Goal: Task Accomplishment & Management: Complete application form

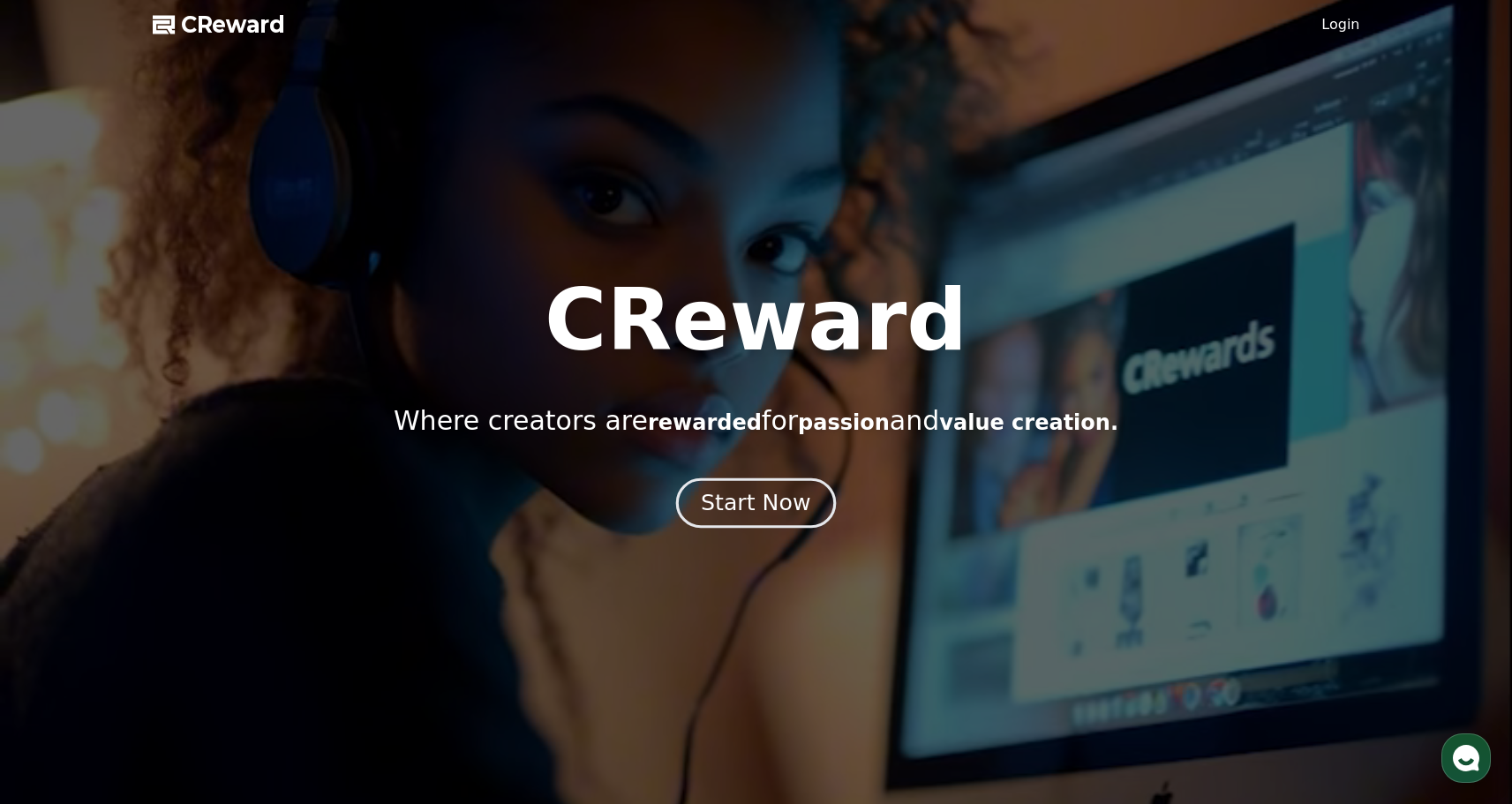
click at [725, 516] on div "Start Now" at bounding box center [756, 503] width 109 height 30
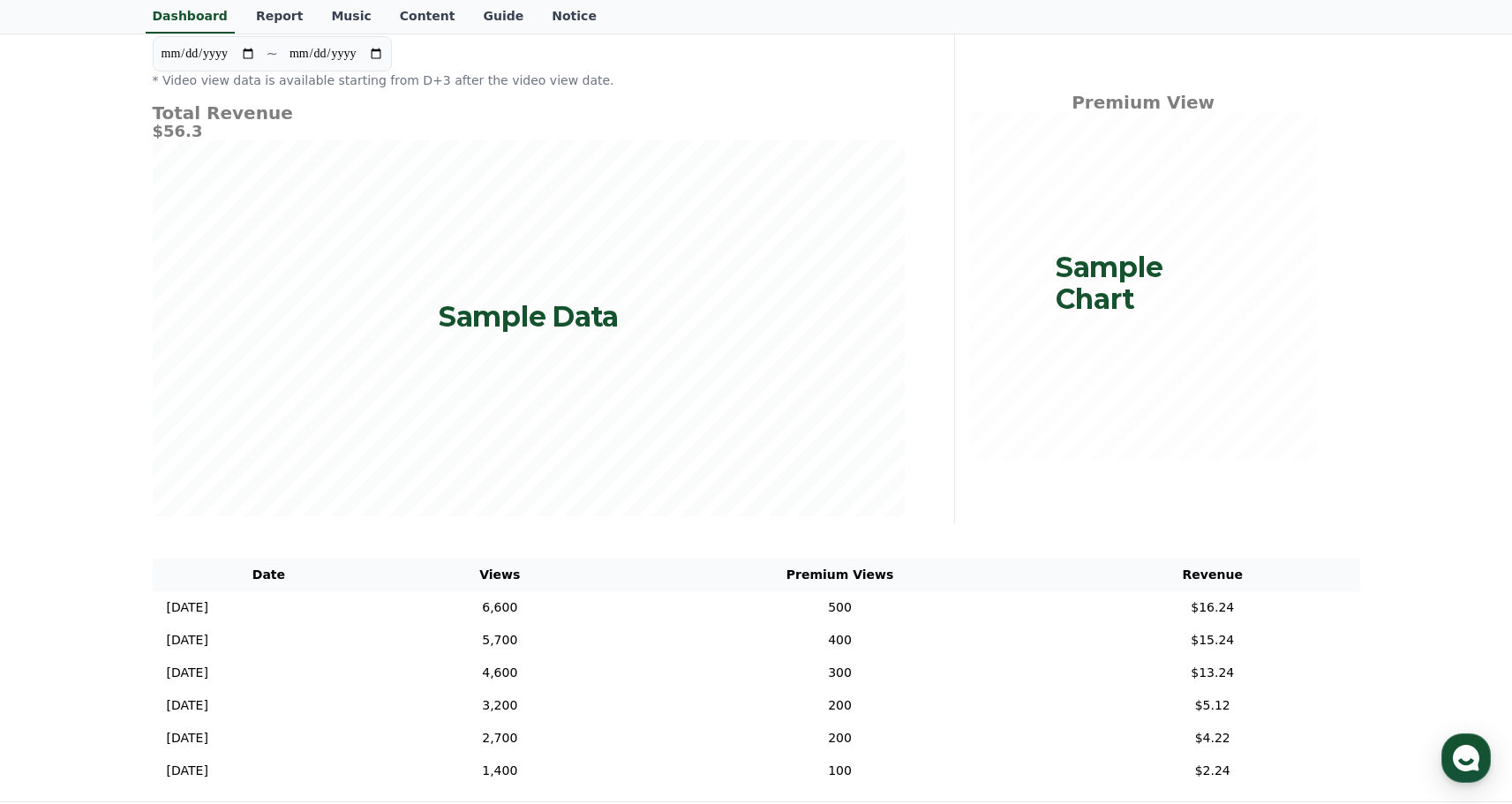
scroll to position [361, 0]
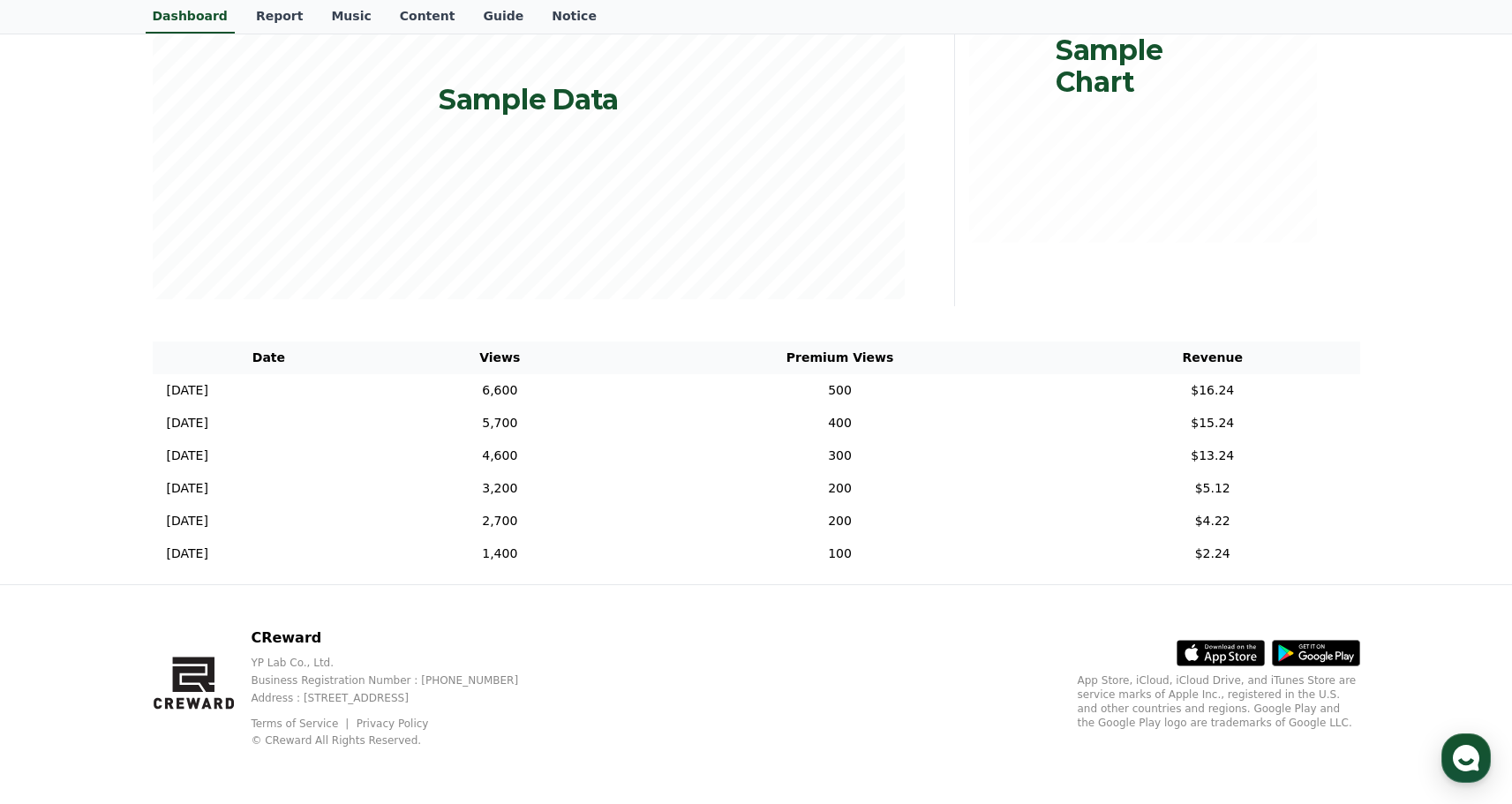
click at [1206, 639] on icon at bounding box center [1221, 653] width 89 height 89
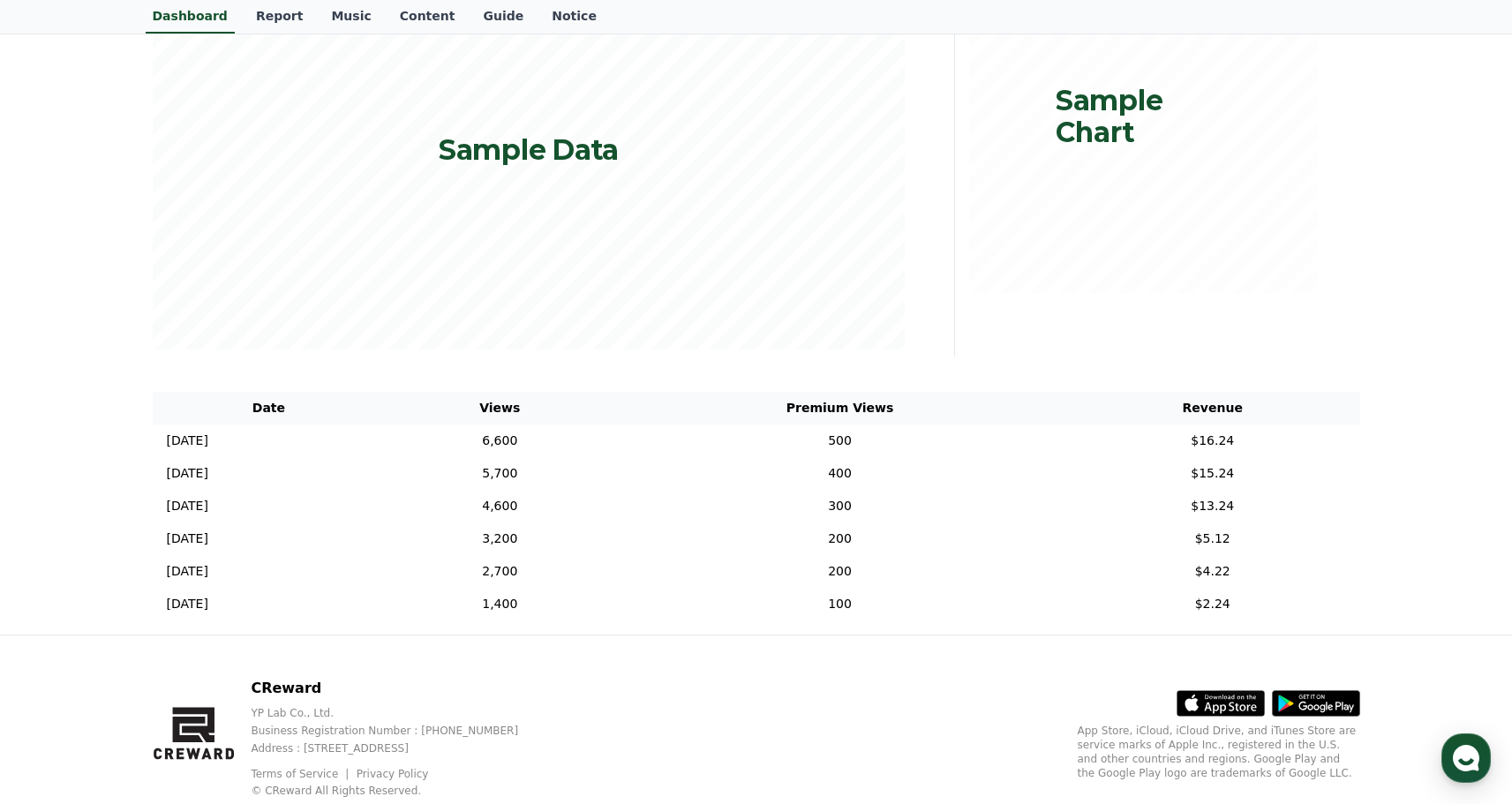
scroll to position [0, 0]
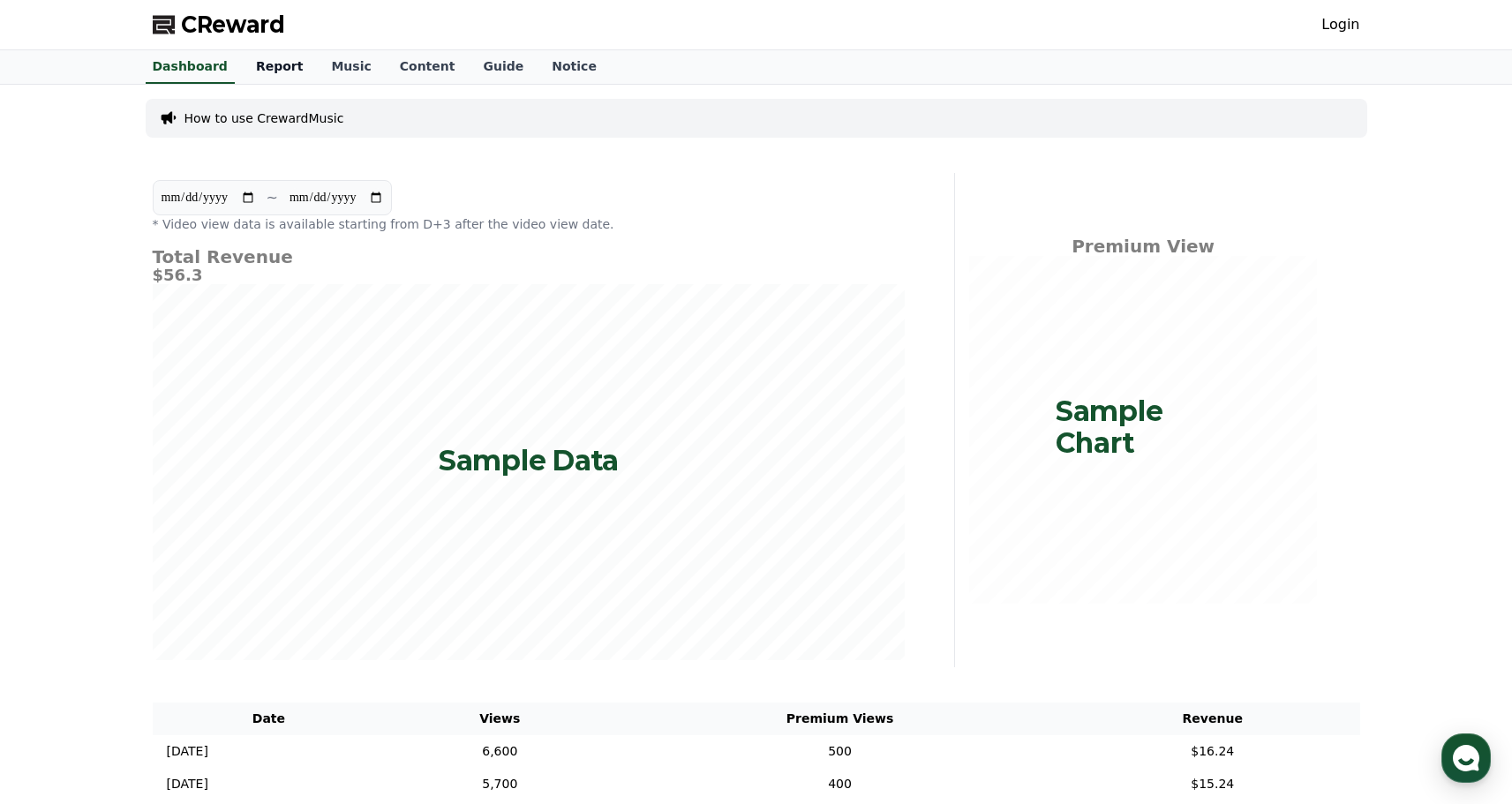
click at [283, 65] on link "Report" at bounding box center [280, 67] width 76 height 33
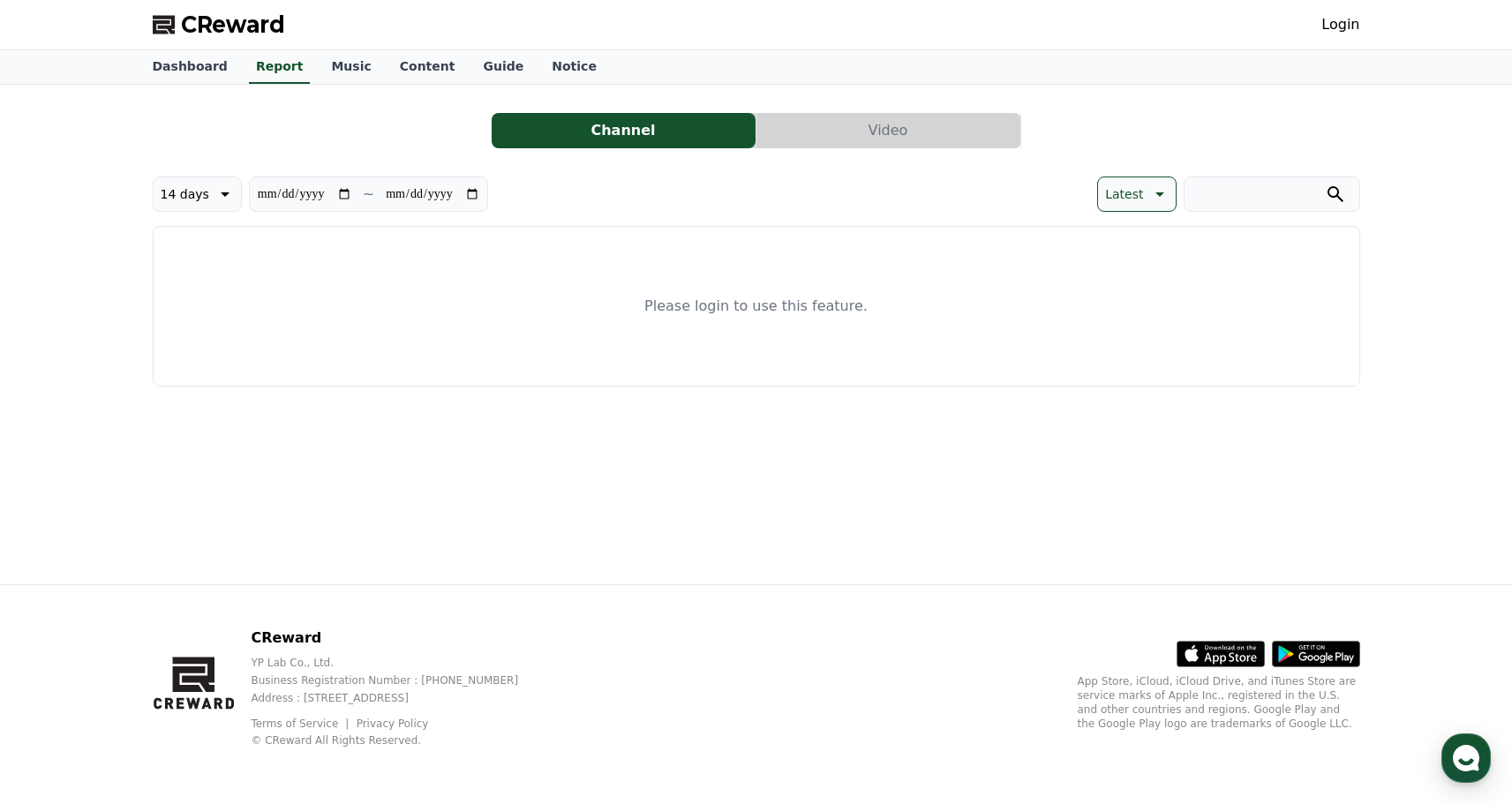
click at [1335, 27] on link "Login" at bounding box center [1340, 24] width 38 height 21
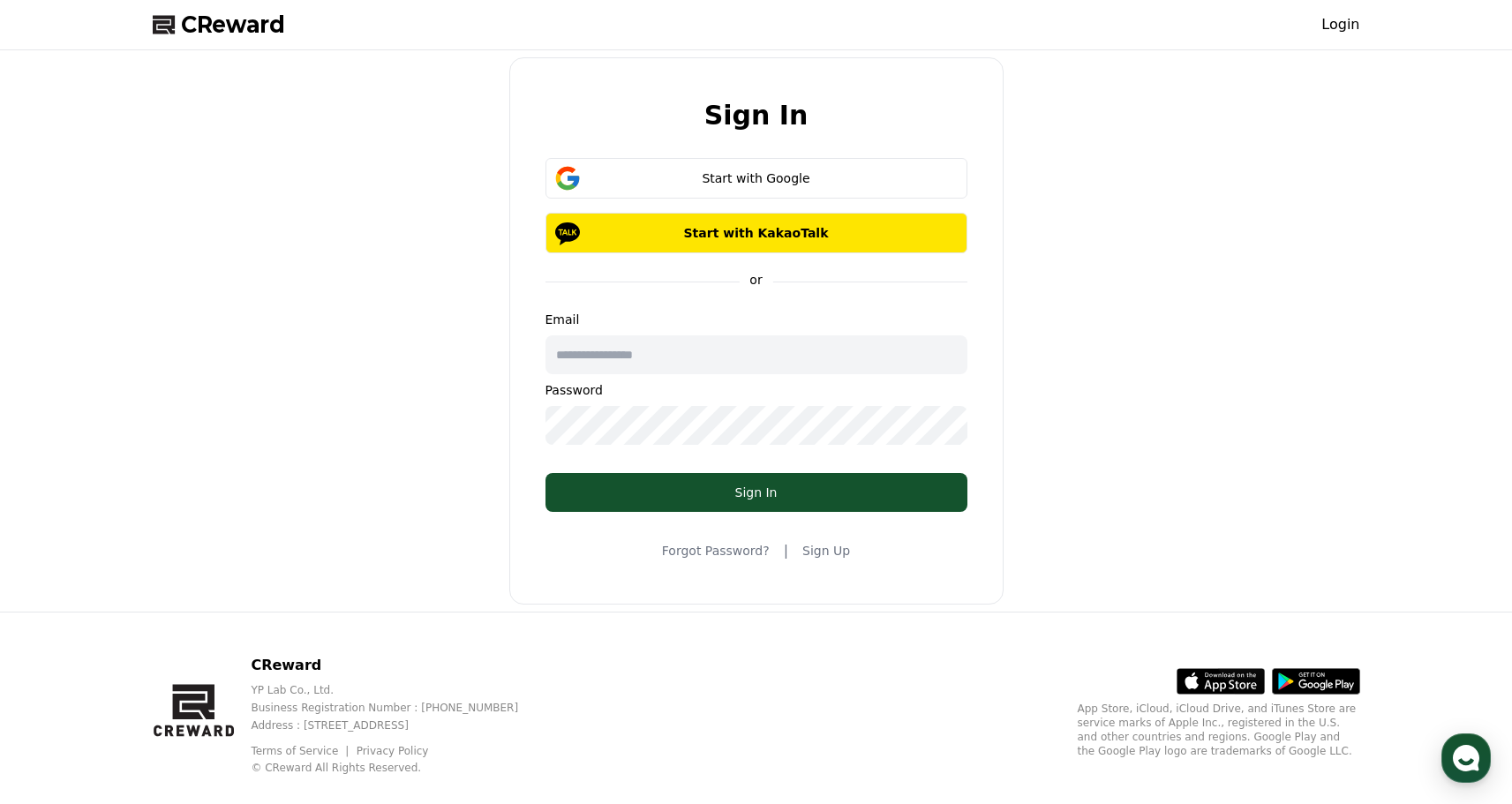
click at [816, 547] on link "Sign Up" at bounding box center [826, 551] width 48 height 18
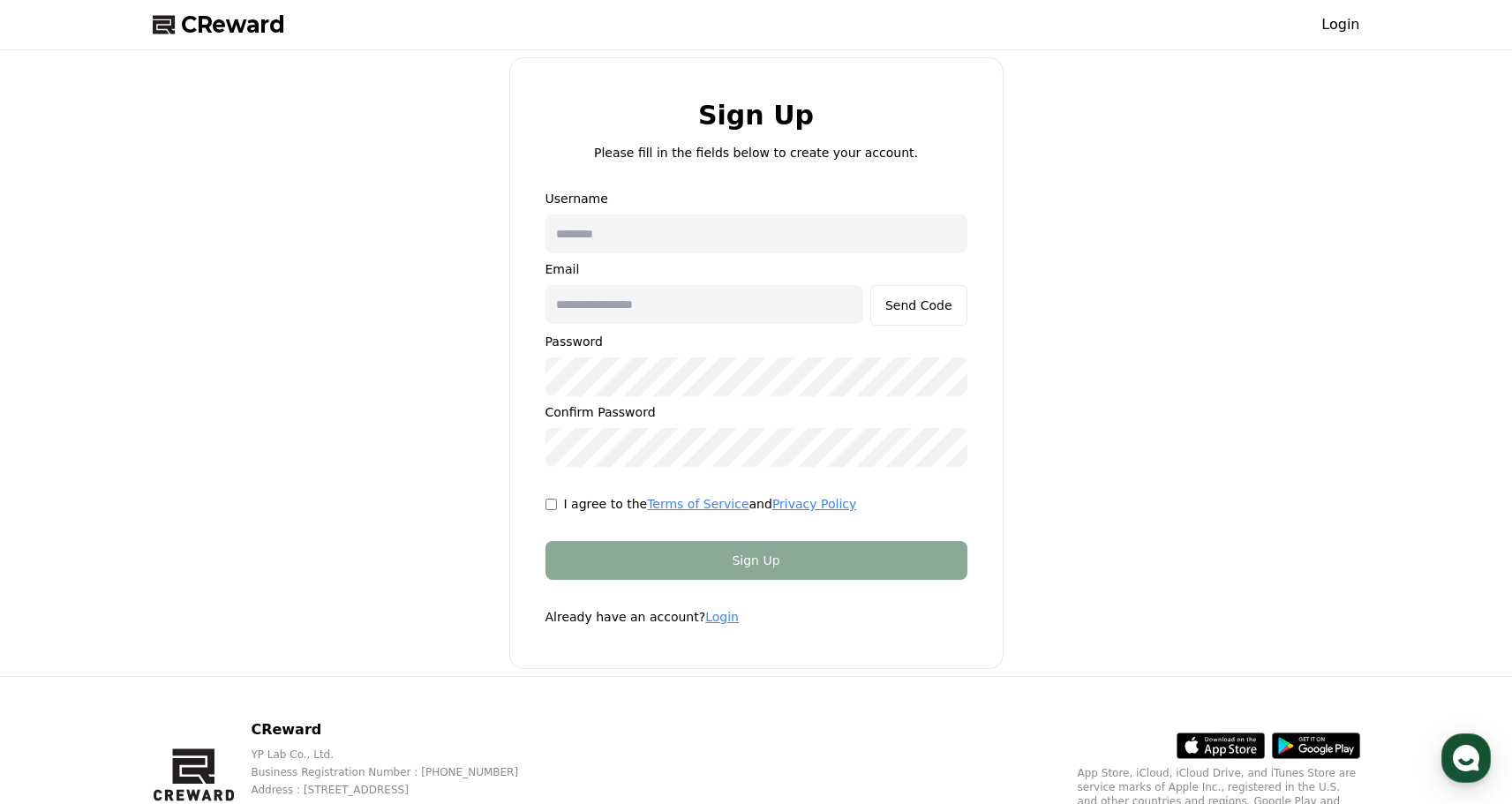
click at [706, 240] on input "text" at bounding box center [756, 234] width 422 height 39
type input "***"
click at [585, 310] on input "text" at bounding box center [704, 305] width 318 height 39
type input "**********"
click at [922, 303] on div "Send Code" at bounding box center [919, 305] width 67 height 18
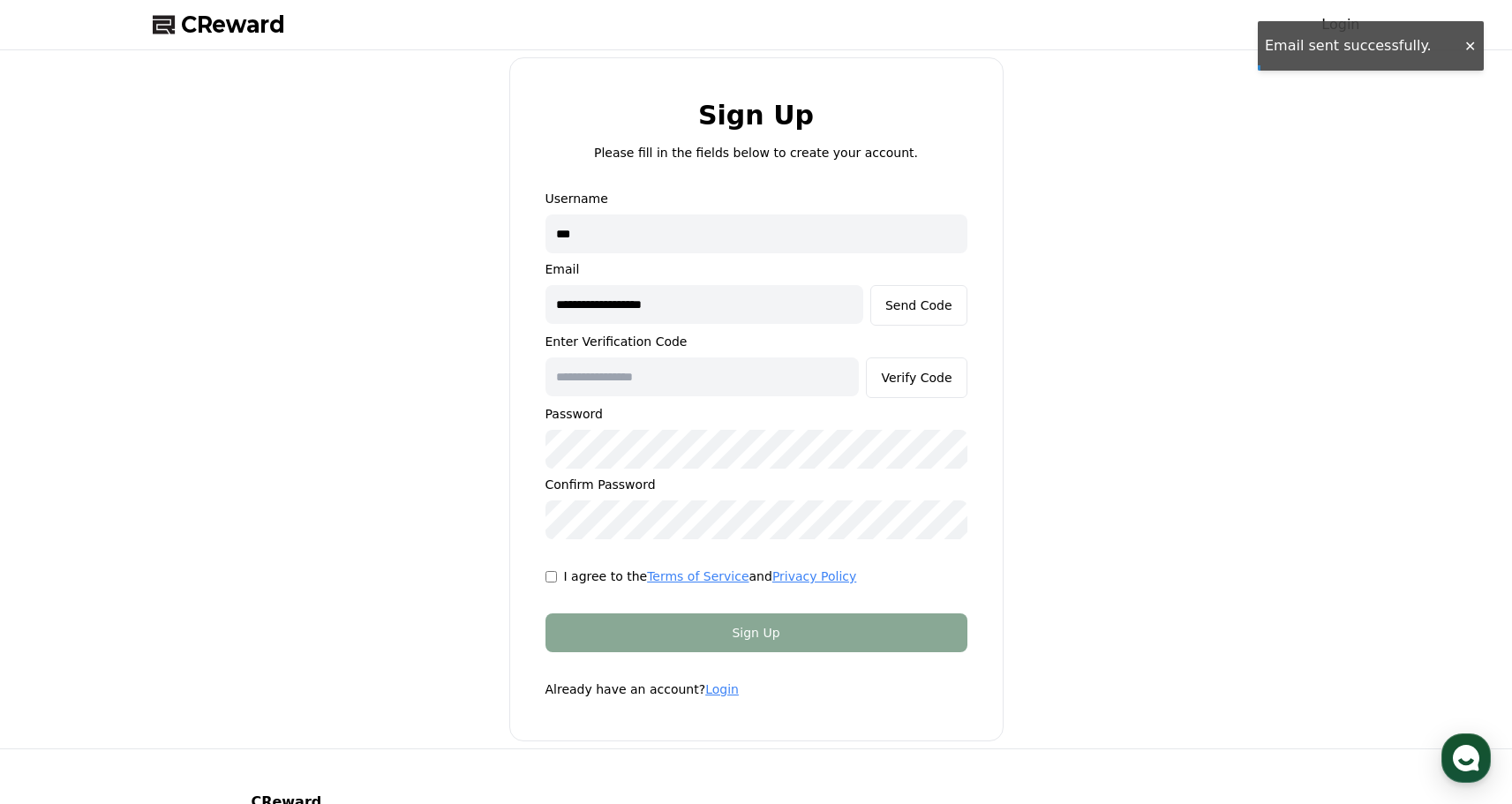
click at [632, 367] on input "text" at bounding box center [702, 377] width 314 height 39
paste input "******"
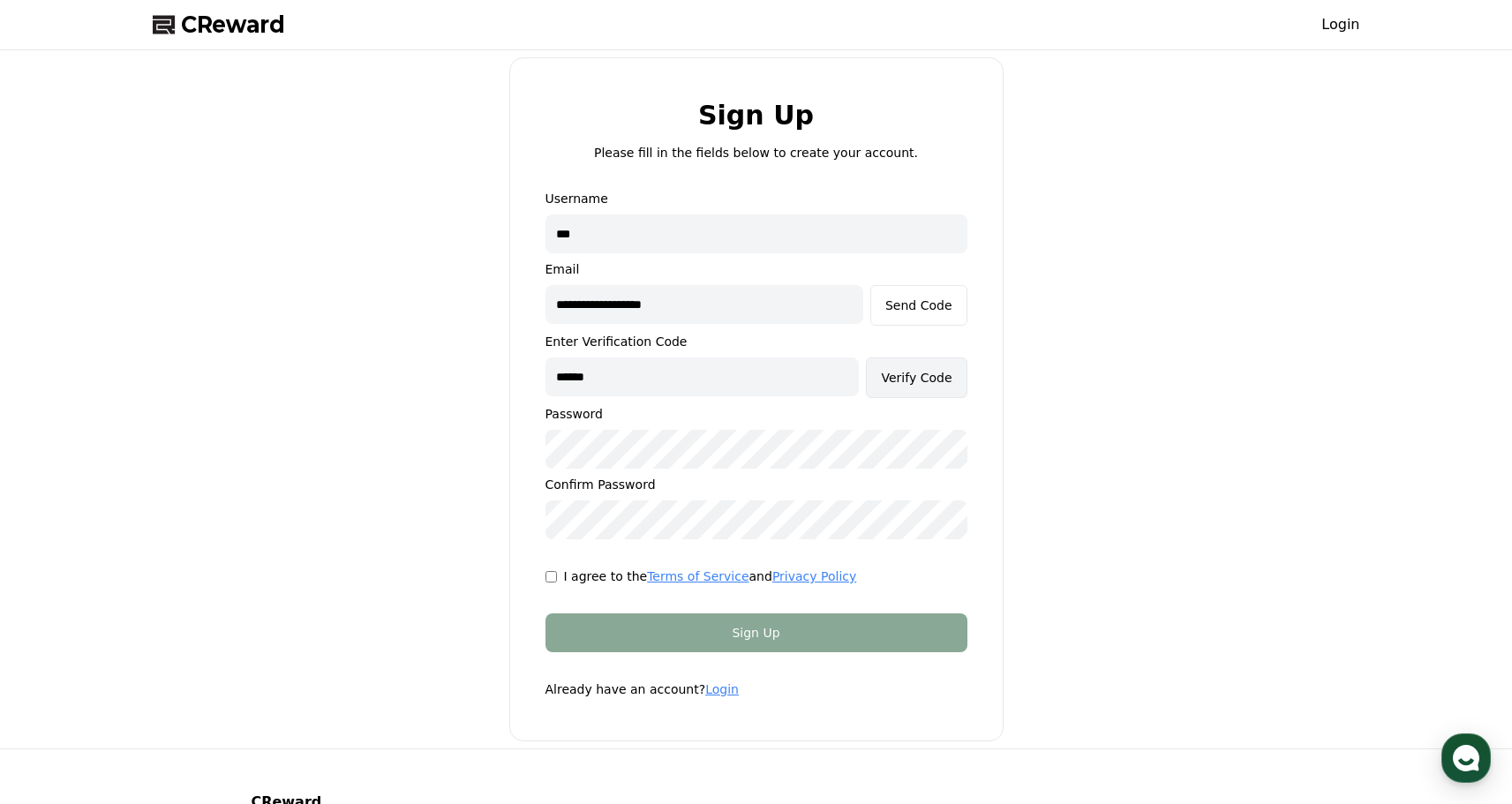
type input "******"
click at [921, 388] on button "Verify Code" at bounding box center [916, 378] width 101 height 41
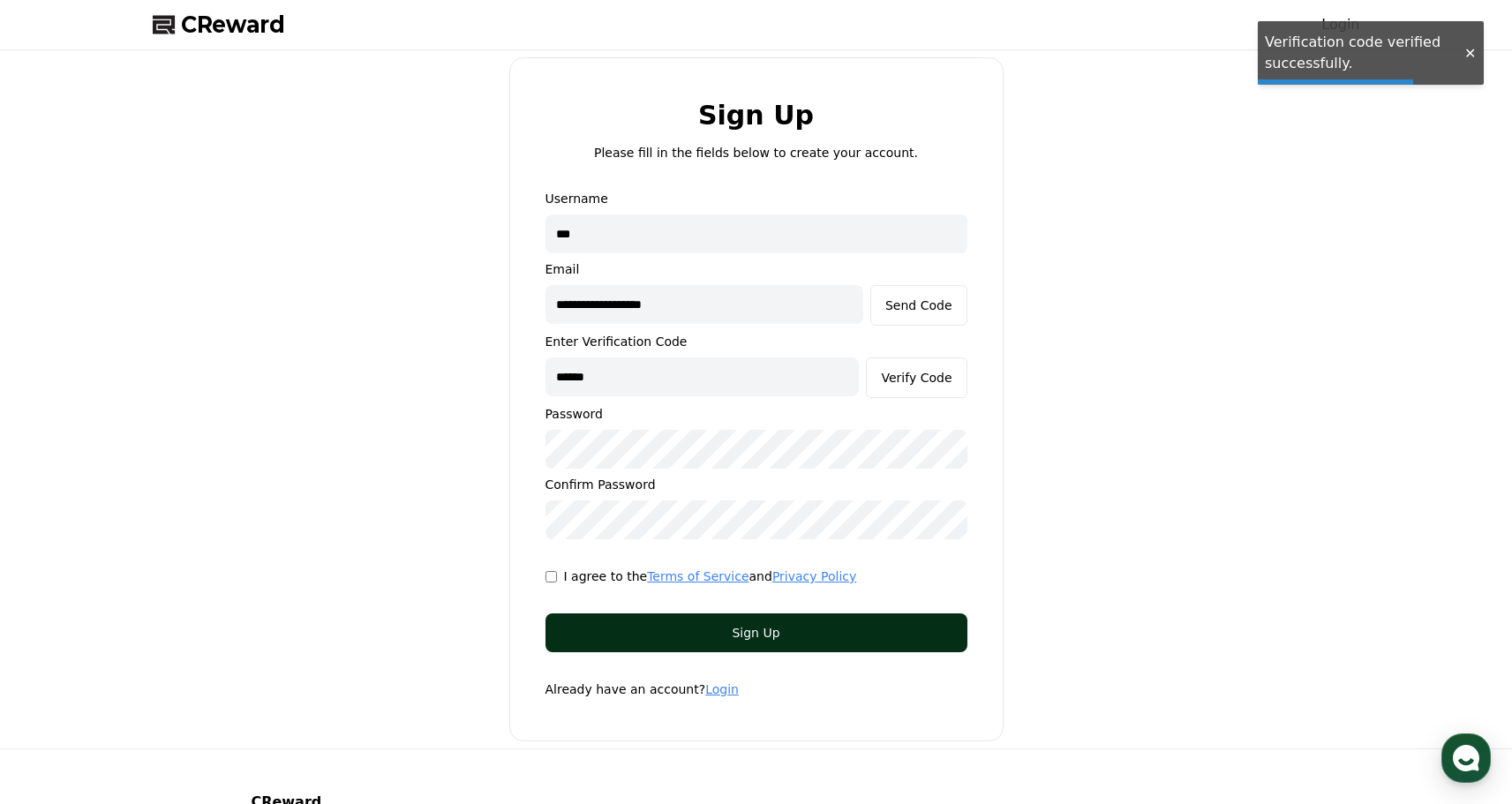
click at [750, 639] on div "Sign Up" at bounding box center [757, 632] width 351 height 18
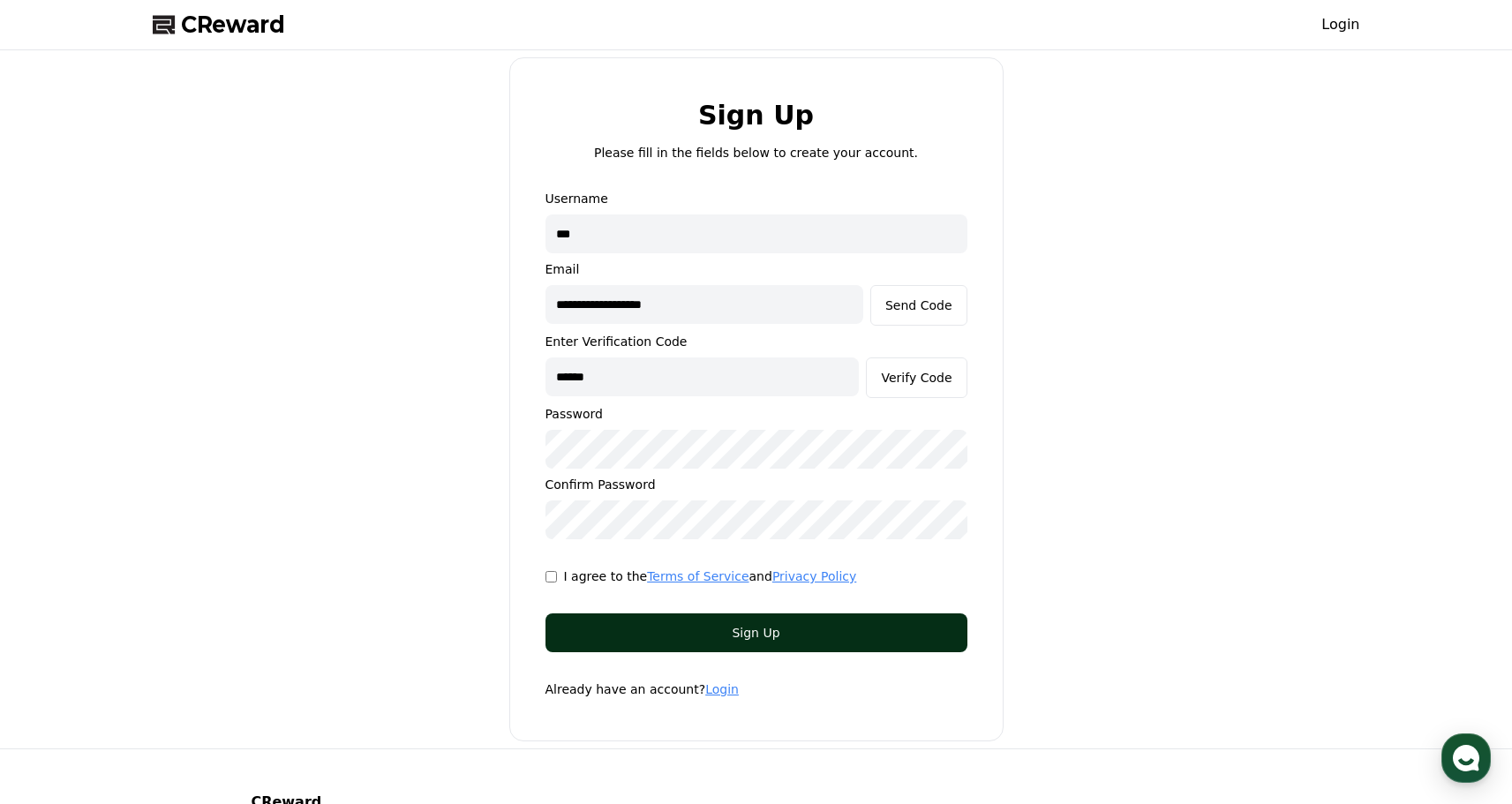
click at [660, 628] on div "Sign Up" at bounding box center [757, 632] width 351 height 18
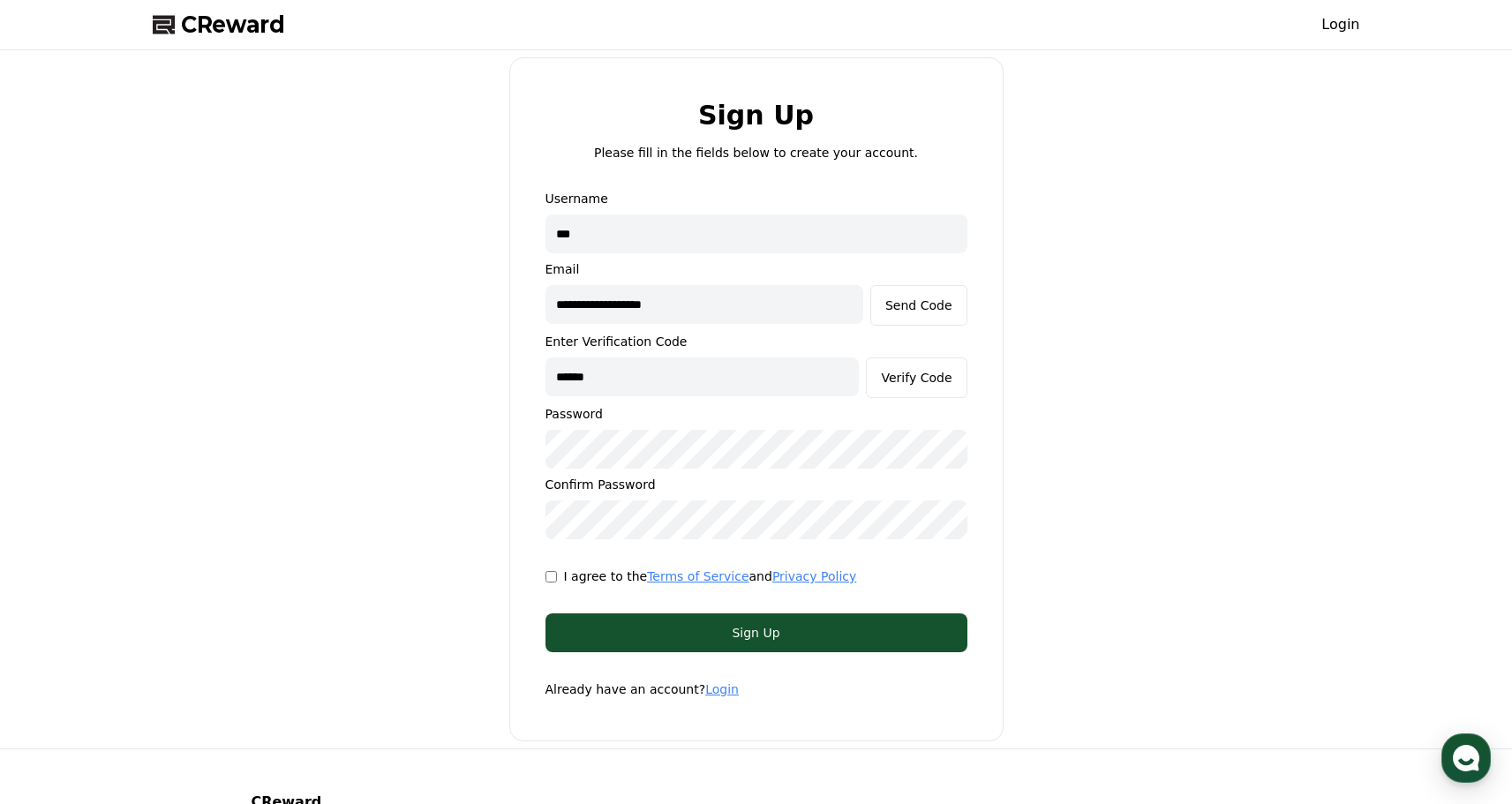
click at [625, 606] on form "**********" at bounding box center [757, 444] width 479 height 508
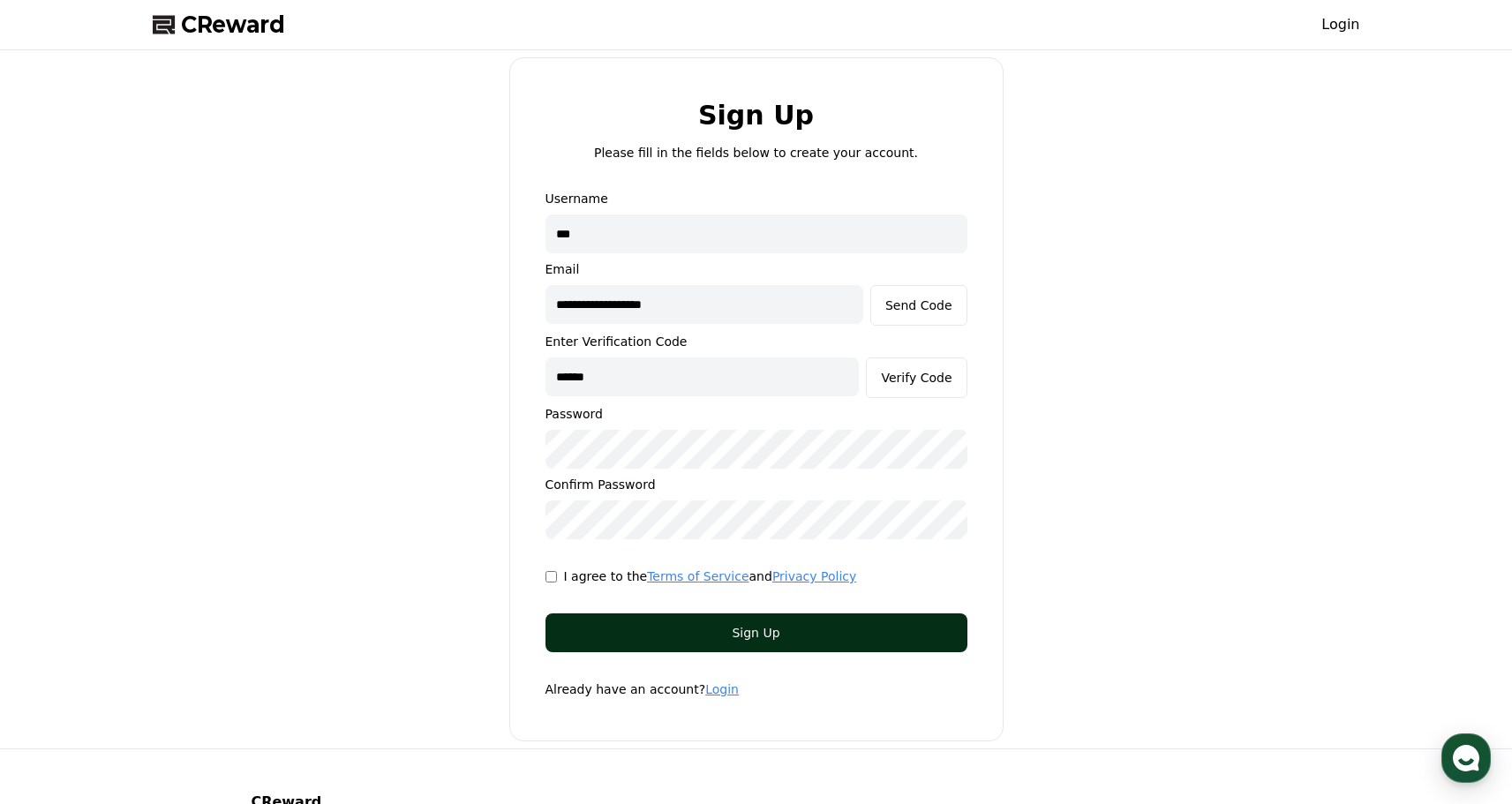
click at [626, 626] on div "Sign Up" at bounding box center [757, 632] width 351 height 18
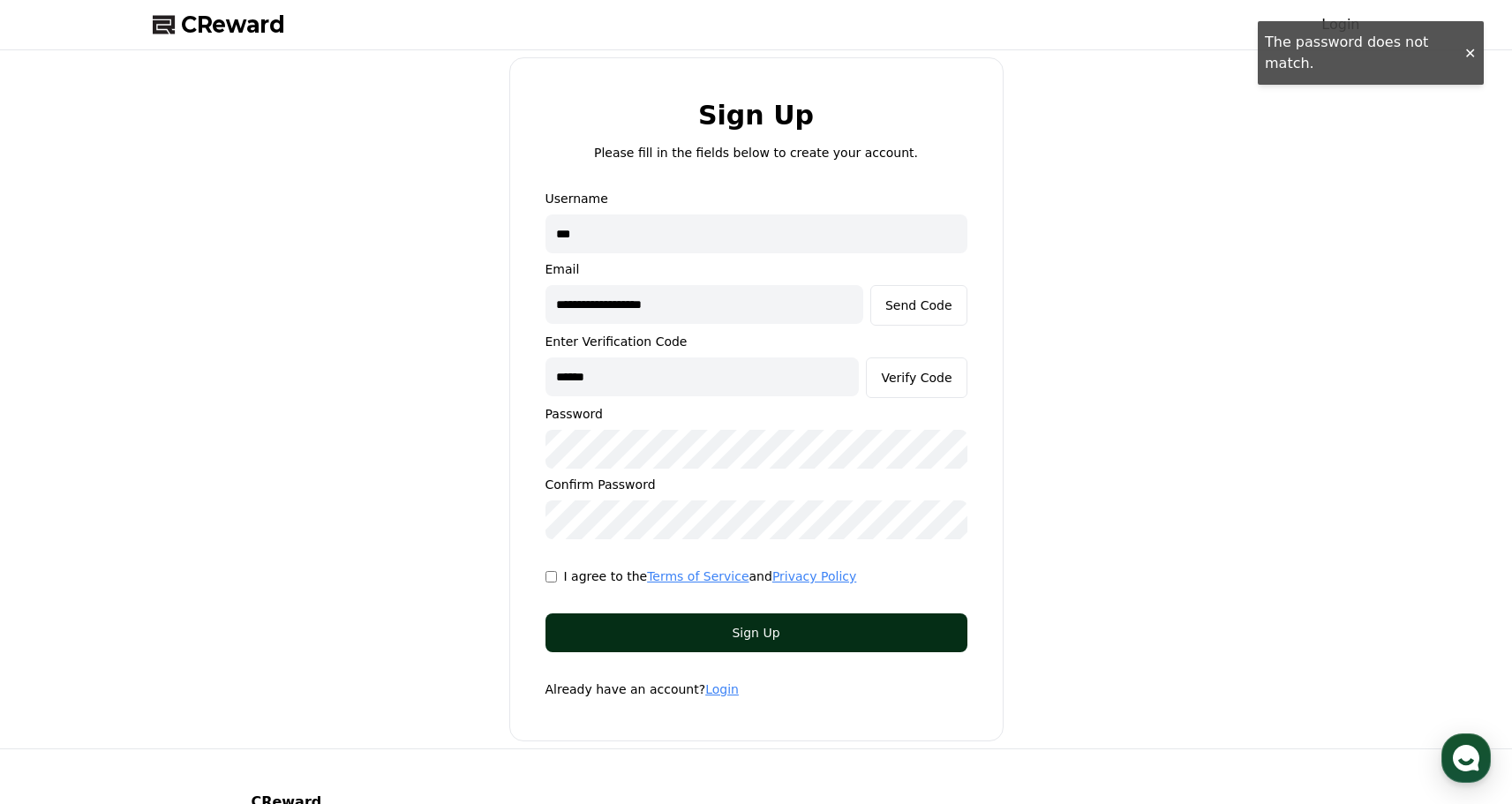
click at [648, 635] on div "Sign Up" at bounding box center [757, 632] width 351 height 18
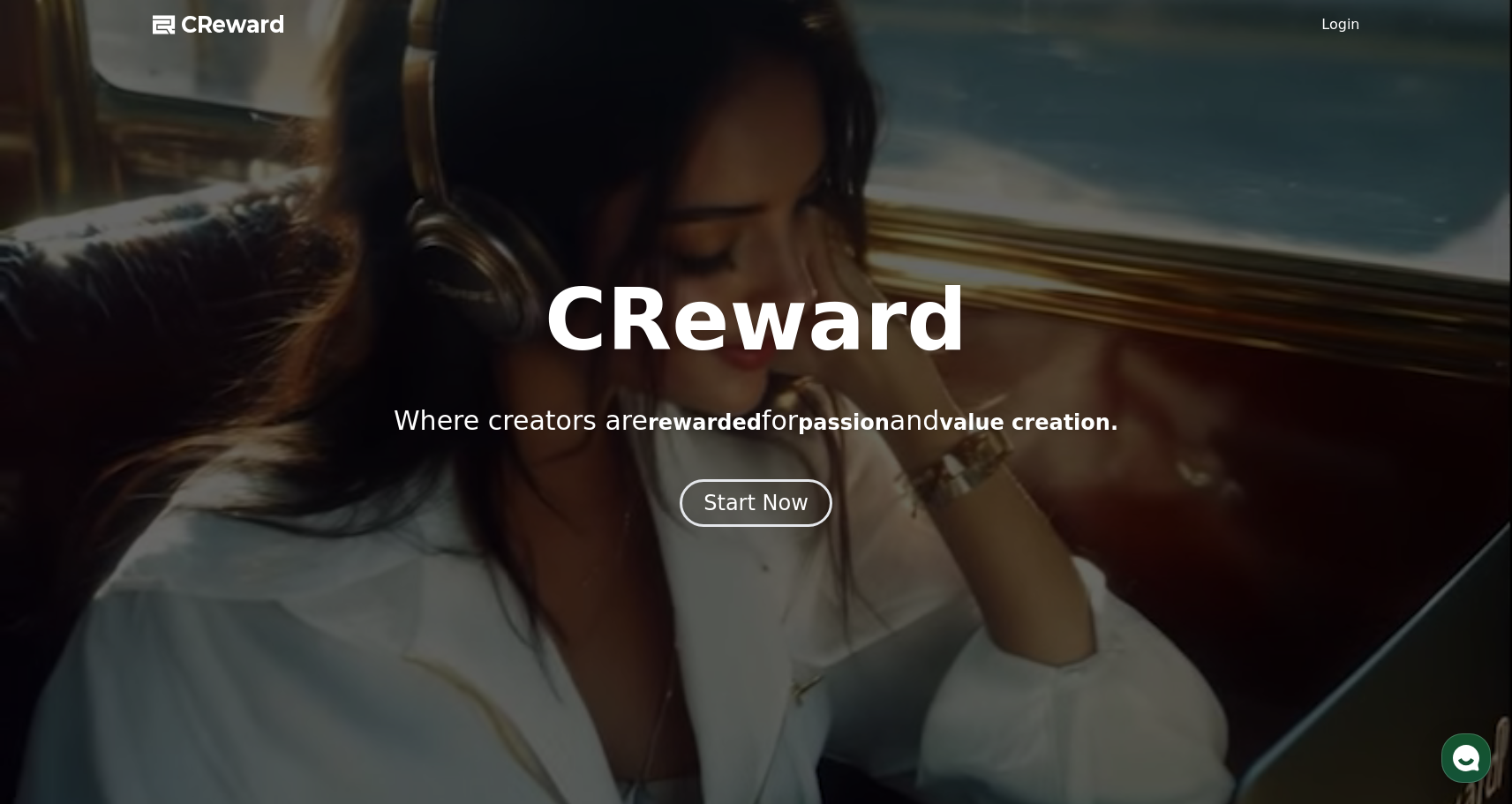
click at [1347, 13] on div at bounding box center [756, 402] width 1512 height 804
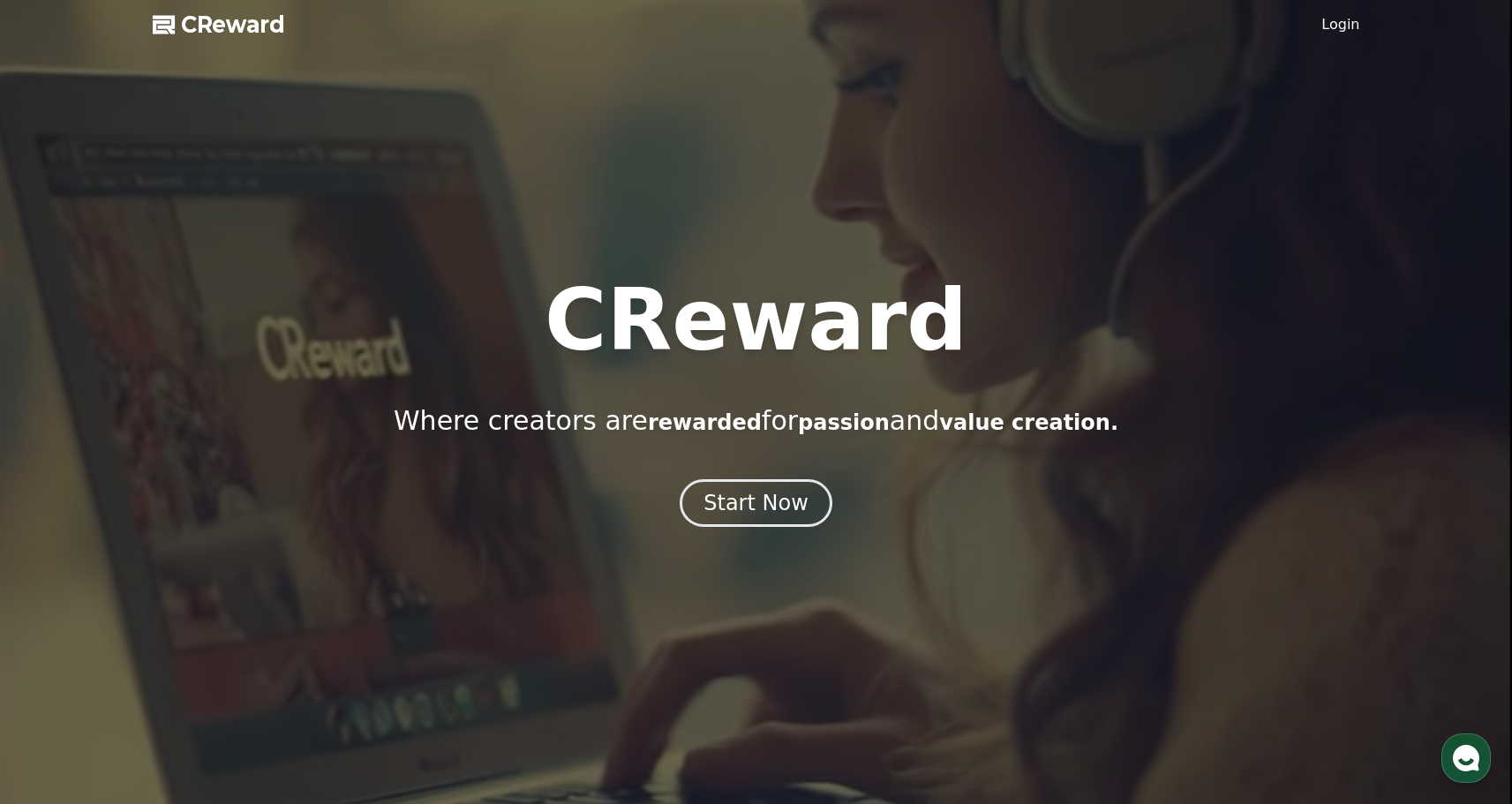
click at [1345, 16] on link "Login" at bounding box center [1340, 24] width 38 height 21
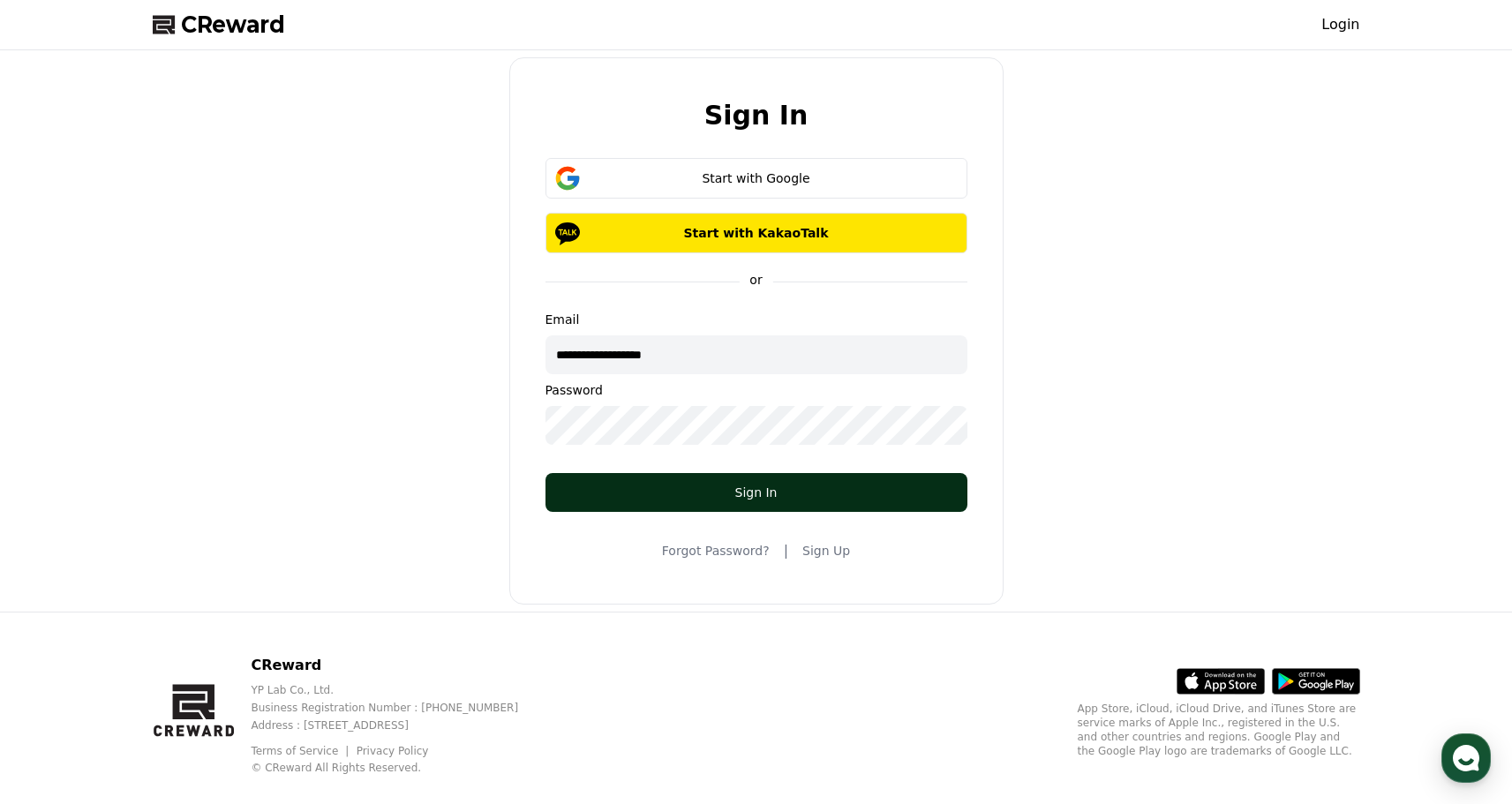
click at [752, 487] on div "Sign In" at bounding box center [757, 493] width 351 height 18
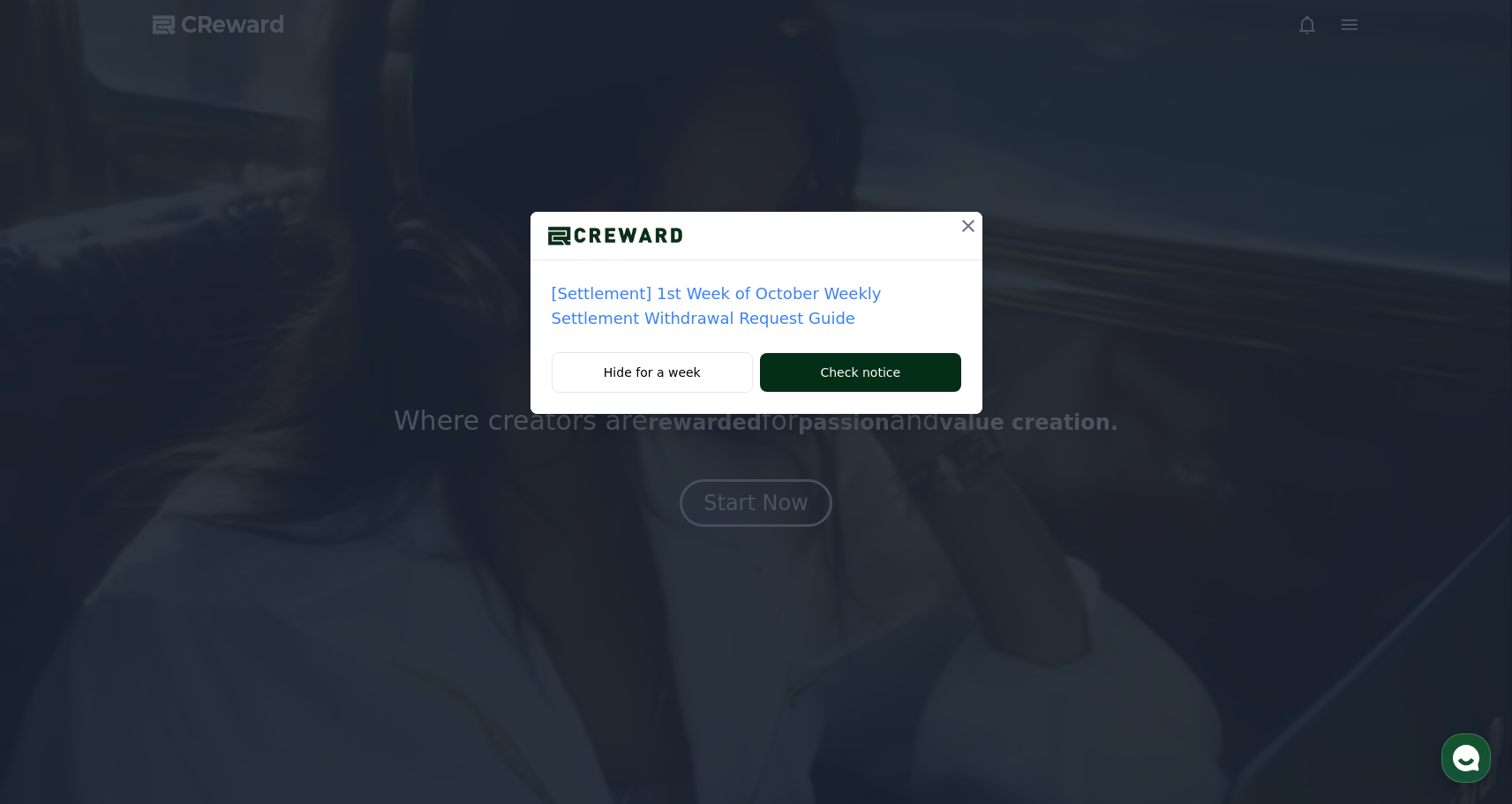
click at [880, 366] on button "Check notice" at bounding box center [860, 372] width 201 height 39
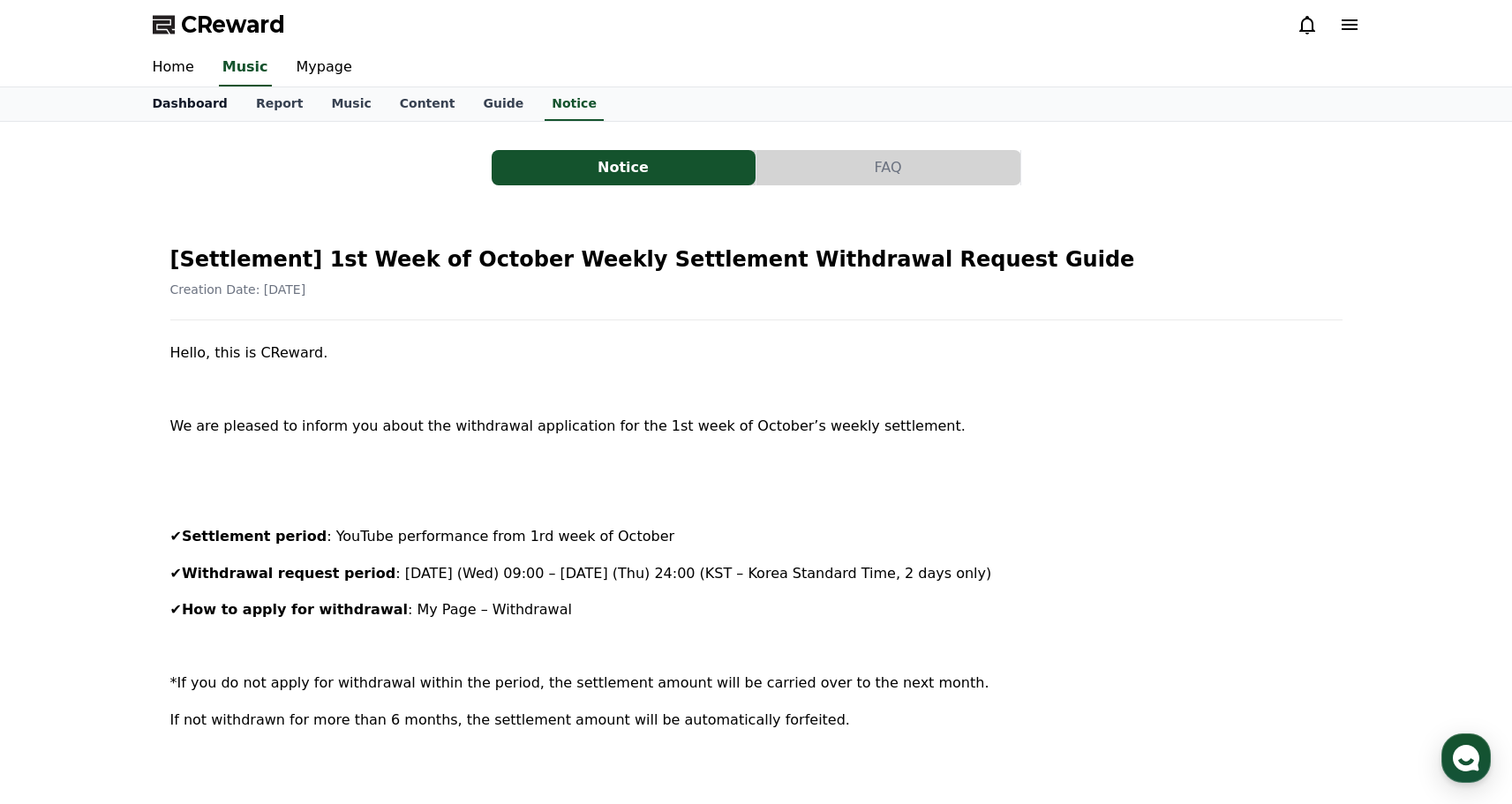
click at [205, 107] on link "Dashboard" at bounding box center [190, 104] width 104 height 33
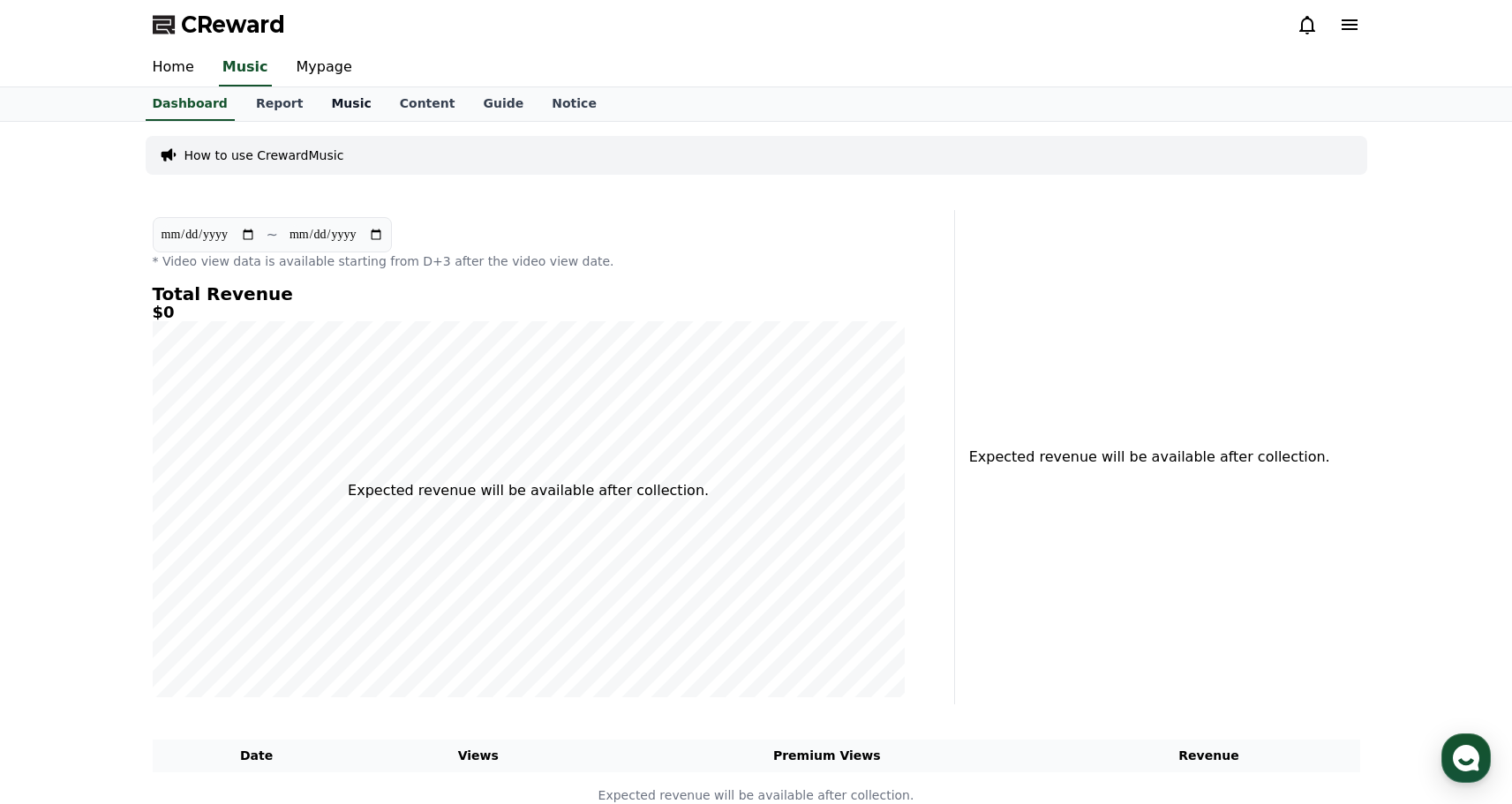
click at [341, 115] on link "Music" at bounding box center [351, 104] width 68 height 33
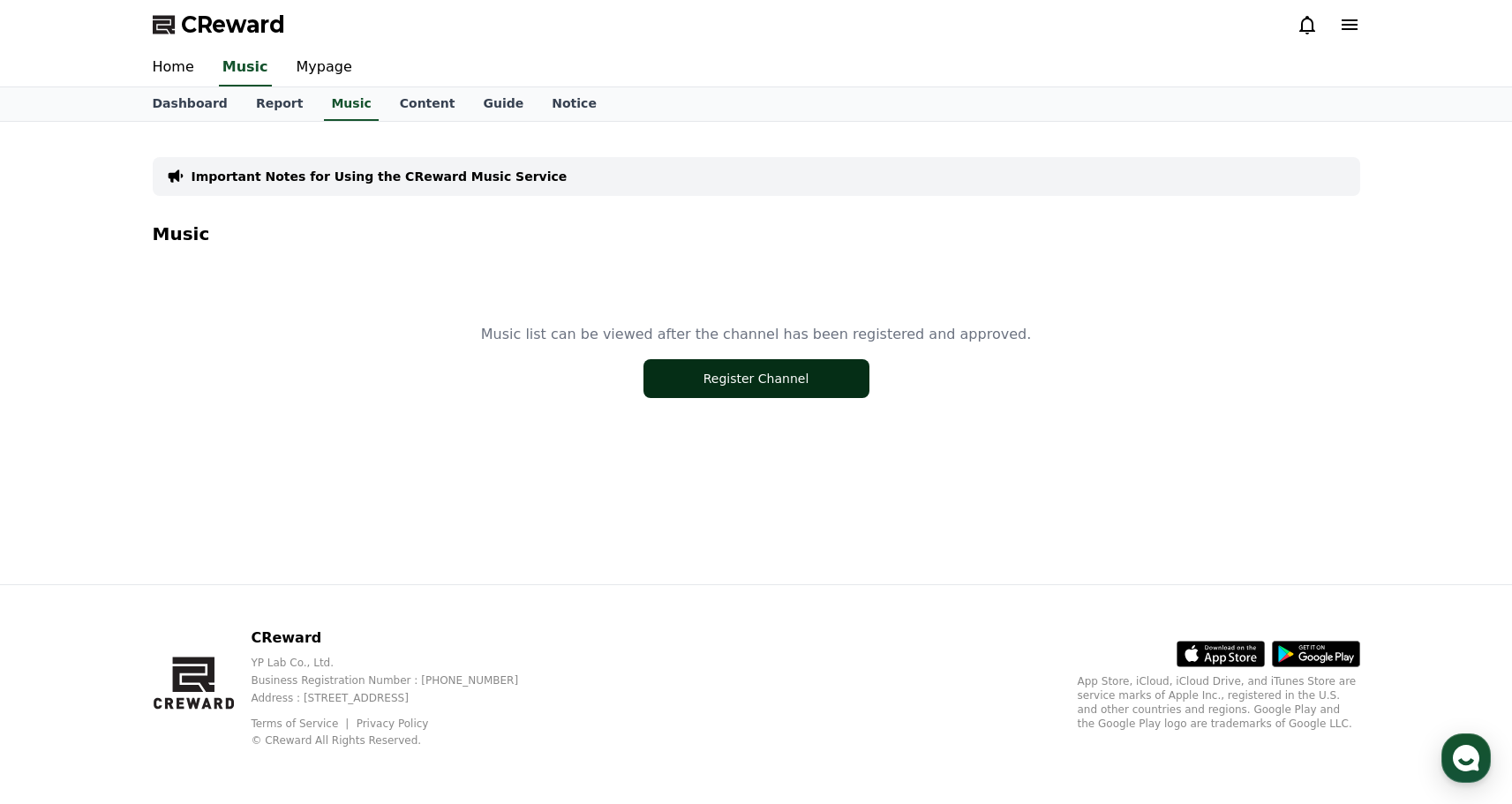
click at [708, 378] on button "Register Channel" at bounding box center [756, 379] width 226 height 39
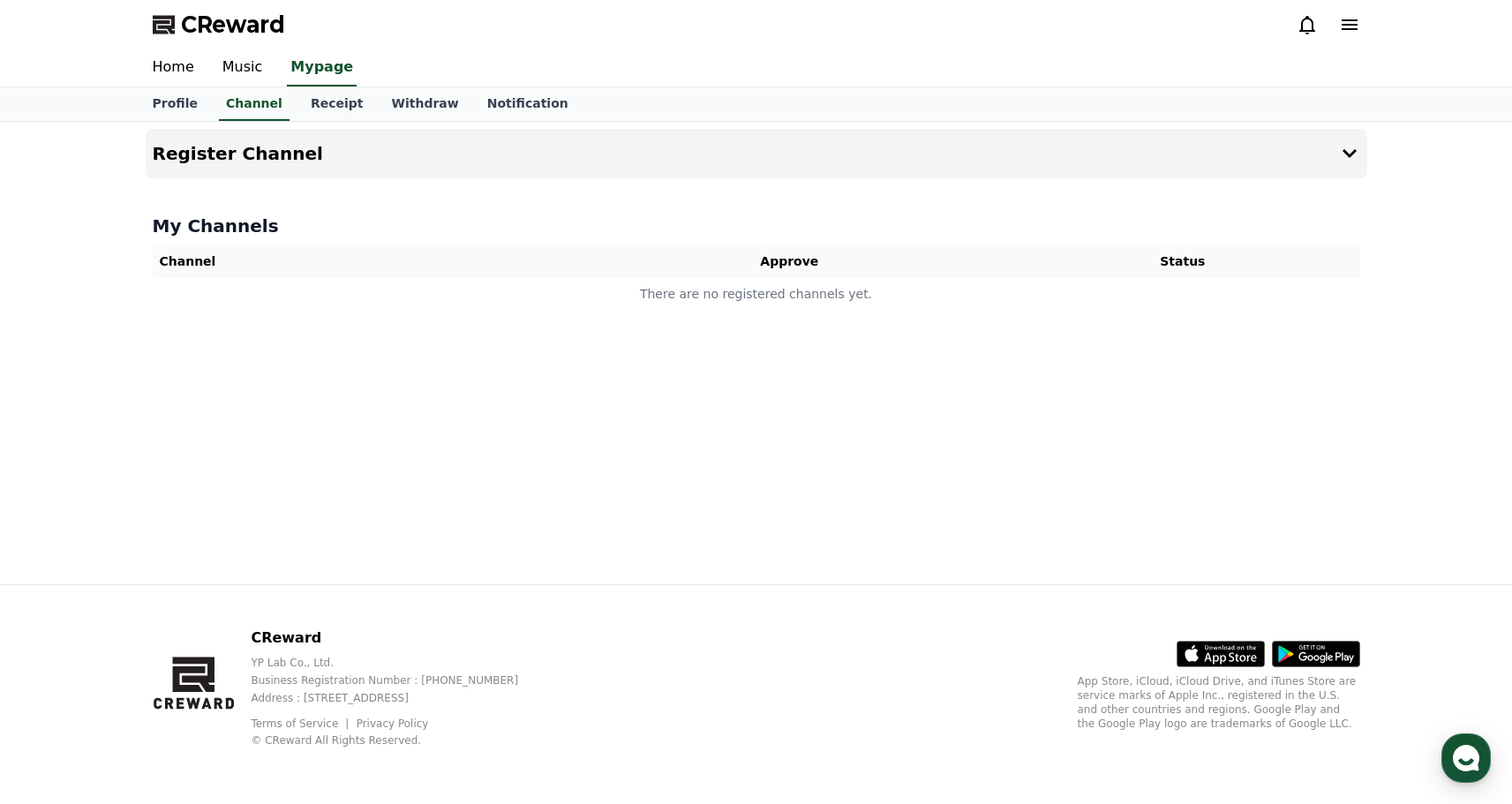
click at [840, 182] on div "Register Channel My Channels Channel Approve Status There are no registered cha…" at bounding box center [756, 353] width 1236 height 463
click at [840, 172] on button "Register Channel" at bounding box center [757, 152] width 1222 height 49
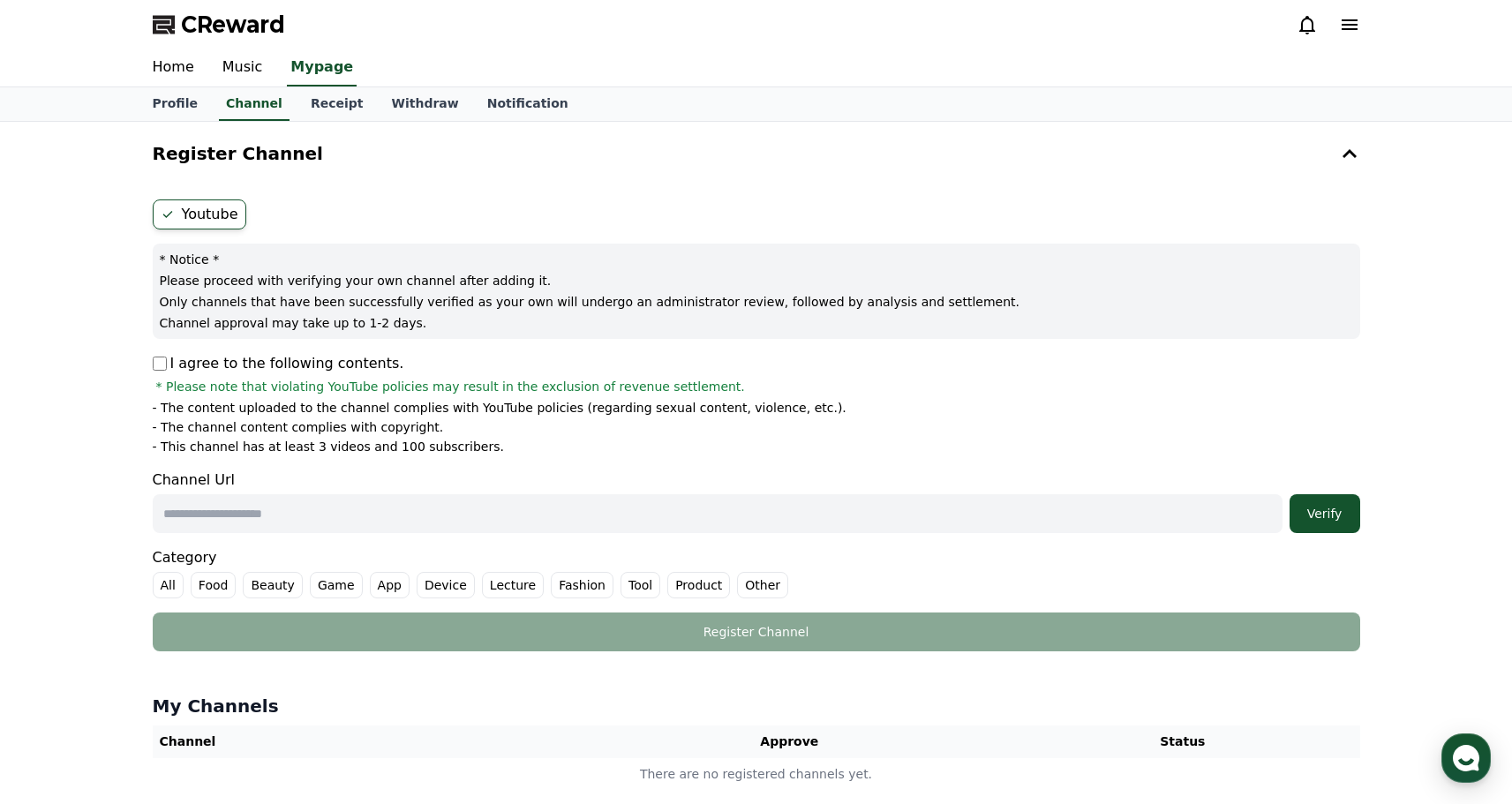
click at [232, 506] on input "text" at bounding box center [717, 514] width 1130 height 39
paste input "**********"
type input "**********"
click at [1329, 522] on div "Verify" at bounding box center [1324, 513] width 56 height 18
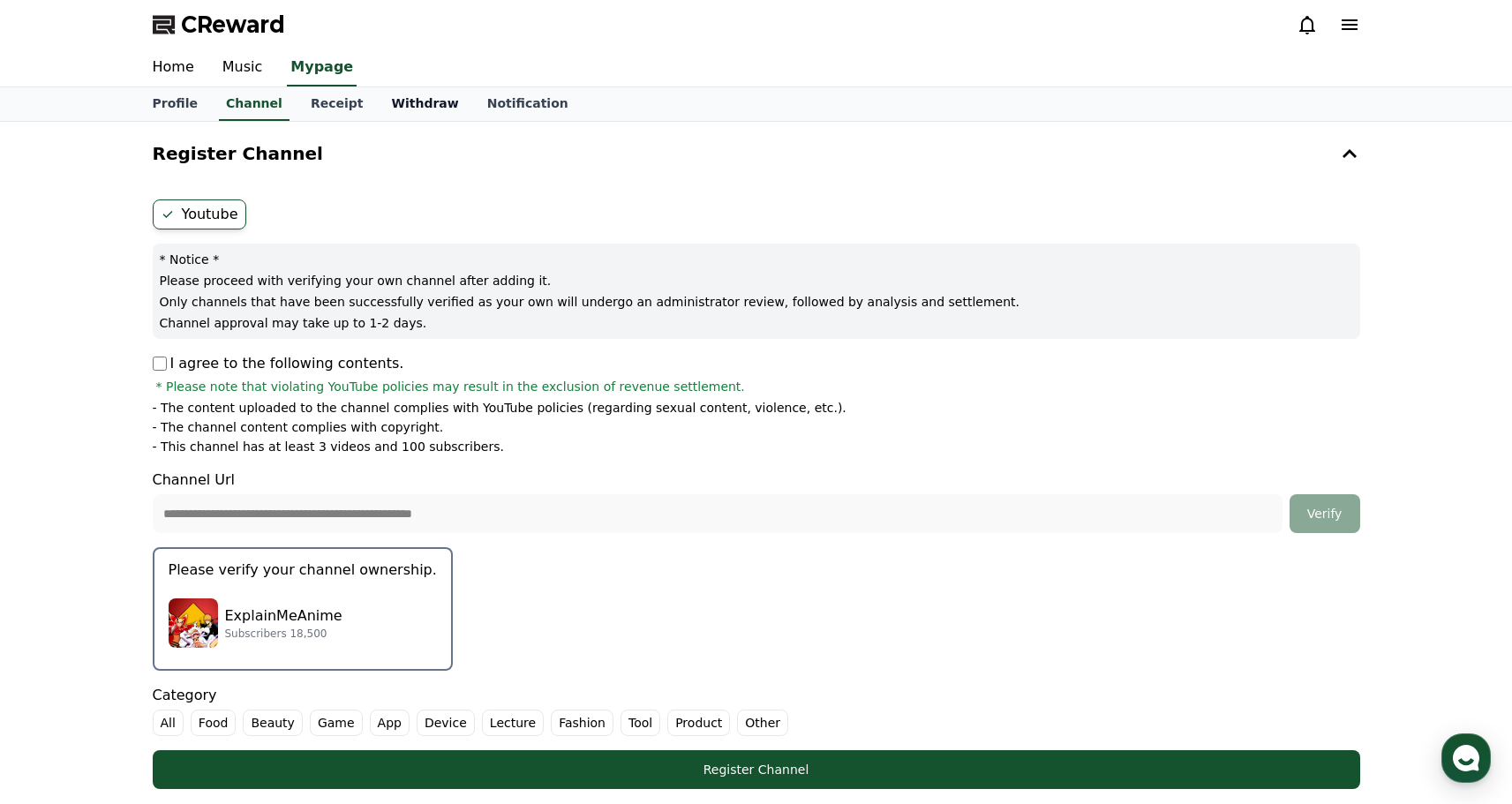
click at [379, 105] on link "Withdraw" at bounding box center [424, 104] width 95 height 33
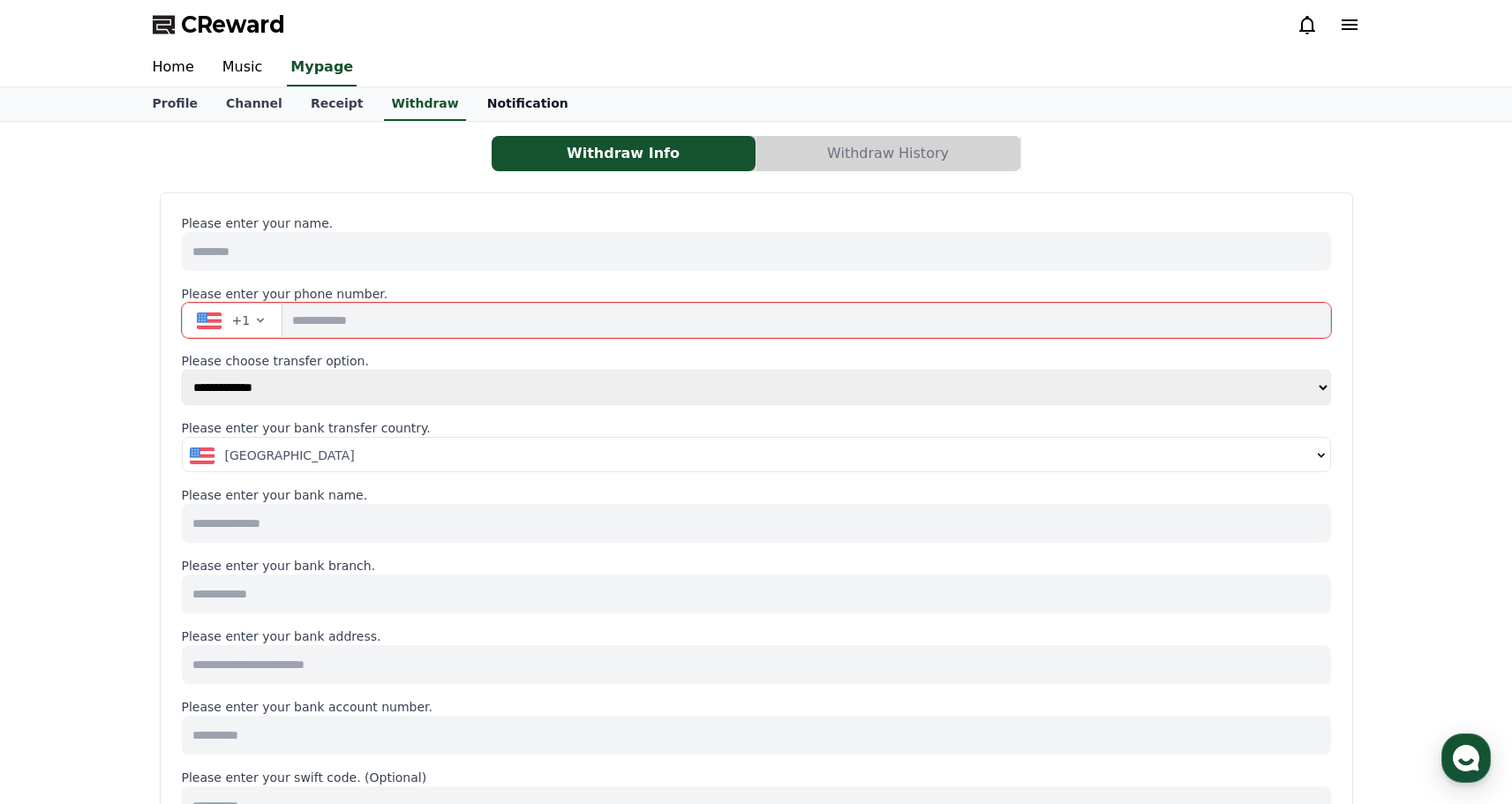
click at [501, 91] on link "Notification" at bounding box center [528, 104] width 109 height 33
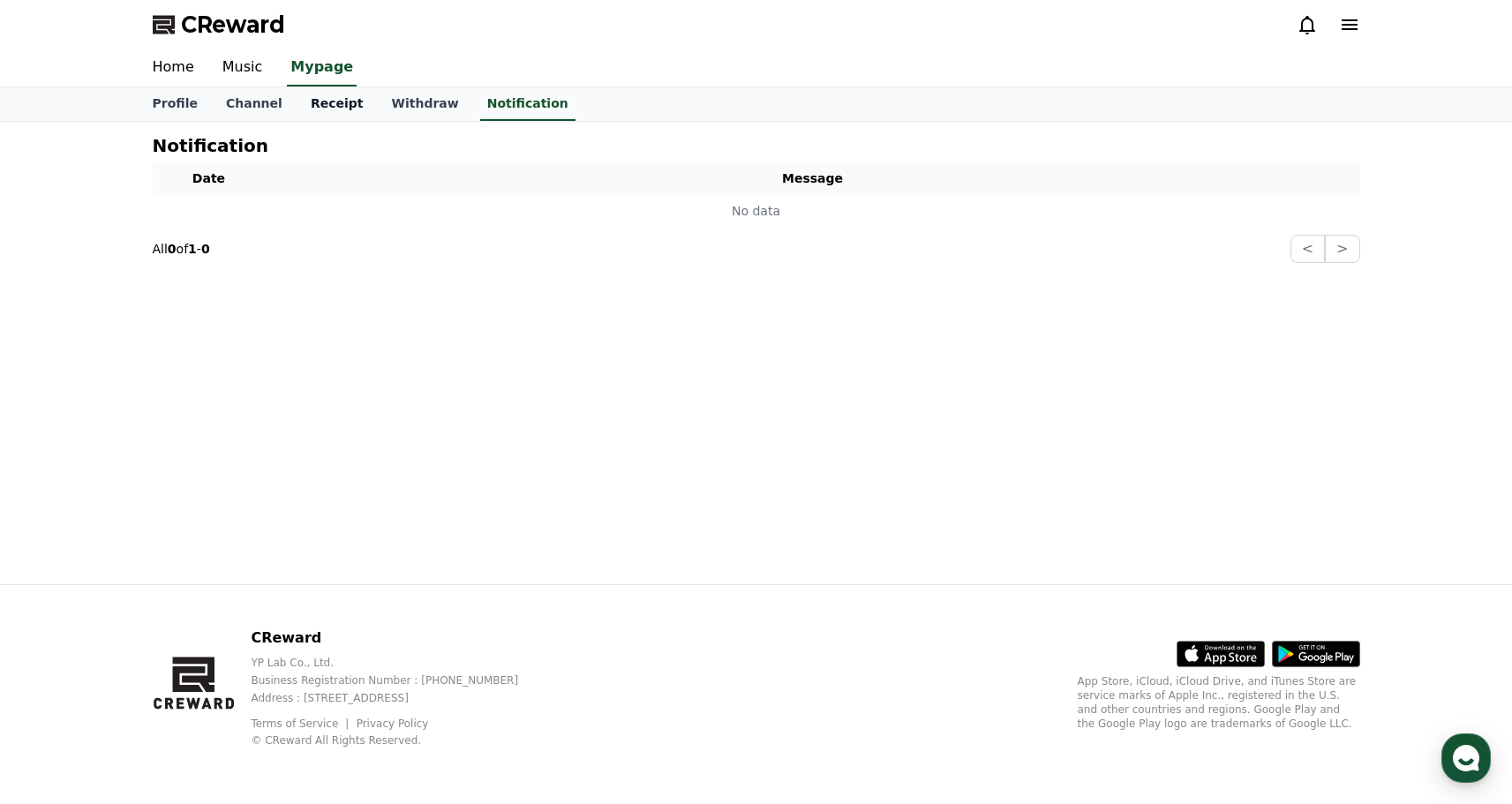
click at [308, 105] on link "Receipt" at bounding box center [337, 104] width 81 height 33
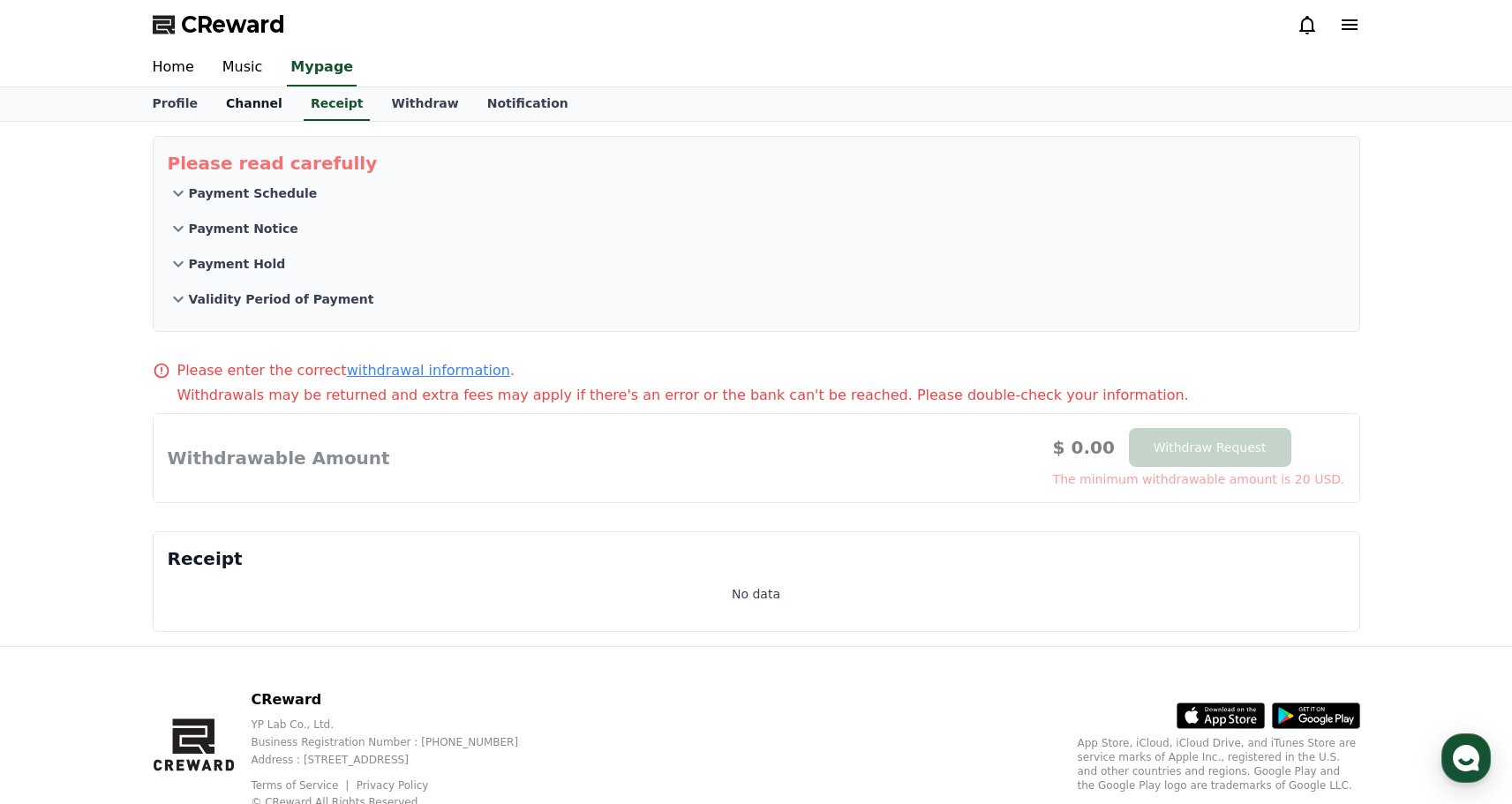
click at [262, 106] on link "Channel" at bounding box center [254, 104] width 85 height 33
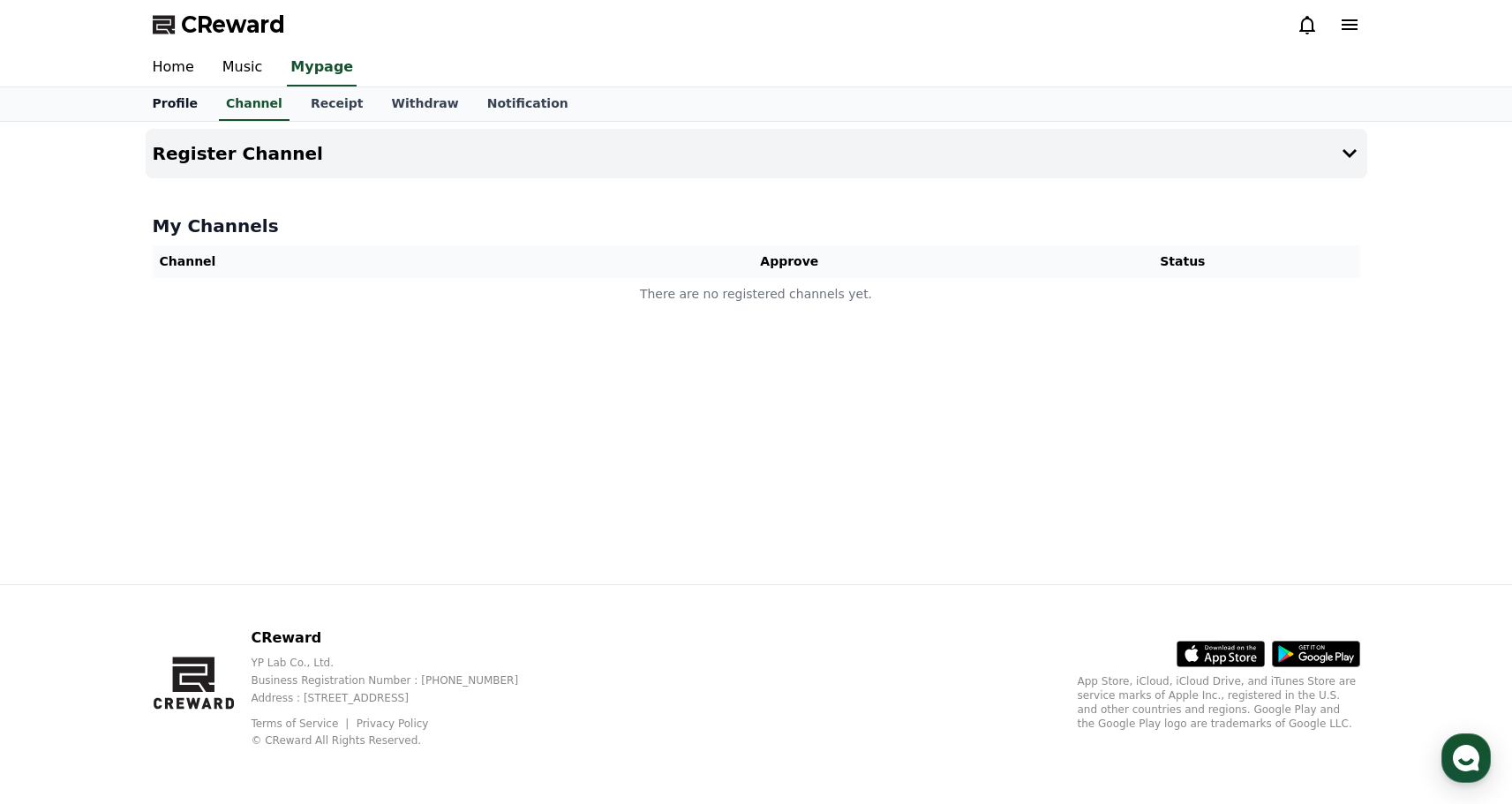
click at [176, 101] on link "Profile" at bounding box center [175, 104] width 73 height 33
select select "**********"
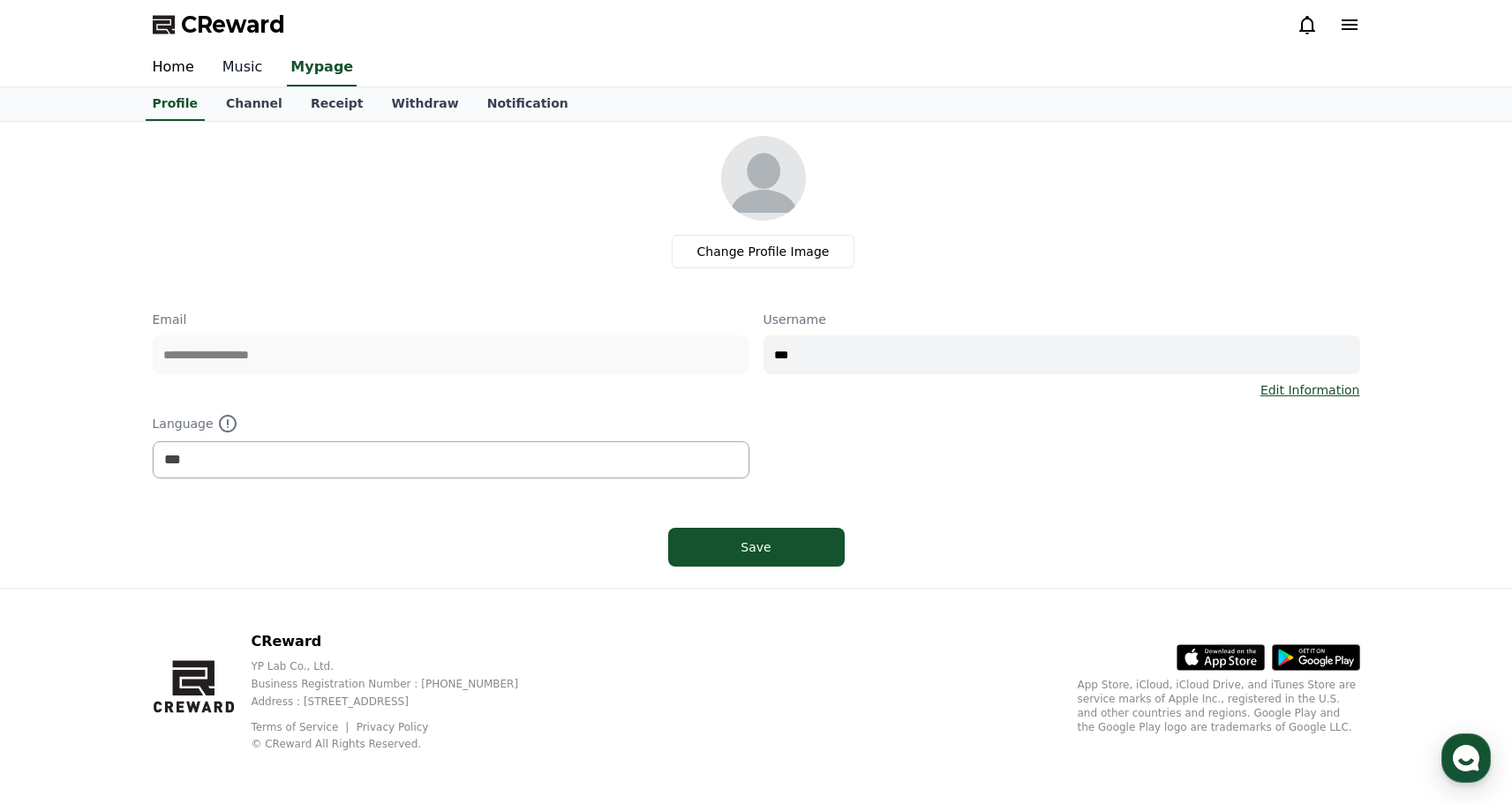
click at [224, 55] on link "Music" at bounding box center [242, 67] width 69 height 37
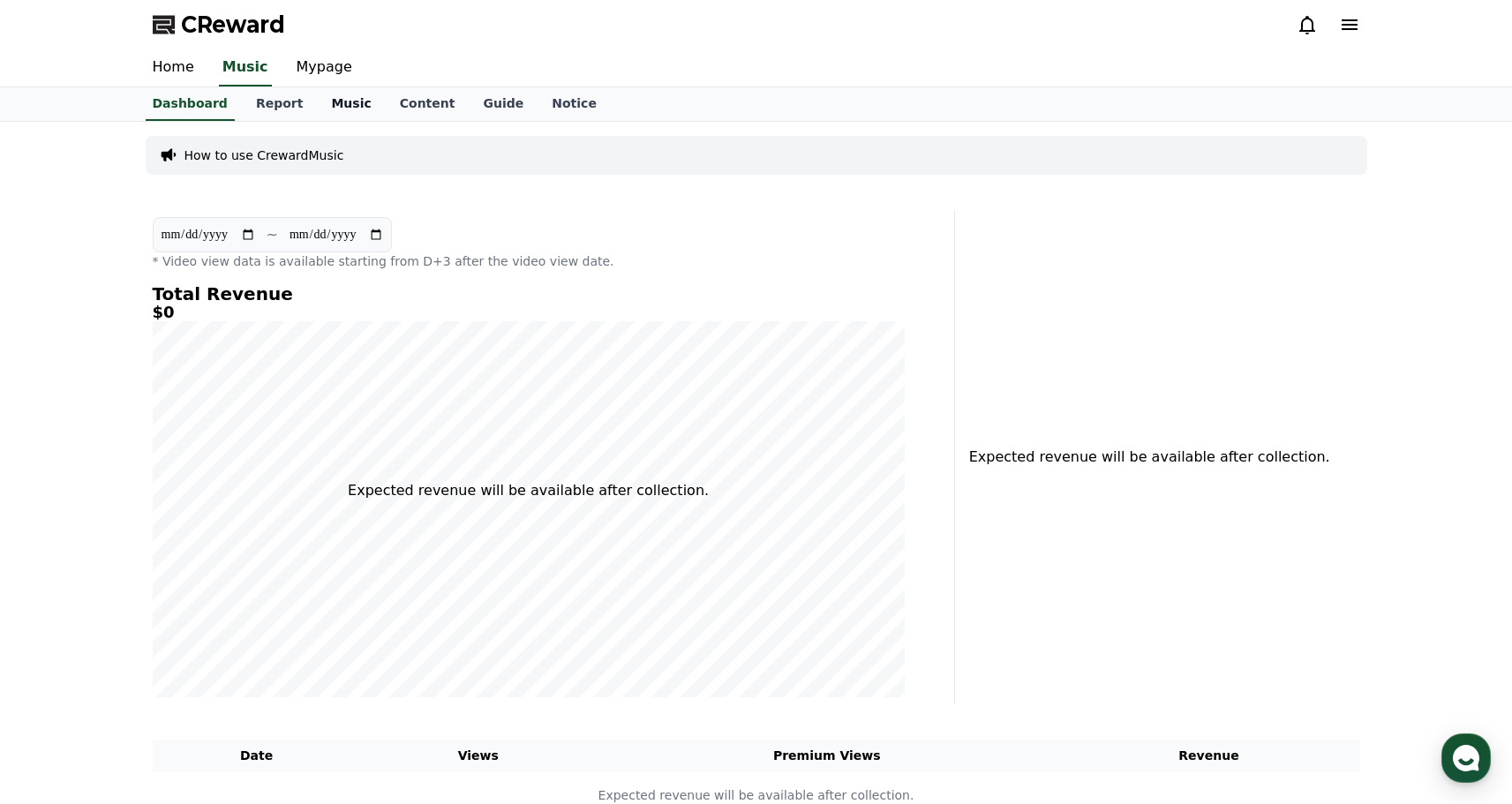
click at [319, 96] on link "Music" at bounding box center [351, 104] width 68 height 33
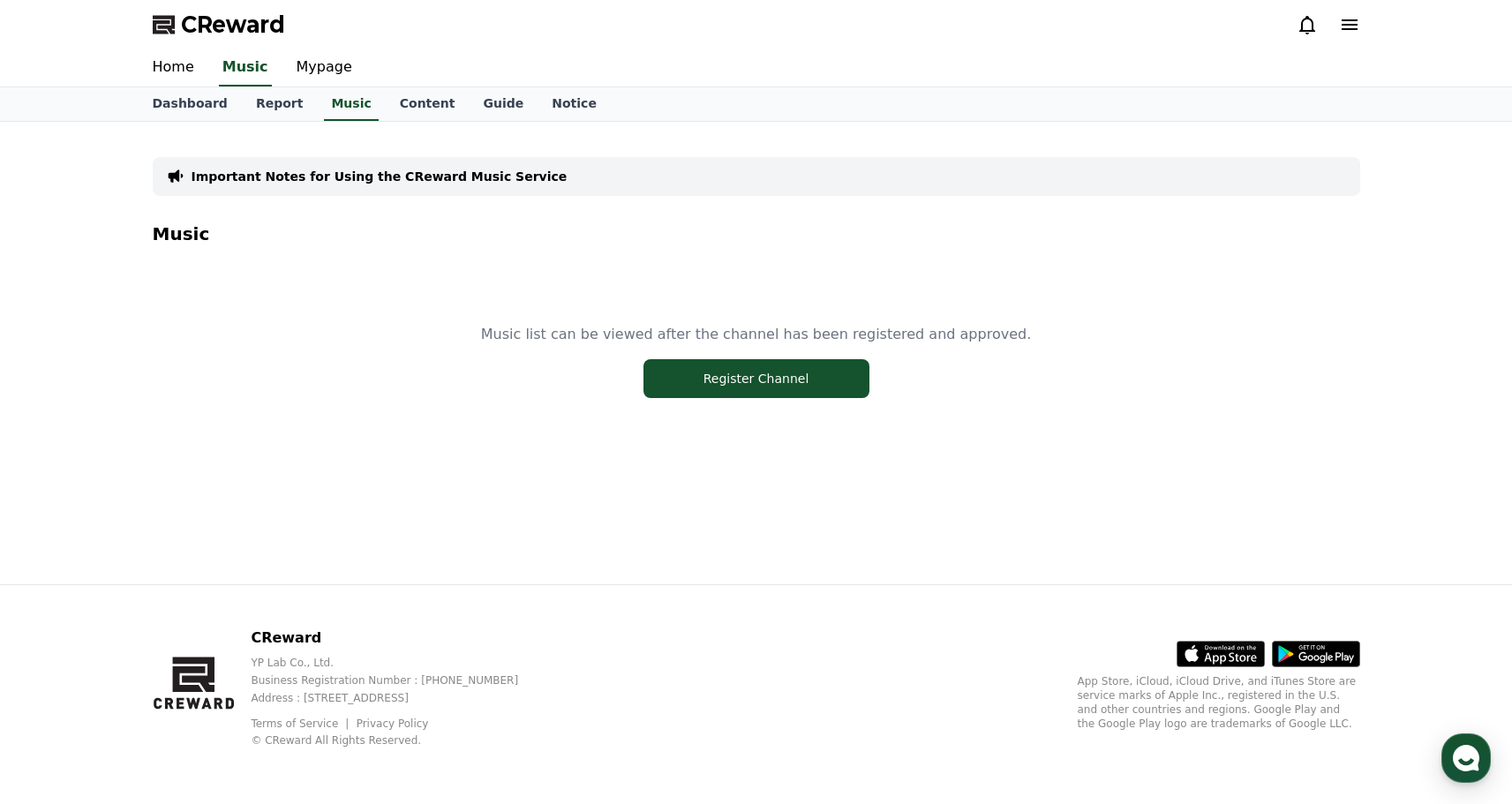
click at [762, 400] on div "Music list can be viewed after the channel has been registered and approved. Re…" at bounding box center [756, 360] width 1208 height 221
click at [765, 383] on button "Register Channel" at bounding box center [756, 379] width 226 height 39
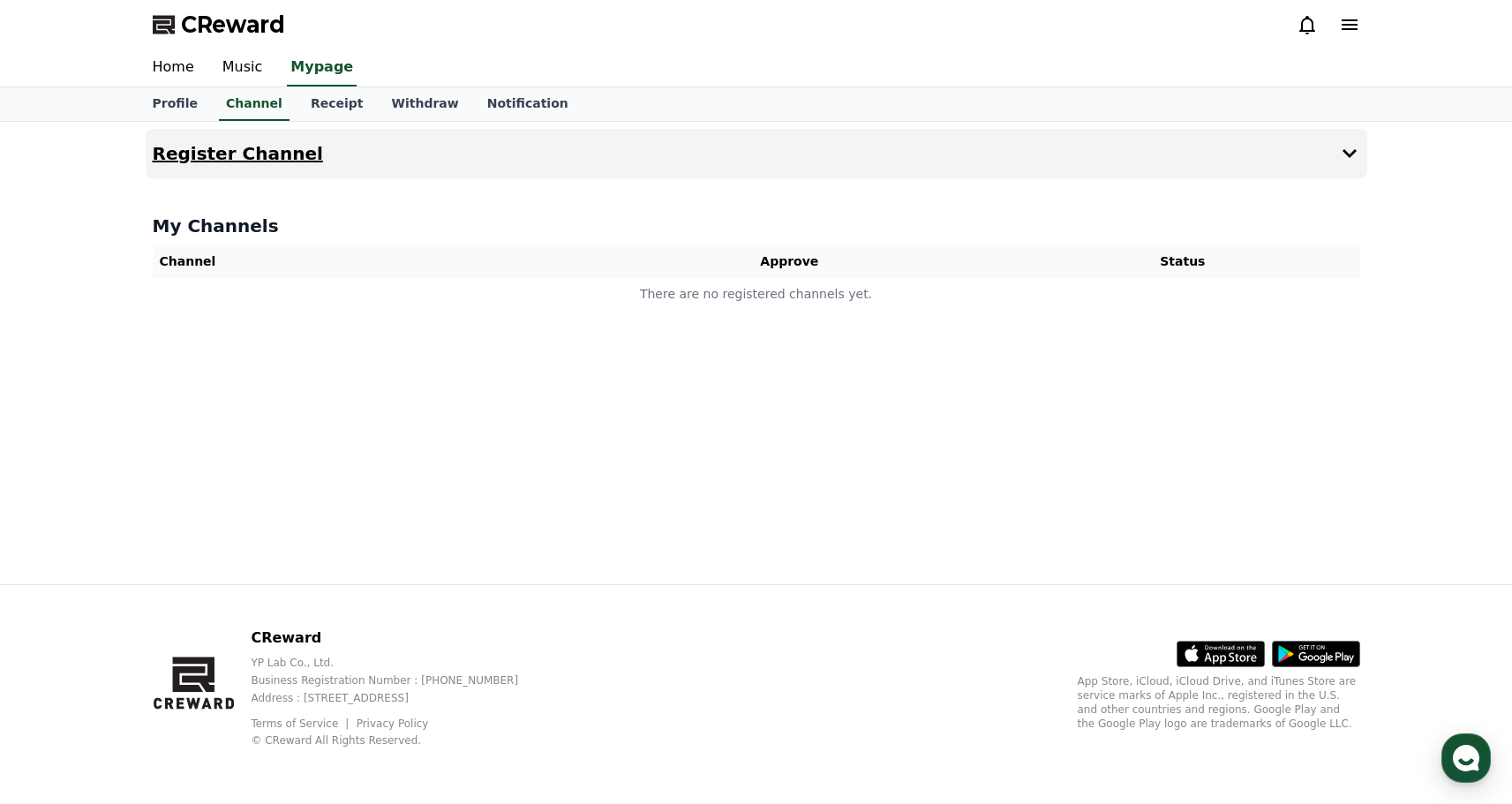
click at [466, 134] on button "Register Channel" at bounding box center [757, 152] width 1222 height 49
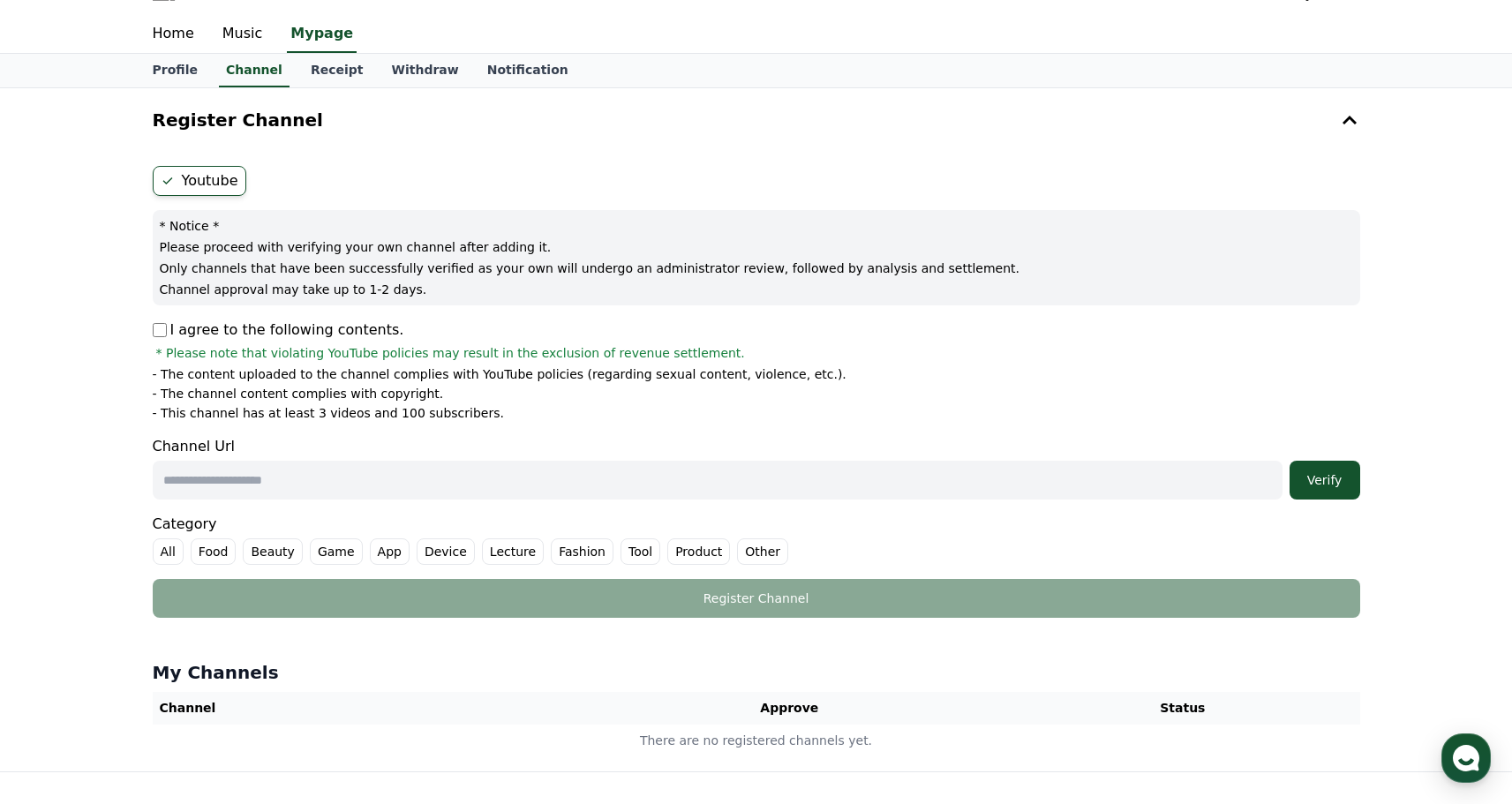
scroll to position [49, 0]
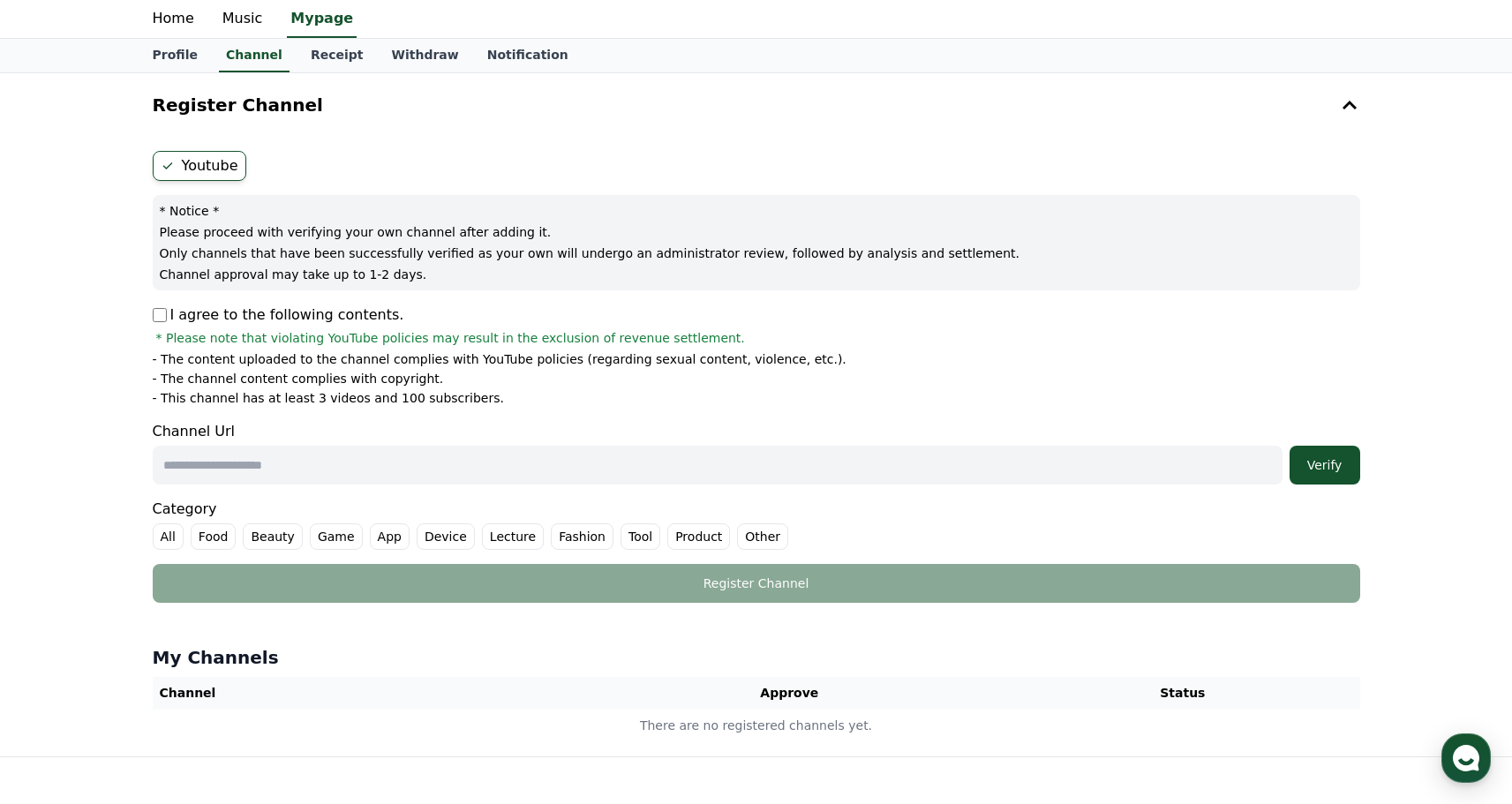
click at [405, 455] on input "text" at bounding box center [717, 465] width 1130 height 39
paste input "**********"
type input "**********"
click at [1299, 471] on div "Verify" at bounding box center [1324, 465] width 56 height 18
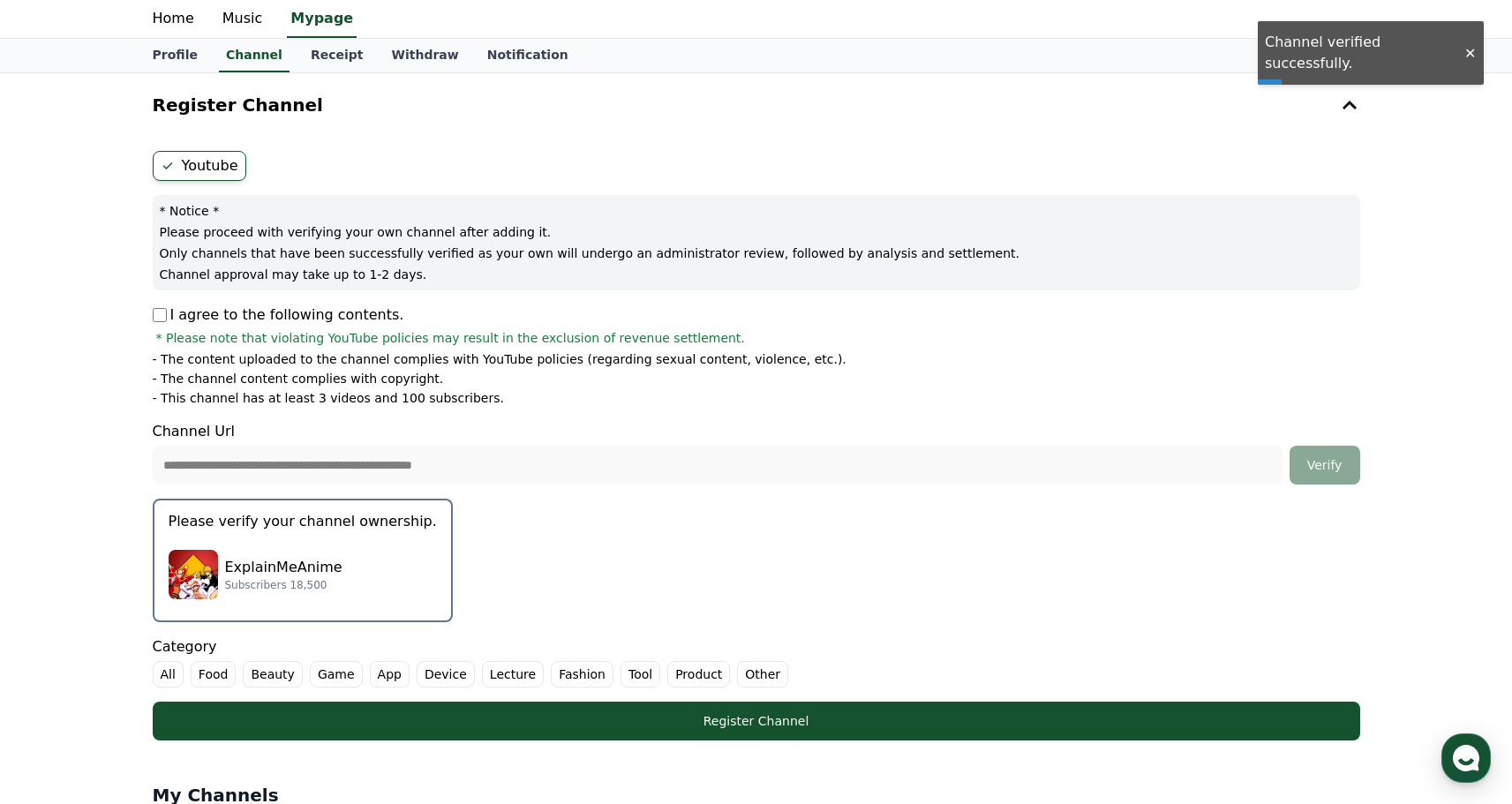
click at [311, 548] on div "ExplainMeAnime Subscribers 18,500" at bounding box center [302, 575] width 268 height 70
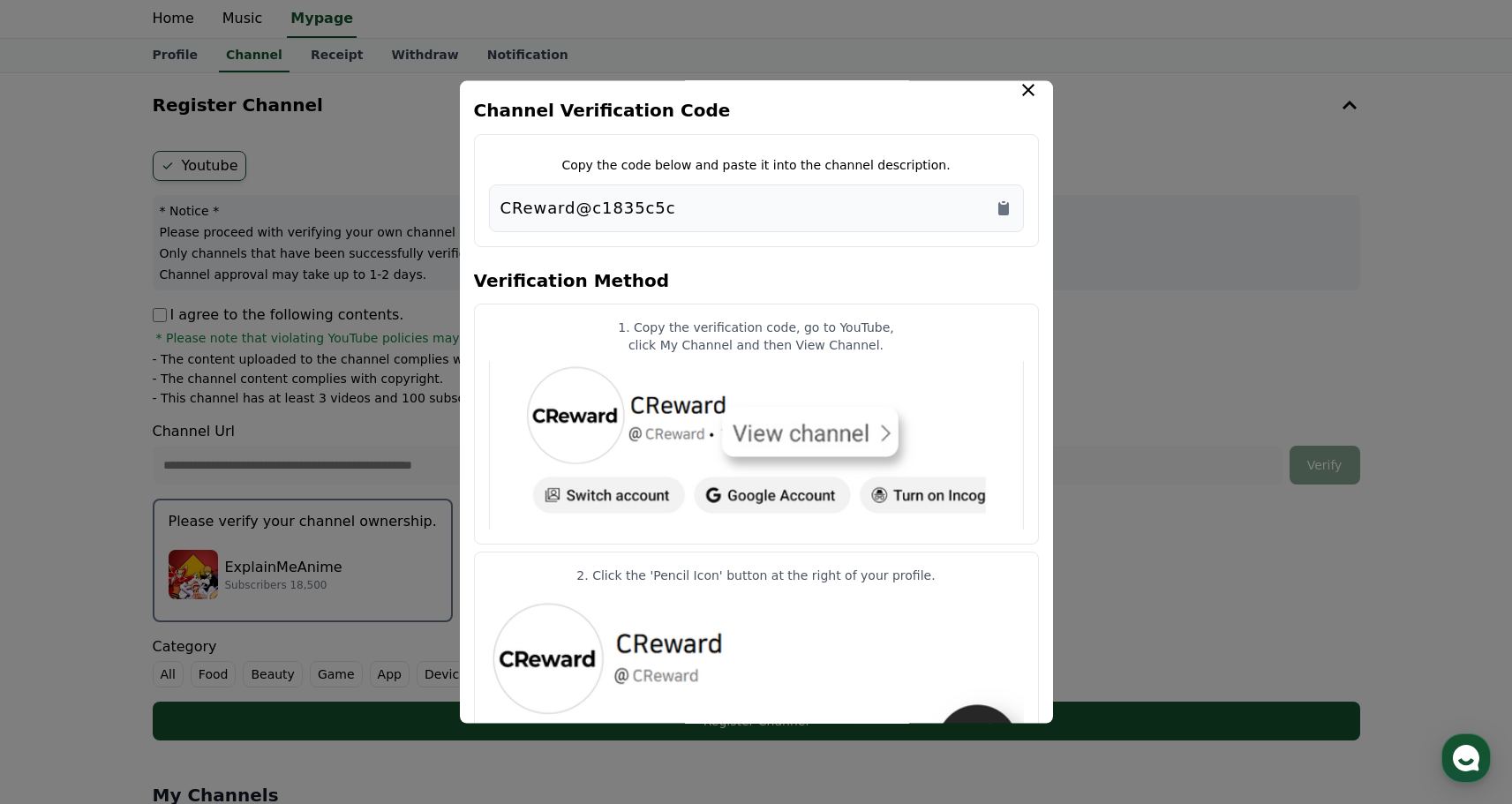
scroll to position [20, 0]
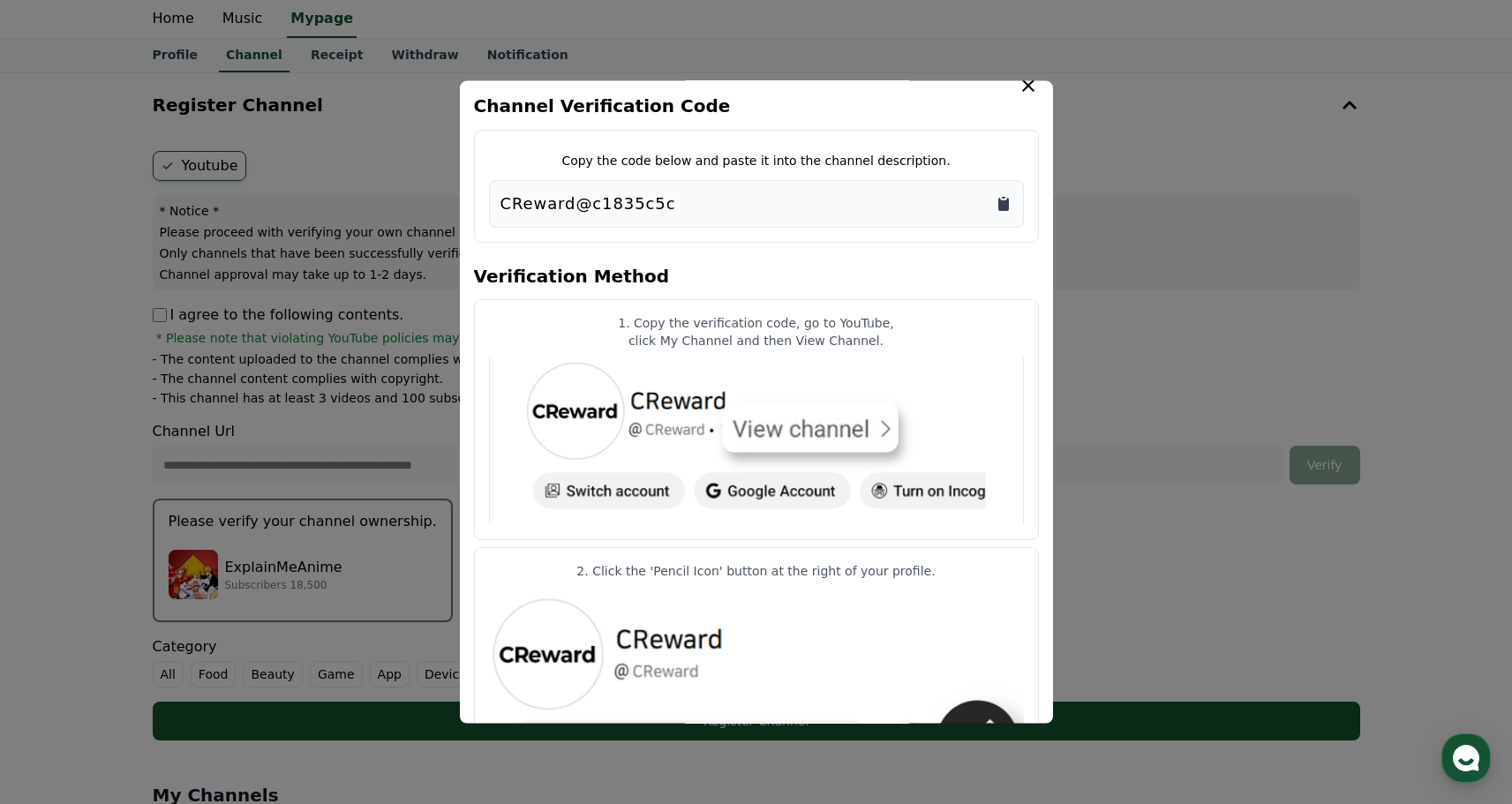
click at [1009, 201] on icon "Copy to clipboard" at bounding box center [1004, 202] width 18 height 18
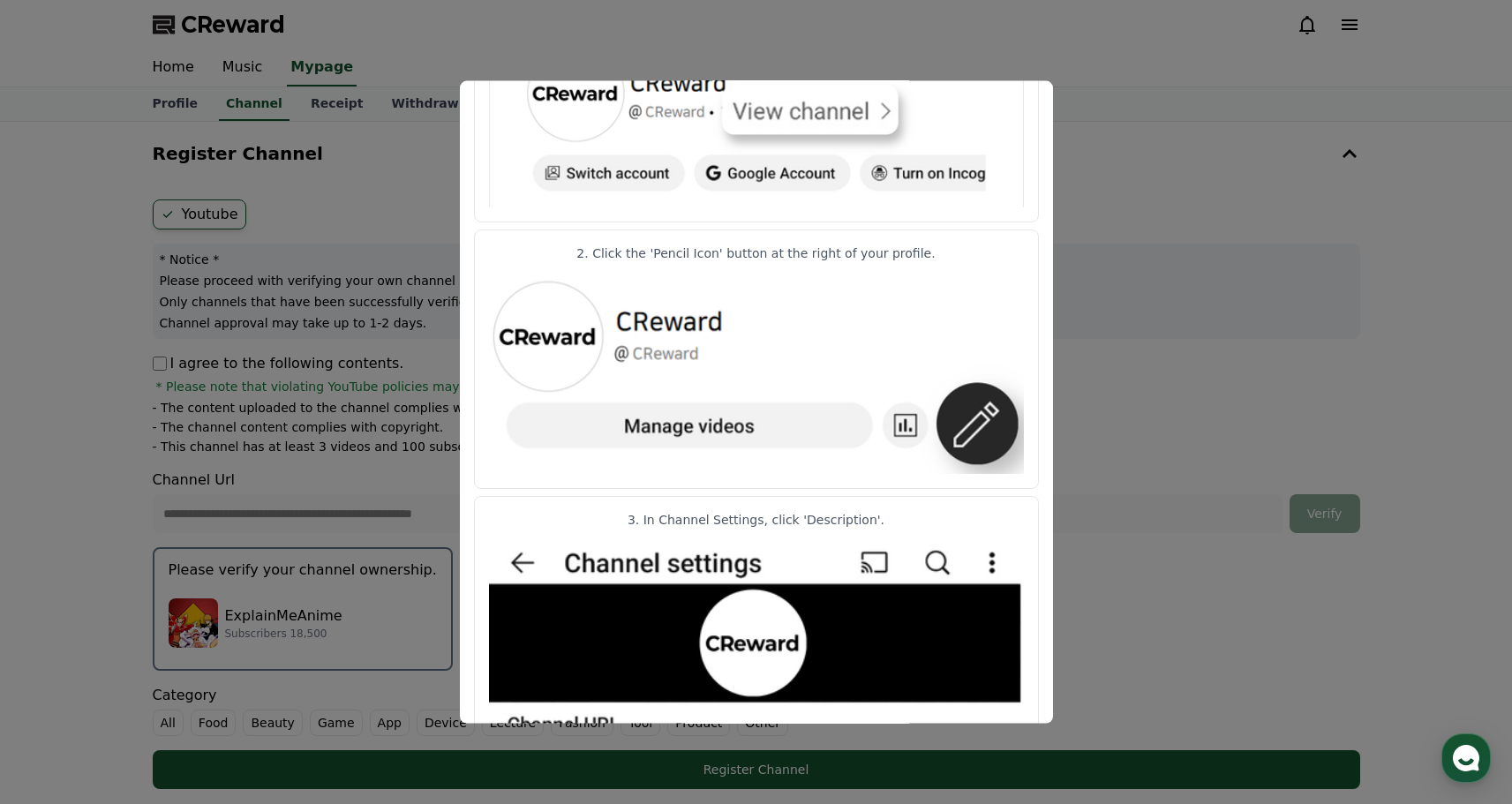
scroll to position [800, 0]
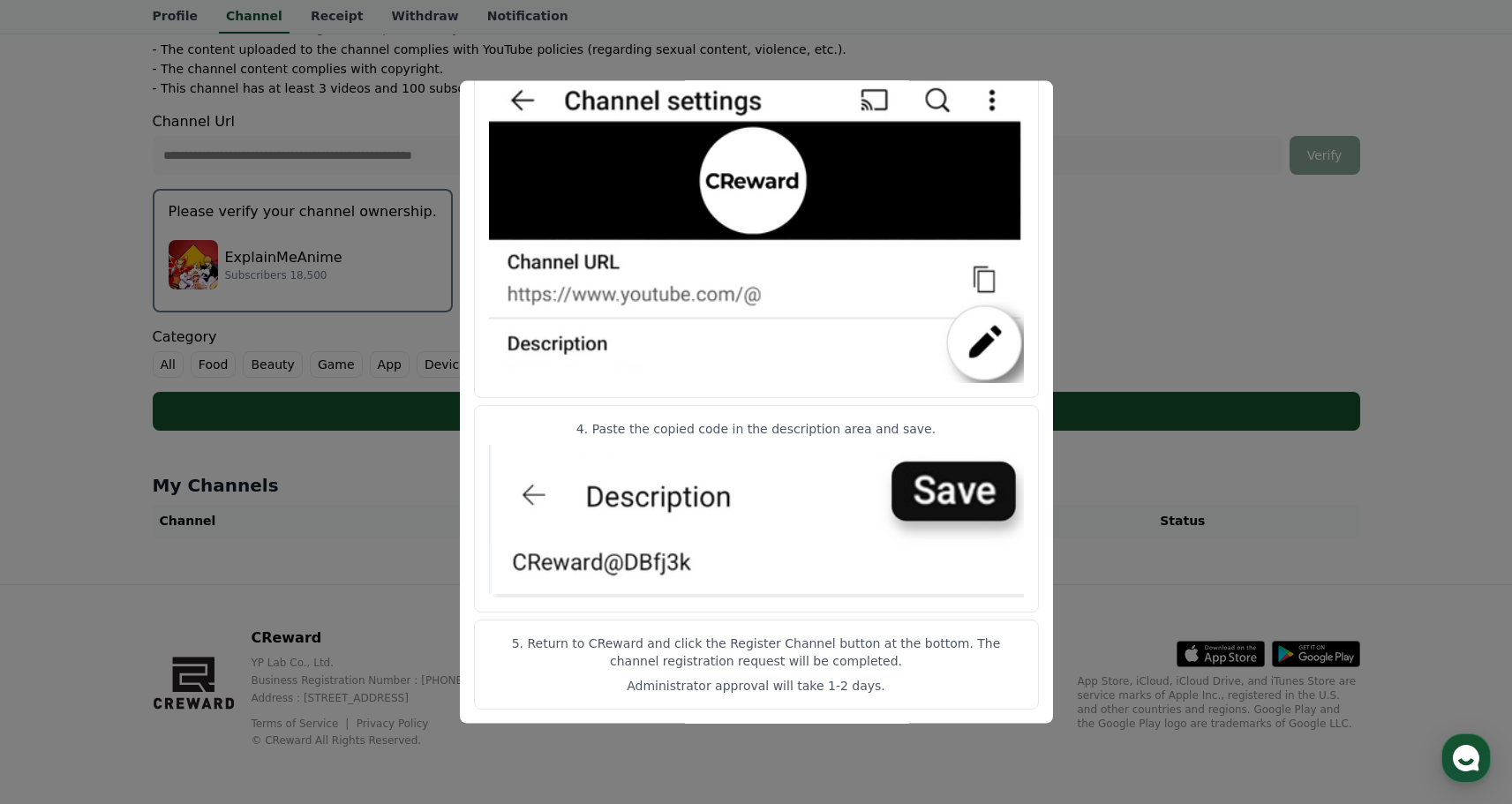
click at [1087, 69] on button "close modal" at bounding box center [756, 402] width 1512 height 804
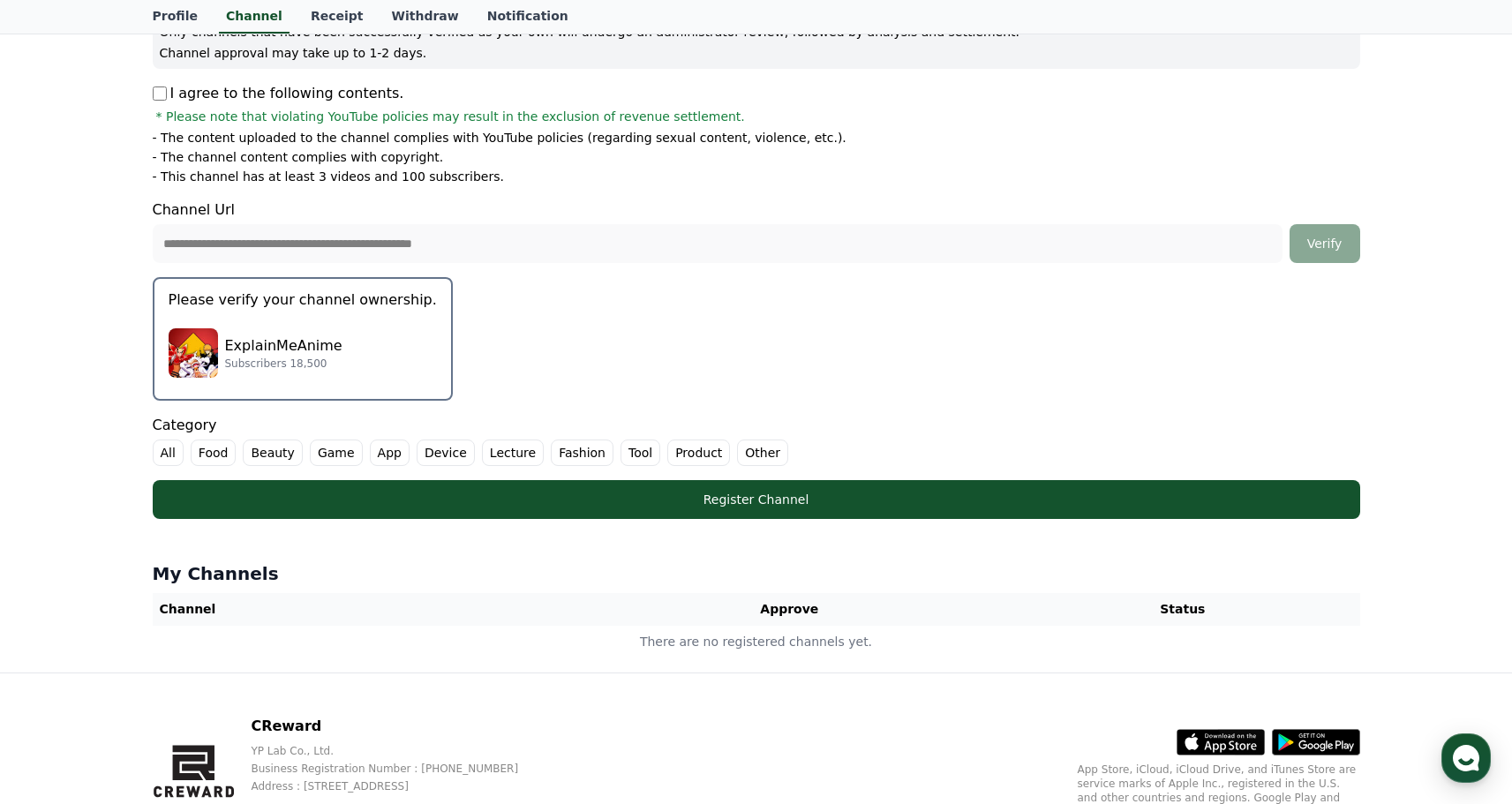
scroll to position [292, 0]
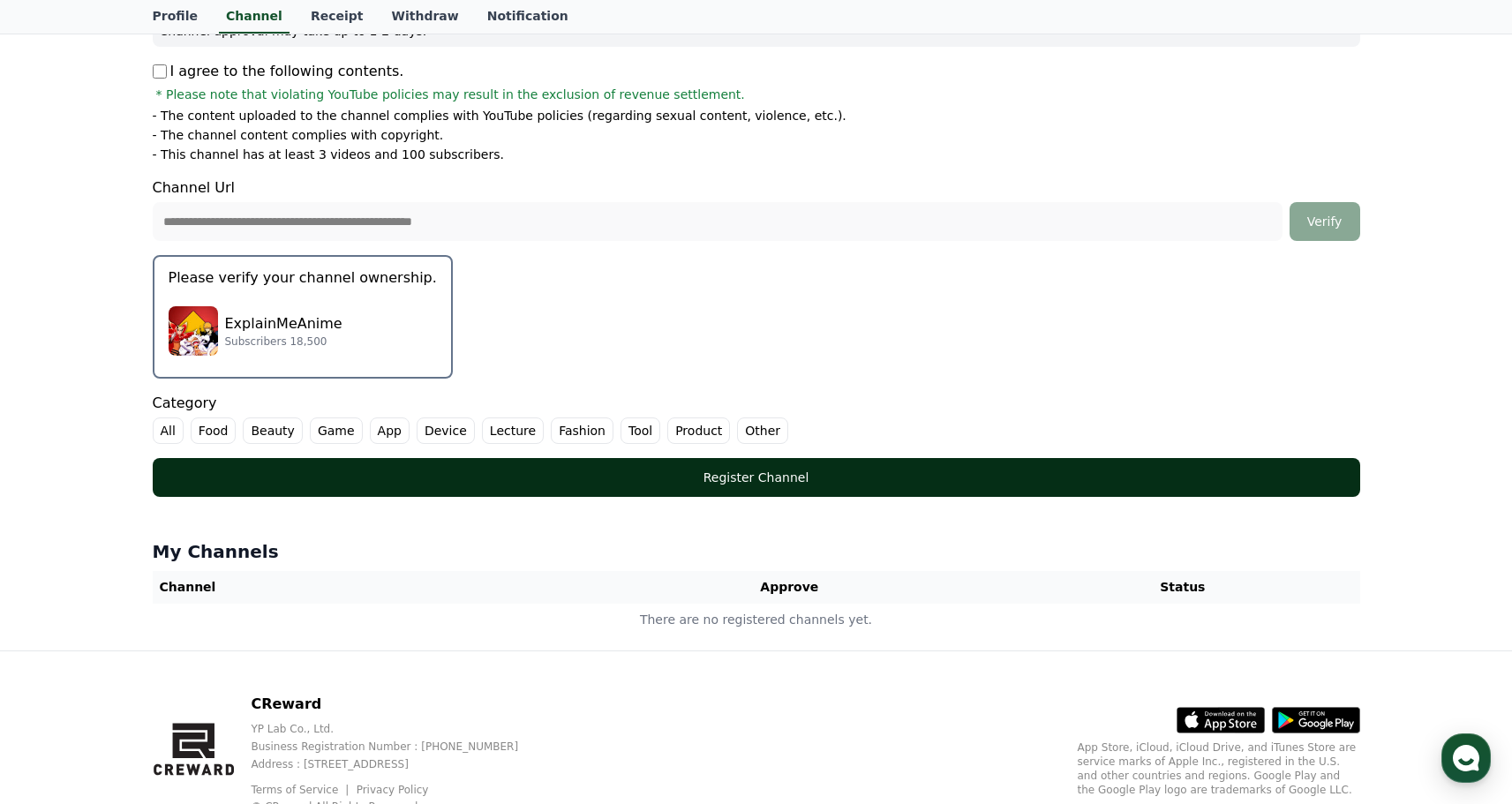
click at [794, 458] on button "Register Channel" at bounding box center [756, 478] width 1208 height 39
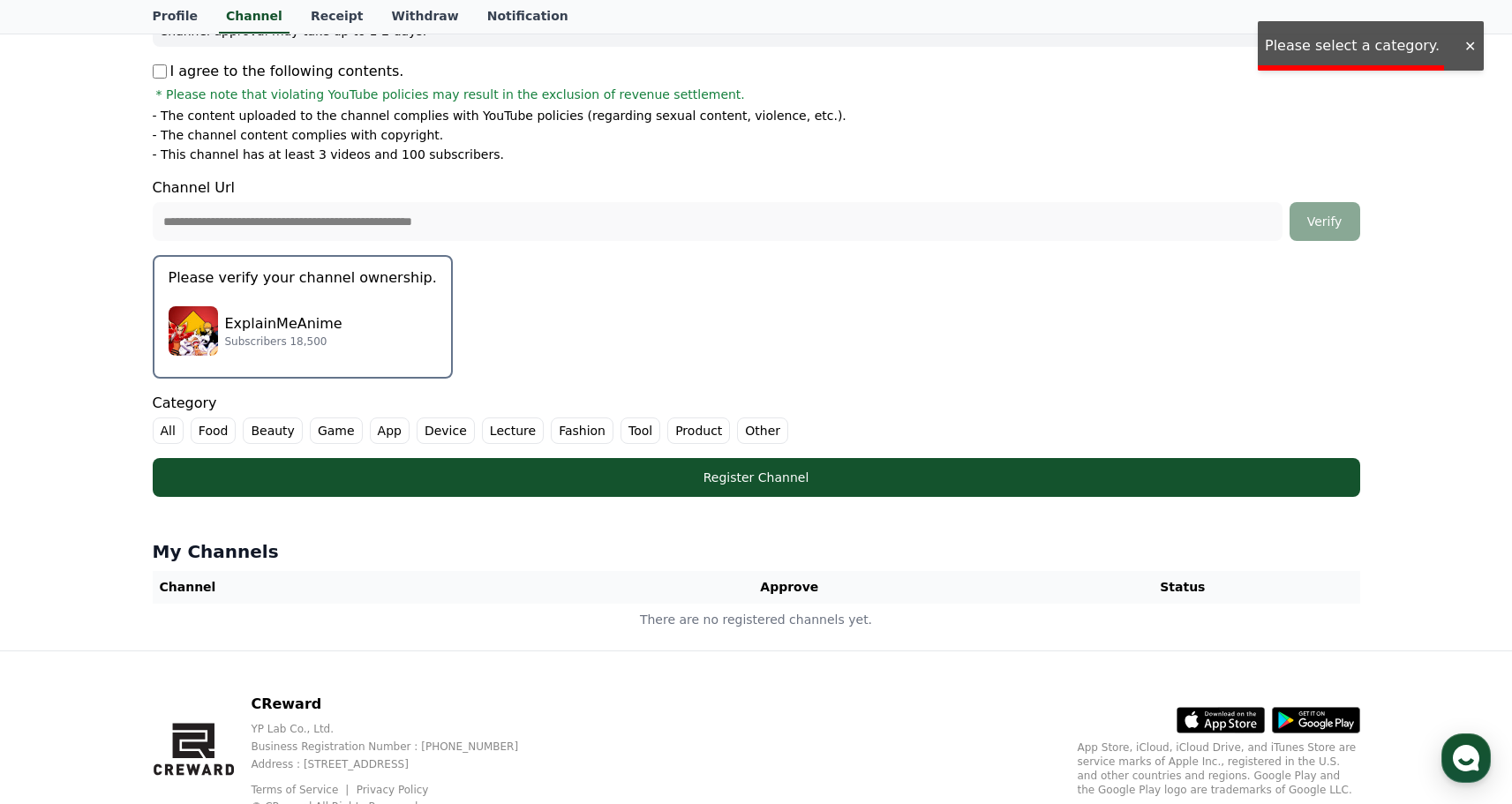
scroll to position [179, 0]
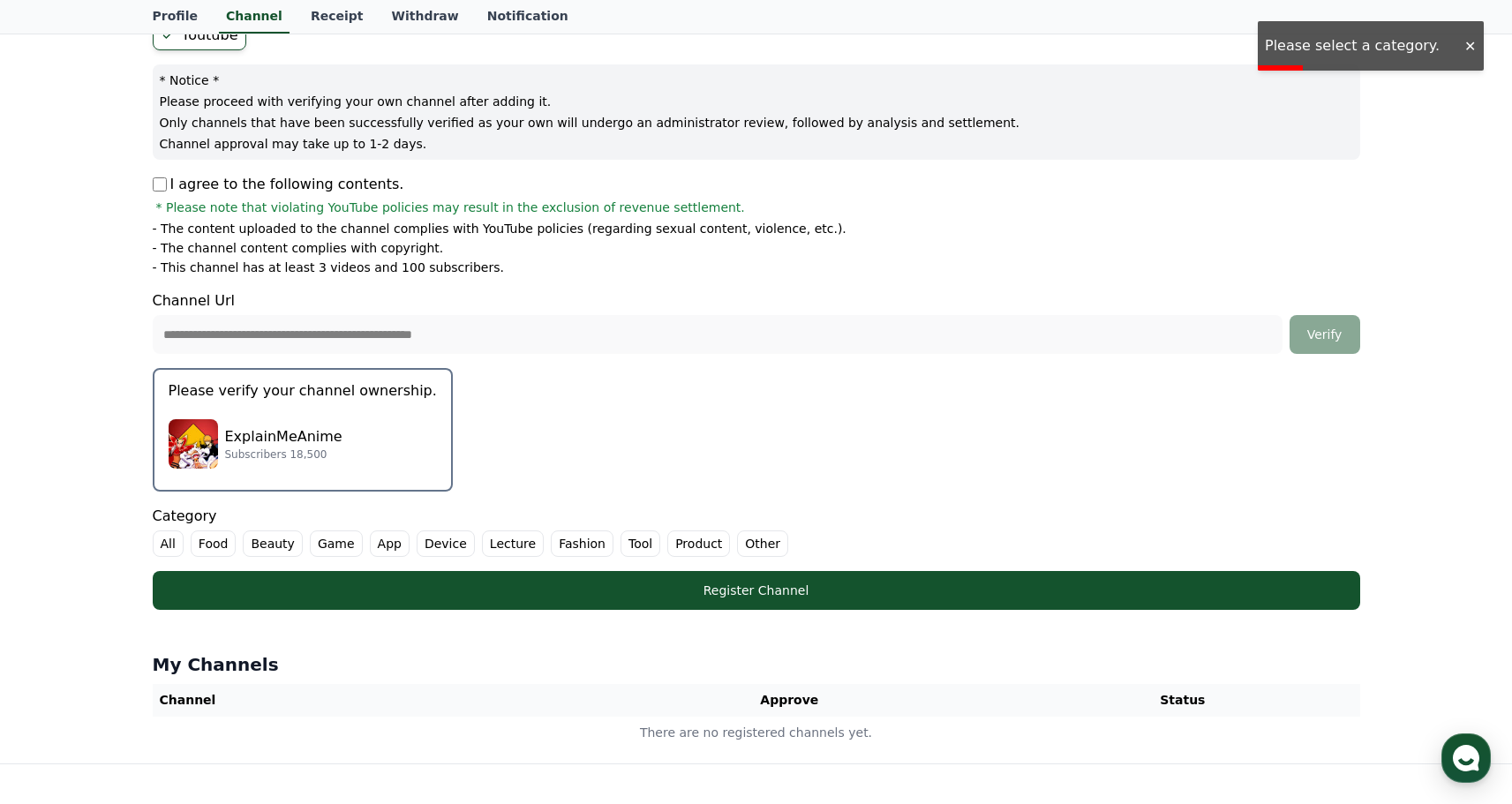
click at [702, 546] on label "Product" at bounding box center [699, 543] width 63 height 27
click at [250, 549] on label "Beauty" at bounding box center [273, 543] width 59 height 27
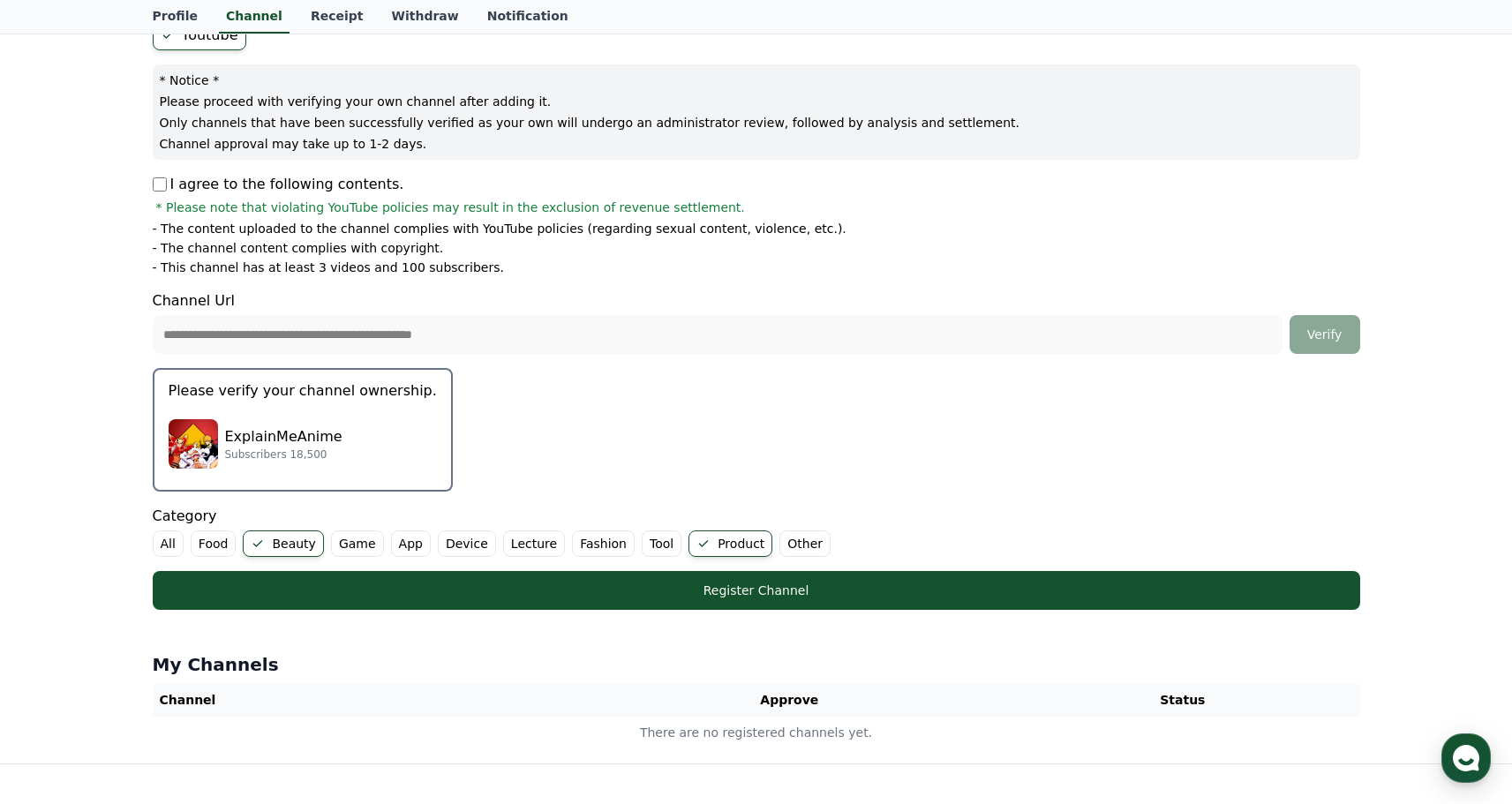
click at [692, 541] on label "Product" at bounding box center [730, 543] width 84 height 27
click at [286, 542] on label "Beauty" at bounding box center [283, 543] width 80 height 27
click at [188, 543] on ul "All Food Beauty Game App Device Lecture Fashion Tool Product Other" at bounding box center [756, 543] width 1208 height 27
click at [738, 543] on label "Other" at bounding box center [762, 543] width 51 height 27
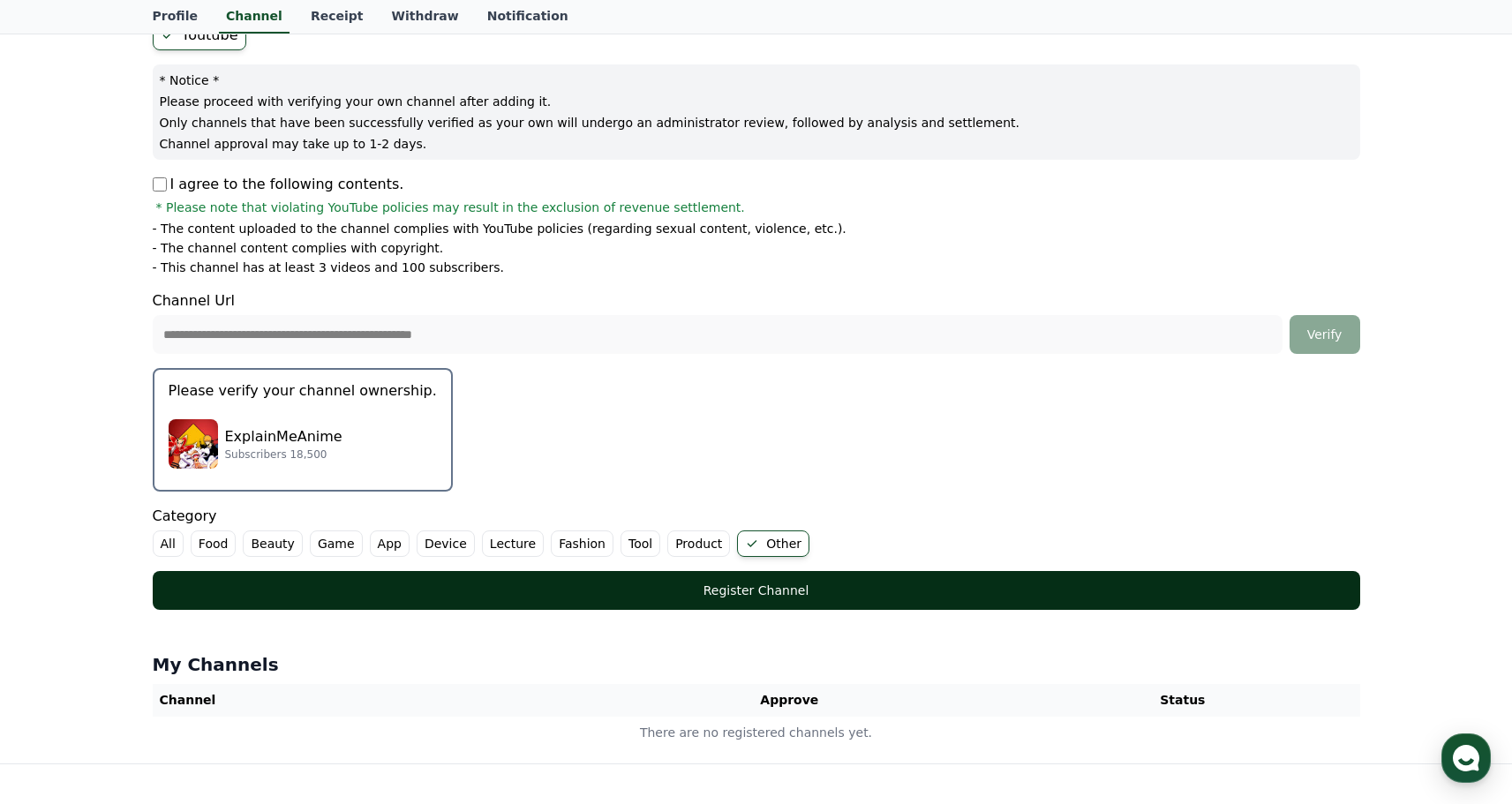
click at [709, 578] on button "Register Channel" at bounding box center [756, 591] width 1208 height 39
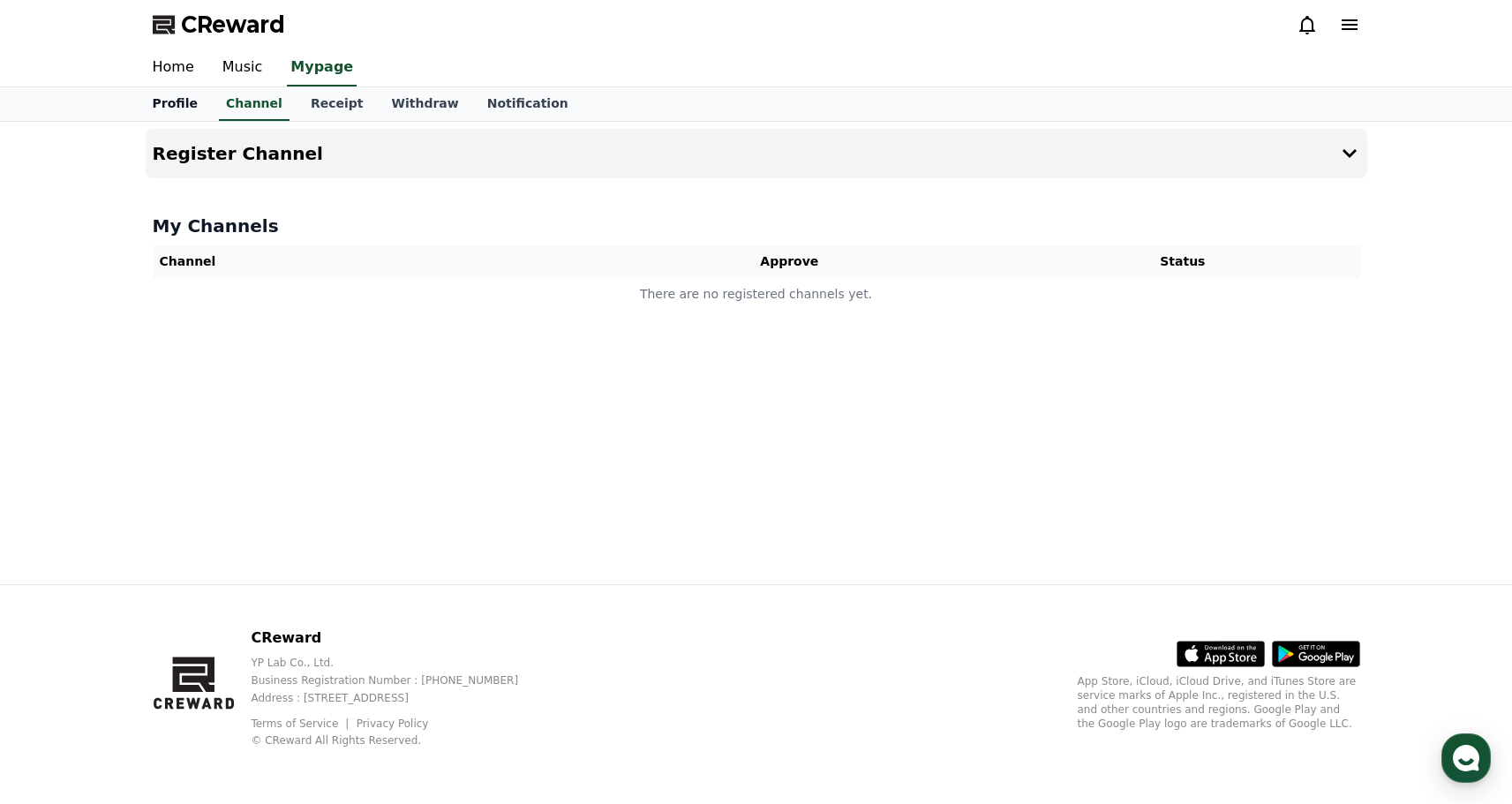
click at [186, 113] on link "Profile" at bounding box center [175, 104] width 73 height 33
select select "**********"
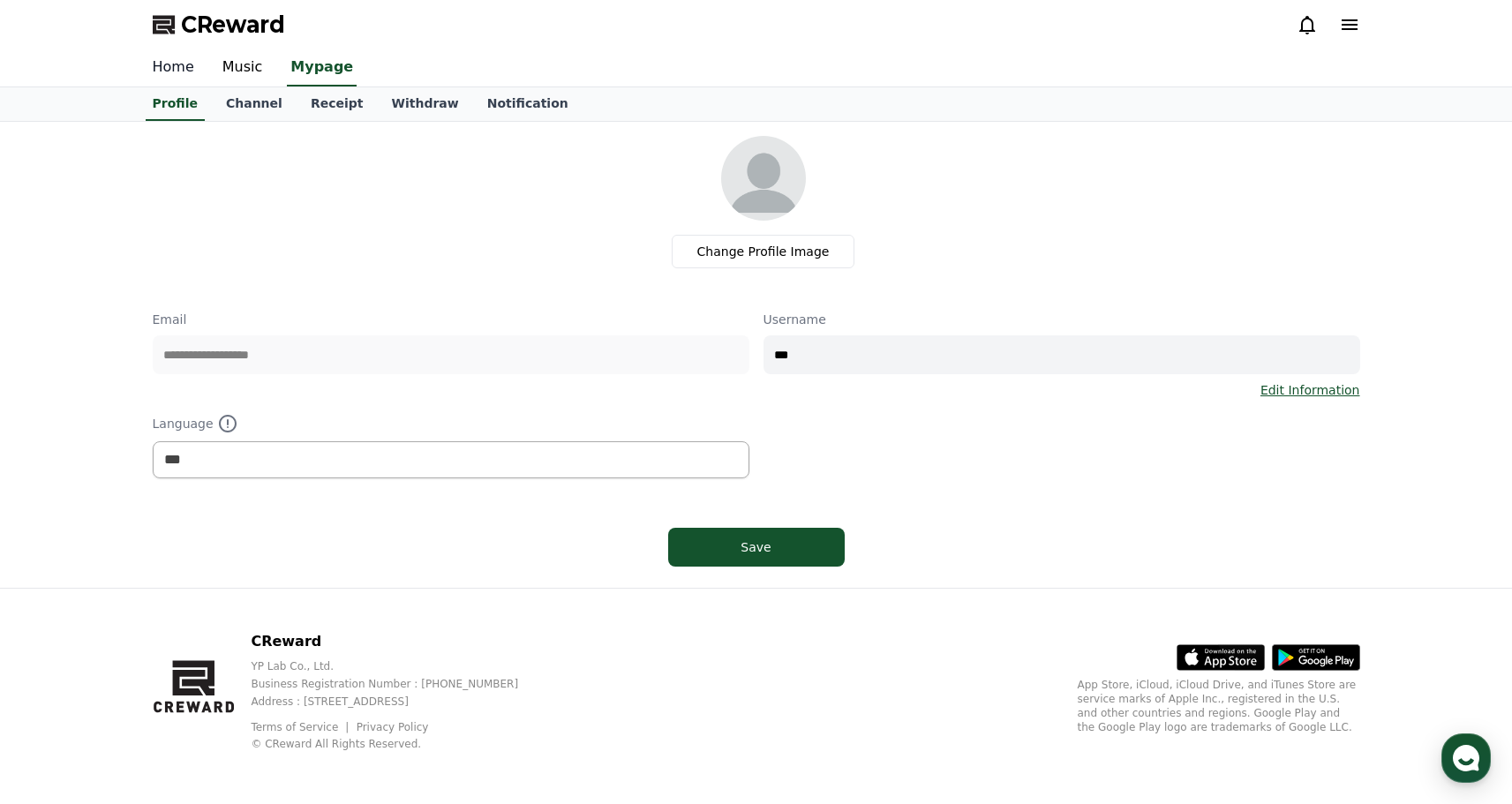
click at [186, 74] on link "Home" at bounding box center [173, 67] width 69 height 37
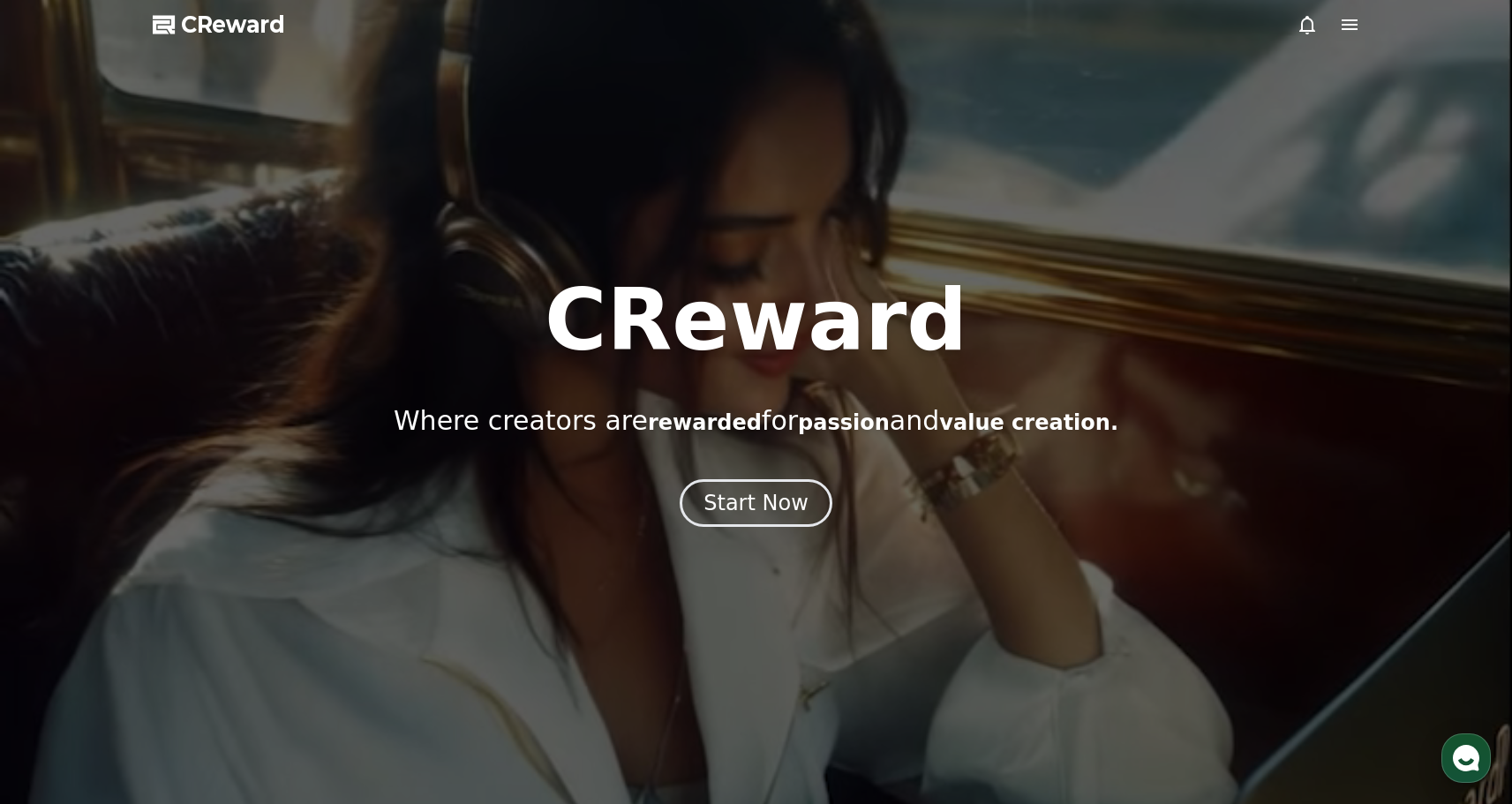
select select "**********"
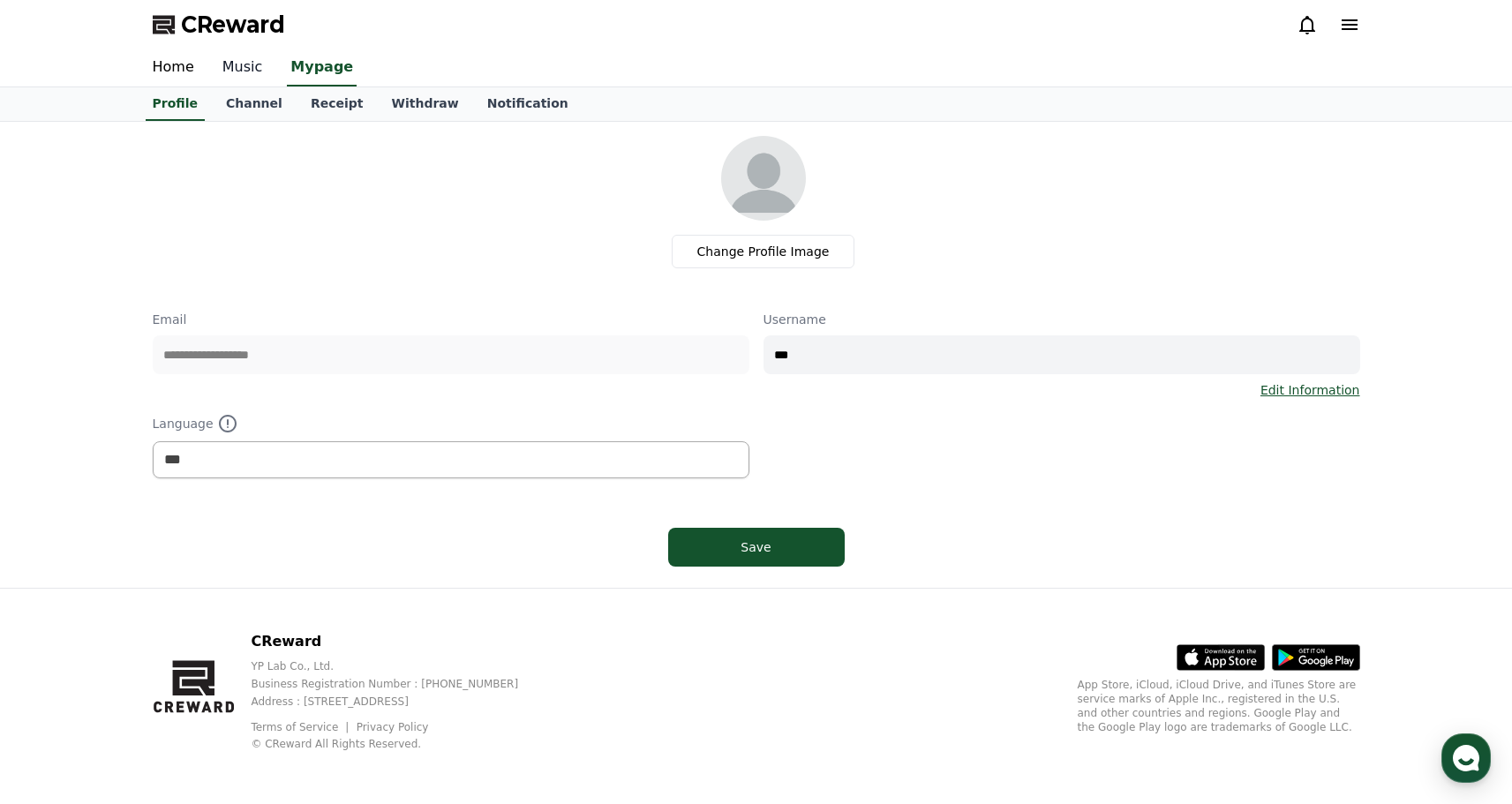
click at [250, 69] on link "Music" at bounding box center [242, 67] width 69 height 37
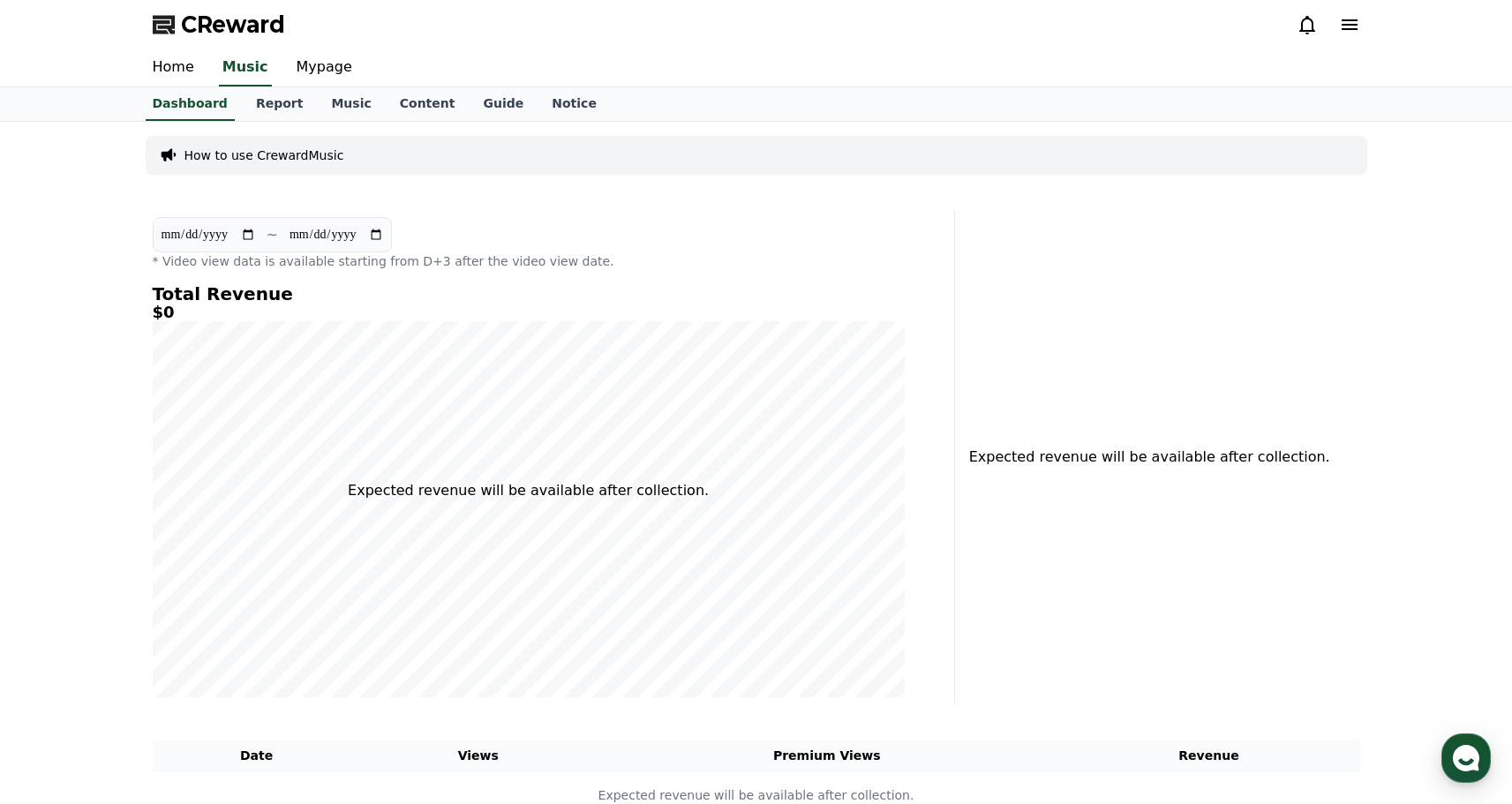
click at [282, 156] on p "How to use CrewardMusic" at bounding box center [264, 155] width 160 height 18
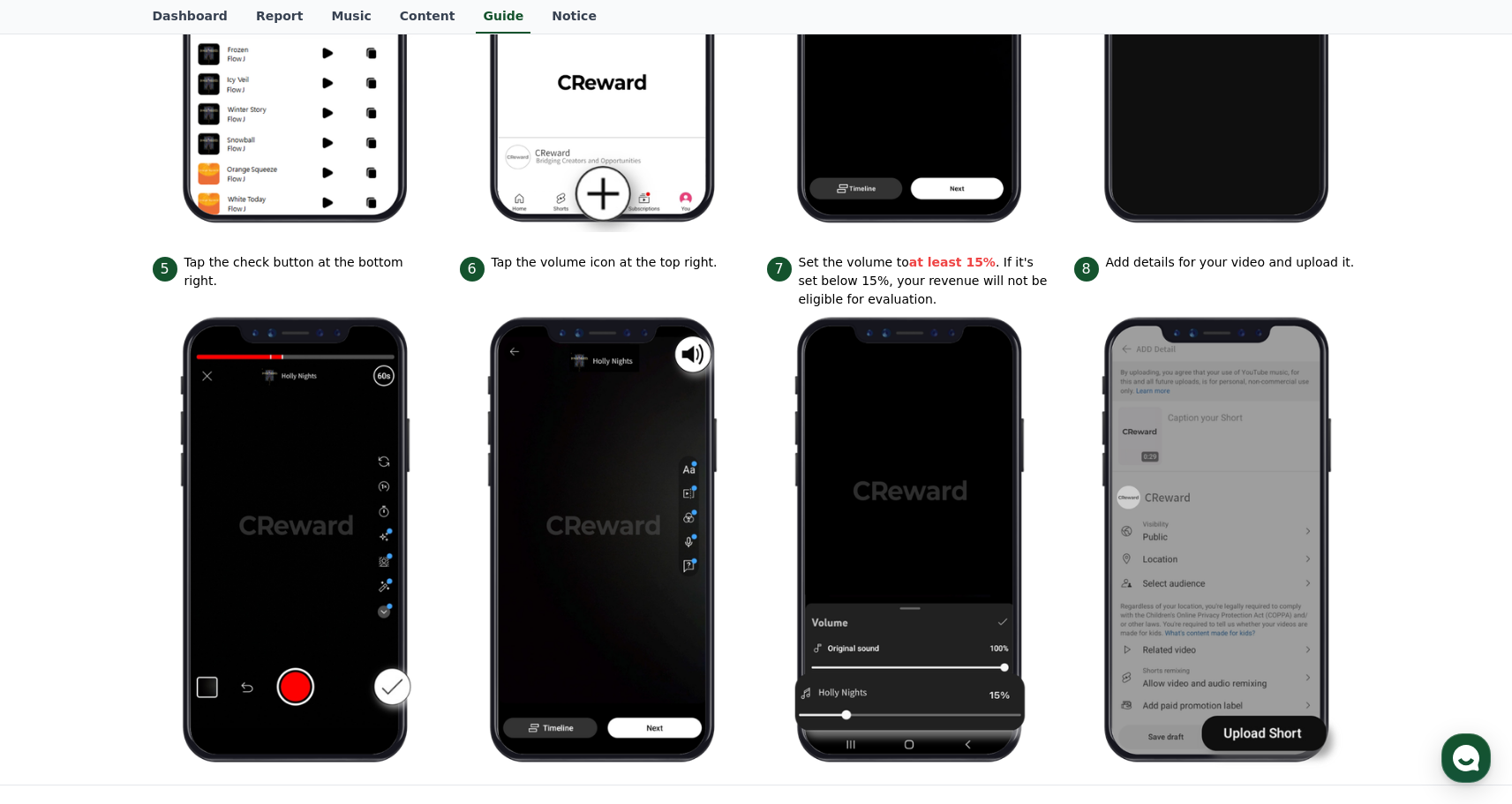
scroll to position [810, 0]
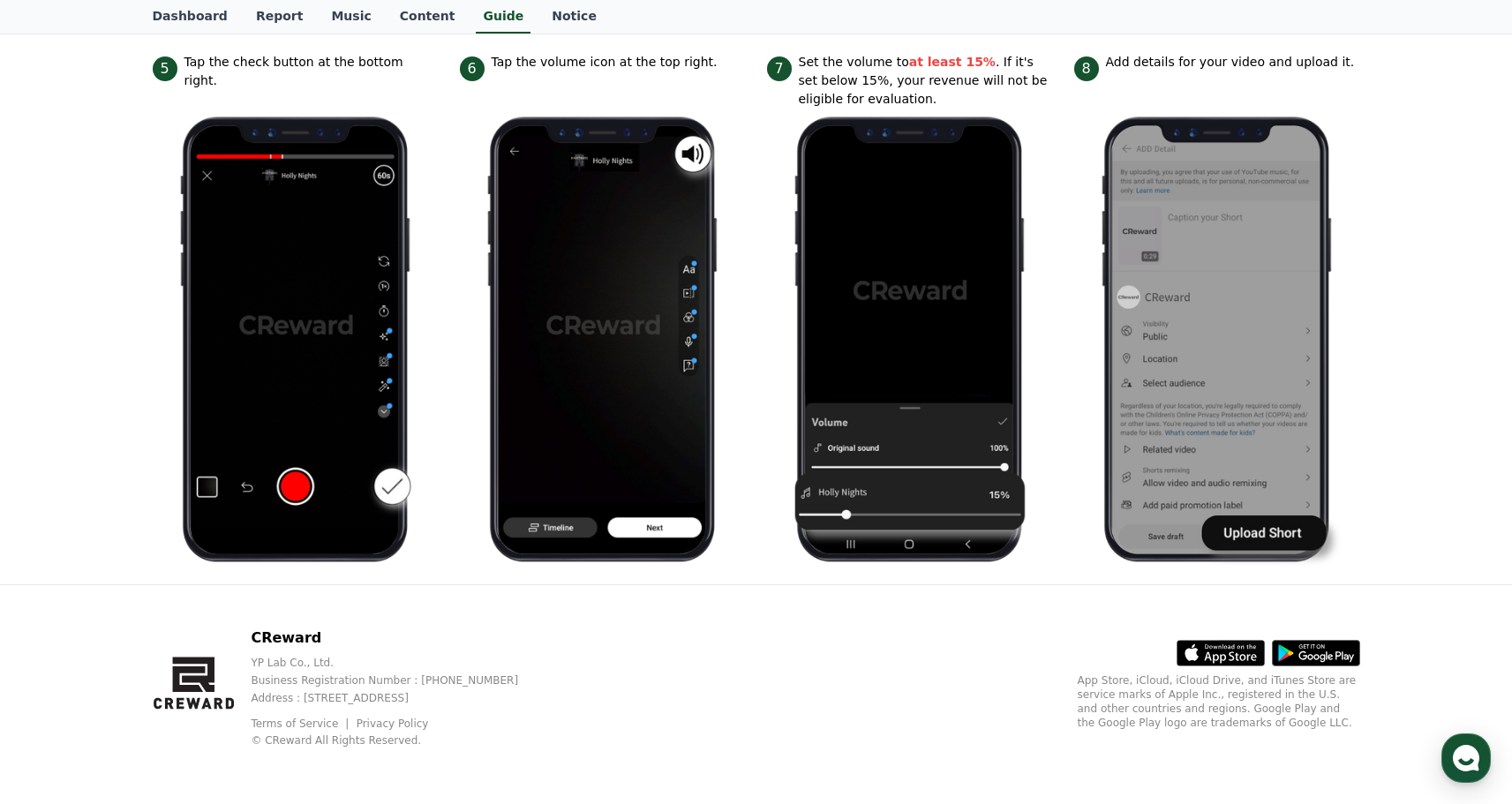
click at [1225, 664] on icon at bounding box center [1220, 653] width 88 height 25
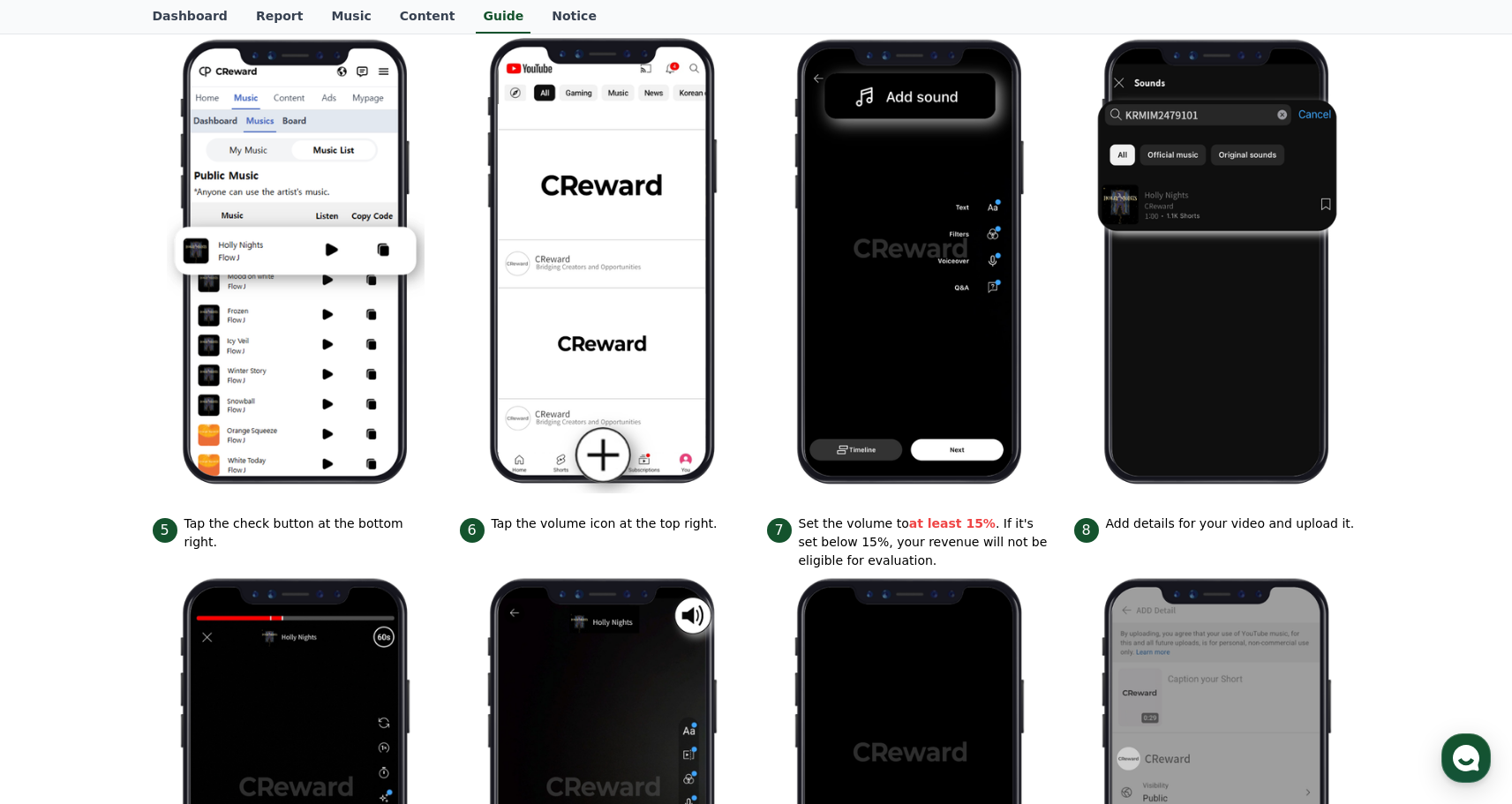
scroll to position [0, 0]
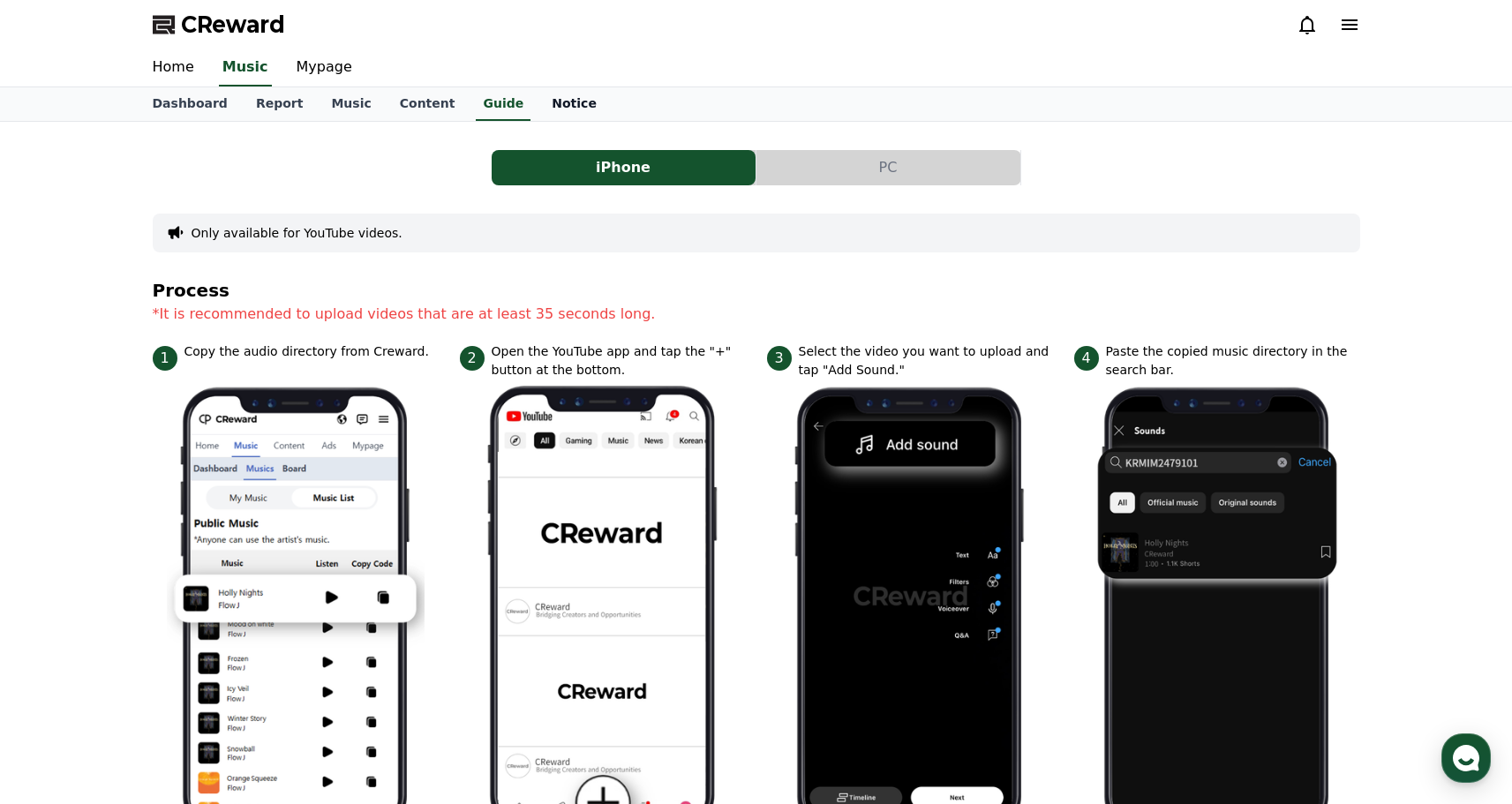
click at [538, 98] on link "Notice" at bounding box center [574, 104] width 73 height 33
click at [499, 97] on link "Guide" at bounding box center [503, 104] width 69 height 33
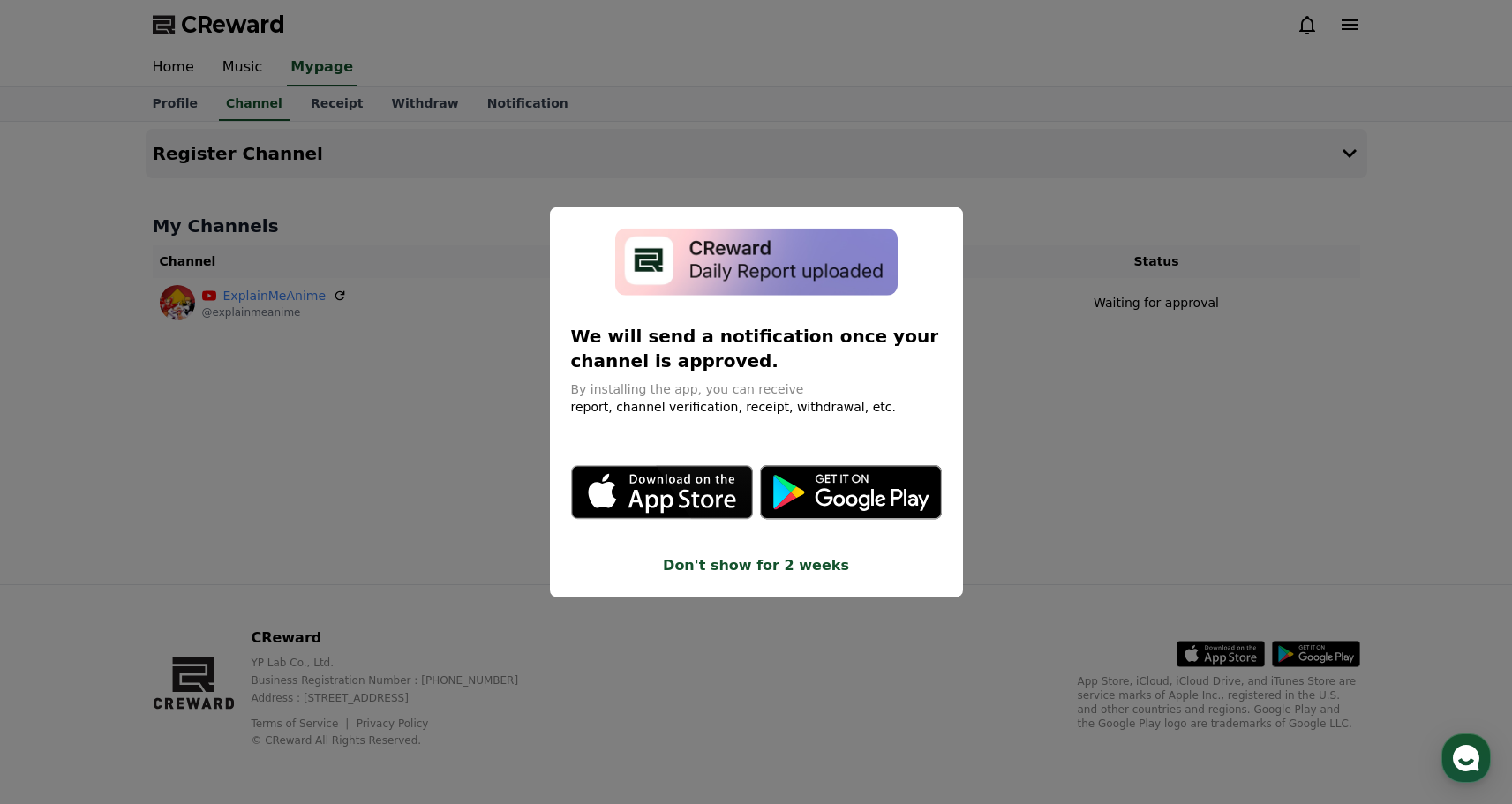
drag, startPoint x: 757, startPoint y: 652, endPoint x: 748, endPoint y: 653, distance: 9.1
click at [748, 653] on button "close modal" at bounding box center [756, 402] width 1512 height 804
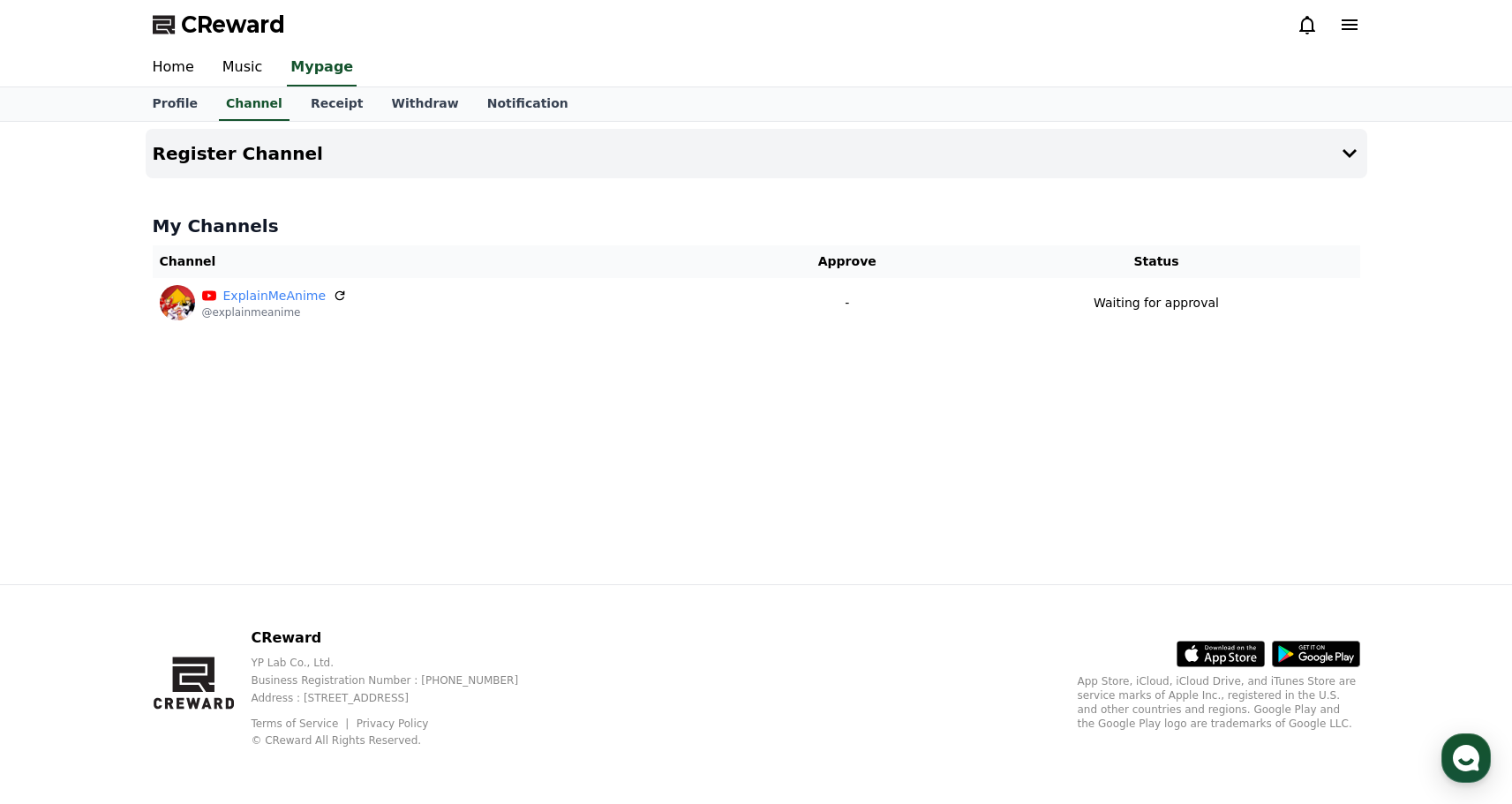
click at [769, 701] on div "CReward YP Lab Co., Ltd. Business Registration Number : 655-81-03655 Address : …" at bounding box center [756, 694] width 1236 height 219
click at [175, 104] on link "Profile" at bounding box center [175, 104] width 73 height 33
select select "**********"
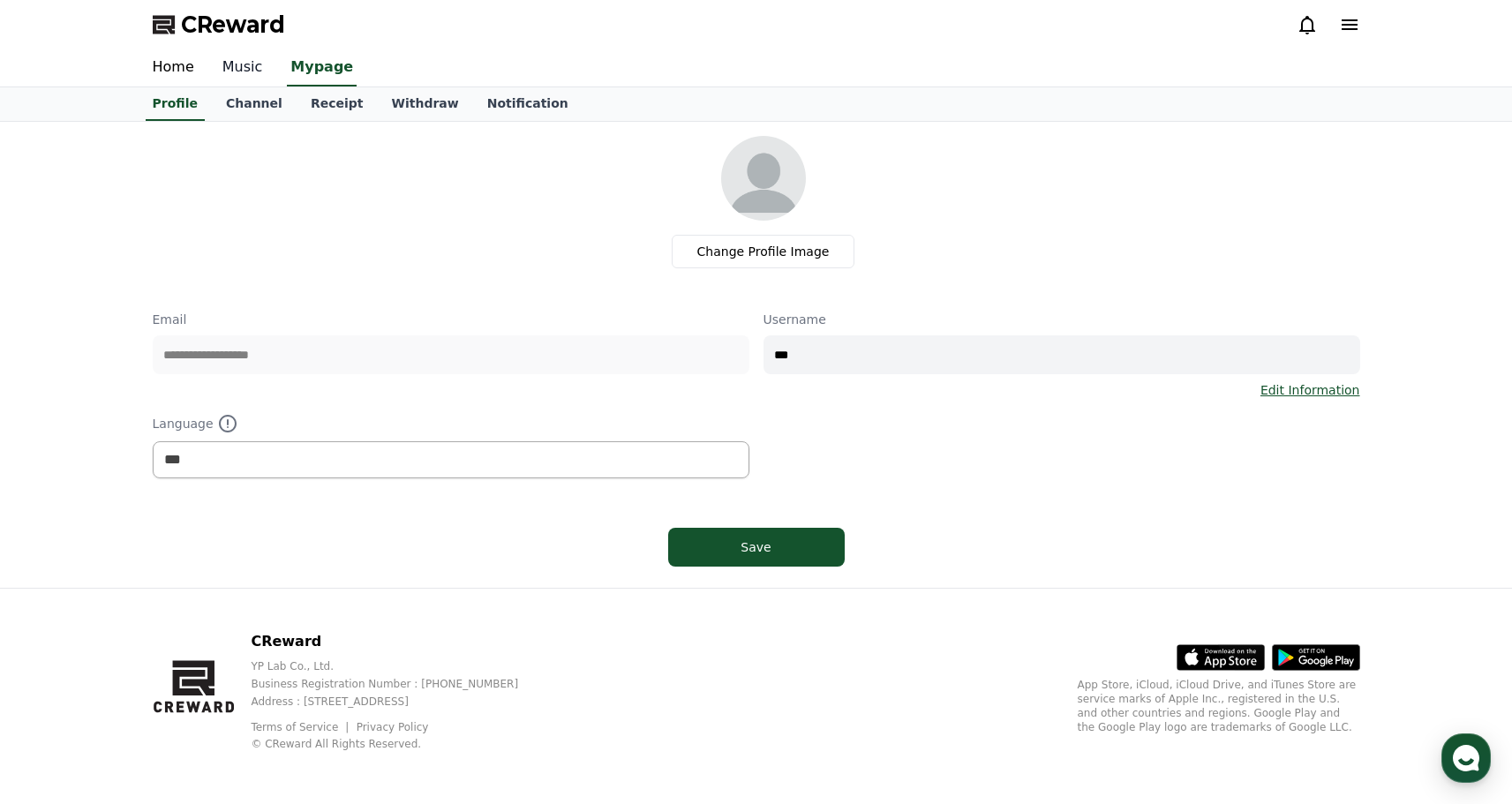
click at [208, 52] on link "Music" at bounding box center [242, 67] width 69 height 37
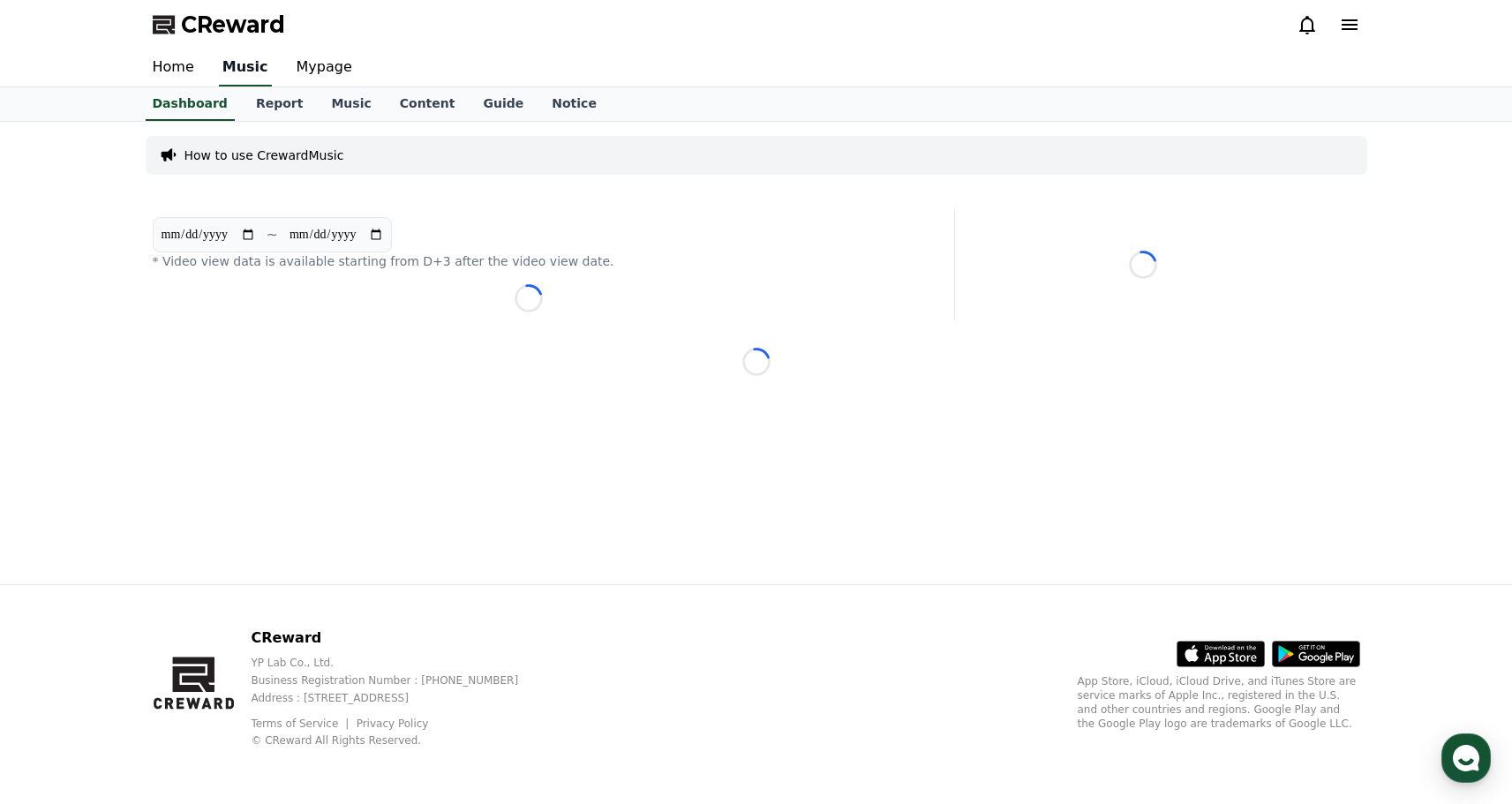
click at [238, 63] on link "Music" at bounding box center [245, 67] width 53 height 37
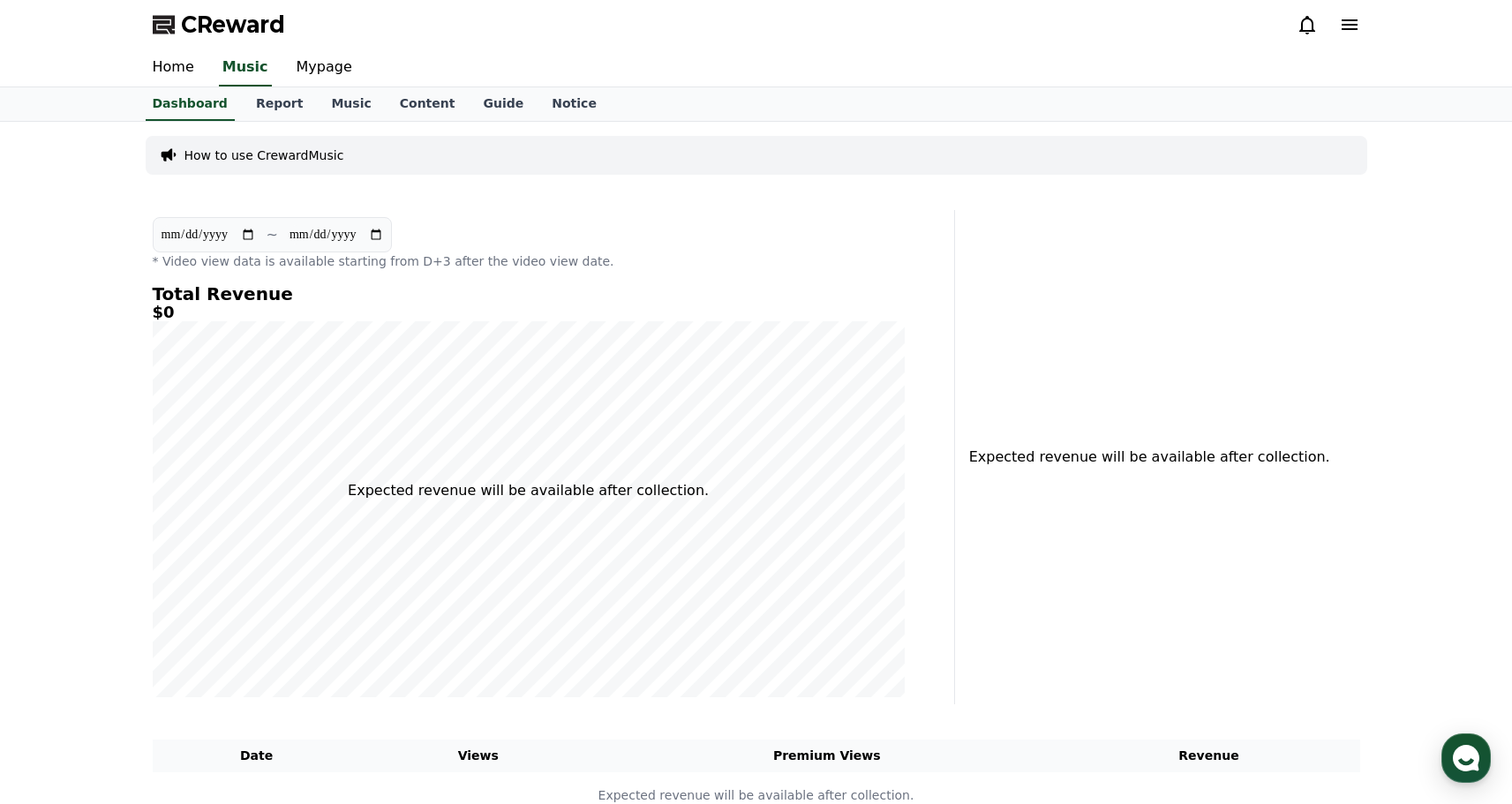
click at [1352, 24] on icon at bounding box center [1349, 24] width 16 height 10
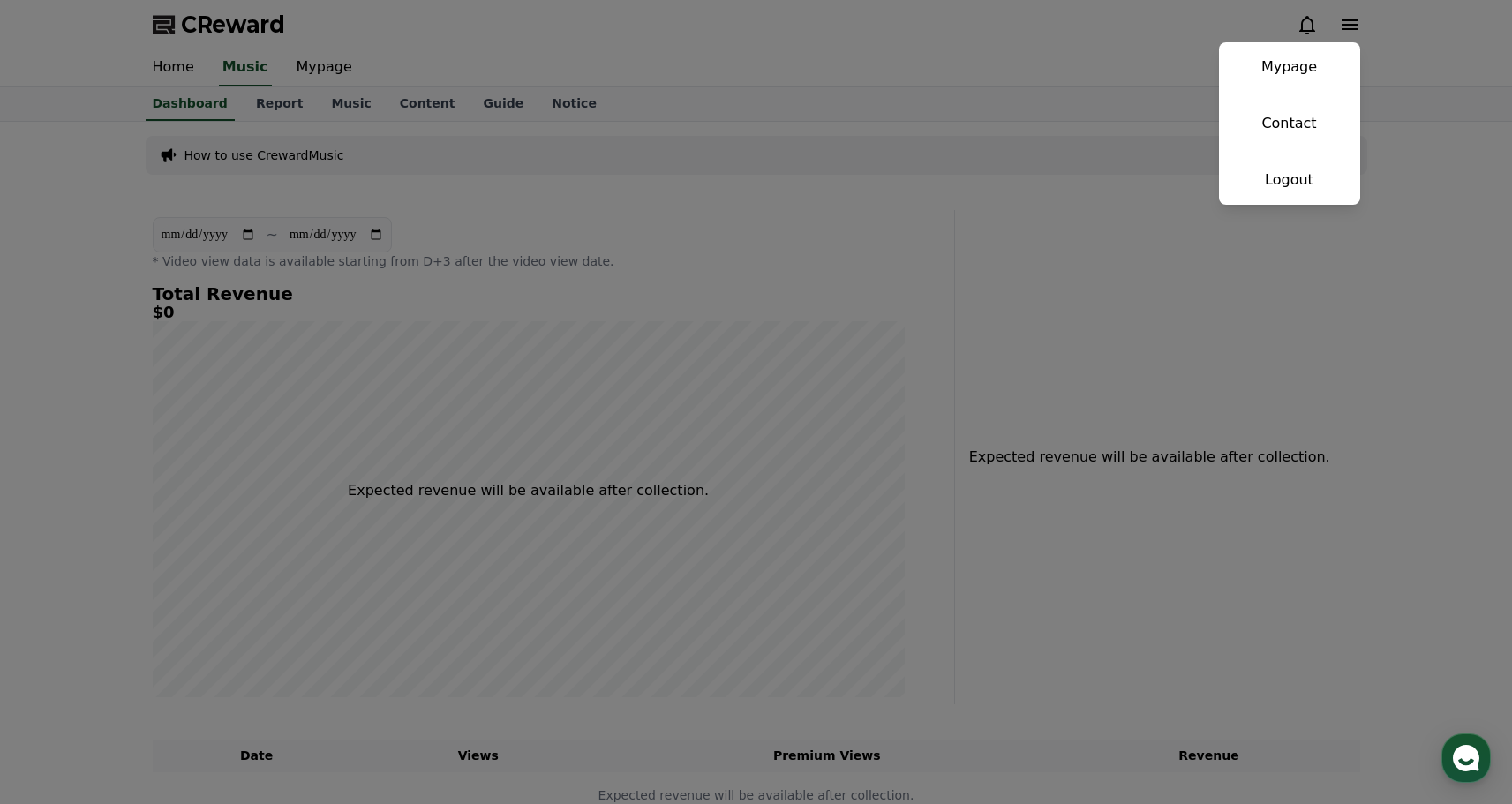
click at [486, 227] on button "close" at bounding box center [756, 402] width 1512 height 804
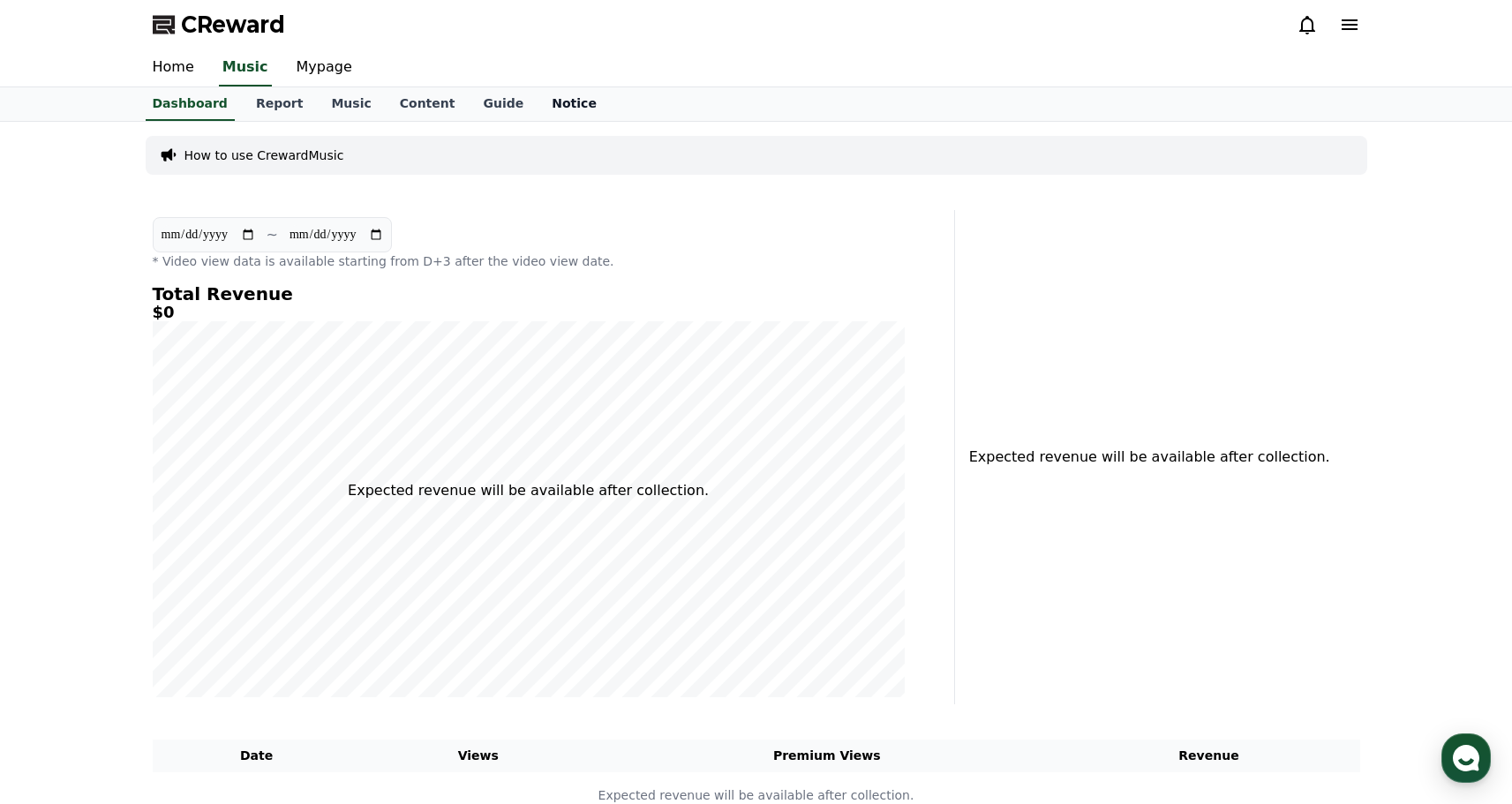
click at [542, 97] on link "Notice" at bounding box center [574, 104] width 73 height 33
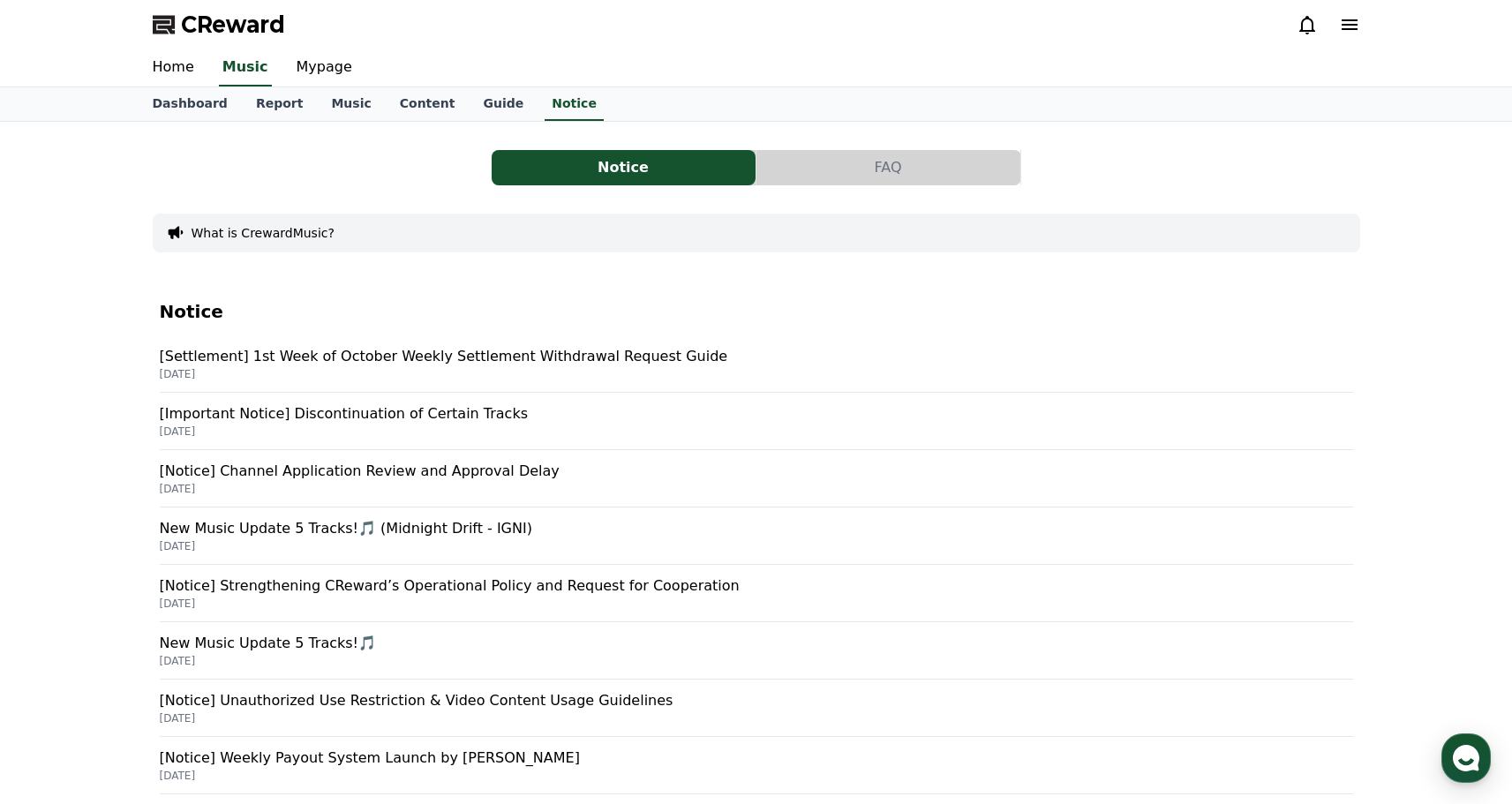
click at [434, 420] on p "[Important Notice] Discontinuation of Certain Tracks" at bounding box center [757, 414] width 1194 height 21
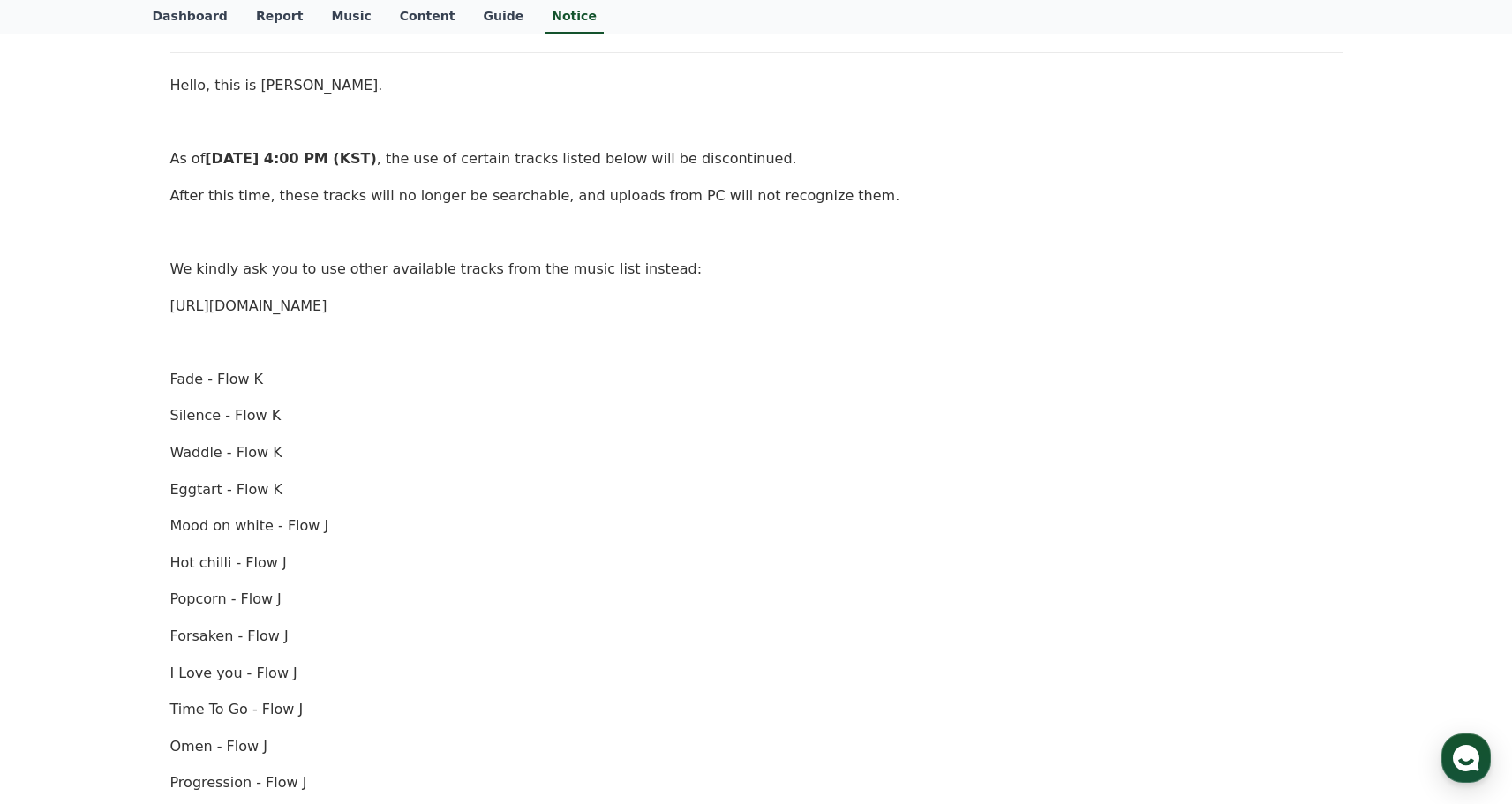
scroll to position [267, 0]
click at [327, 309] on link "https://creward.net/music/list/public" at bounding box center [249, 307] width 157 height 17
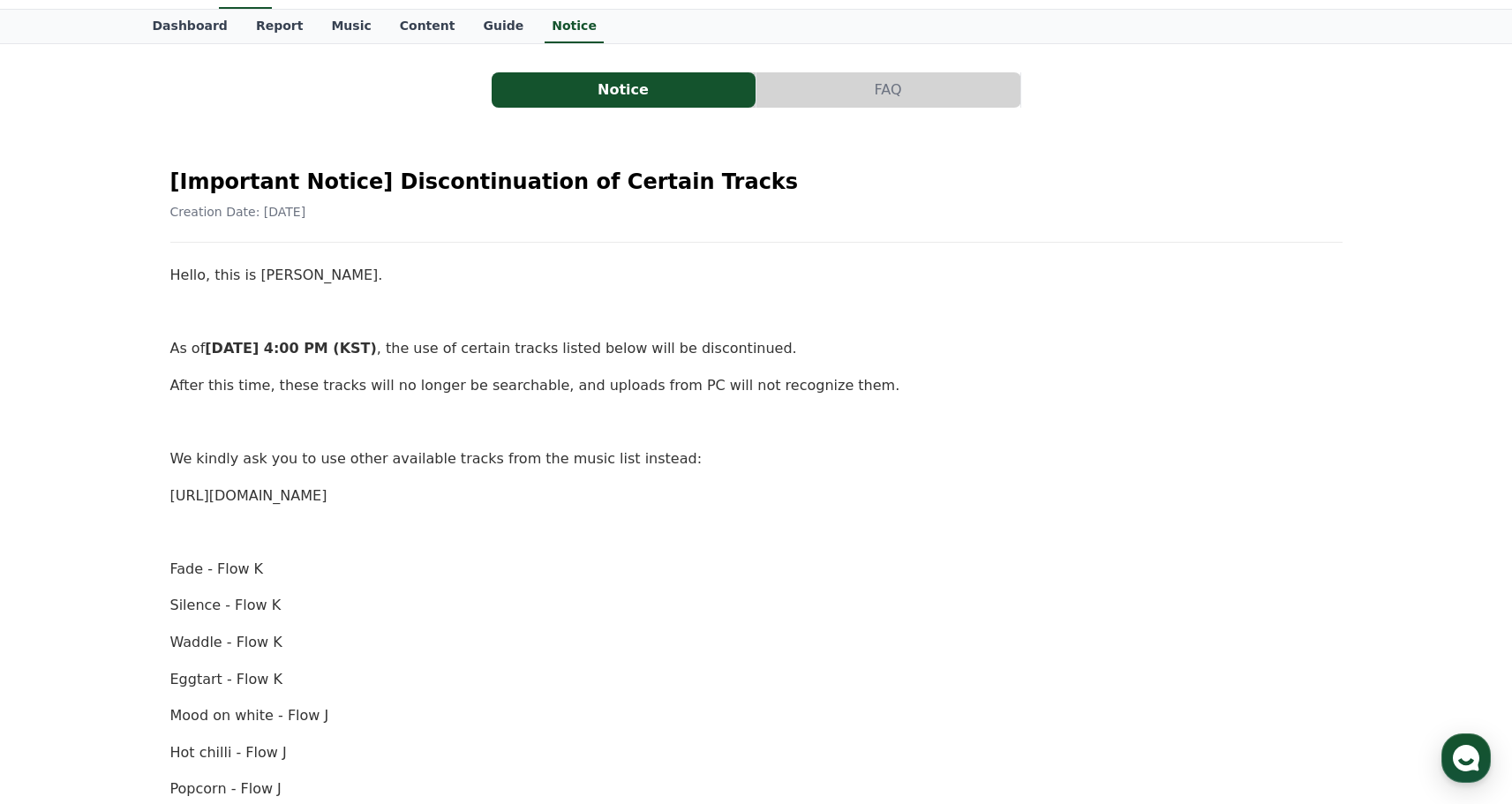
scroll to position [0, 0]
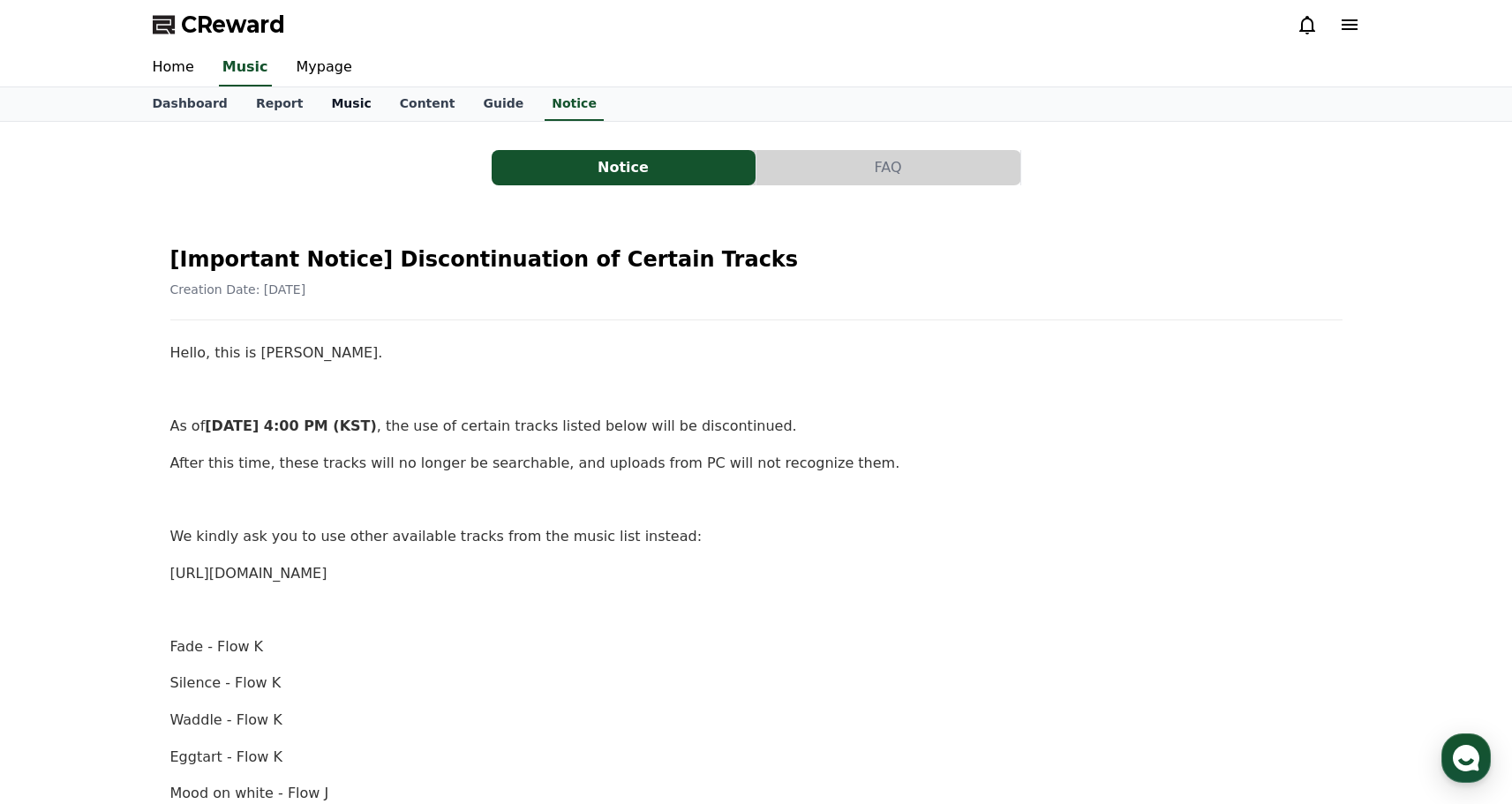
click at [331, 96] on link "Music" at bounding box center [351, 104] width 68 height 33
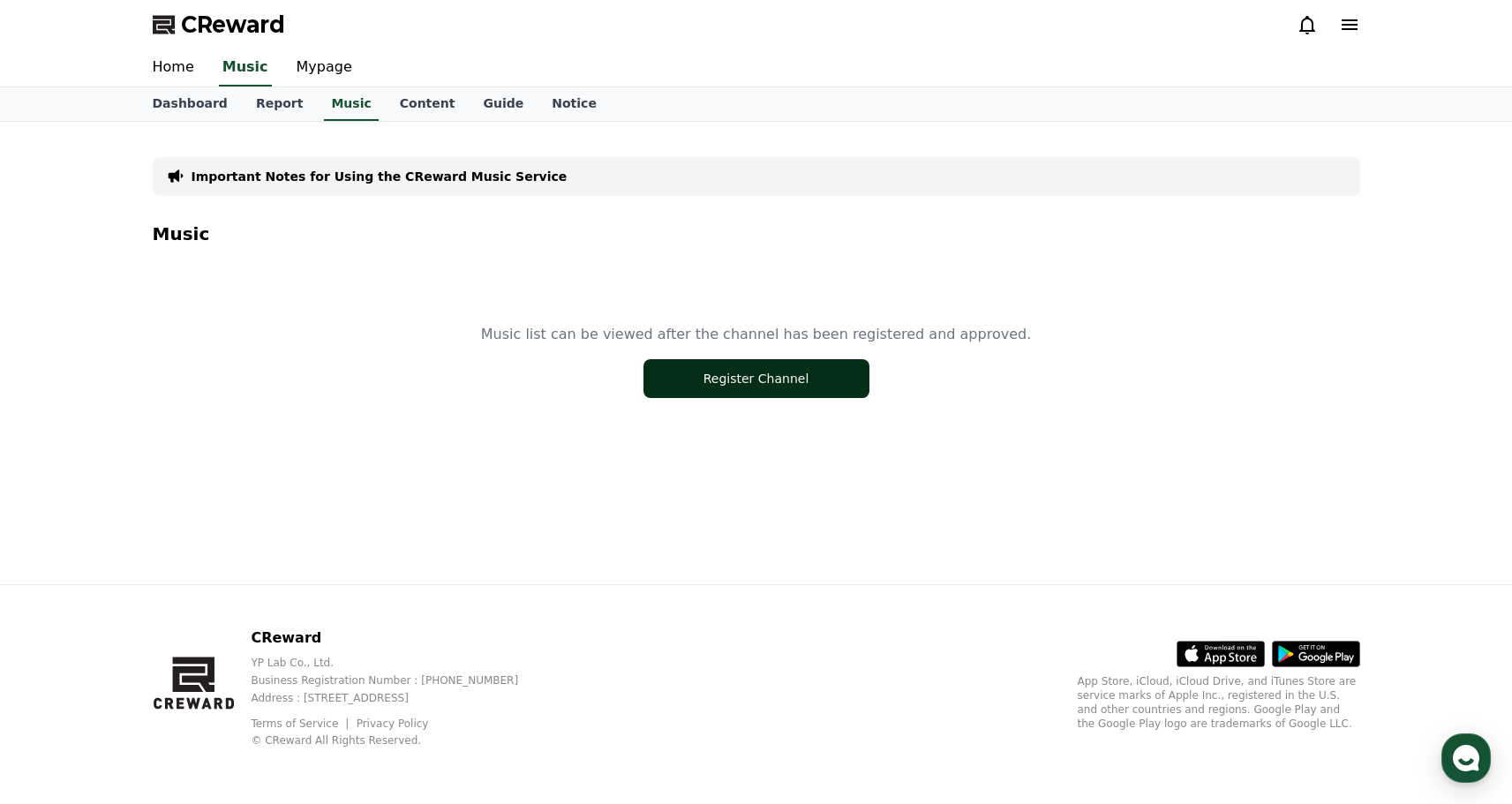
click at [740, 379] on button "Register Channel" at bounding box center [756, 379] width 226 height 39
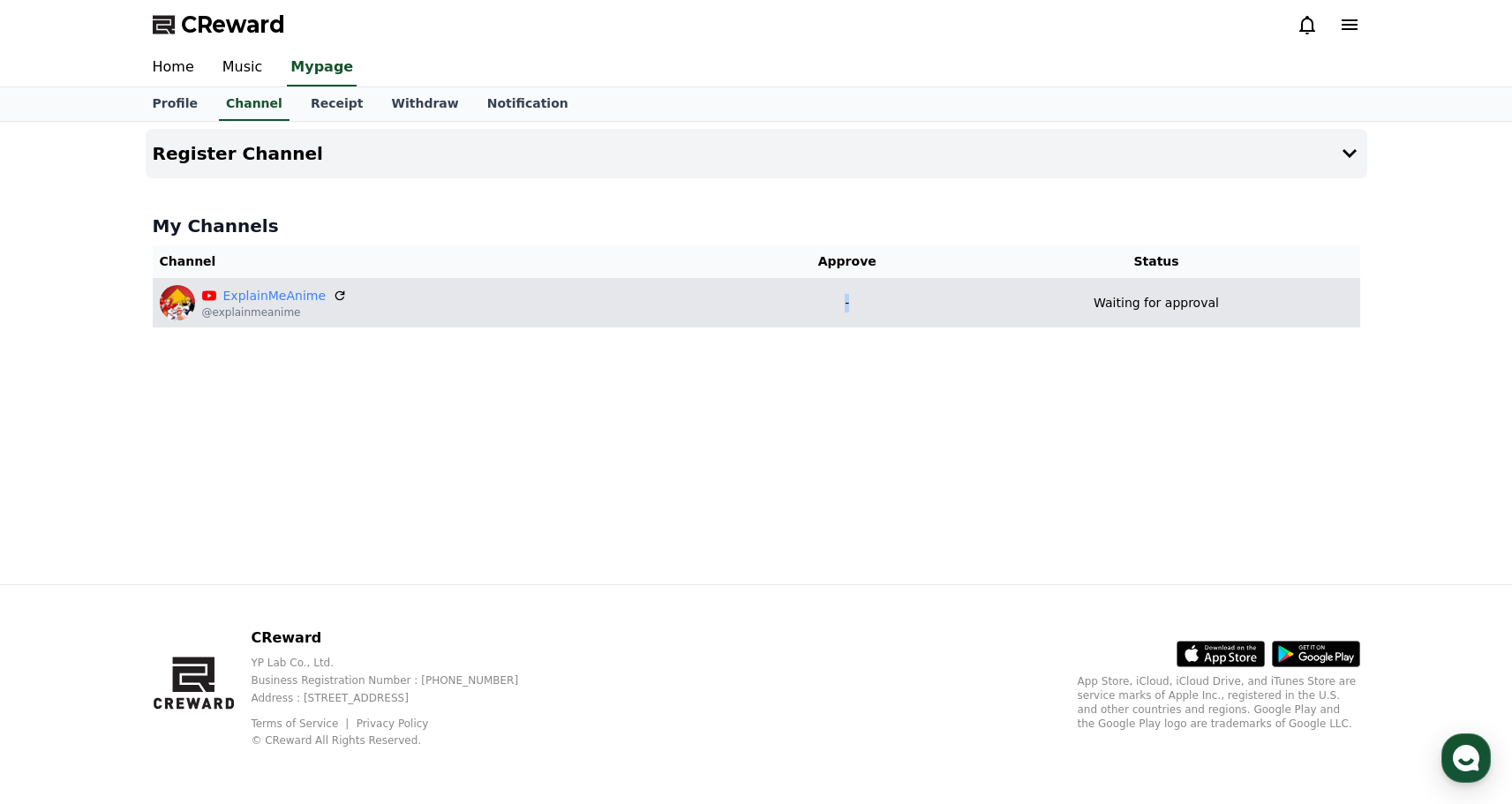
drag, startPoint x: 838, startPoint y: 309, endPoint x: 919, endPoint y: 308, distance: 81.0
click at [919, 308] on p "-" at bounding box center [847, 303] width 198 height 18
drag, startPoint x: 1065, startPoint y: 305, endPoint x: 1217, endPoint y: 305, distance: 152.0
click at [1217, 305] on div "Waiting for approval" at bounding box center [1156, 303] width 393 height 18
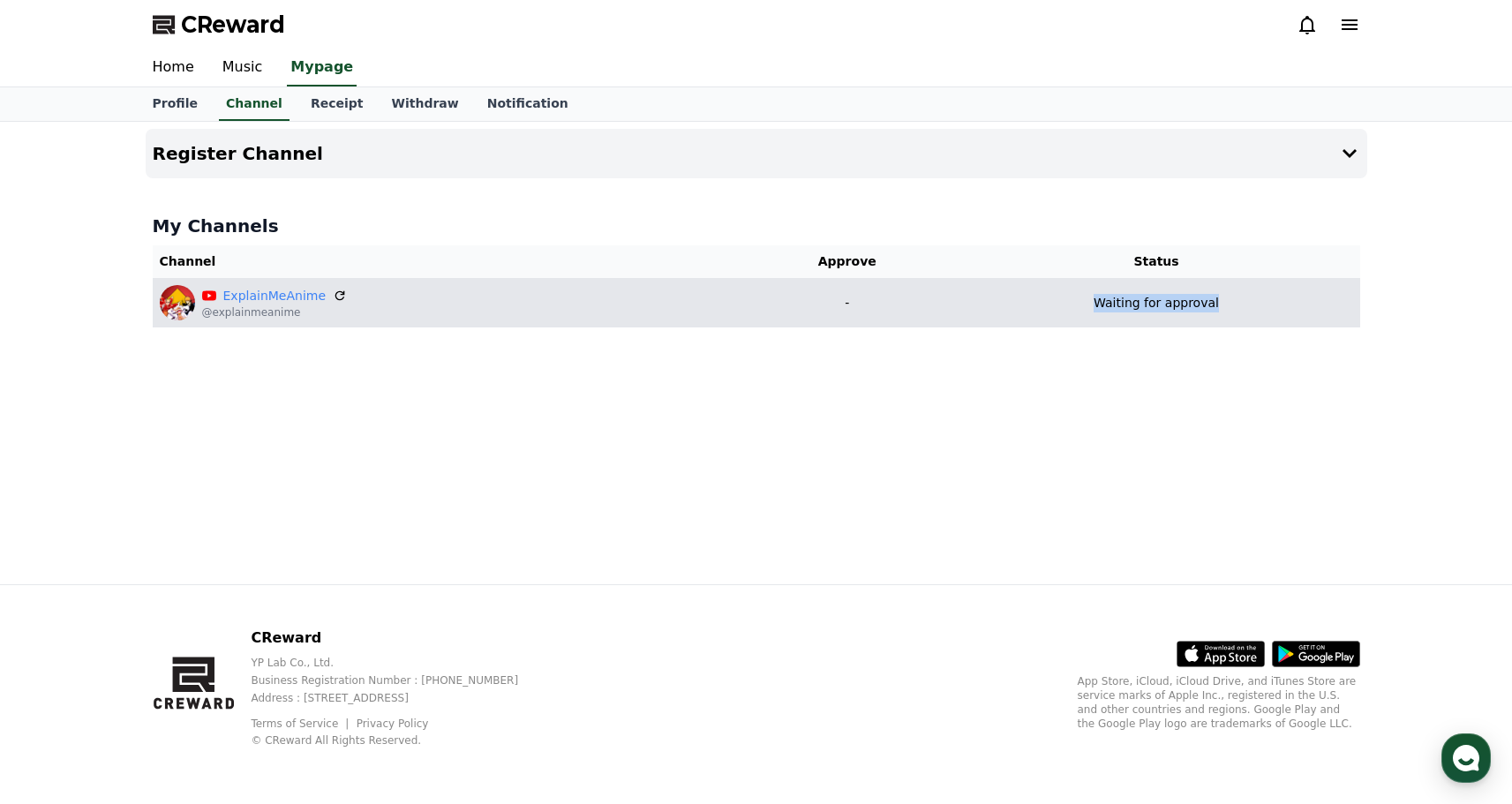
click at [1217, 305] on div "Waiting for approval" at bounding box center [1156, 303] width 393 height 18
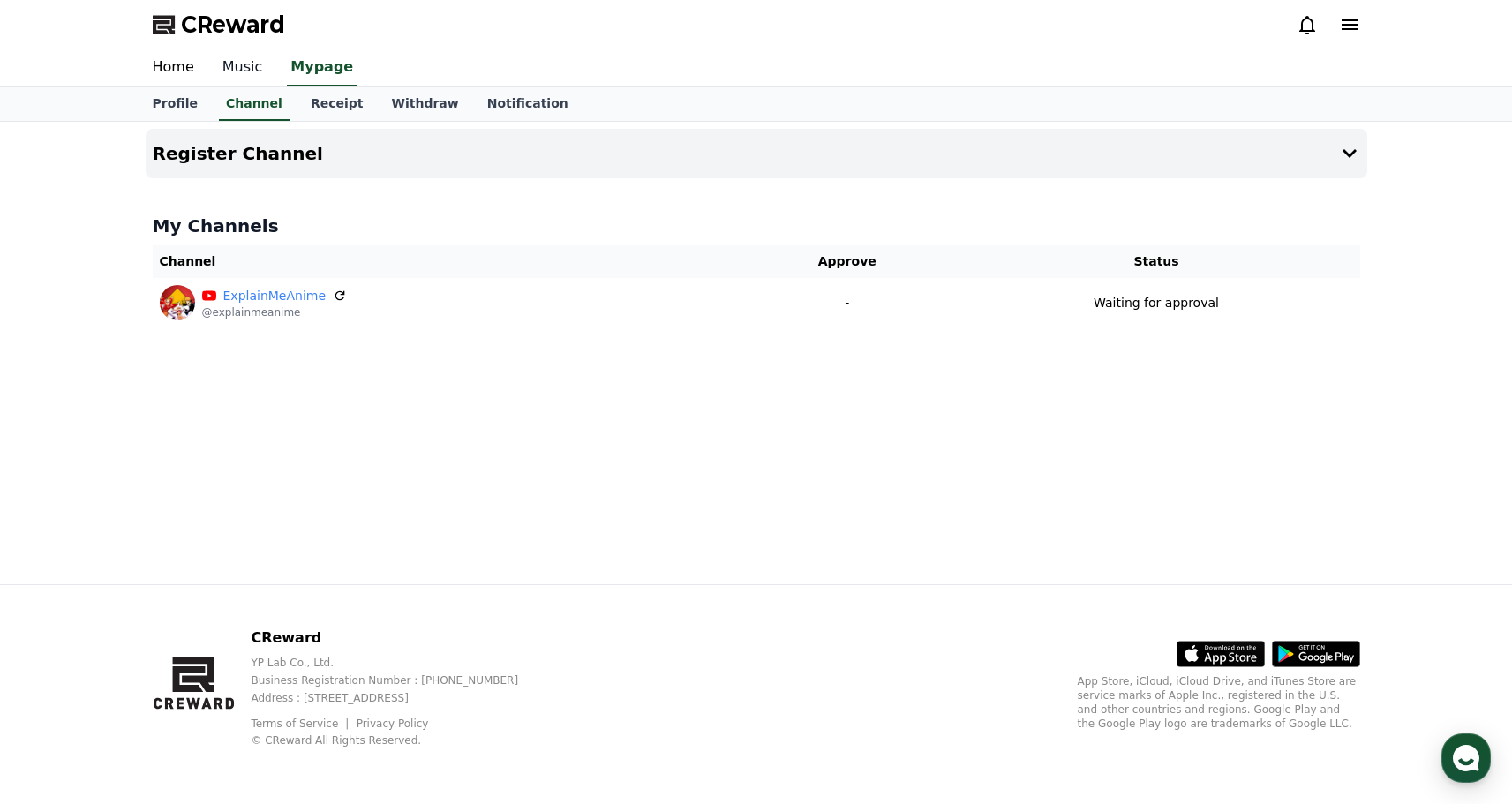
click at [247, 67] on link "Music" at bounding box center [242, 67] width 69 height 37
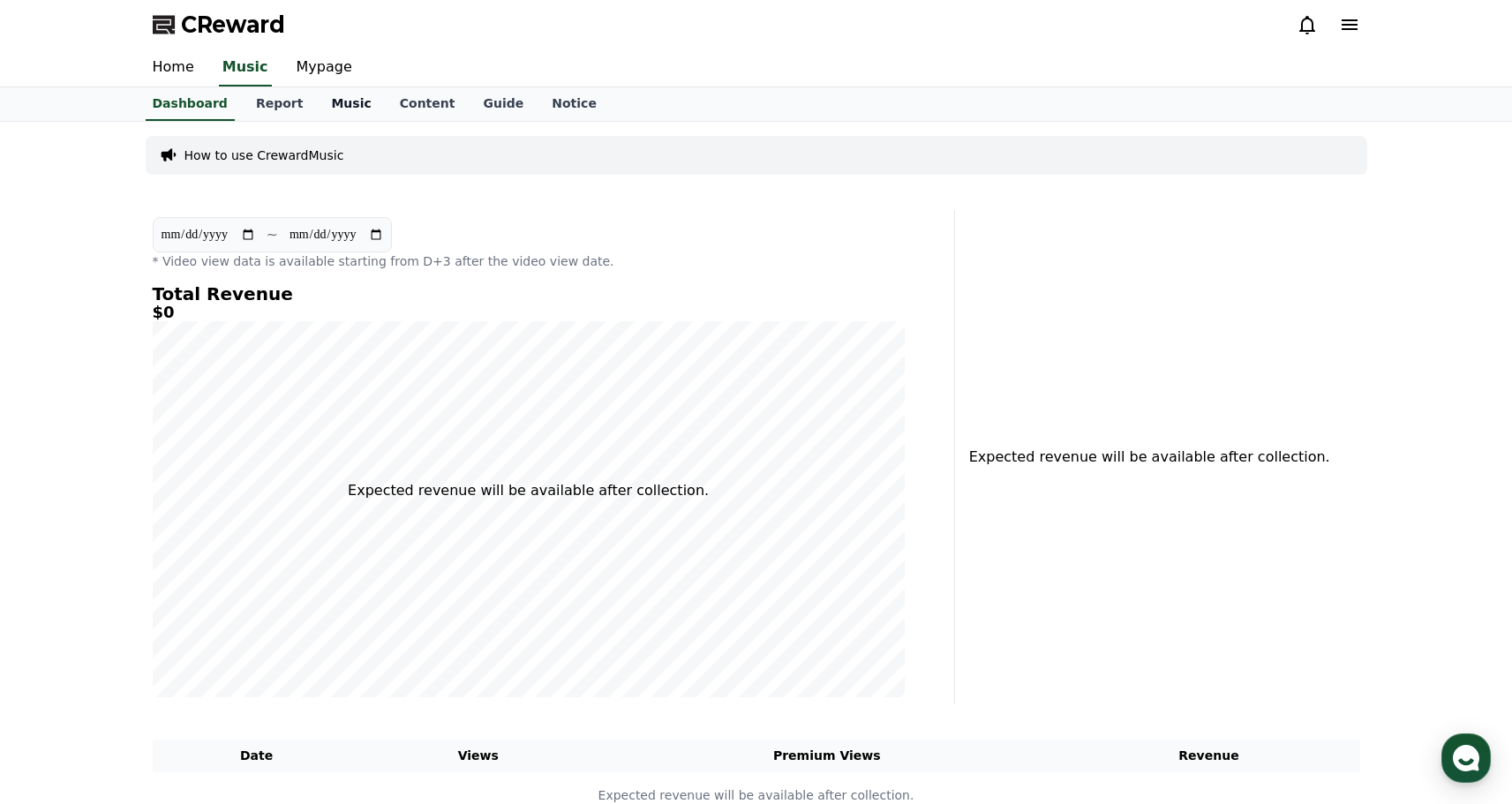
click at [317, 103] on link "Music" at bounding box center [351, 104] width 68 height 33
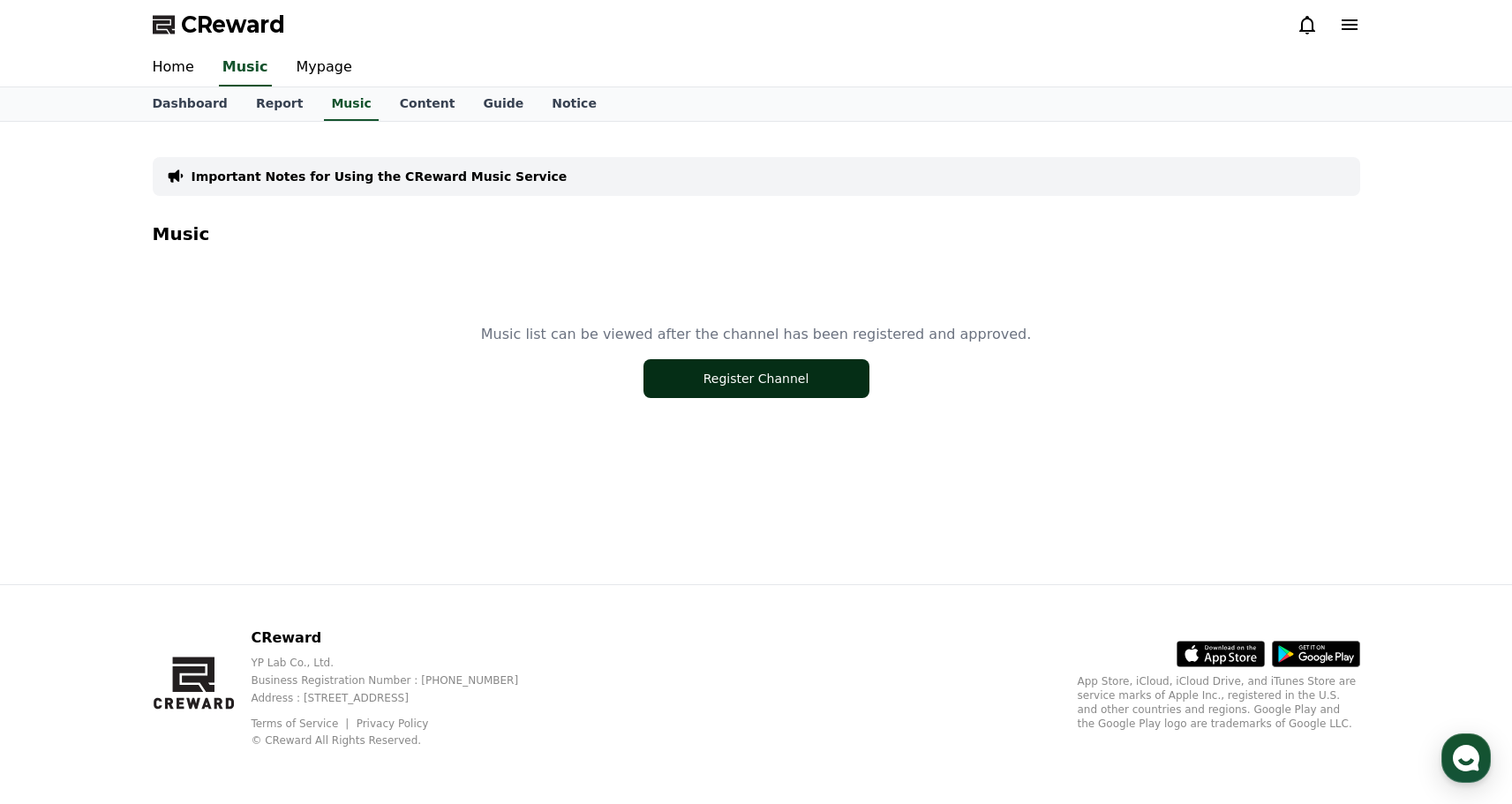
click at [726, 385] on button "Register Channel" at bounding box center [756, 379] width 226 height 39
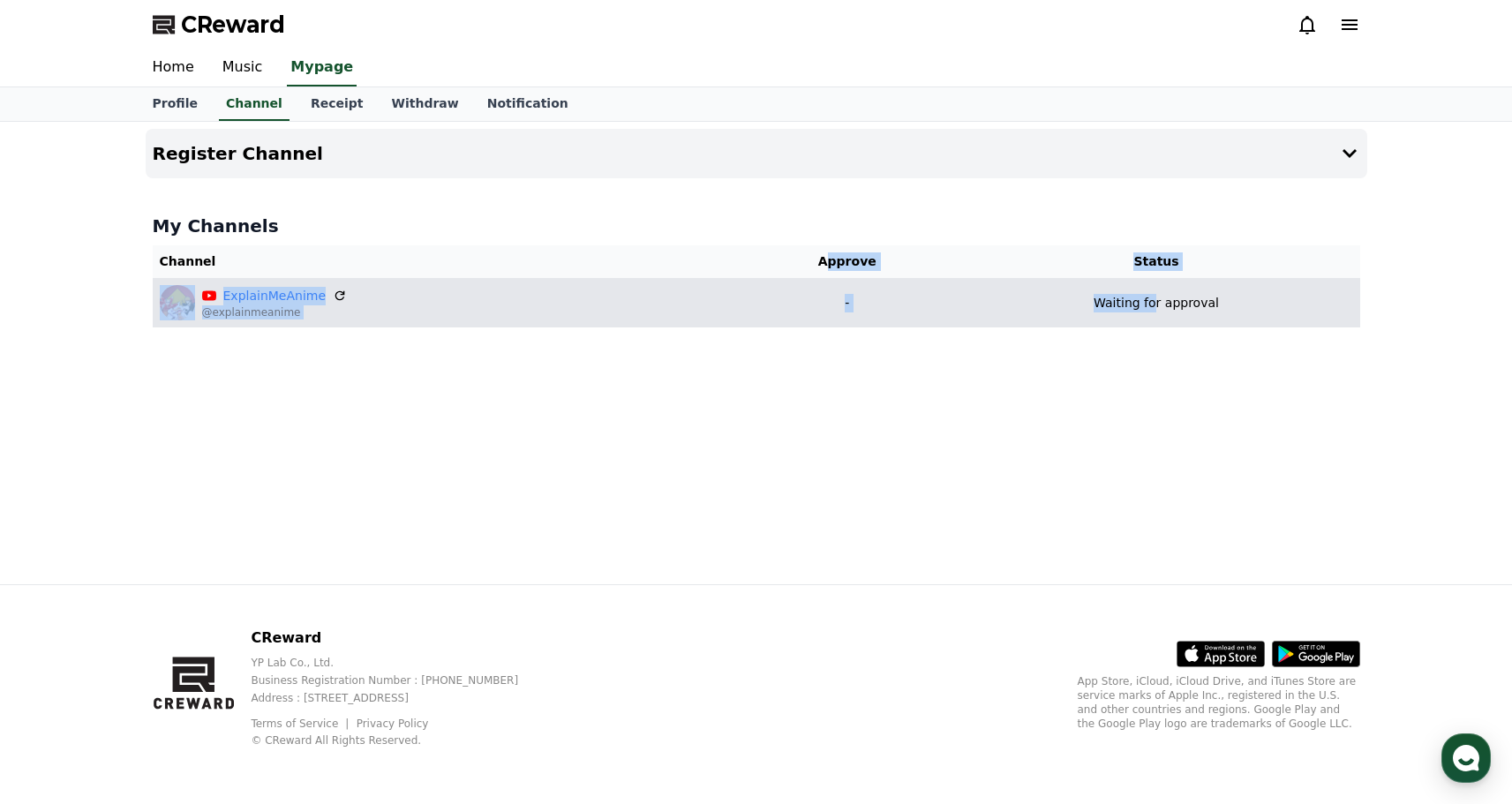
drag, startPoint x: 837, startPoint y: 257, endPoint x: 1177, endPoint y: 293, distance: 341.9
click at [1177, 294] on table "Channel Approve Status ExplainMeAnime @explainmeanime - Waiting for approval" at bounding box center [756, 286] width 1208 height 82
click at [1177, 294] on p "Waiting for approval" at bounding box center [1157, 303] width 126 height 18
click at [1209, 298] on p "Waiting for approval" at bounding box center [1157, 303] width 126 height 18
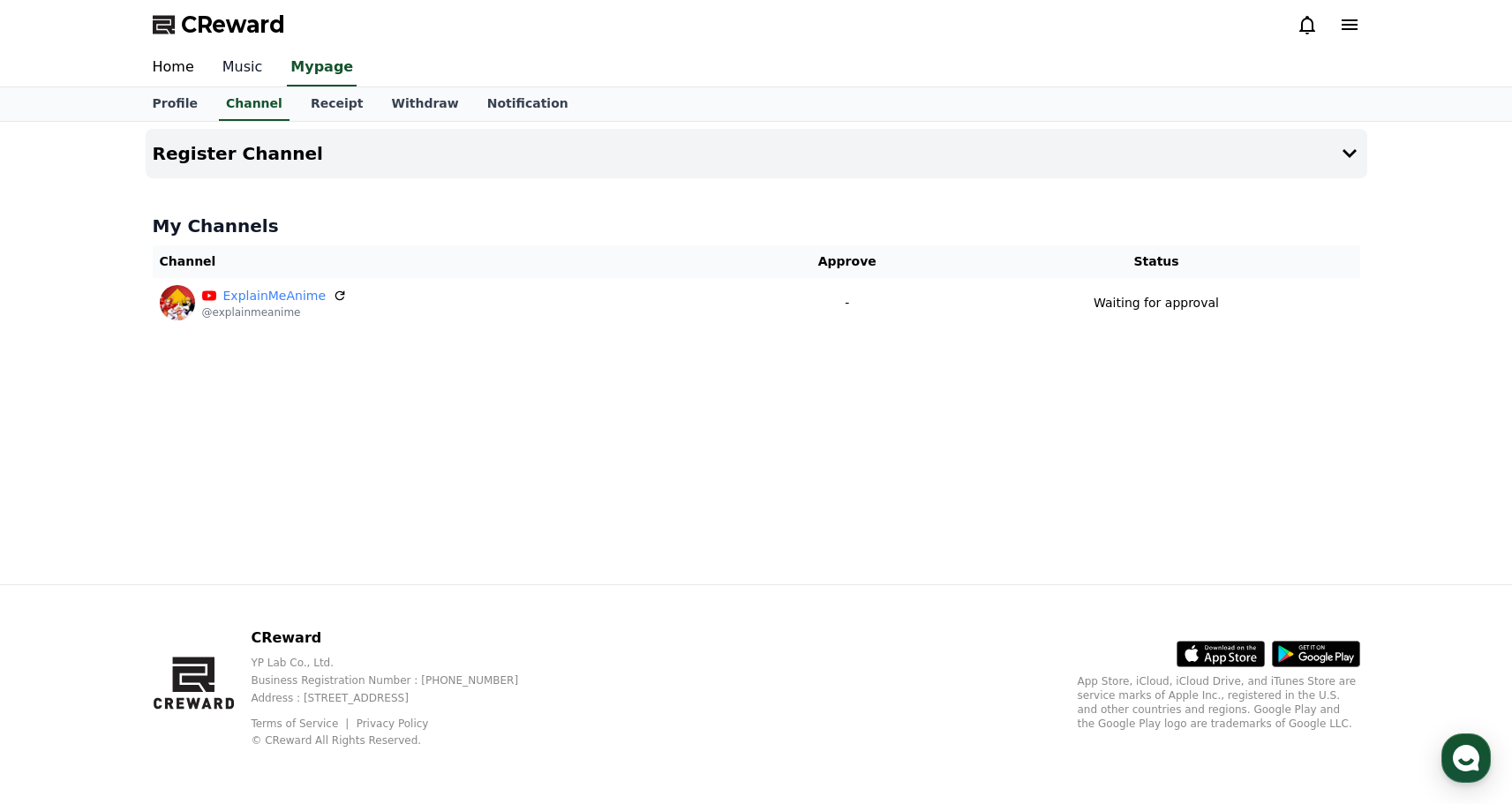
click at [231, 64] on link "Music" at bounding box center [242, 67] width 69 height 37
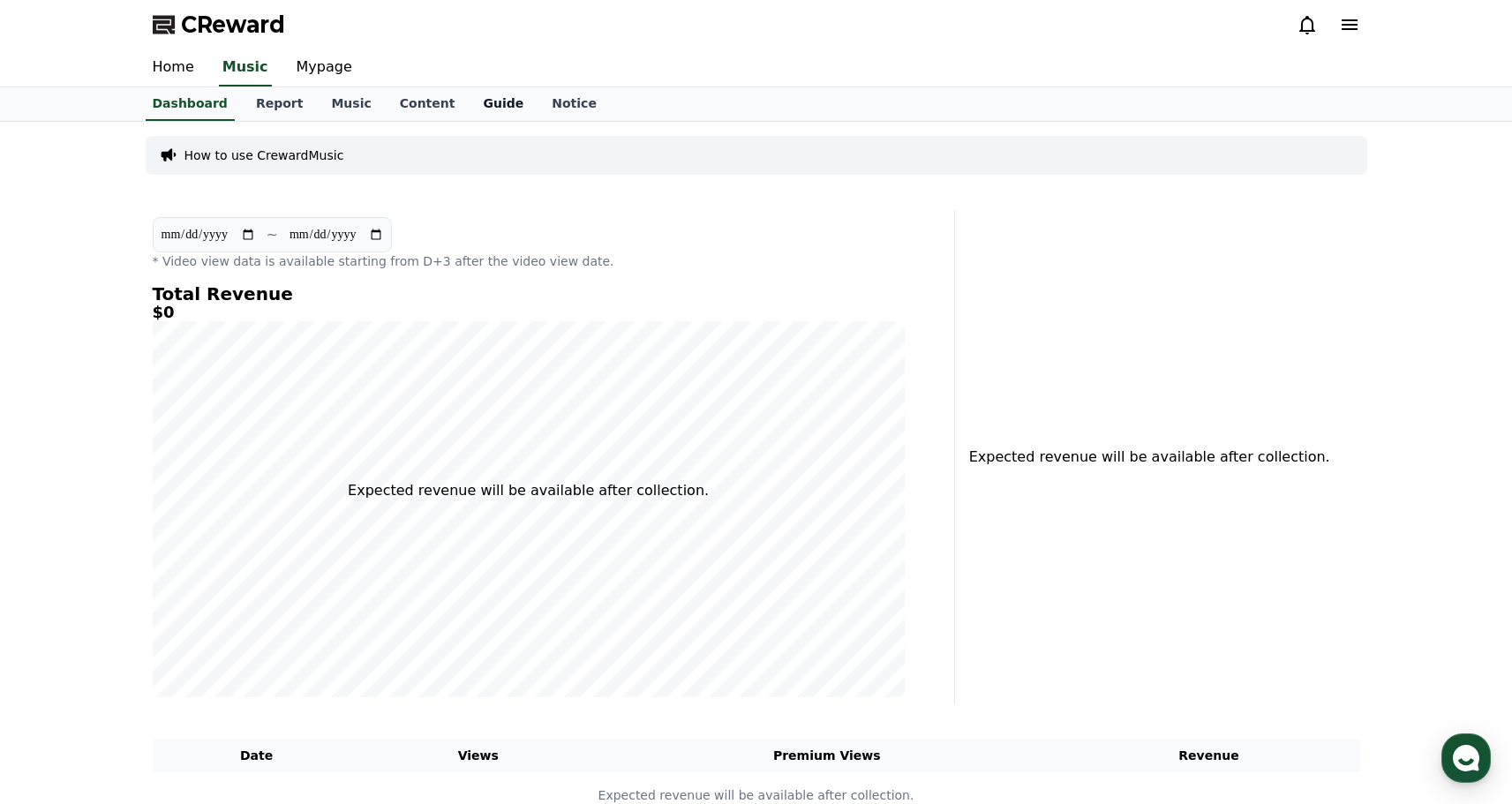
click at [480, 104] on link "Guide" at bounding box center [503, 104] width 69 height 33
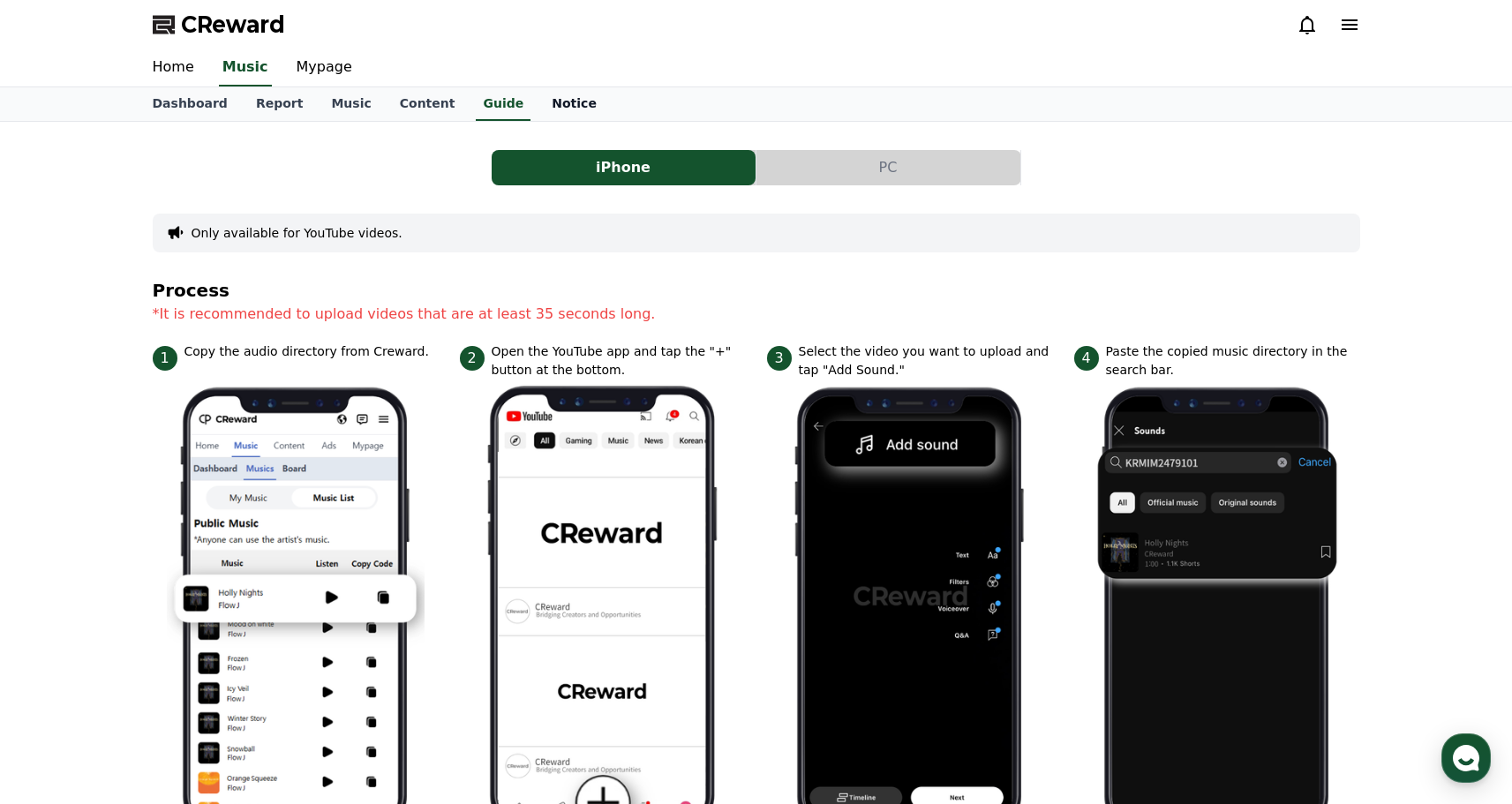
click at [553, 104] on link "Notice" at bounding box center [574, 104] width 73 height 33
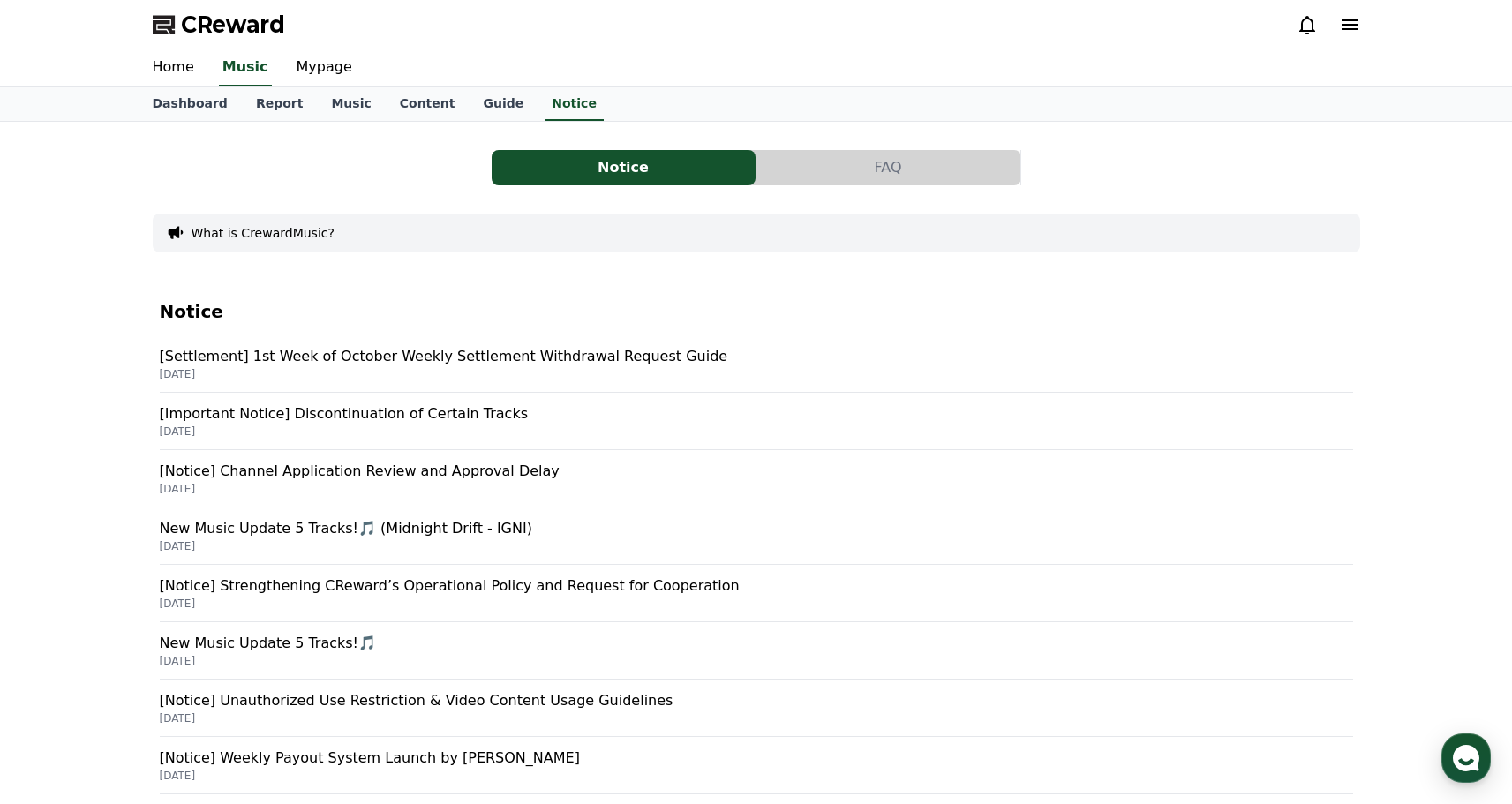
click at [308, 412] on p "[Important Notice] Discontinuation of Certain Tracks" at bounding box center [757, 414] width 1194 height 21
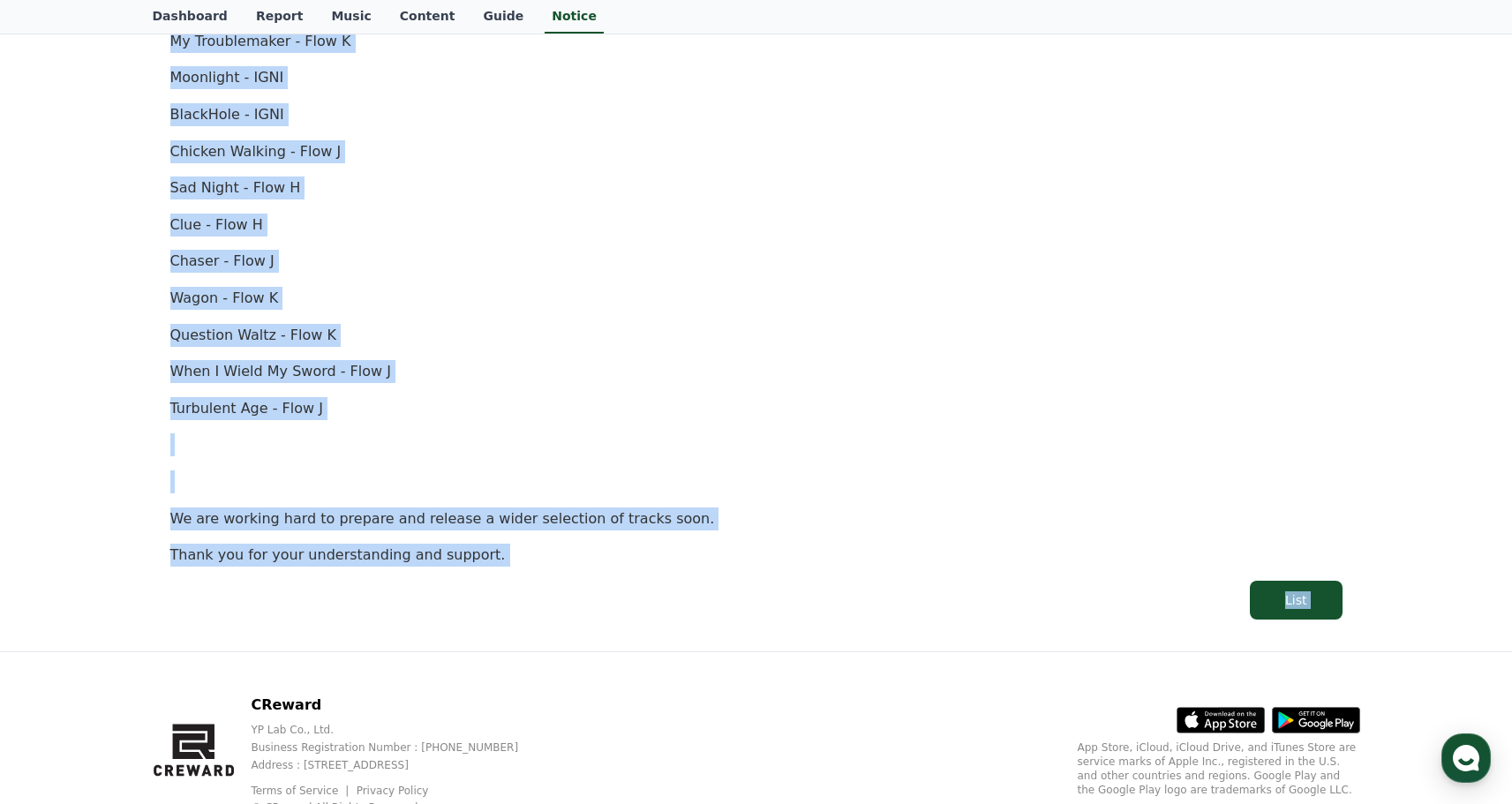
scroll to position [1114, 0]
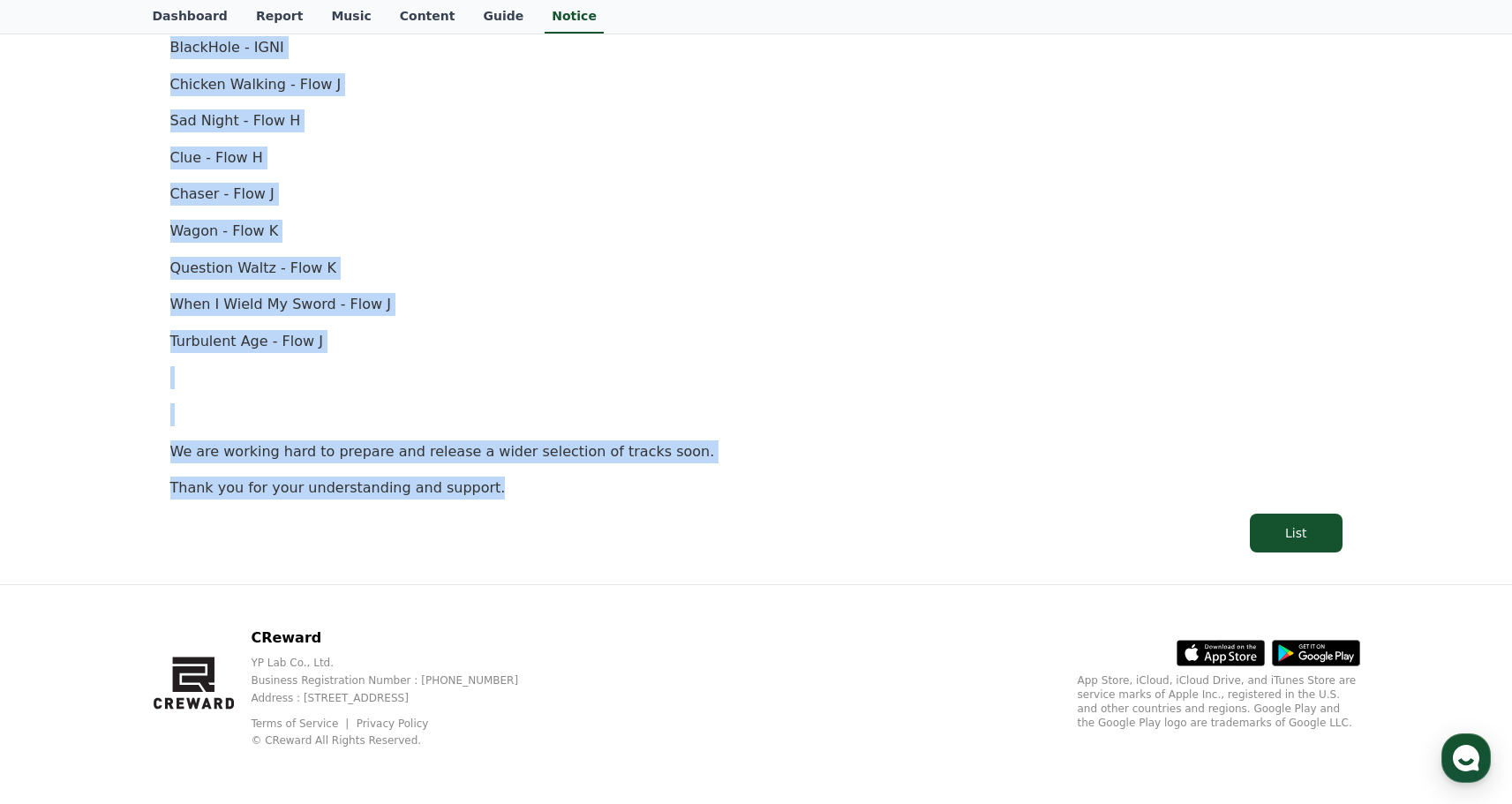
drag, startPoint x: 168, startPoint y: 250, endPoint x: 523, endPoint y: 484, distance: 425.2
copy div "[Important Notice] Discontinuation of Certain Tracks Creation Date: [DATE] Hell…"
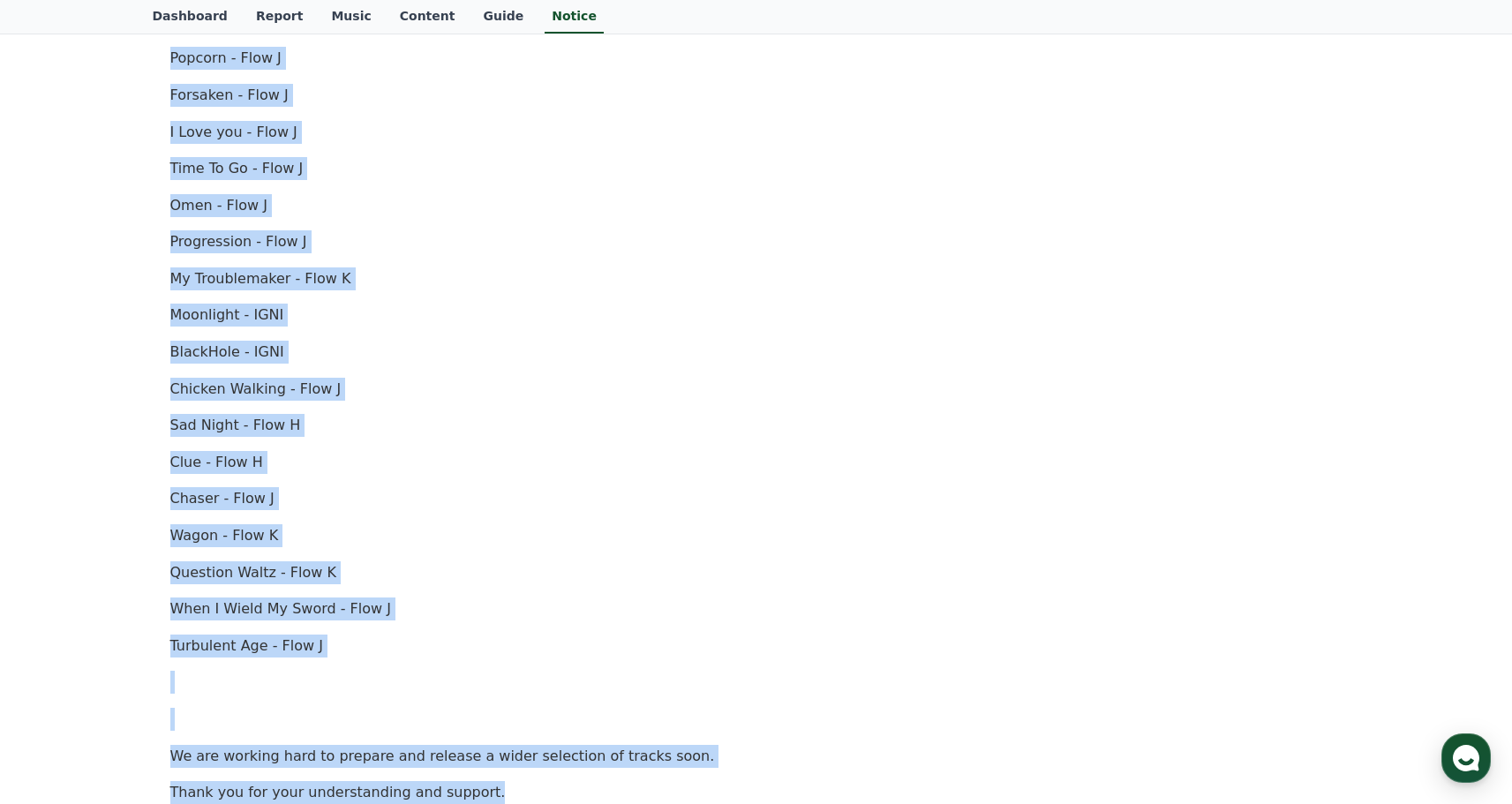
scroll to position [0, 0]
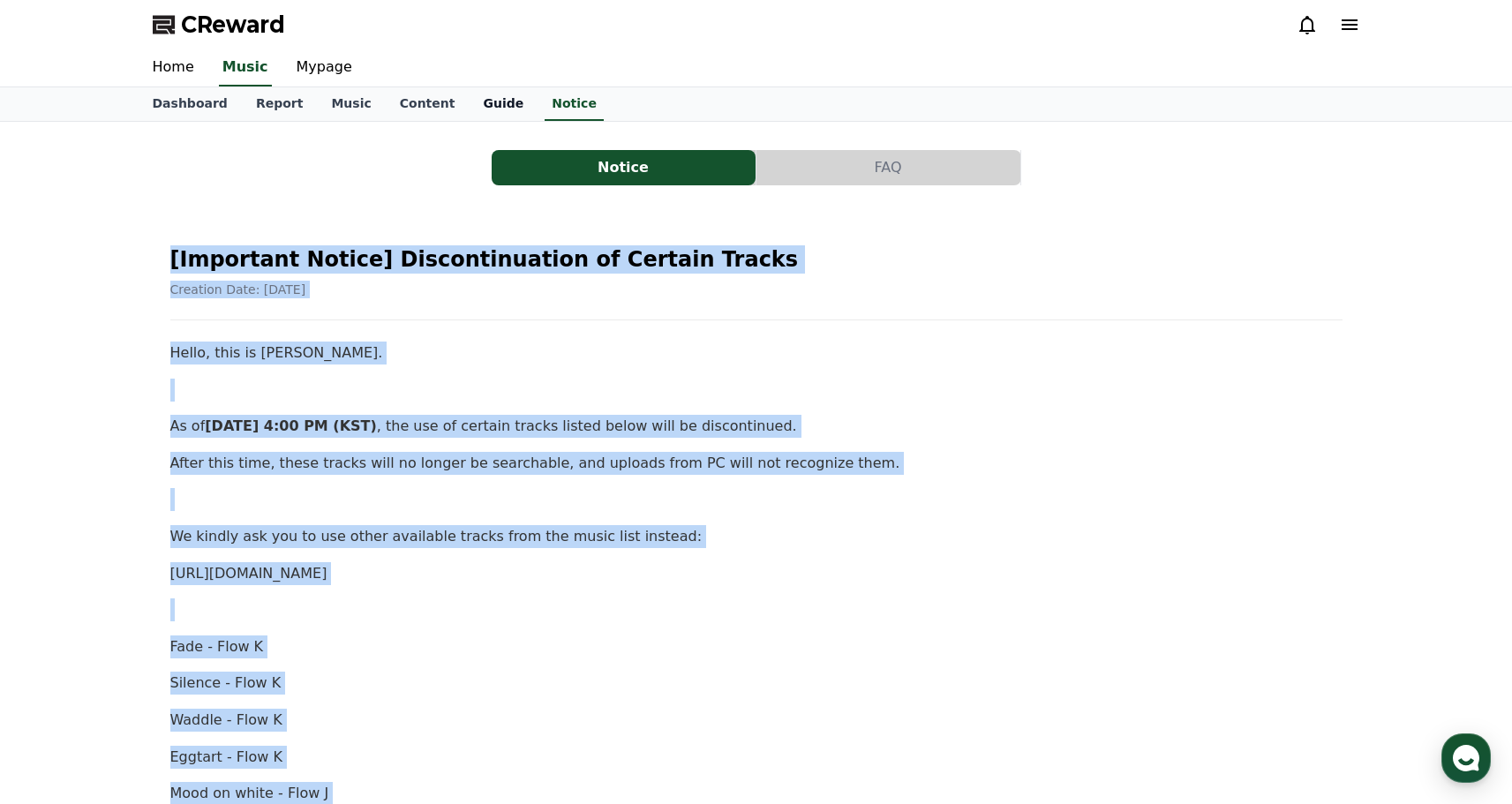
click at [484, 89] on link "Guide" at bounding box center [503, 104] width 69 height 33
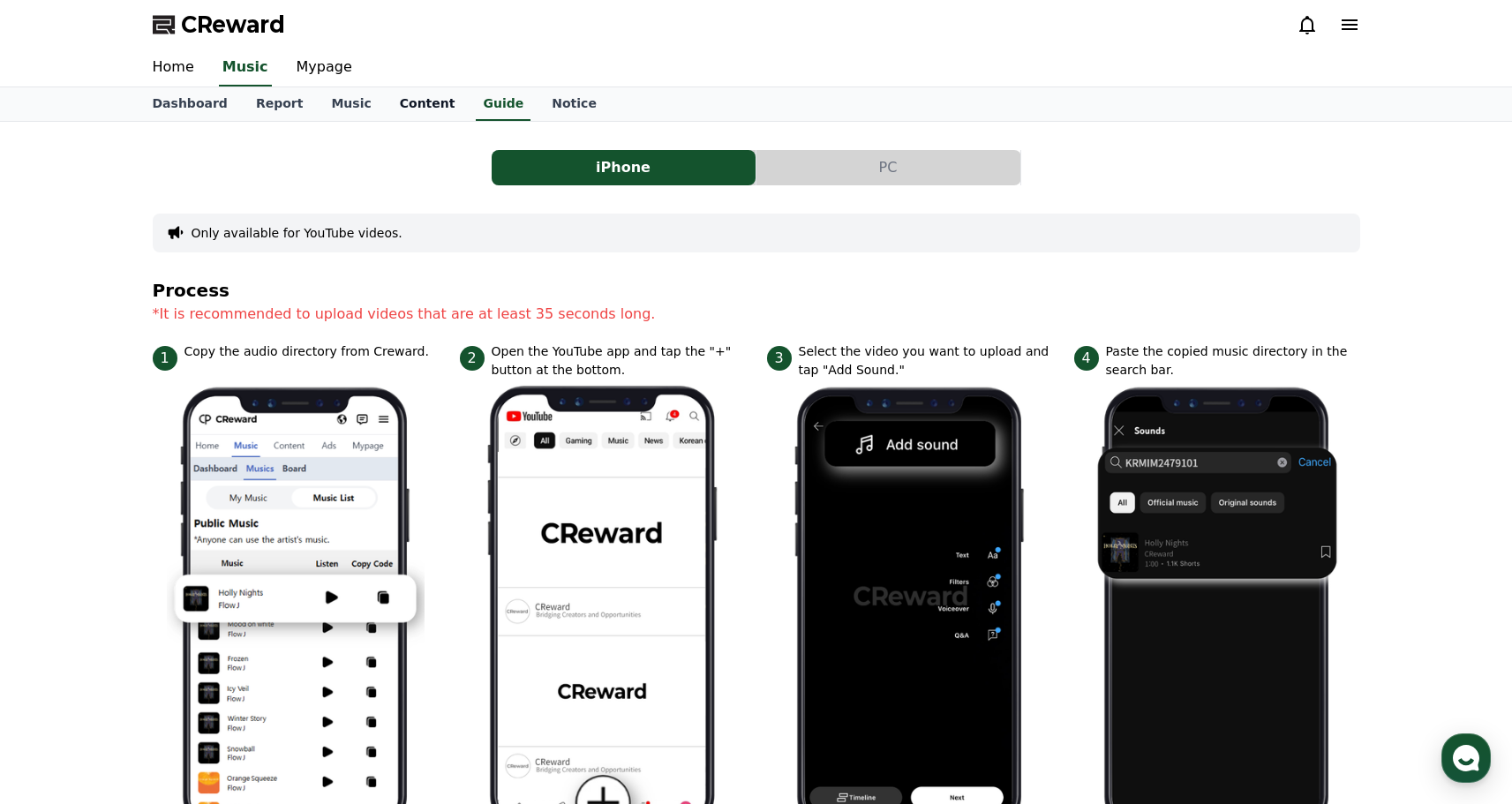
click at [412, 100] on link "Content" at bounding box center [427, 104] width 84 height 33
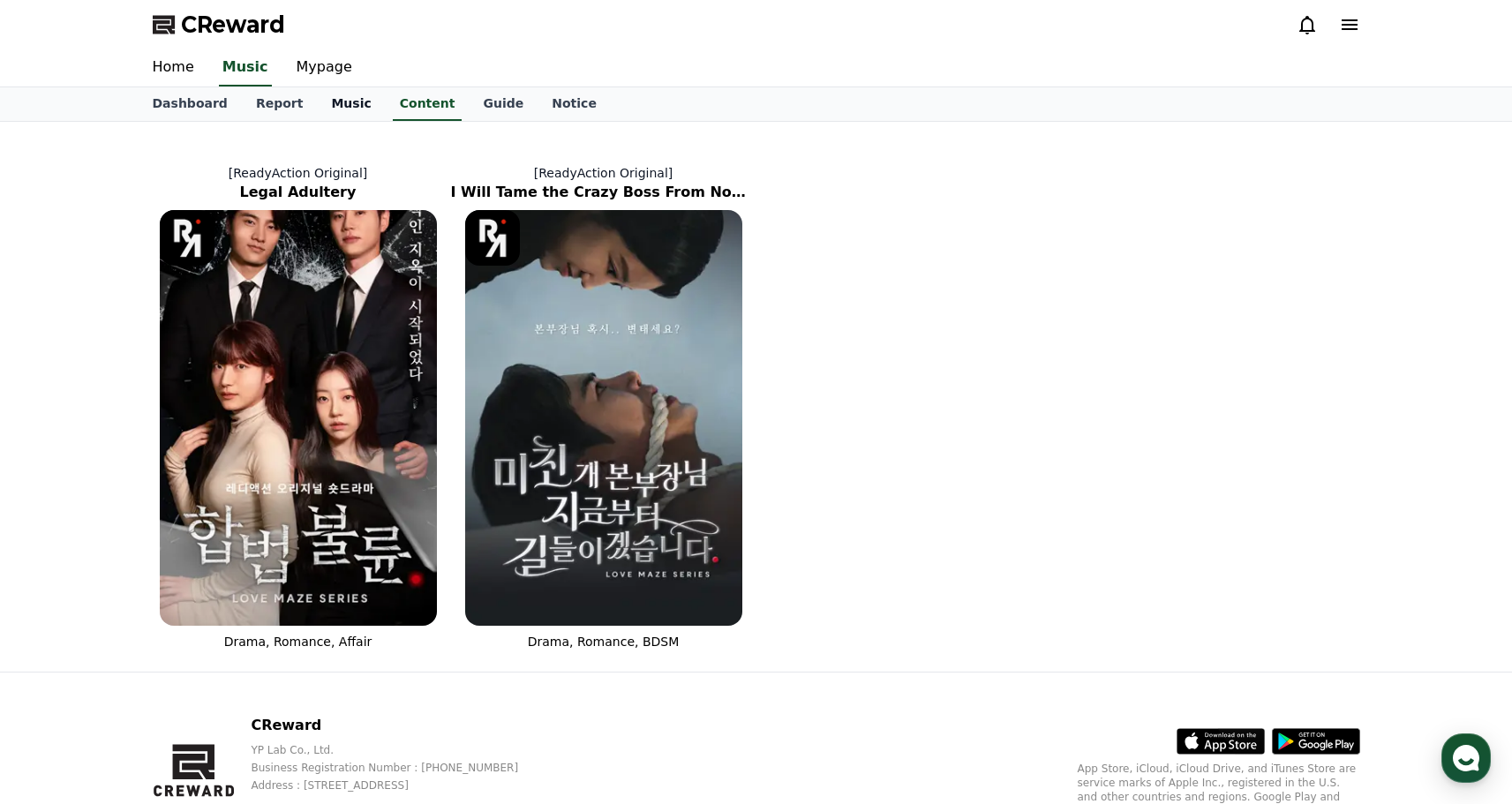
click at [348, 96] on link "Music" at bounding box center [351, 104] width 68 height 33
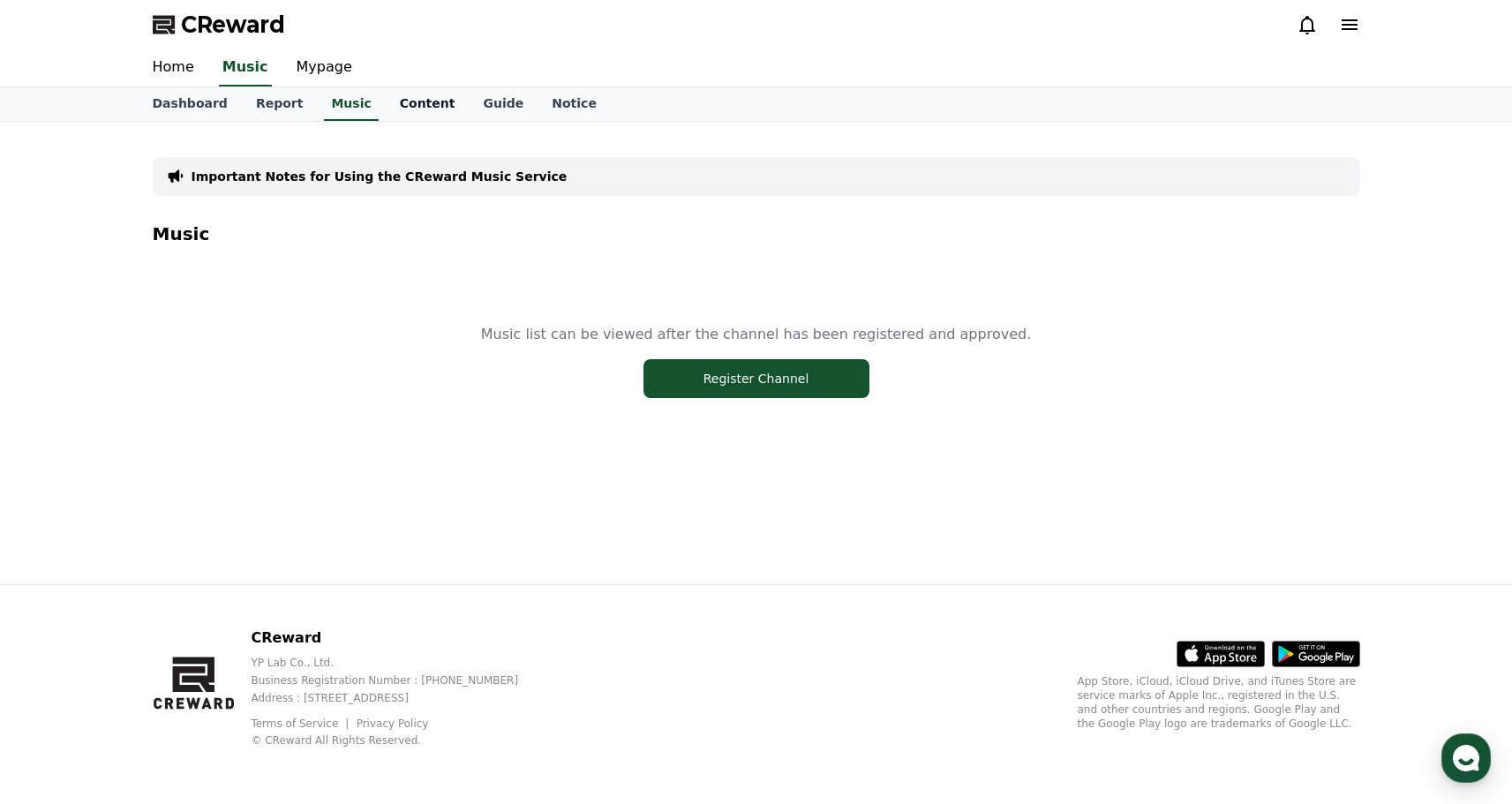
click at [395, 89] on link "Content" at bounding box center [427, 104] width 84 height 33
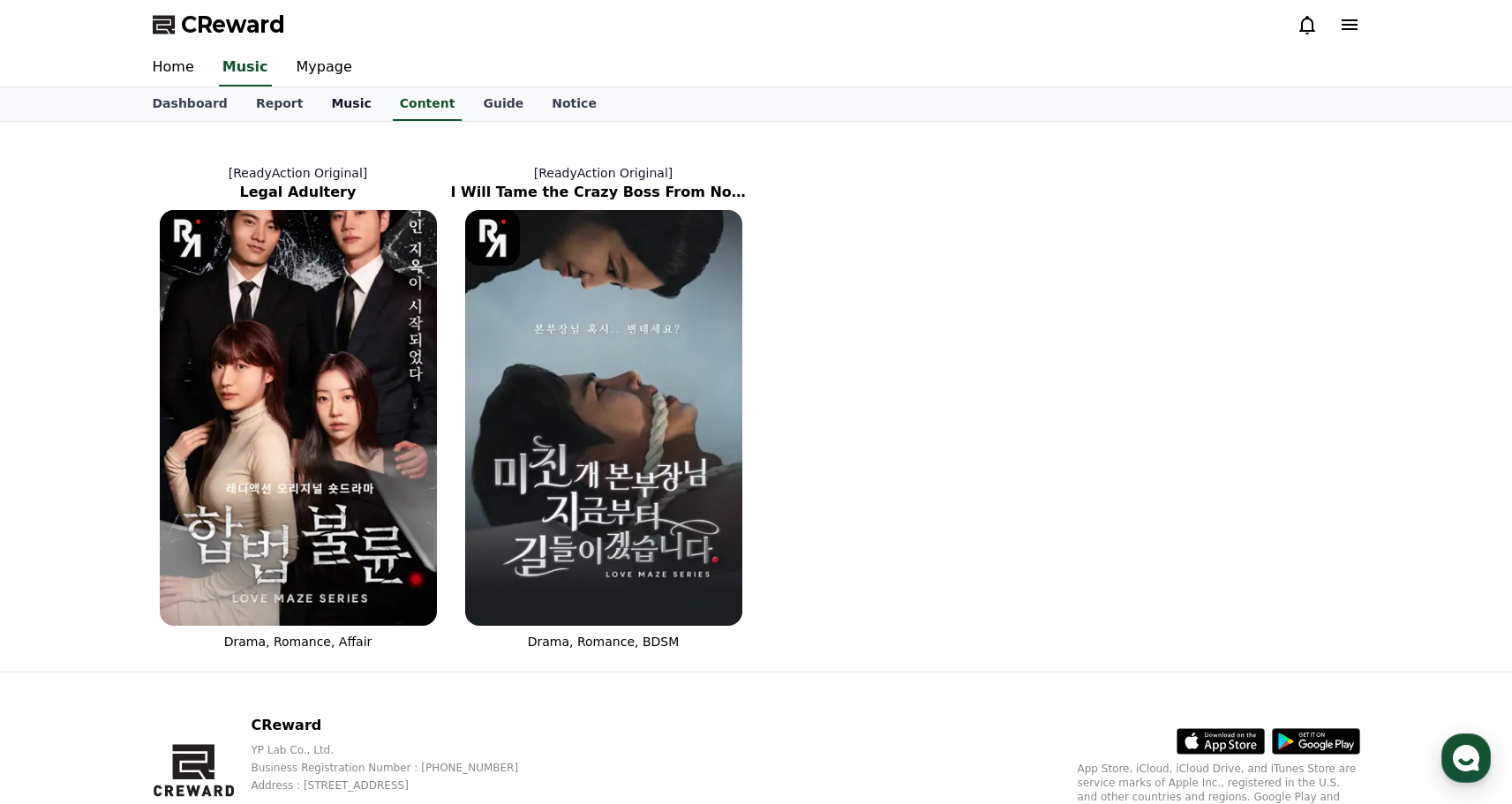
click at [326, 104] on link "Music" at bounding box center [351, 104] width 68 height 33
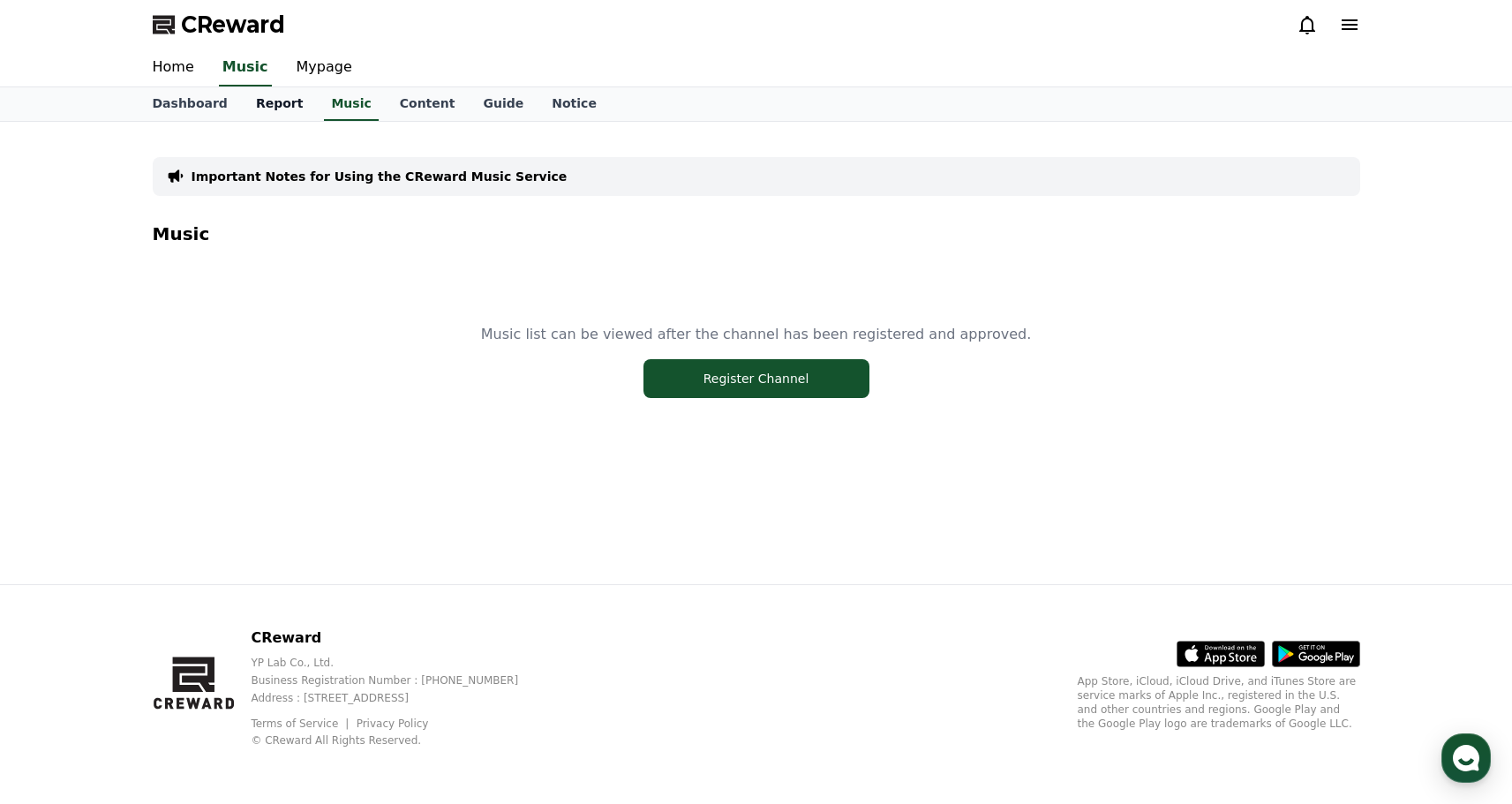
click at [272, 101] on link "Report" at bounding box center [280, 104] width 76 height 33
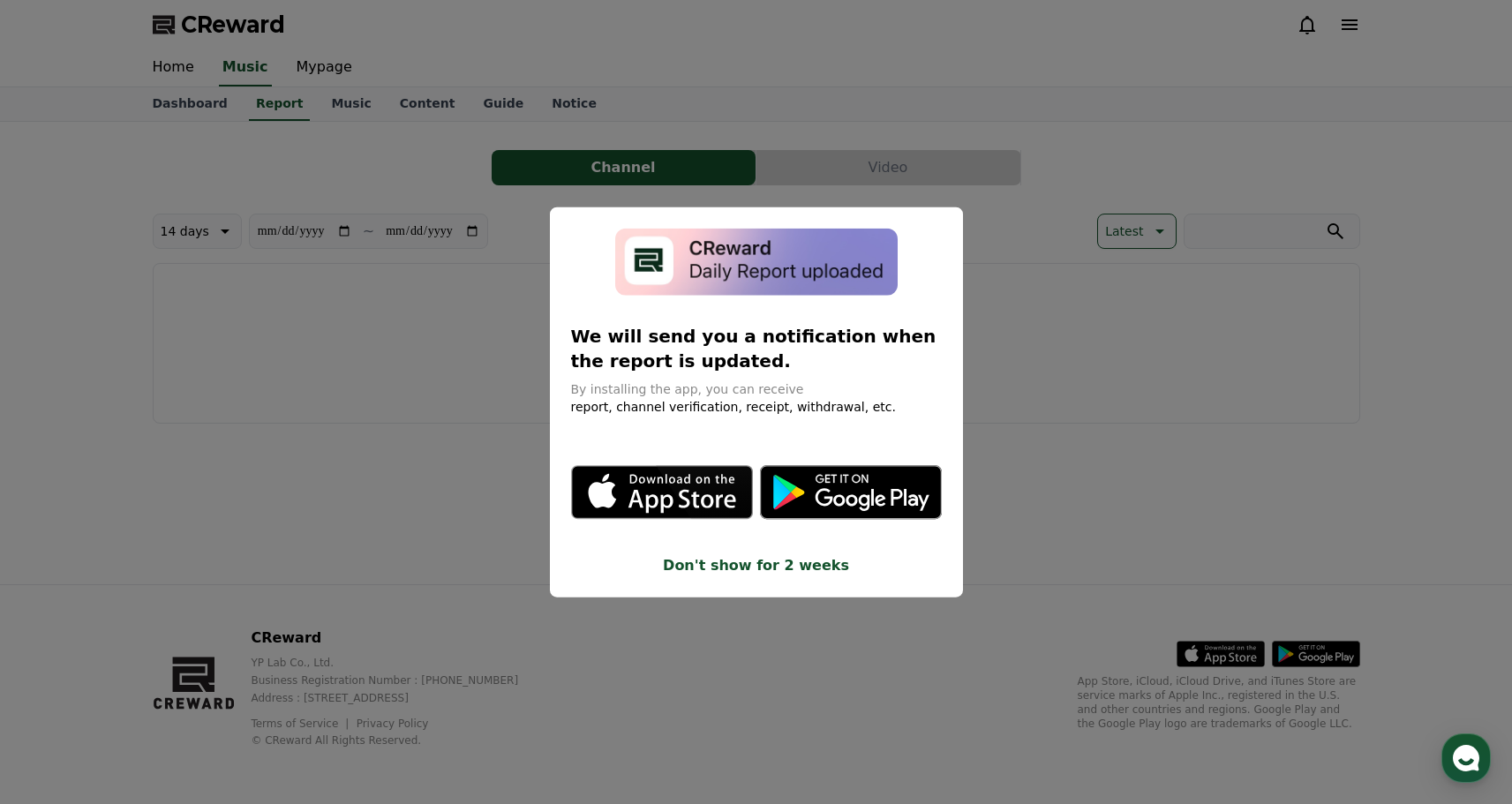
click at [388, 208] on button "close modal" at bounding box center [756, 402] width 1512 height 804
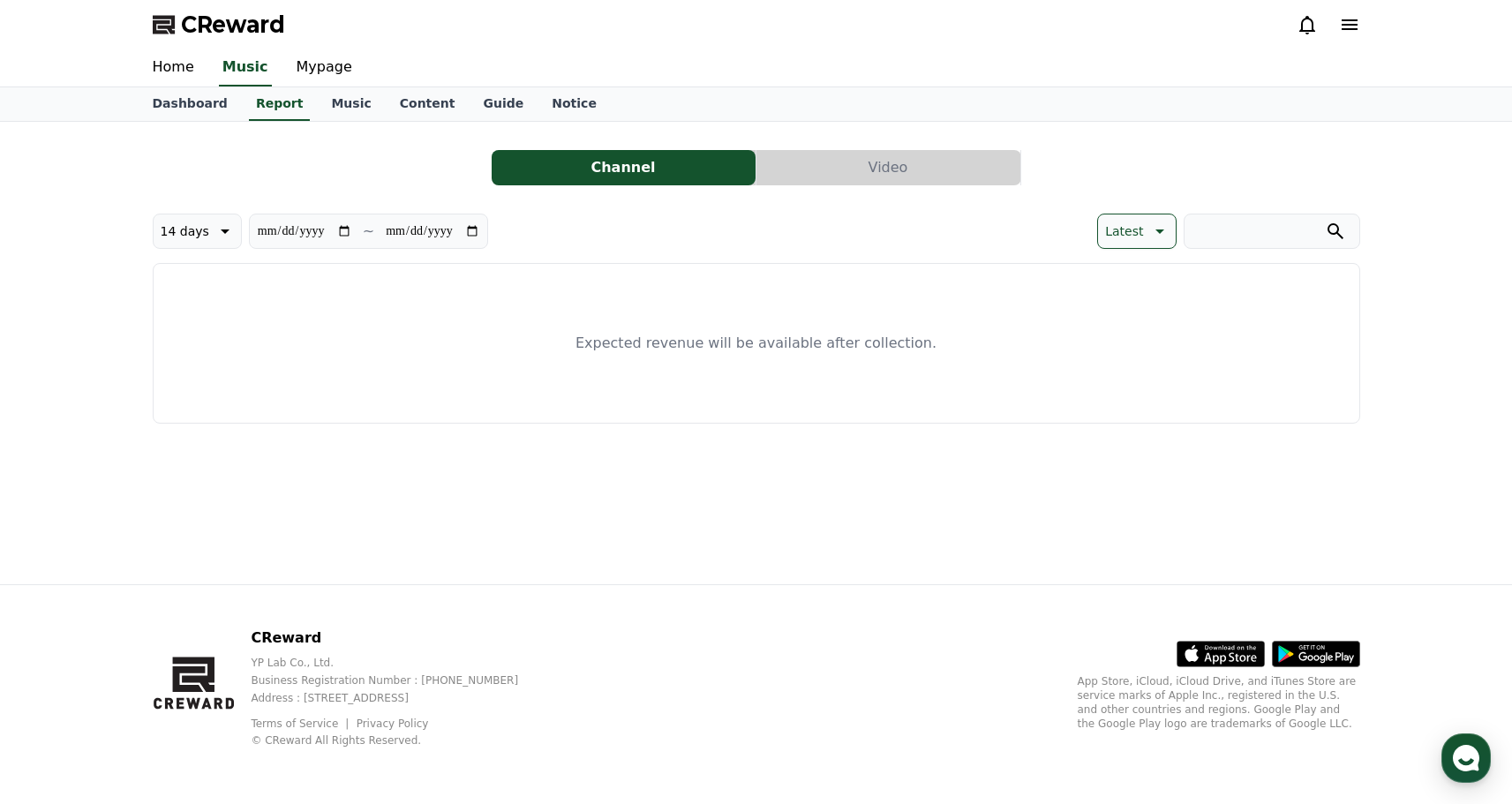
click at [847, 172] on button "Video" at bounding box center [889, 167] width 264 height 35
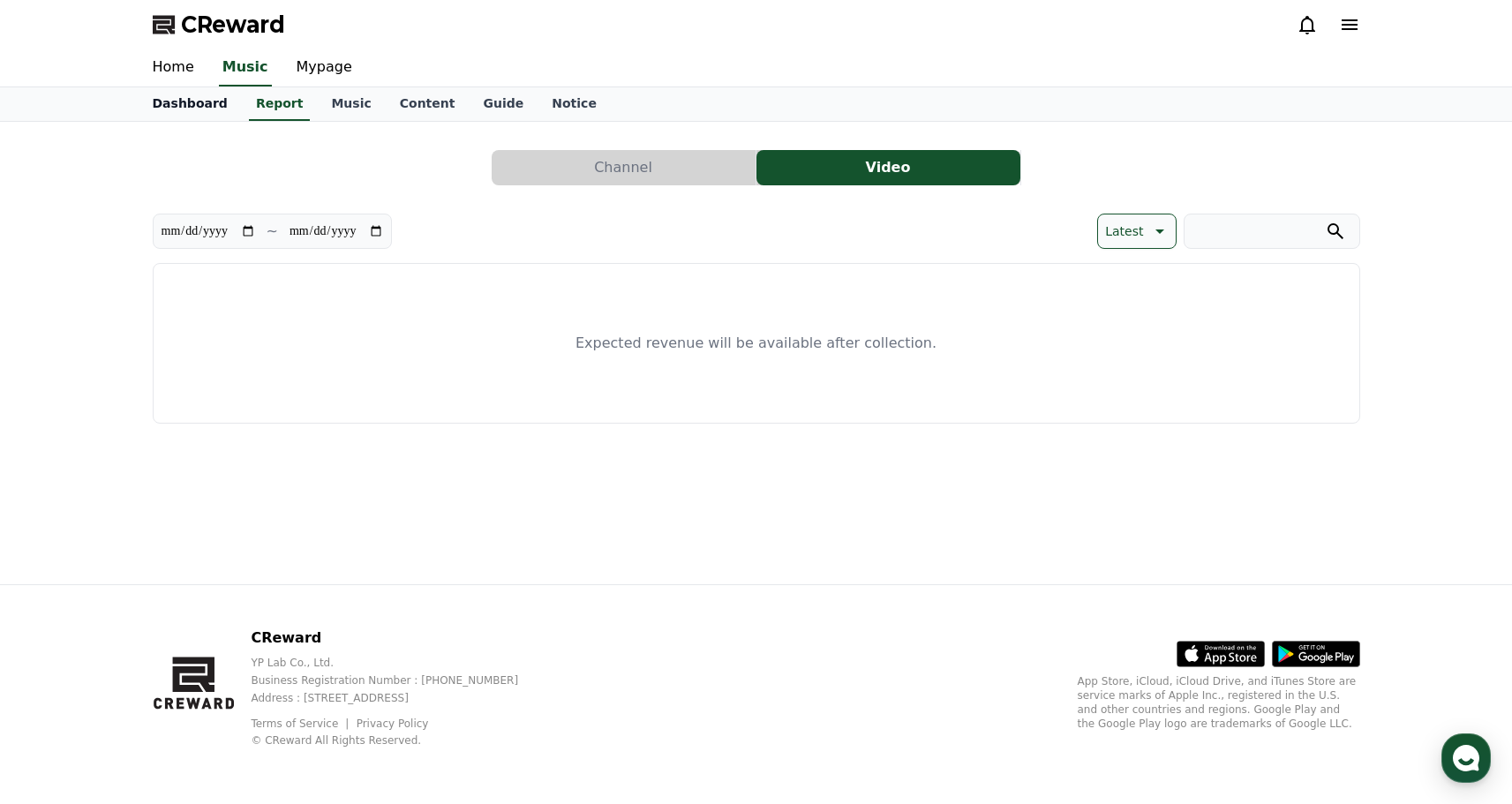
click at [194, 102] on link "Dashboard" at bounding box center [190, 104] width 104 height 33
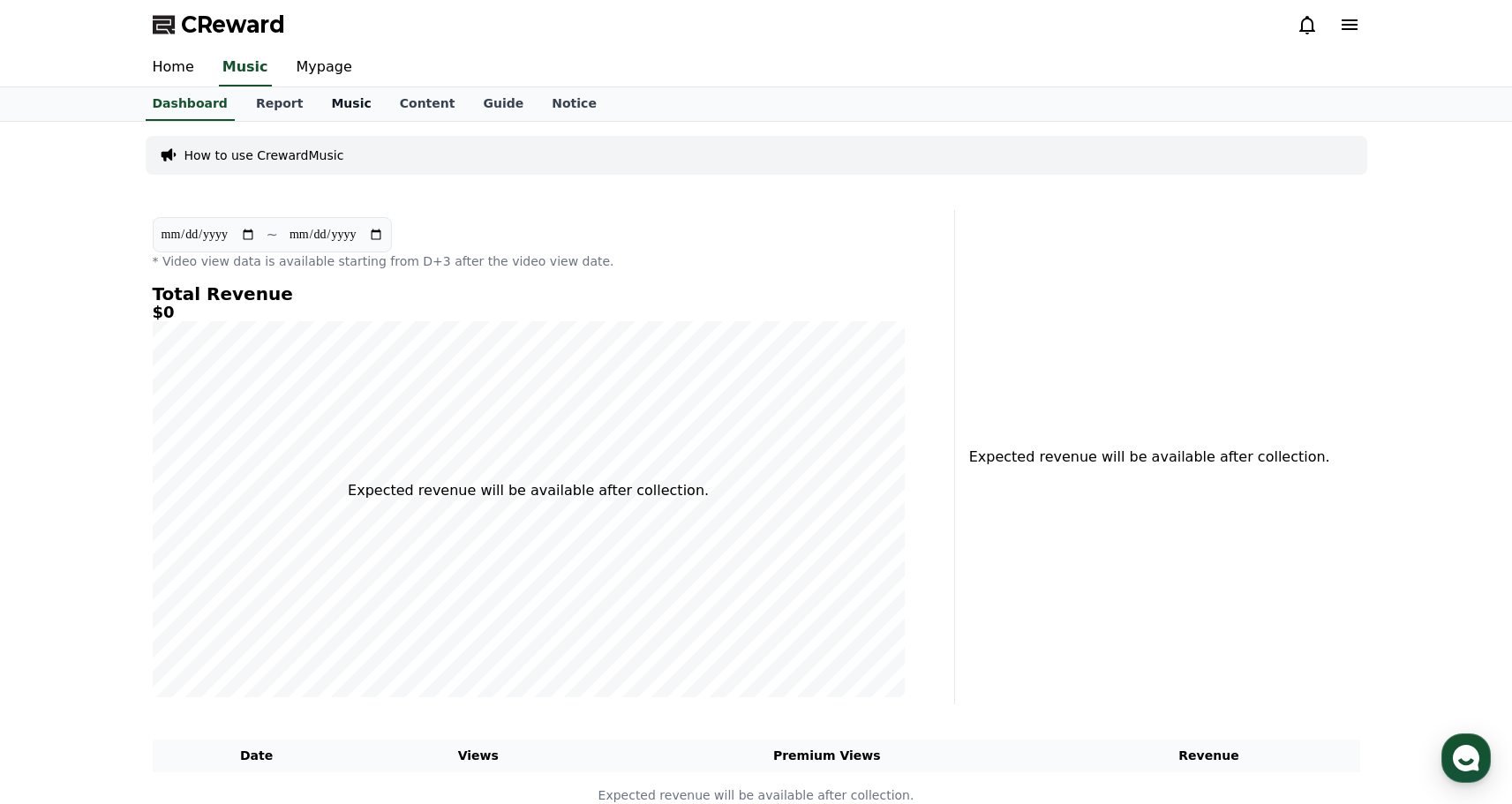
click at [334, 100] on link "Music" at bounding box center [351, 104] width 68 height 33
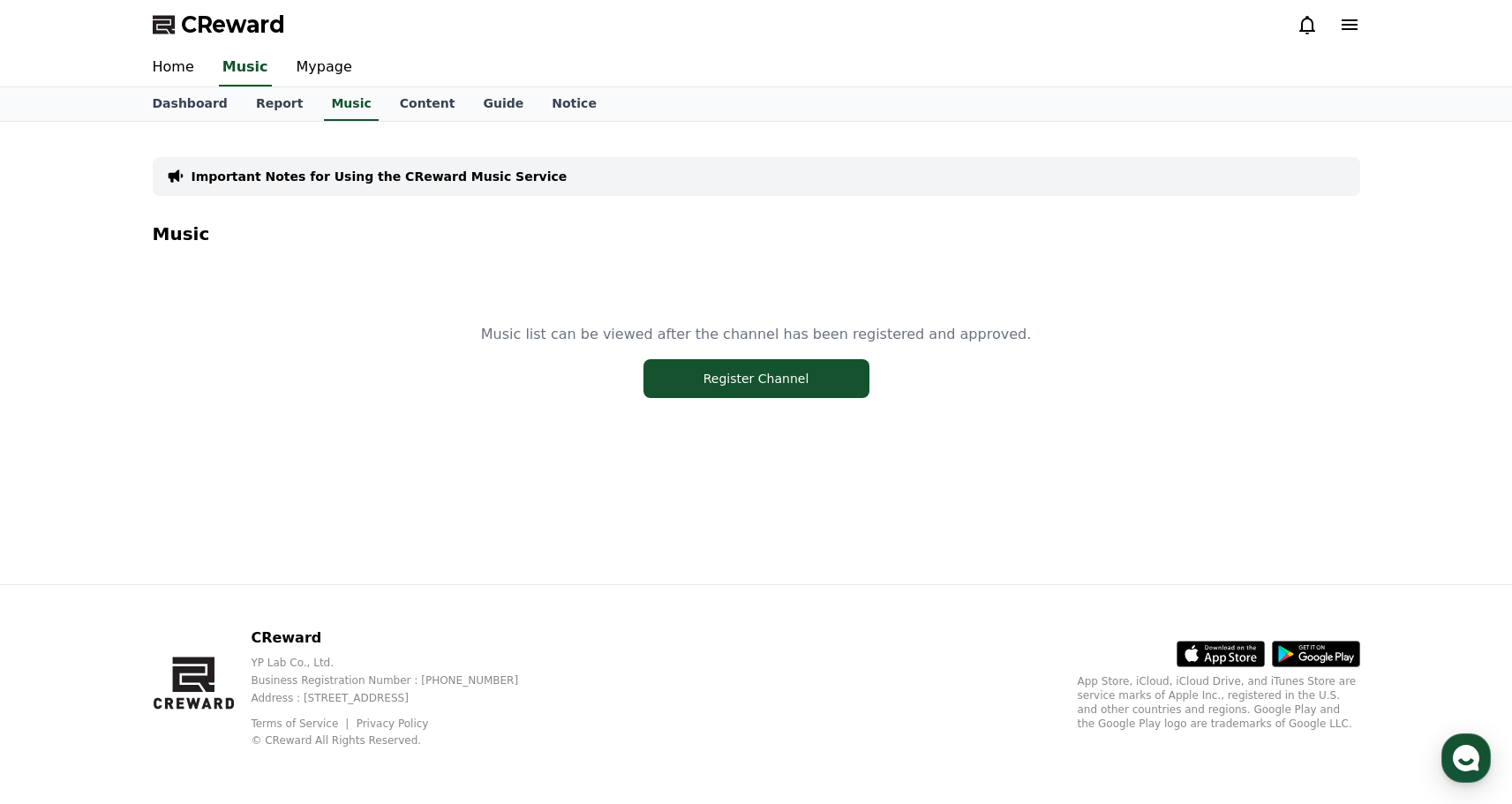
click at [637, 363] on div "Music list can be viewed after the channel has been registered and approved. Re…" at bounding box center [756, 360] width 1208 height 221
click at [696, 384] on button "Register Channel" at bounding box center [756, 379] width 226 height 39
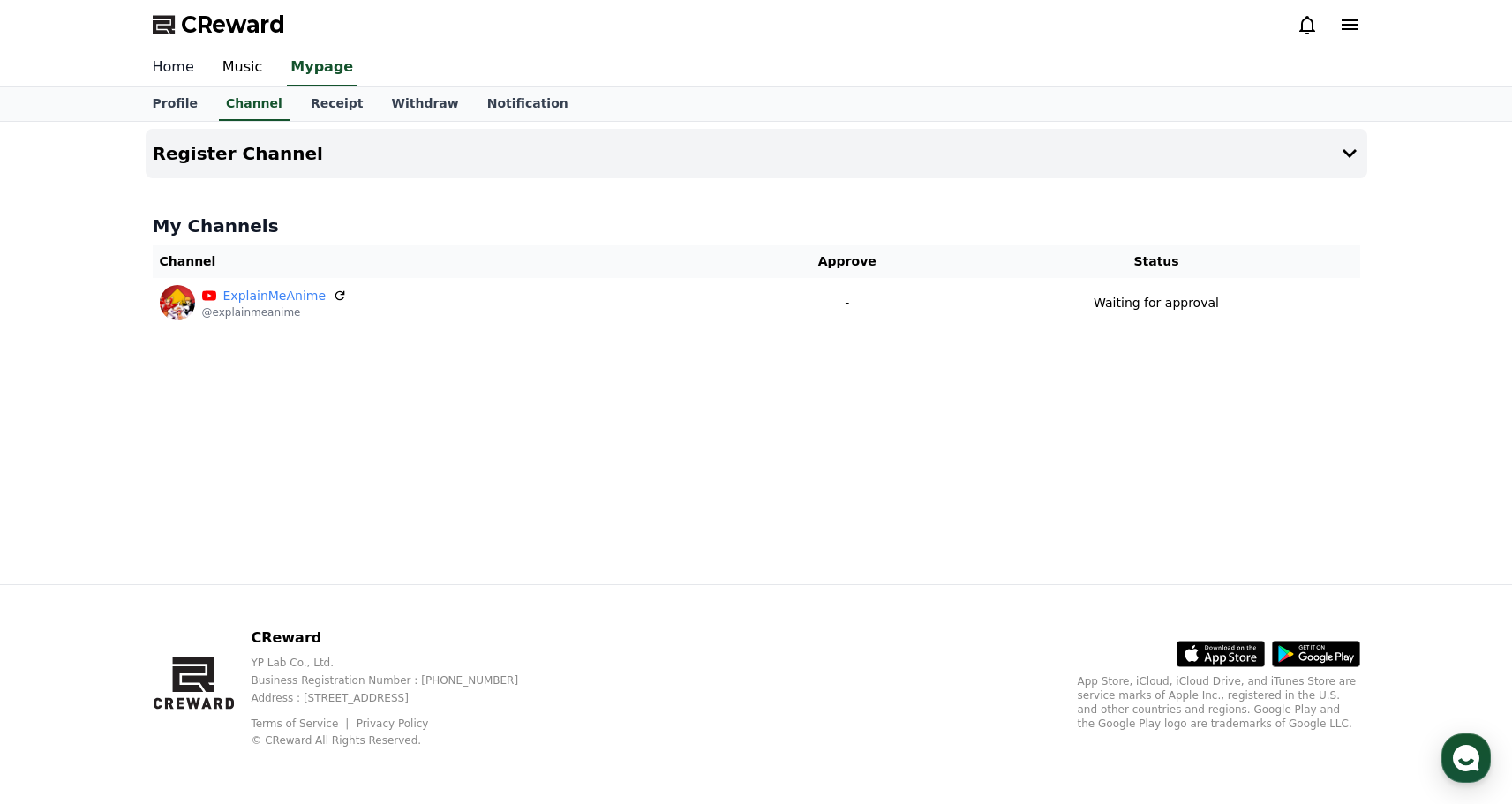
click at [163, 67] on link "Home" at bounding box center [173, 67] width 69 height 37
click at [1471, 768] on use "button" at bounding box center [1466, 758] width 27 height 27
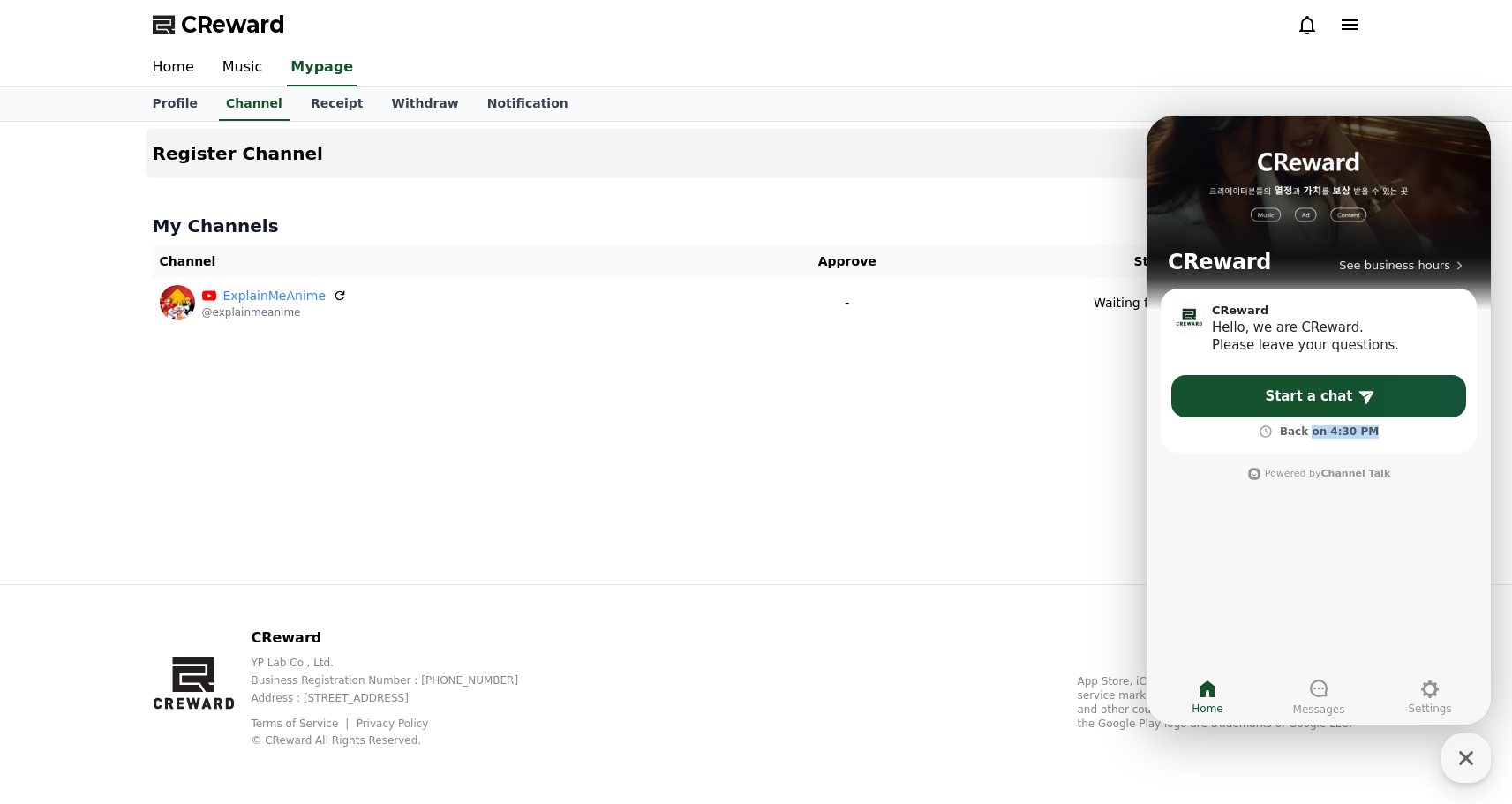
drag, startPoint x: 1375, startPoint y: 432, endPoint x: 1315, endPoint y: 436, distance: 60.1
click at [1315, 436] on div "Back on 4:30 PM" at bounding box center [1319, 432] width 295 height 14
click at [1315, 436] on span "Back on 4:30 PM" at bounding box center [1329, 432] width 99 height 14
click at [1380, 262] on span "See business hours" at bounding box center [1395, 265] width 111 height 16
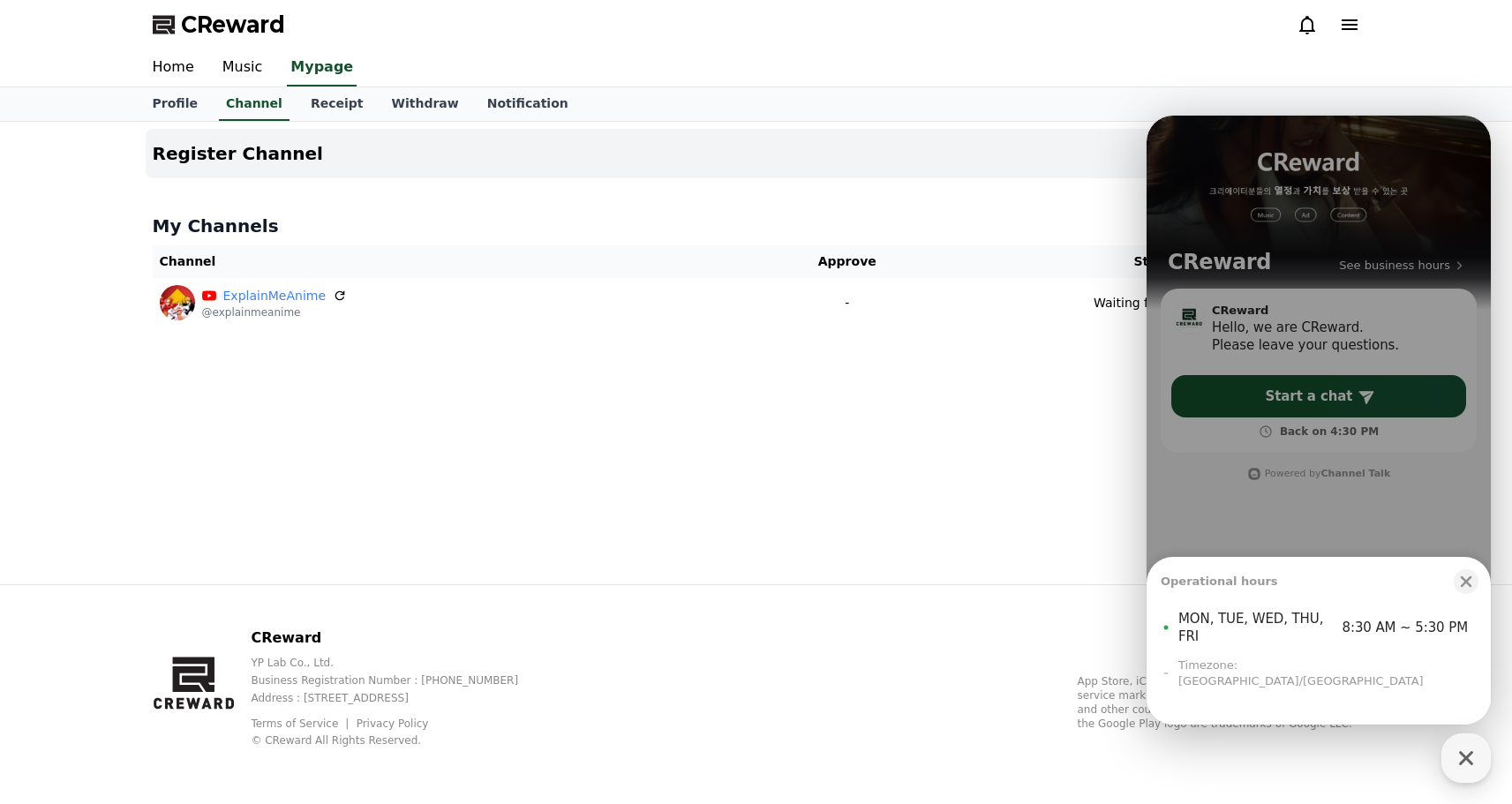
click at [464, 596] on div "CReward YP Lab Co., Ltd. Business Registration Number : 655-81-03655 Address : …" at bounding box center [756, 694] width 1236 height 219
click at [1452, 128] on div "Operational hours Close bottom sheet modal MON, TUE, WED, THU, FRI 8:30 AM ~ 5:…" at bounding box center [1319, 420] width 345 height 609
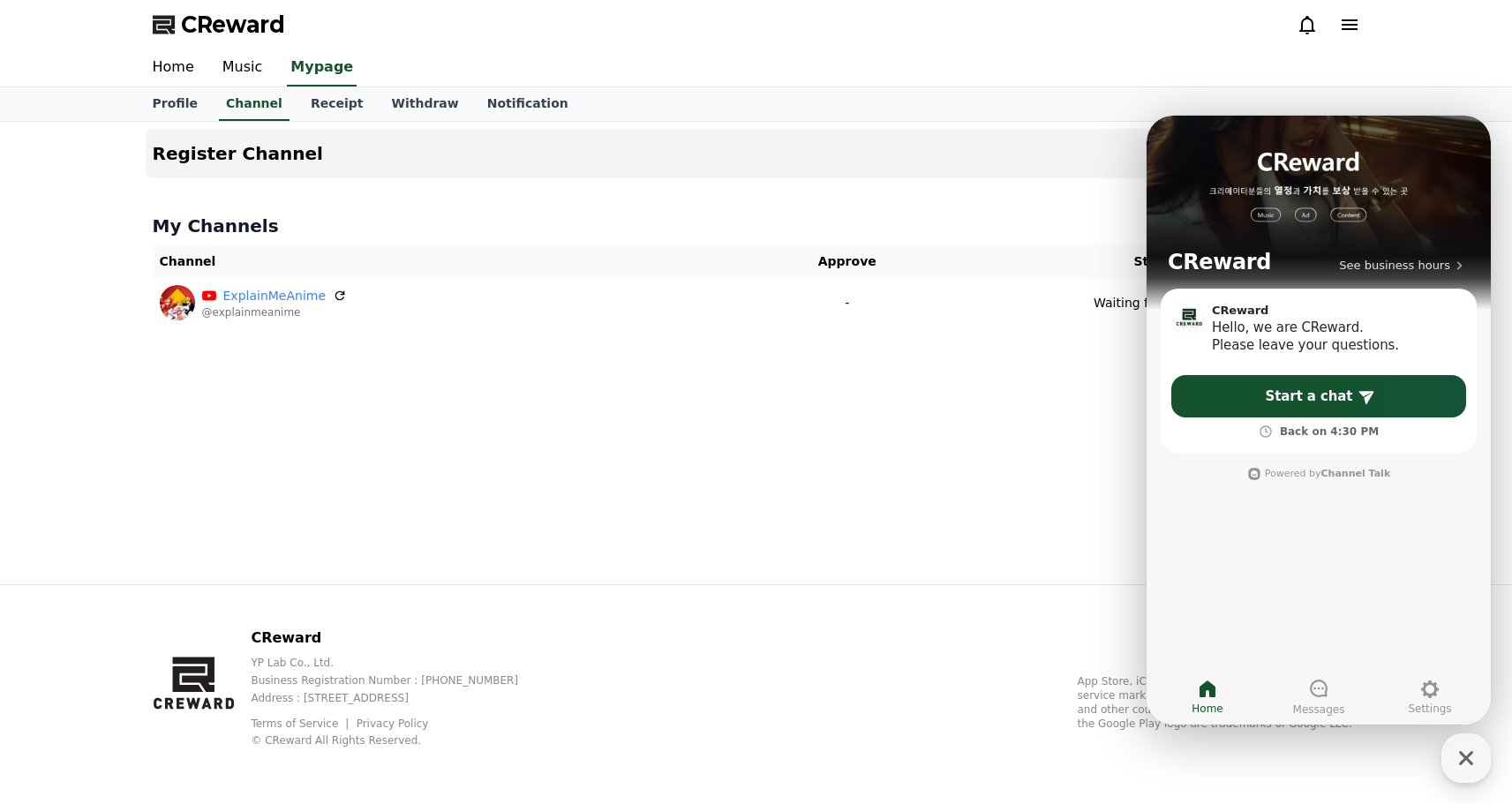
click at [1189, 102] on div "Profile Channel Receipt Withdraw Notification" at bounding box center [756, 104] width 1236 height 33
click at [1351, 26] on icon at bounding box center [1349, 24] width 21 height 21
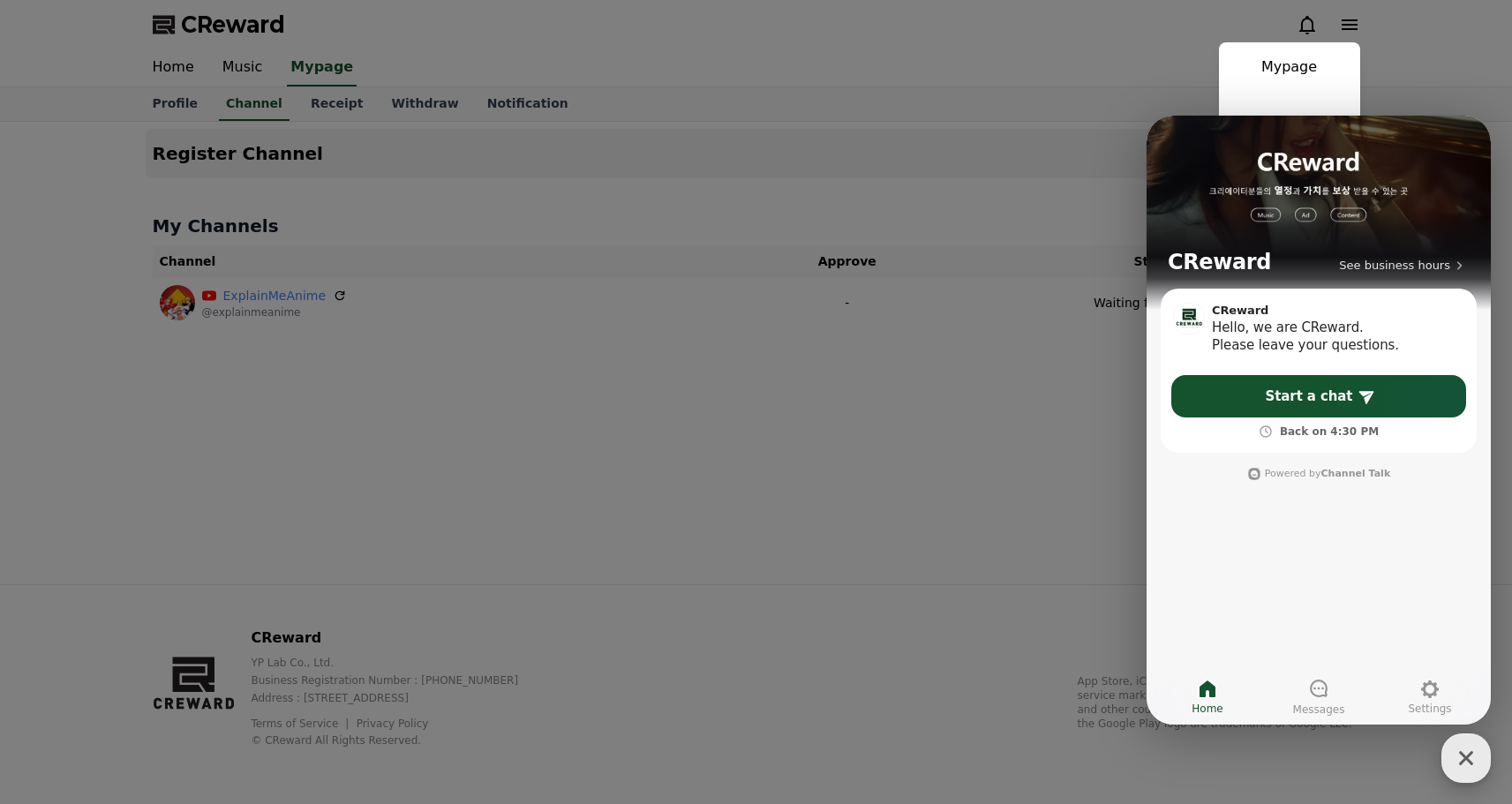
click at [1452, 740] on div "button" at bounding box center [1466, 758] width 49 height 49
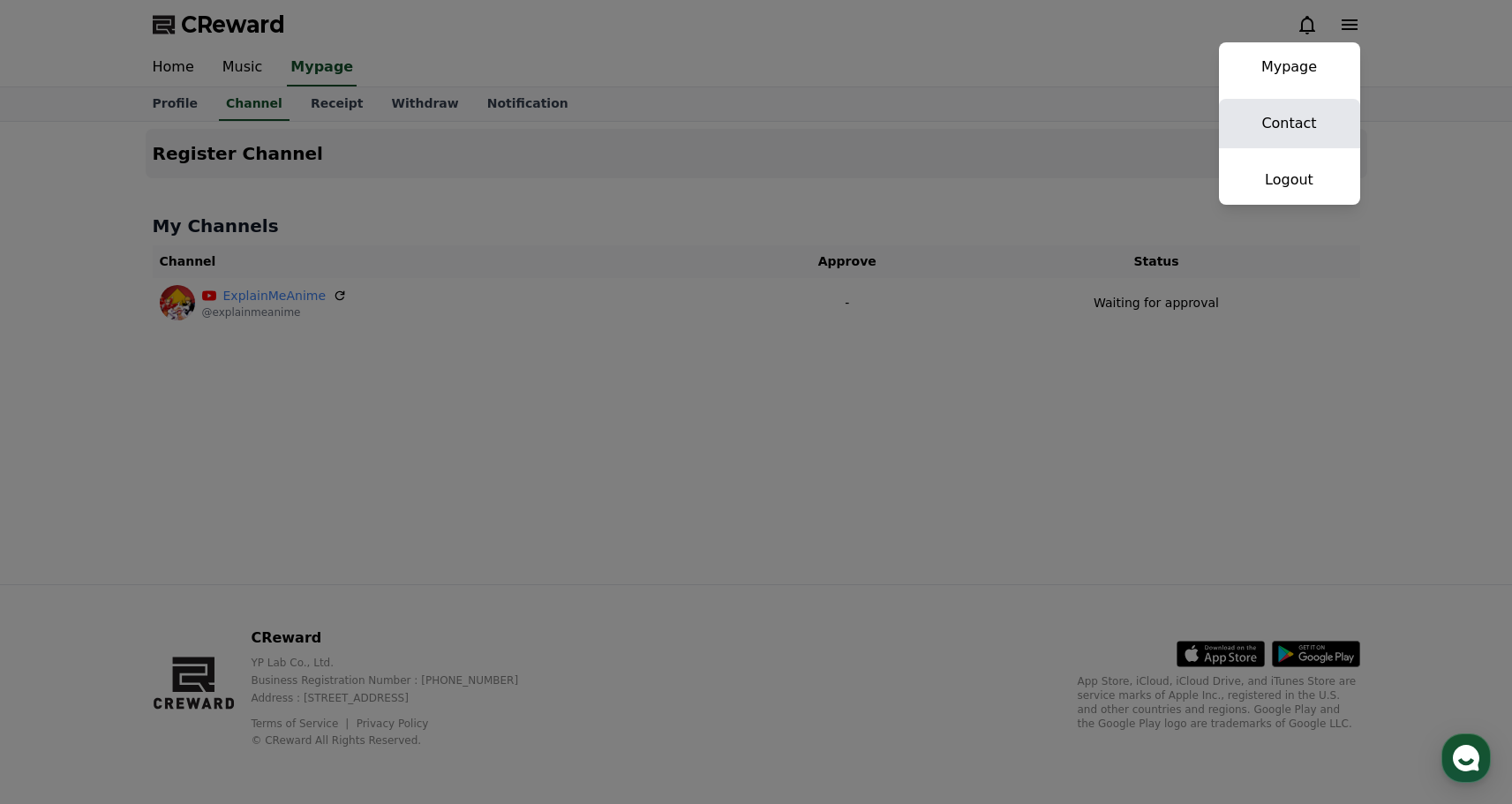
click at [1290, 115] on link "Contact" at bounding box center [1289, 123] width 141 height 49
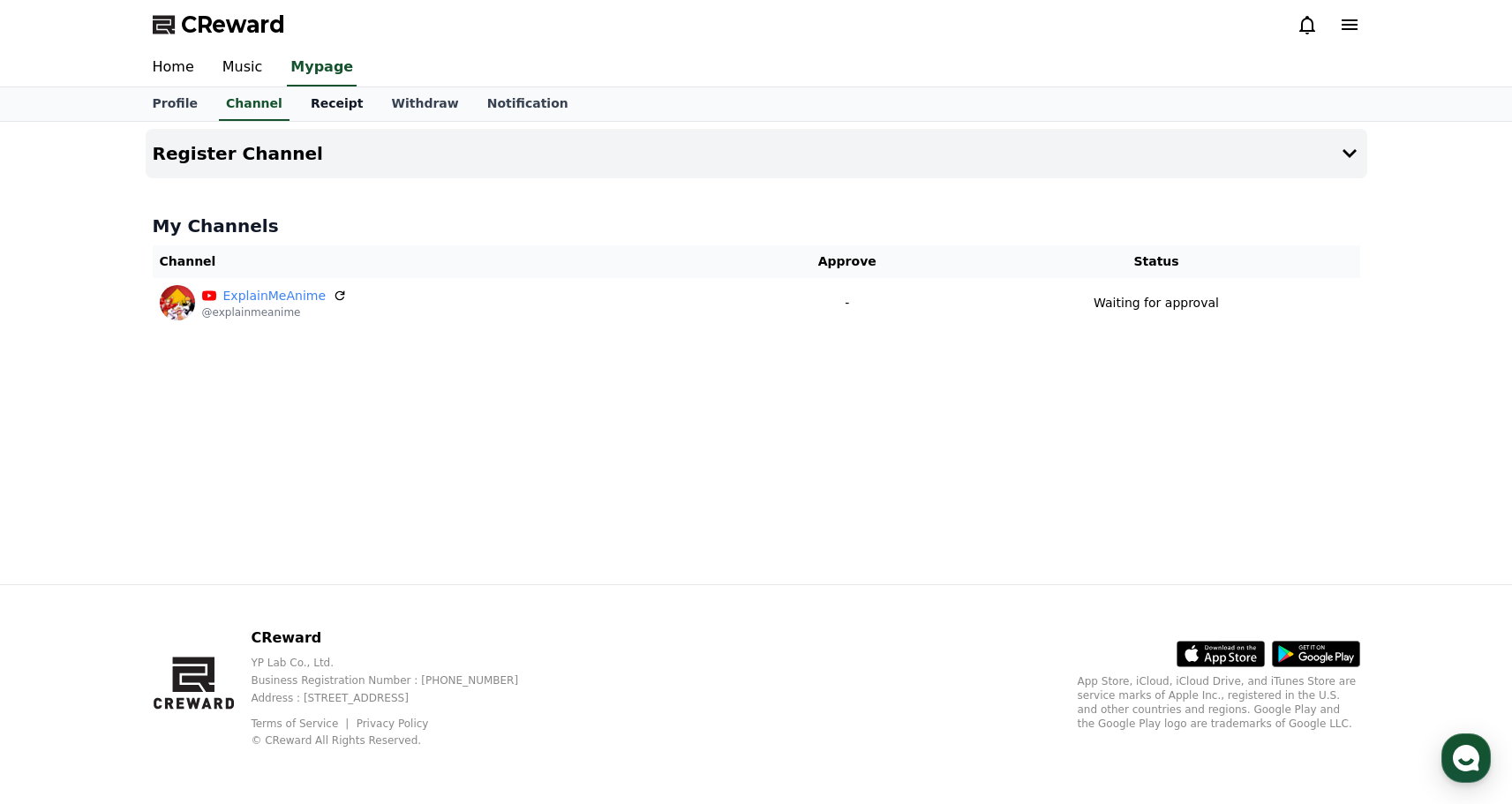
click at [331, 104] on link "Receipt" at bounding box center [337, 104] width 81 height 33
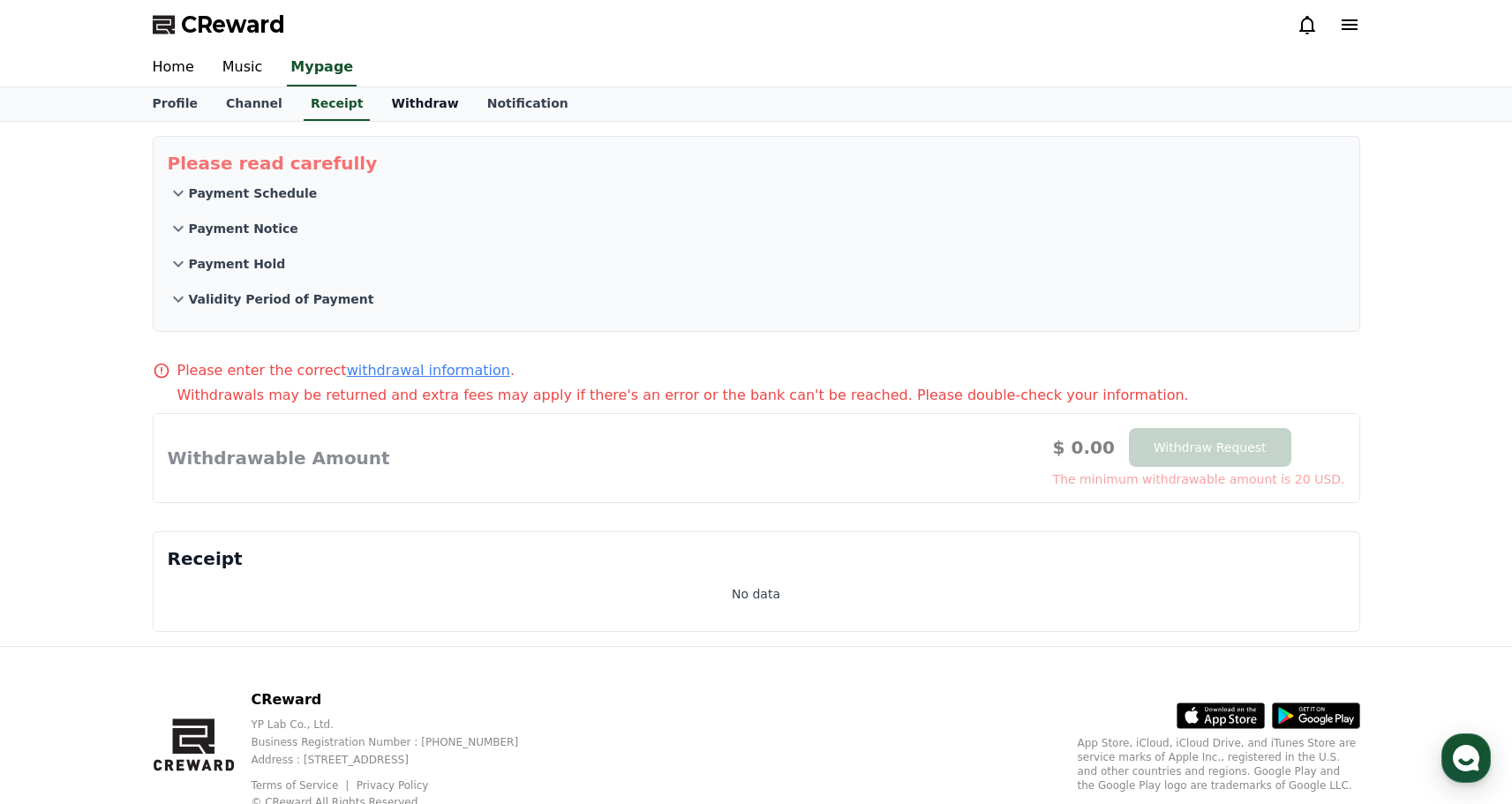
click at [393, 113] on link "Withdraw" at bounding box center [424, 104] width 95 height 33
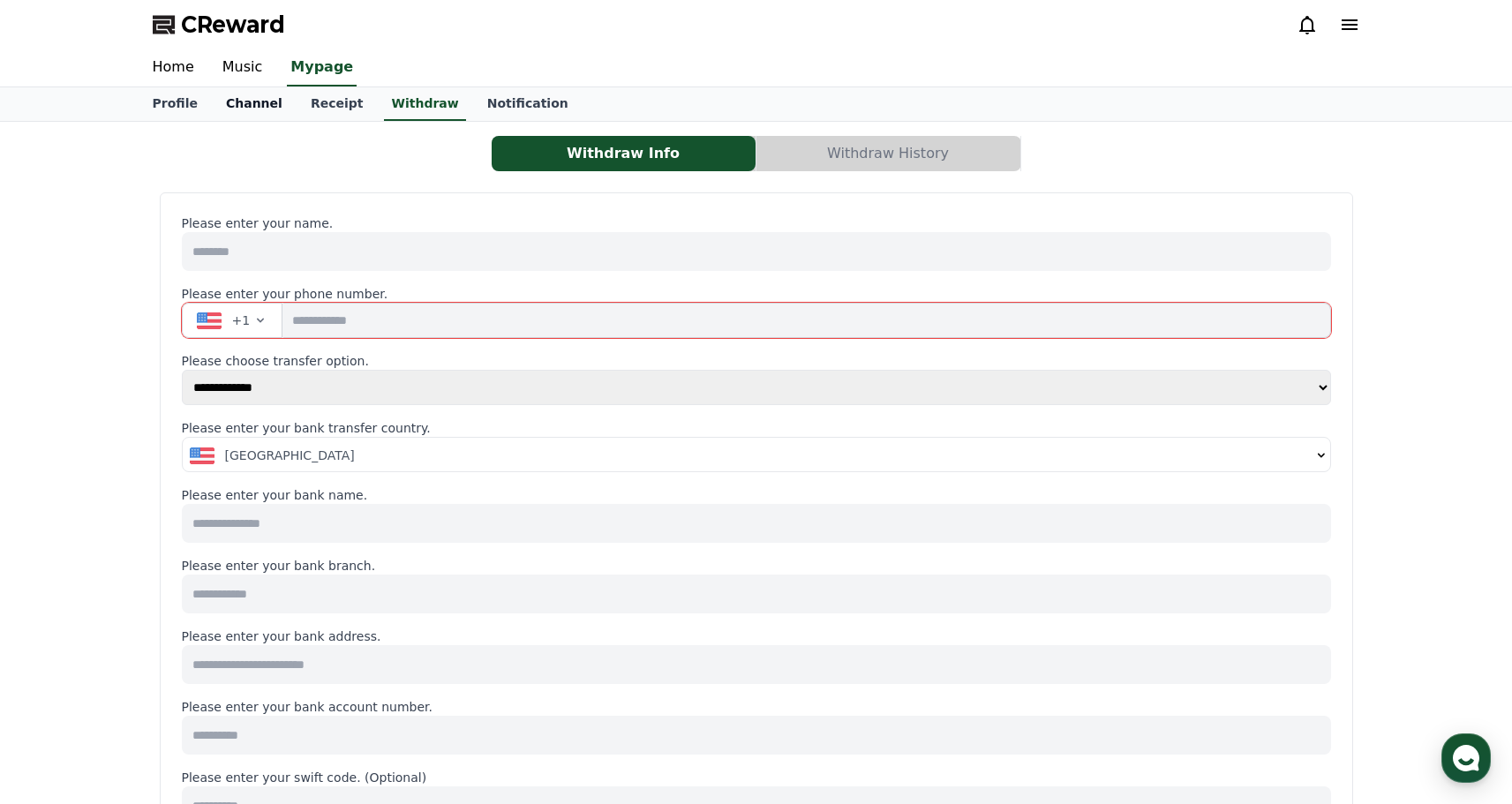
click at [238, 107] on link "Channel" at bounding box center [254, 104] width 85 height 33
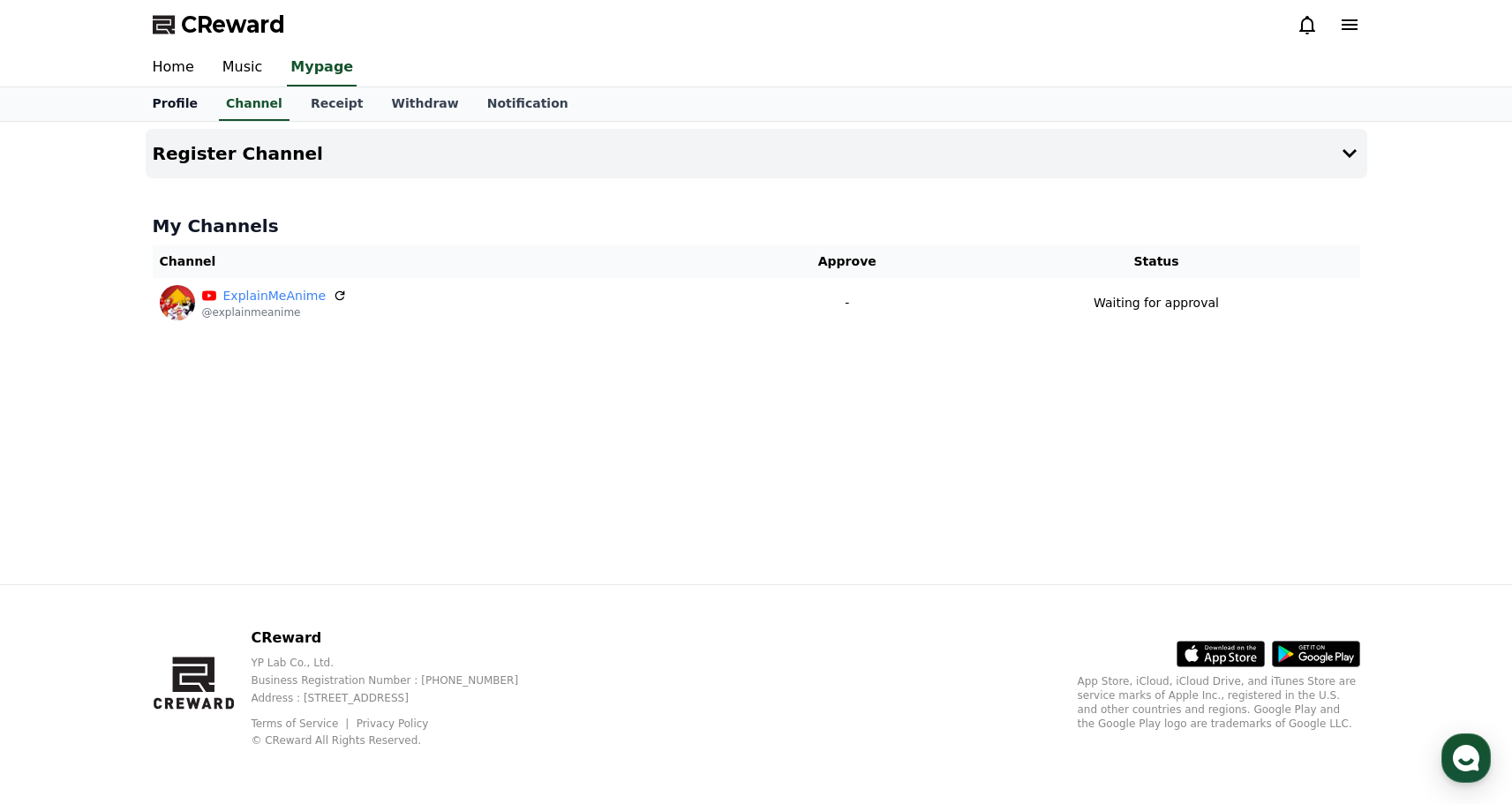
click at [177, 105] on link "Profile" at bounding box center [175, 104] width 73 height 33
select select "**********"
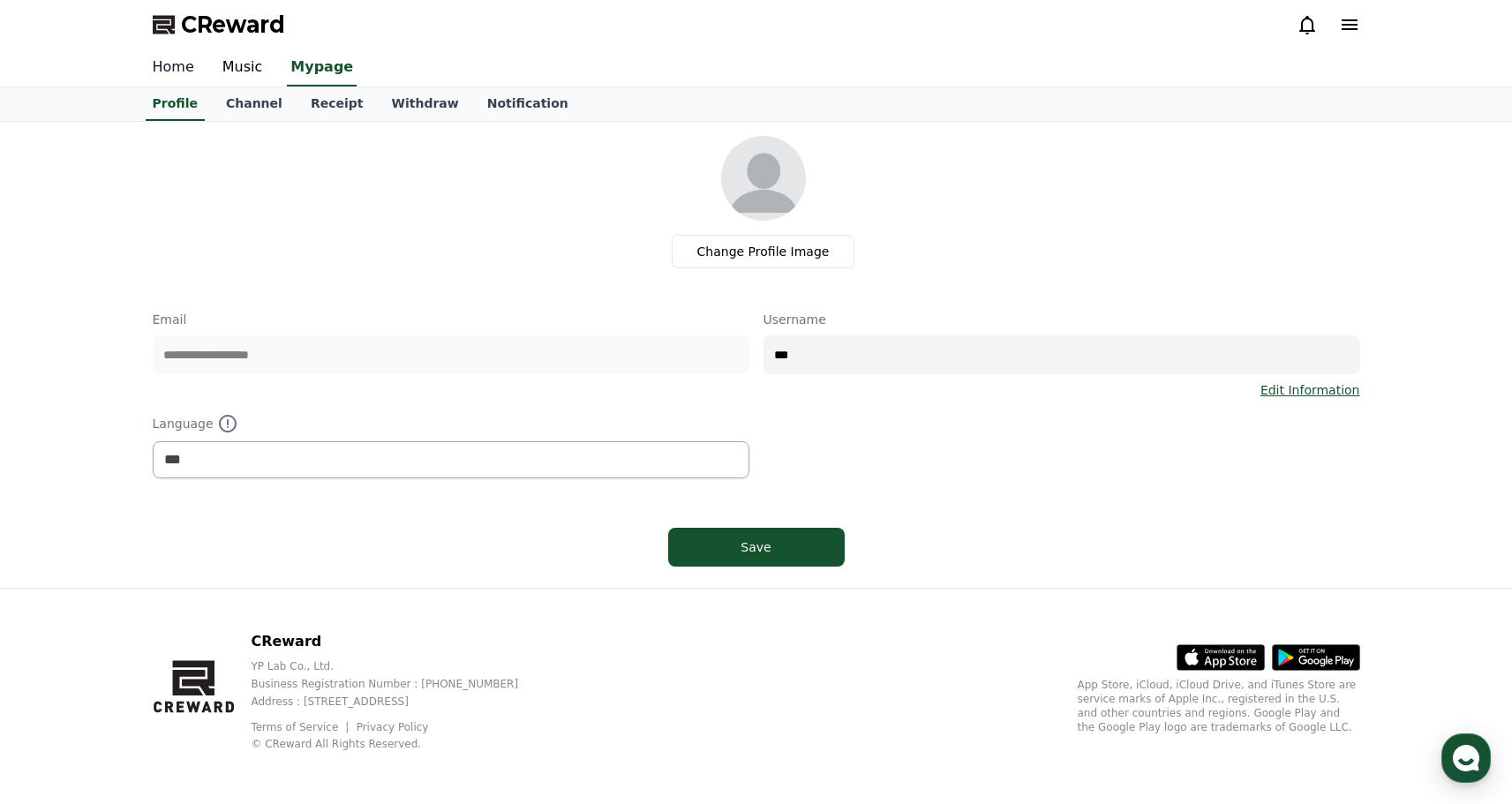
click at [167, 64] on link "Home" at bounding box center [173, 67] width 69 height 37
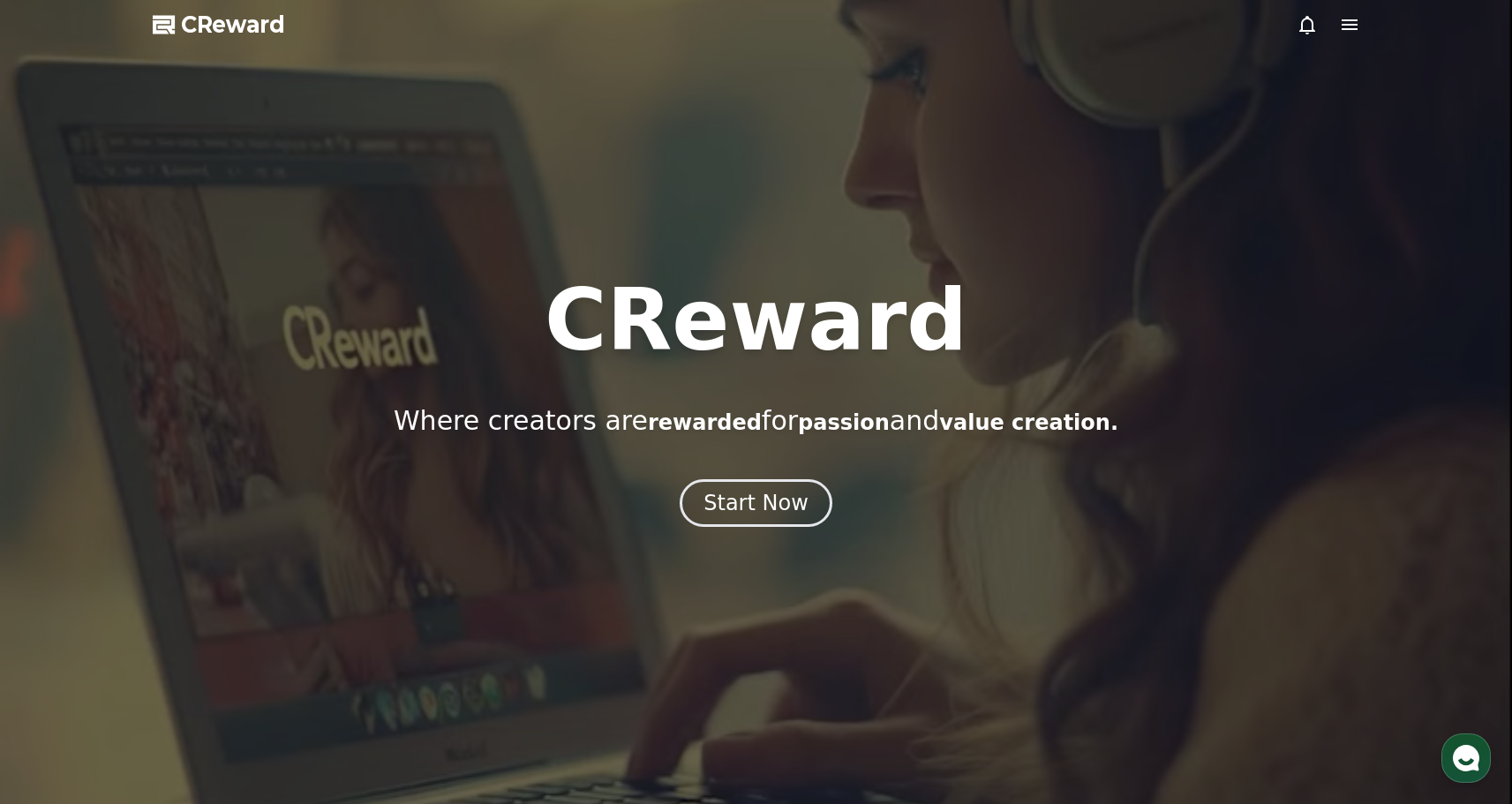
click at [224, 66] on div at bounding box center [756, 402] width 1512 height 804
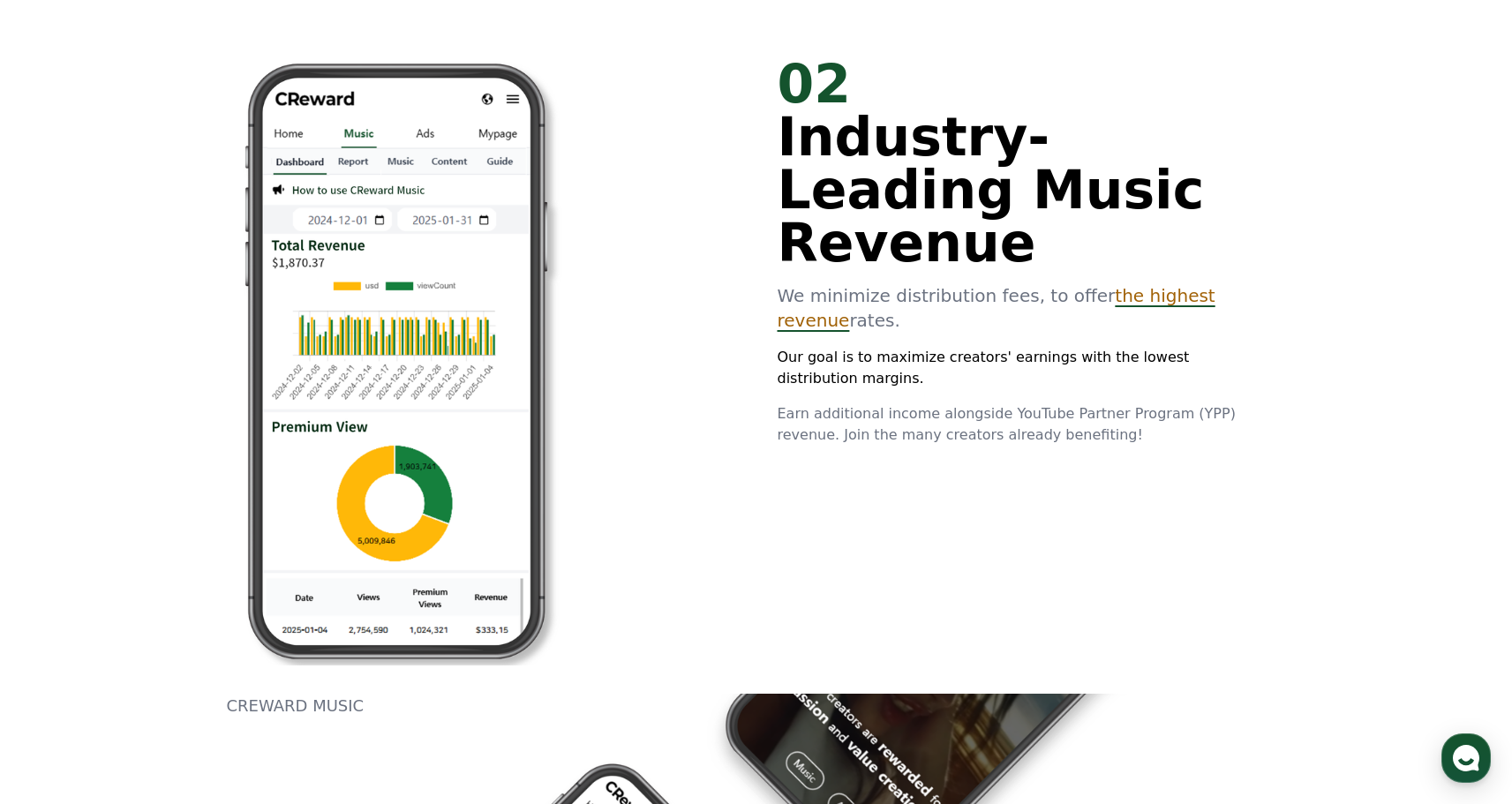
scroll to position [1441, 0]
click at [1195, 285] on span "the highest revenue" at bounding box center [997, 308] width 438 height 46
click at [1186, 285] on span "the highest revenue" at bounding box center [997, 308] width 438 height 46
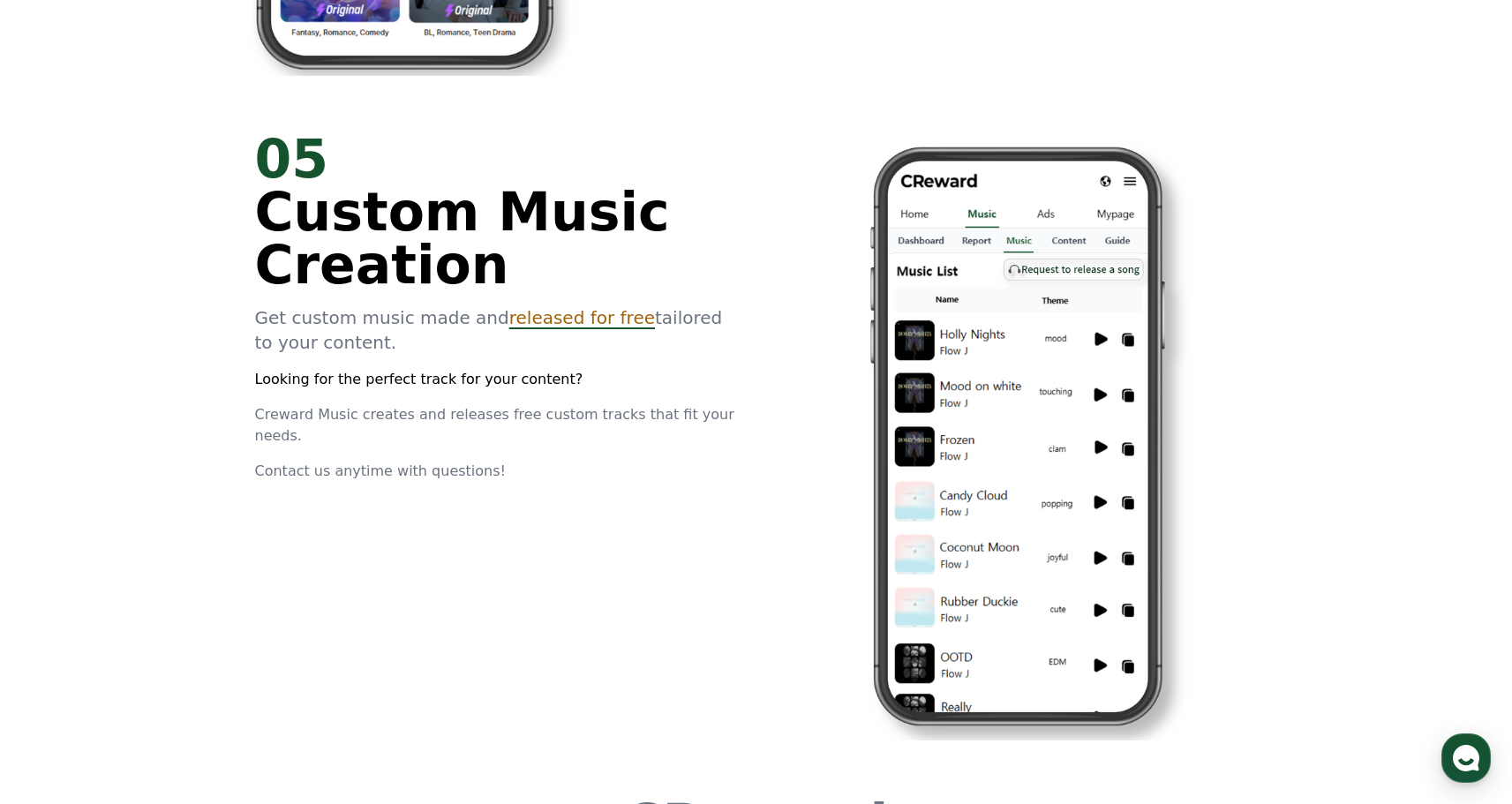
scroll to position [4086, 0]
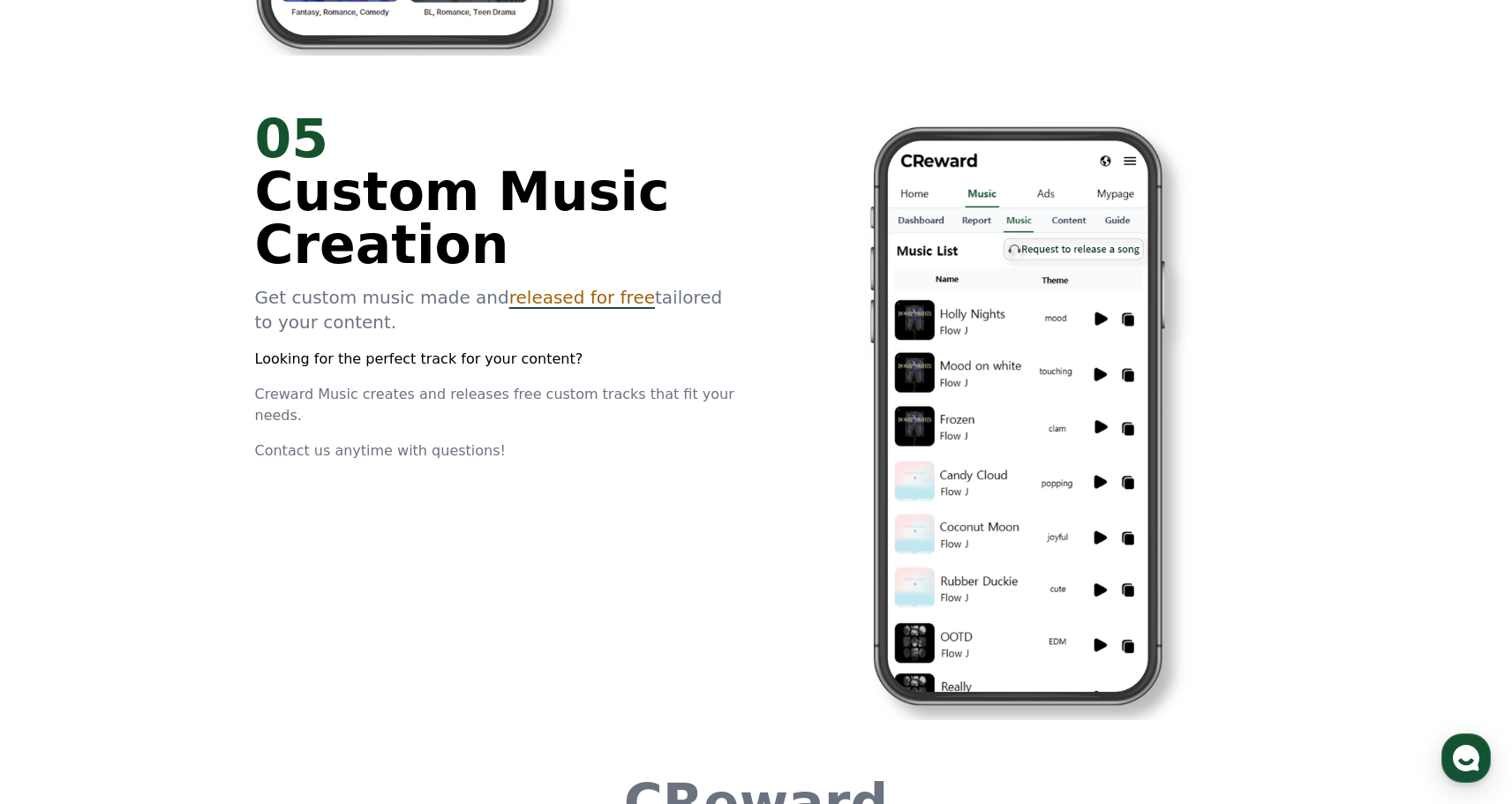
click at [543, 295] on span "released for free" at bounding box center [582, 297] width 146 height 21
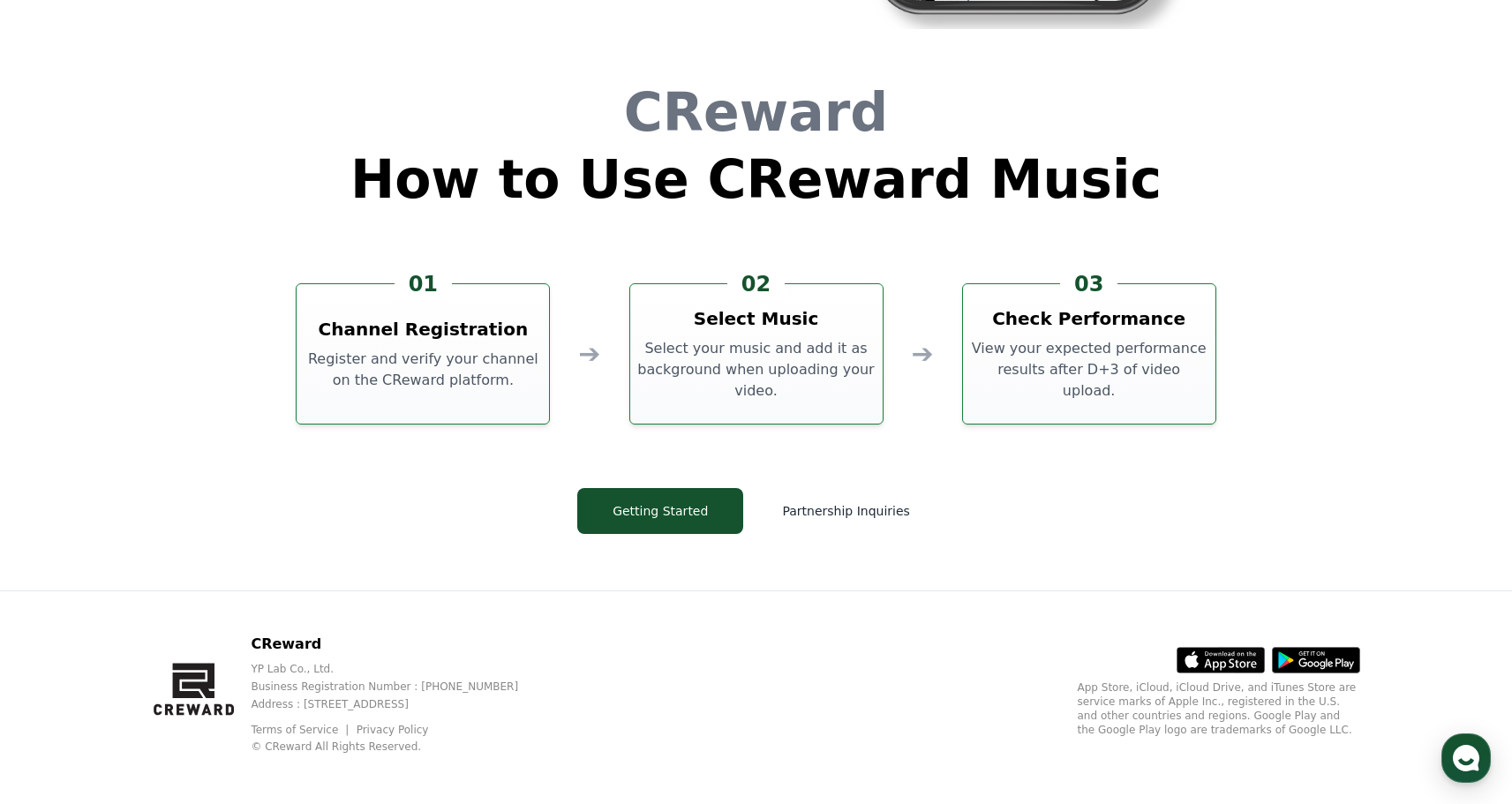
scroll to position [4783, 0]
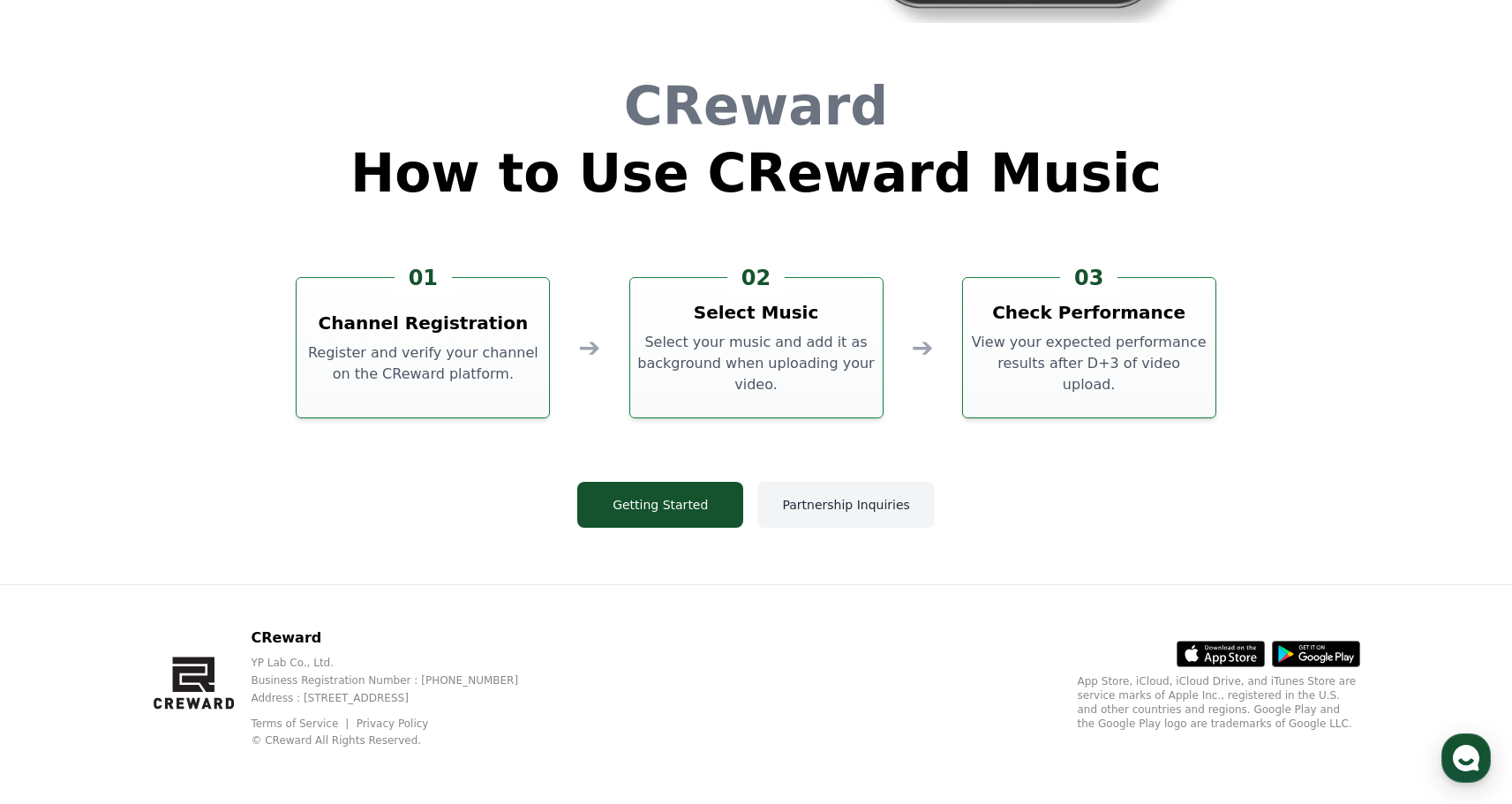
click at [799, 493] on button "Partnership Inquiries" at bounding box center [846, 506] width 177 height 46
drag, startPoint x: 771, startPoint y: 385, endPoint x: 743, endPoint y: 384, distance: 28.0
click at [743, 384] on p "Select your music and add it as background when uploading your video." at bounding box center [757, 363] width 238 height 64
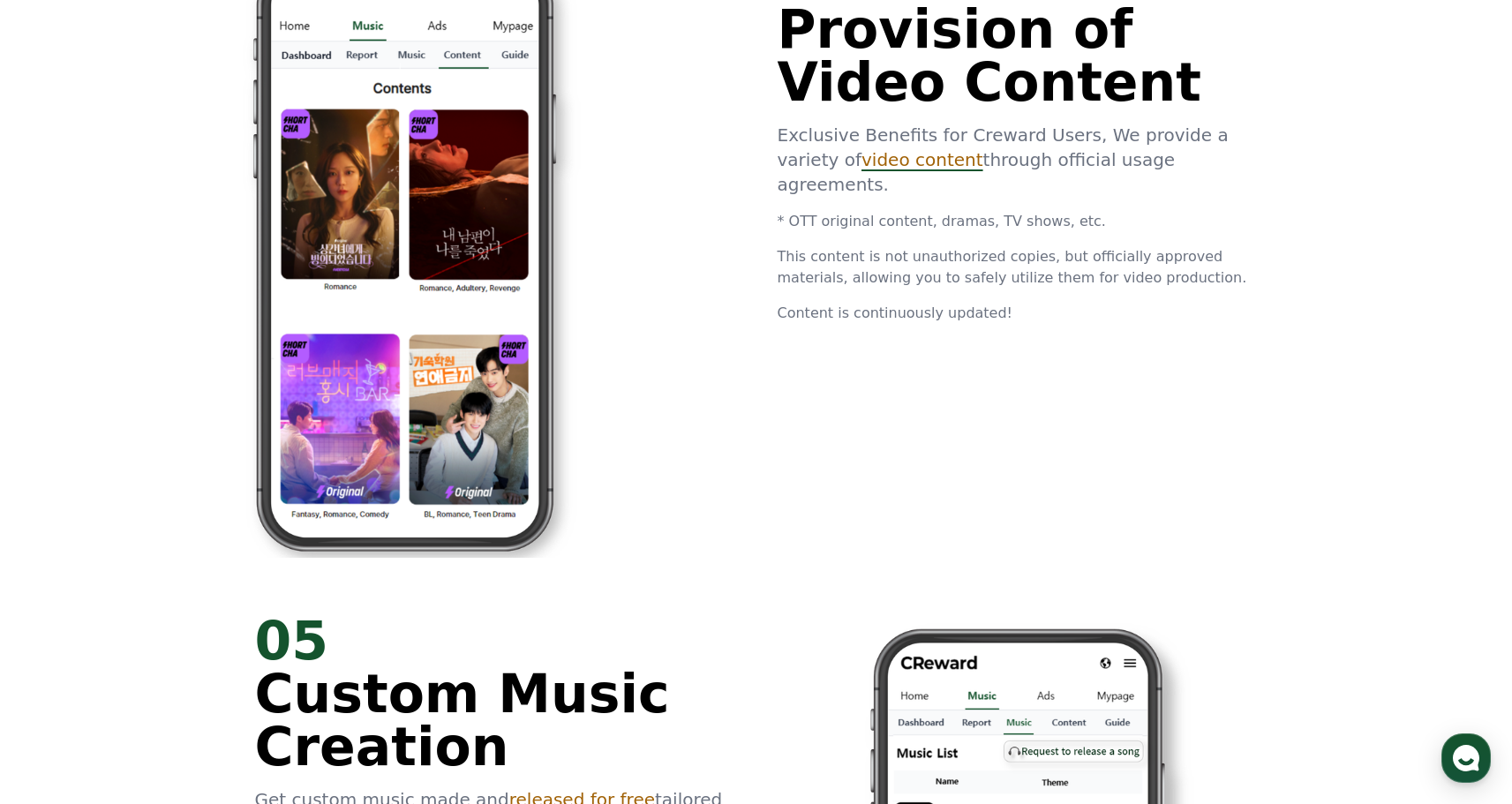
scroll to position [3279, 0]
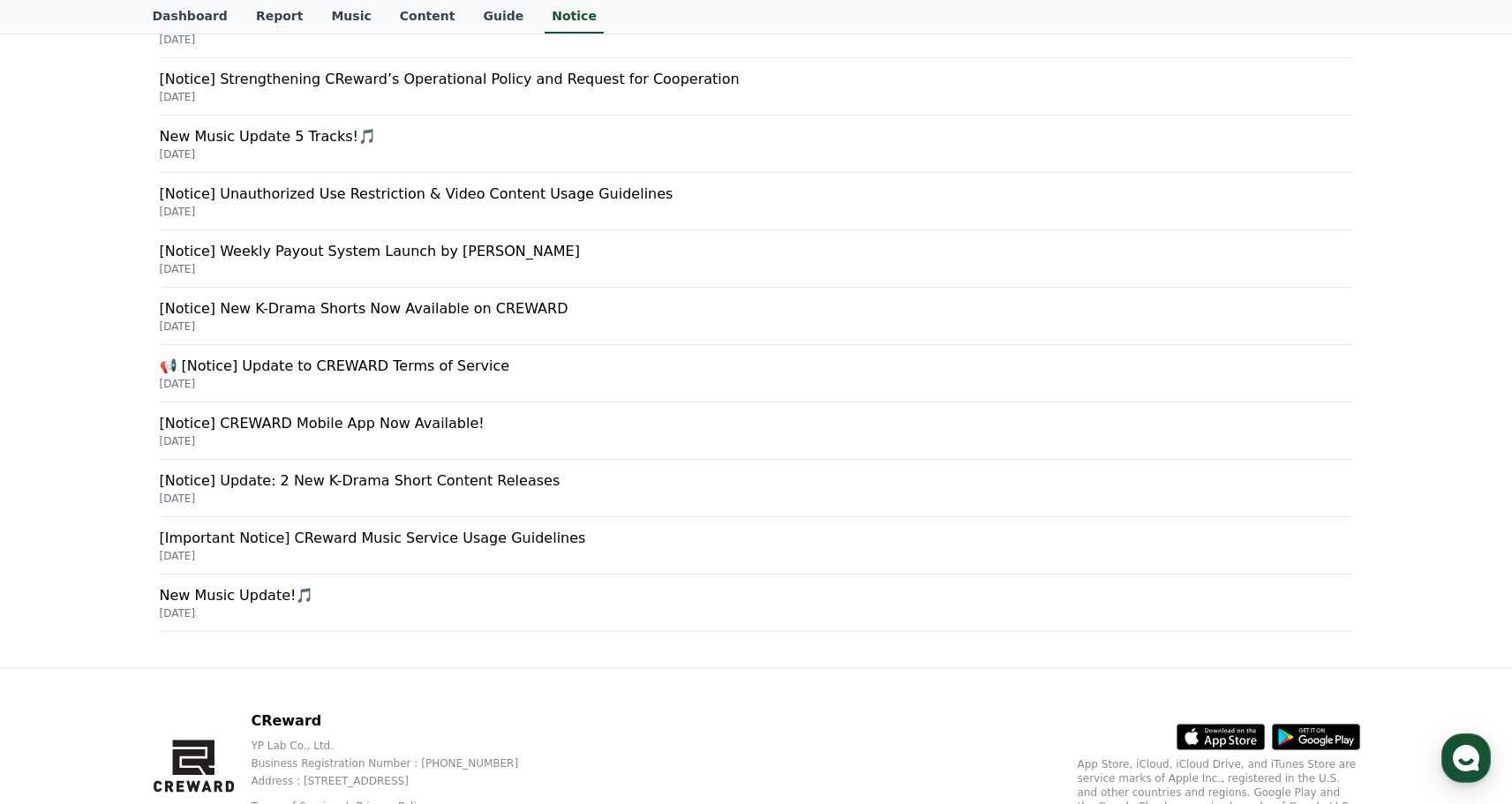
scroll to position [590, 0]
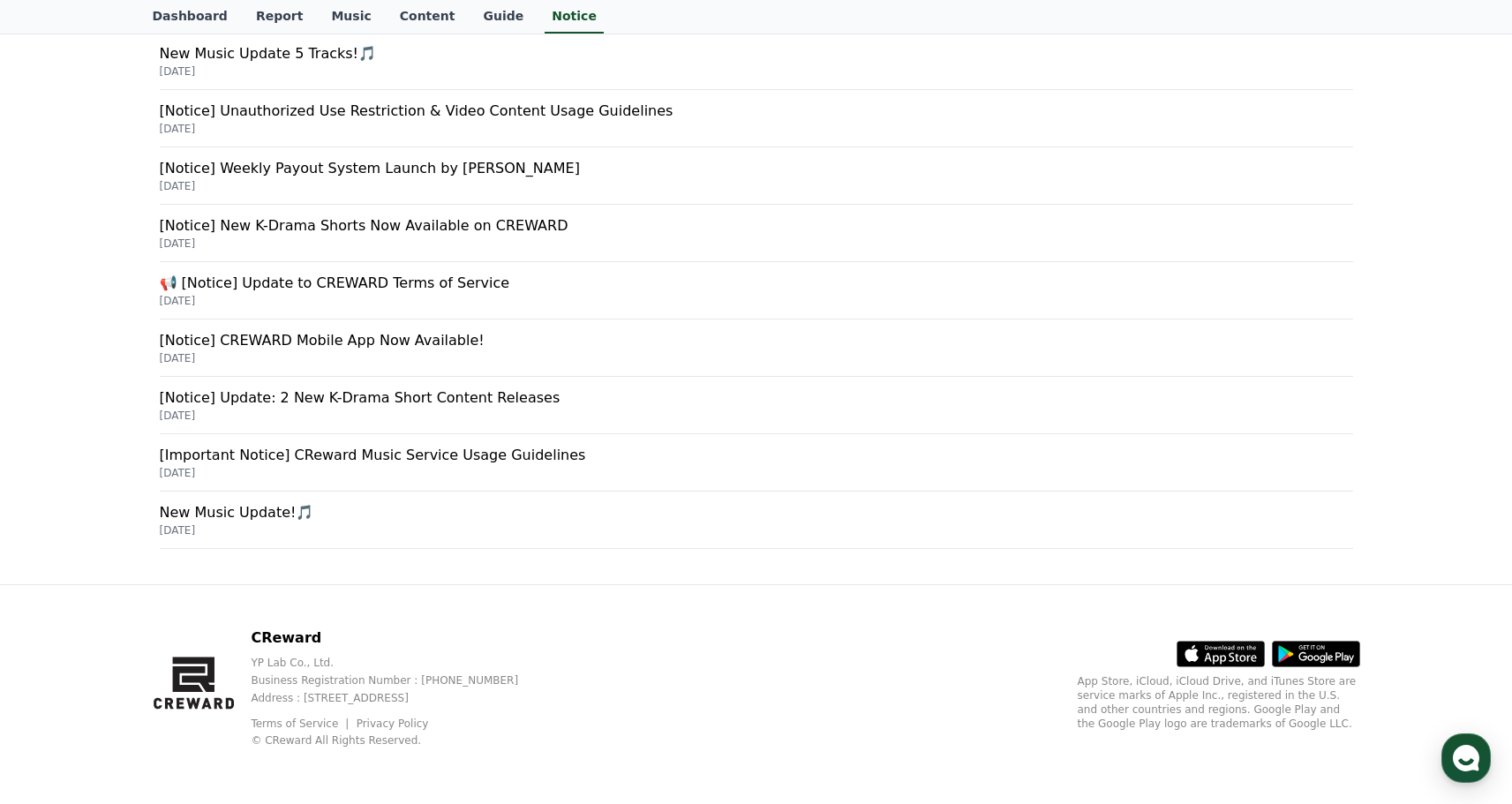
click at [286, 510] on p "New Music Update!🎵" at bounding box center [757, 513] width 1194 height 21
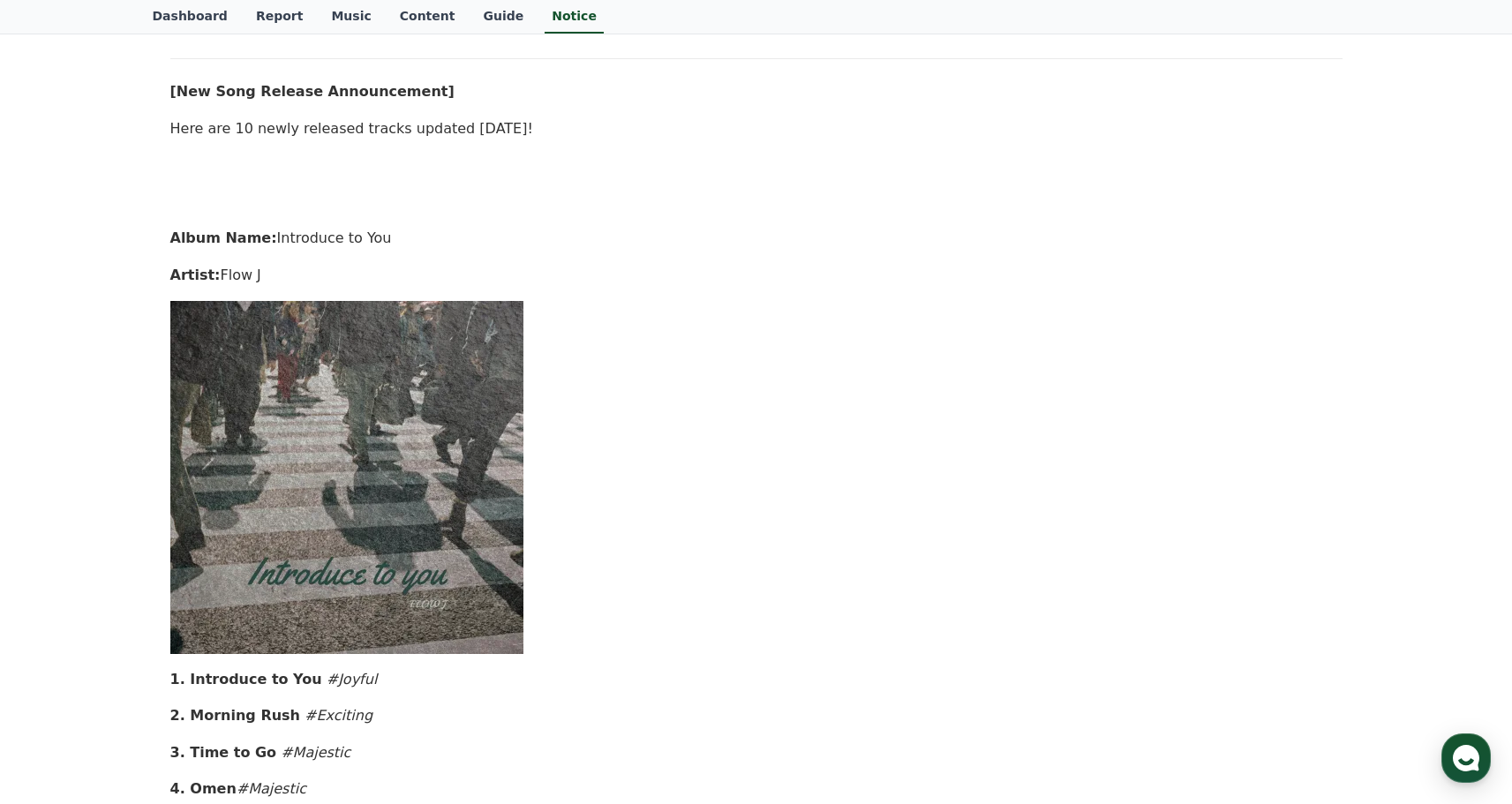
scroll to position [738, 0]
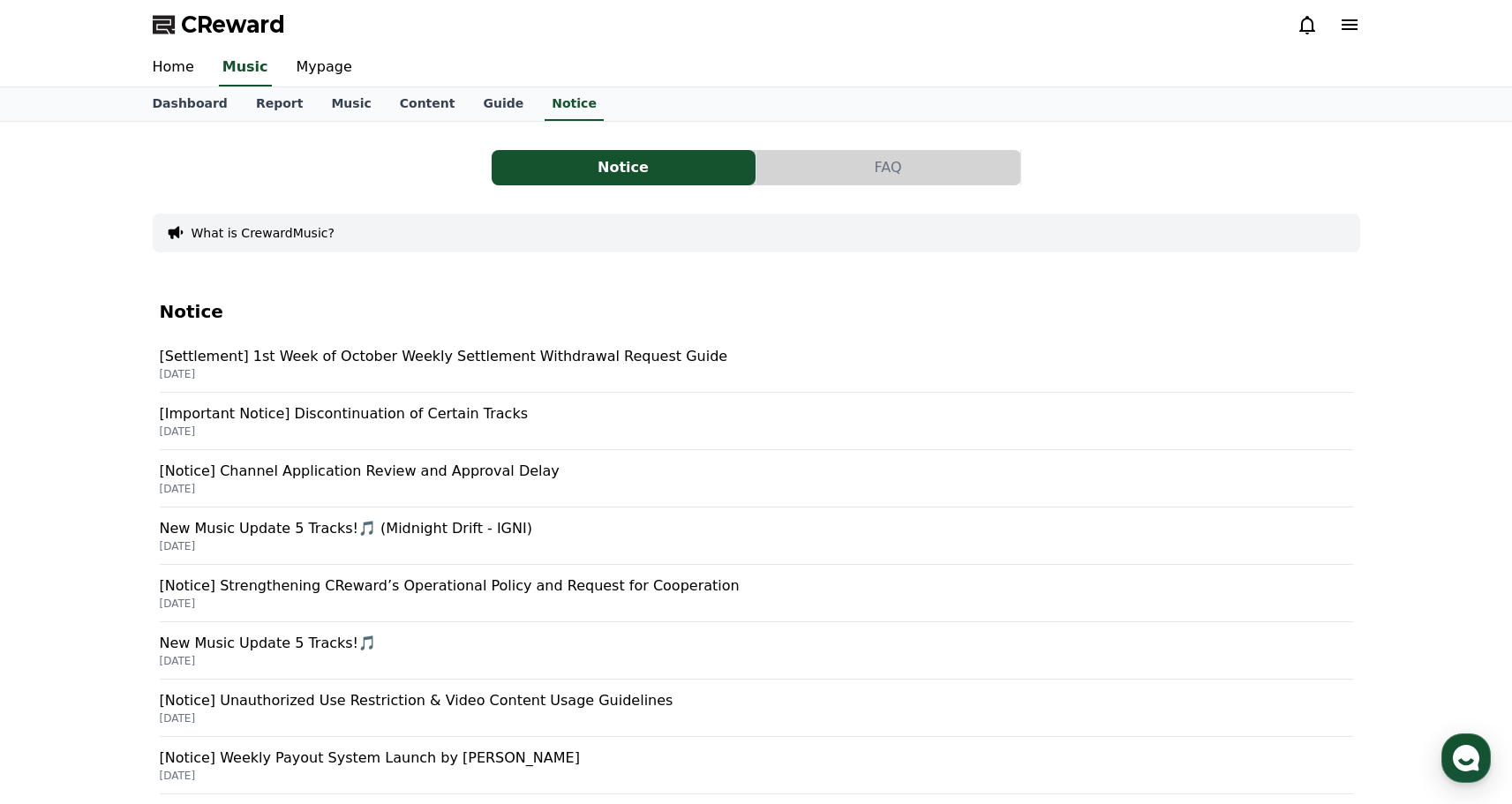
scroll to position [590, 0]
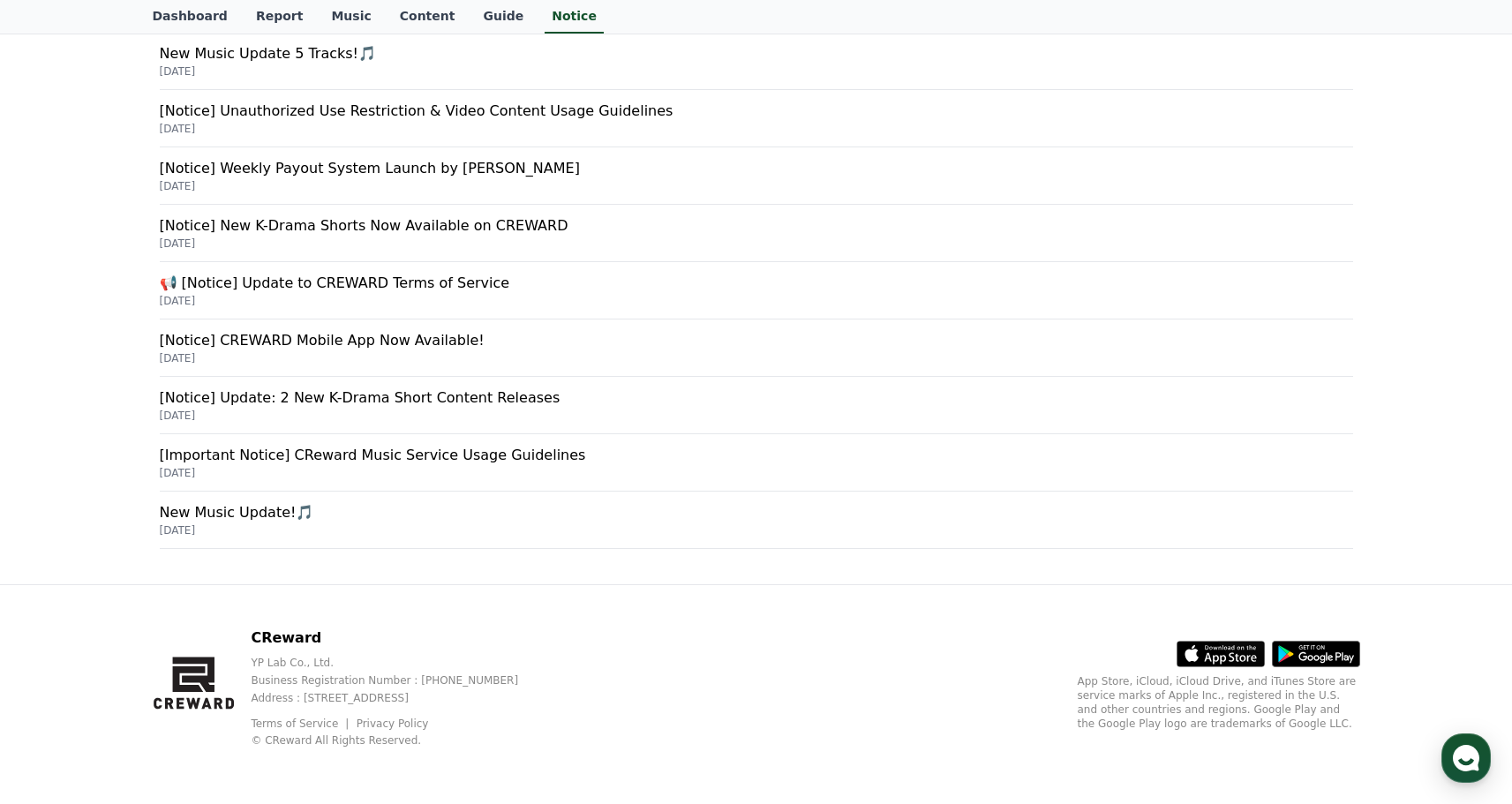
click at [237, 515] on p "New Music Update!🎵" at bounding box center [757, 513] width 1194 height 21
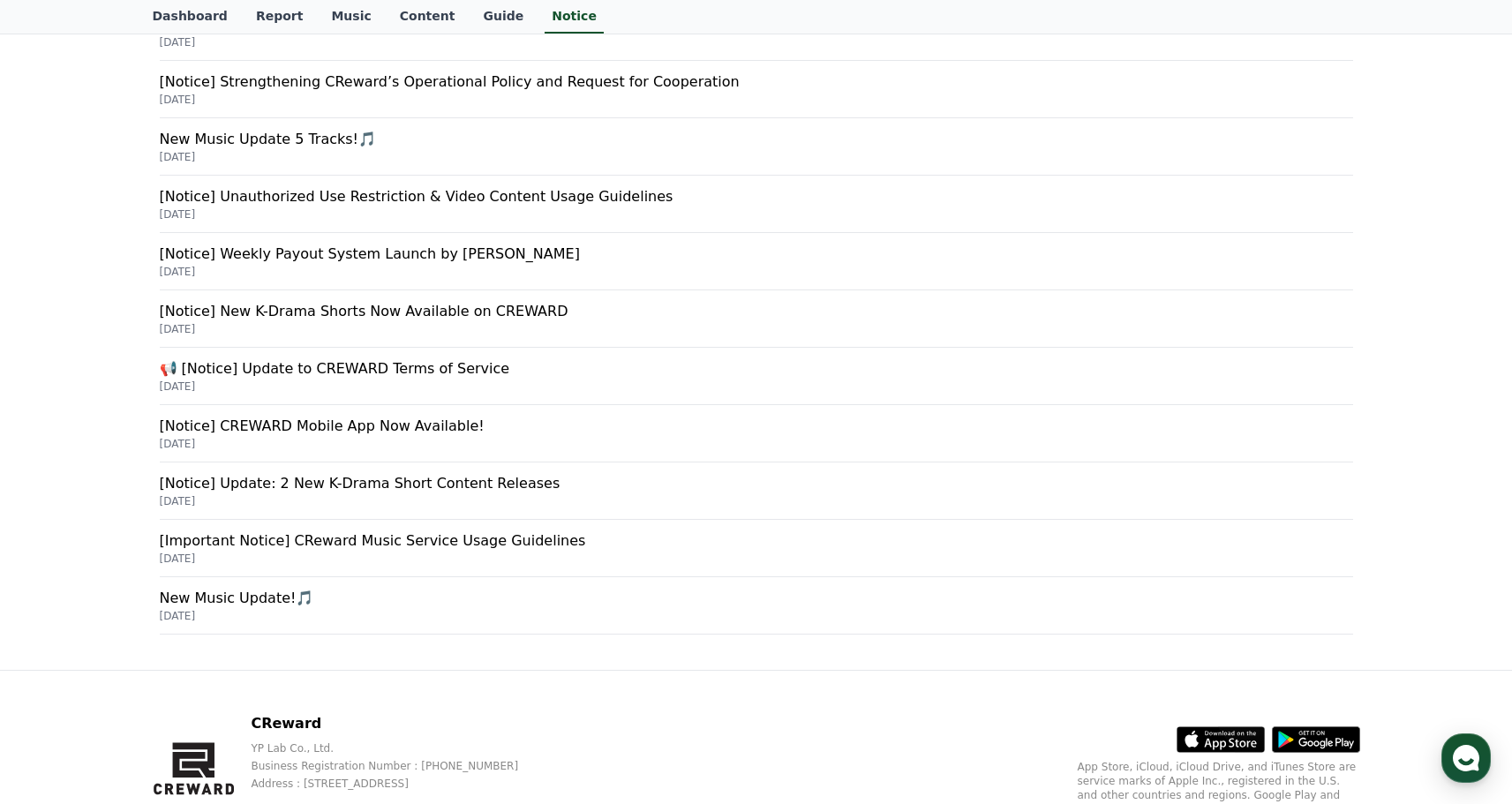
scroll to position [394, 0]
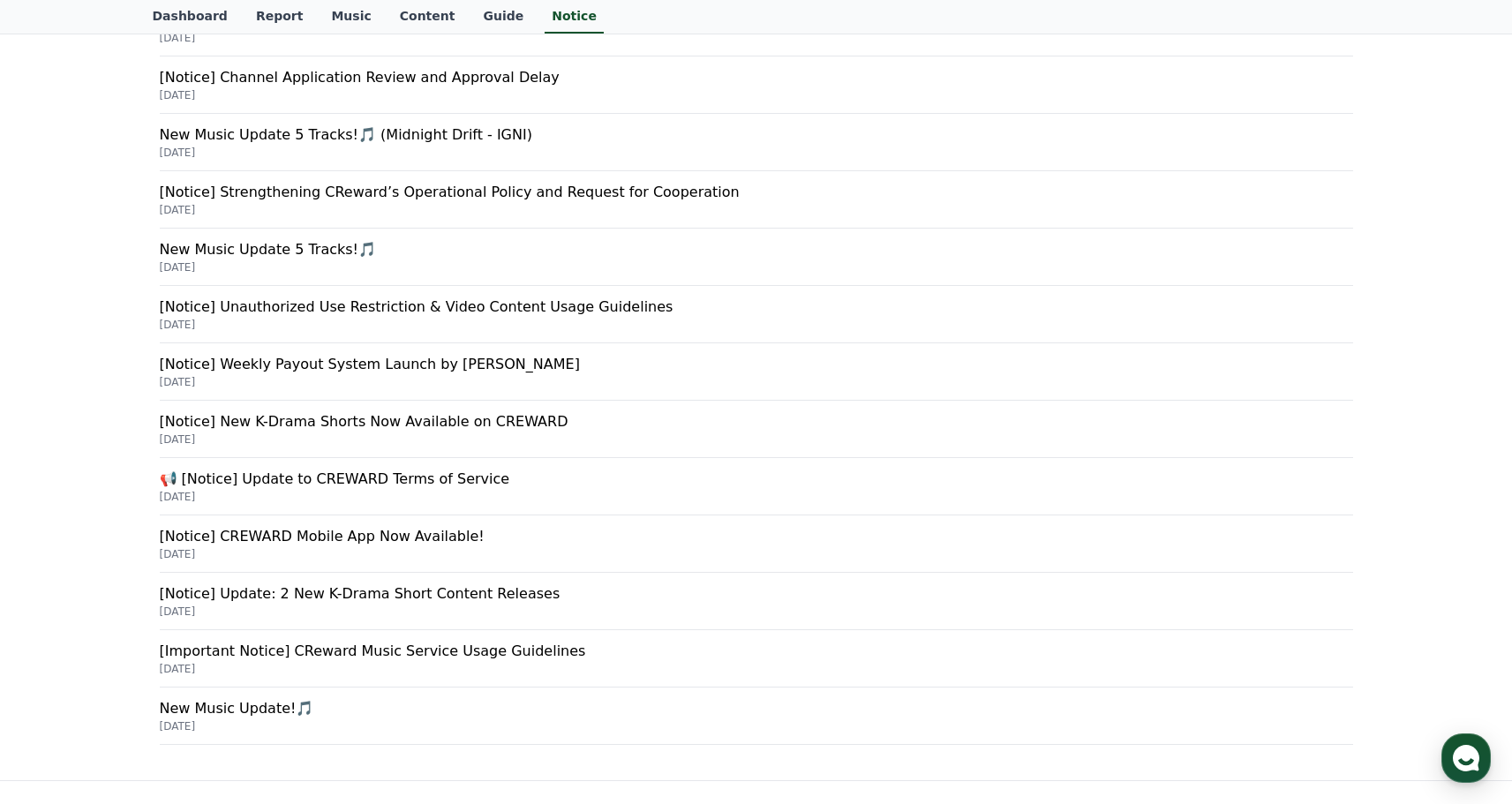
click at [254, 653] on p "[Important Notice] CReward Music Service Usage Guidelines" at bounding box center [757, 652] width 1194 height 21
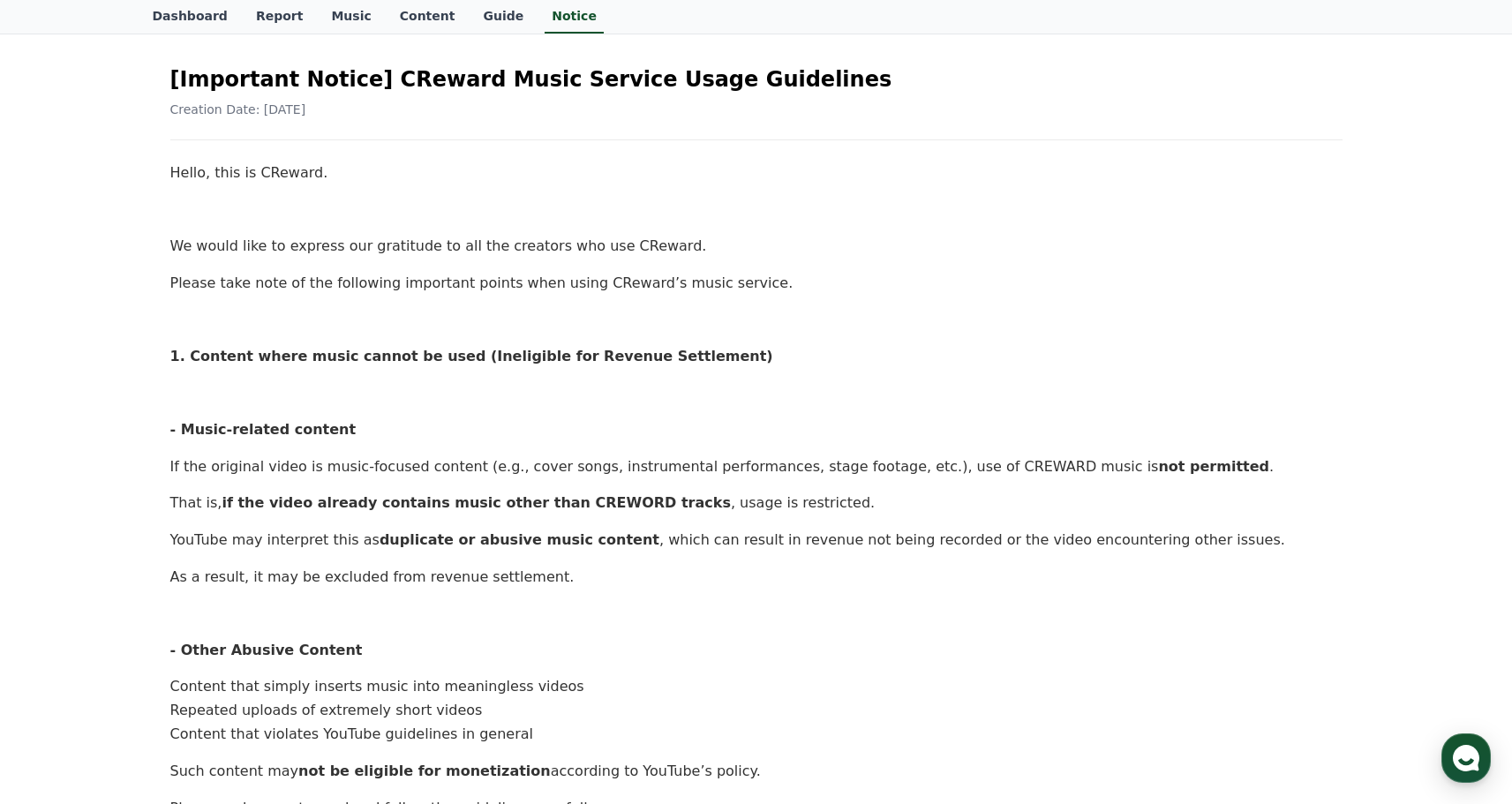
scroll to position [299, 0]
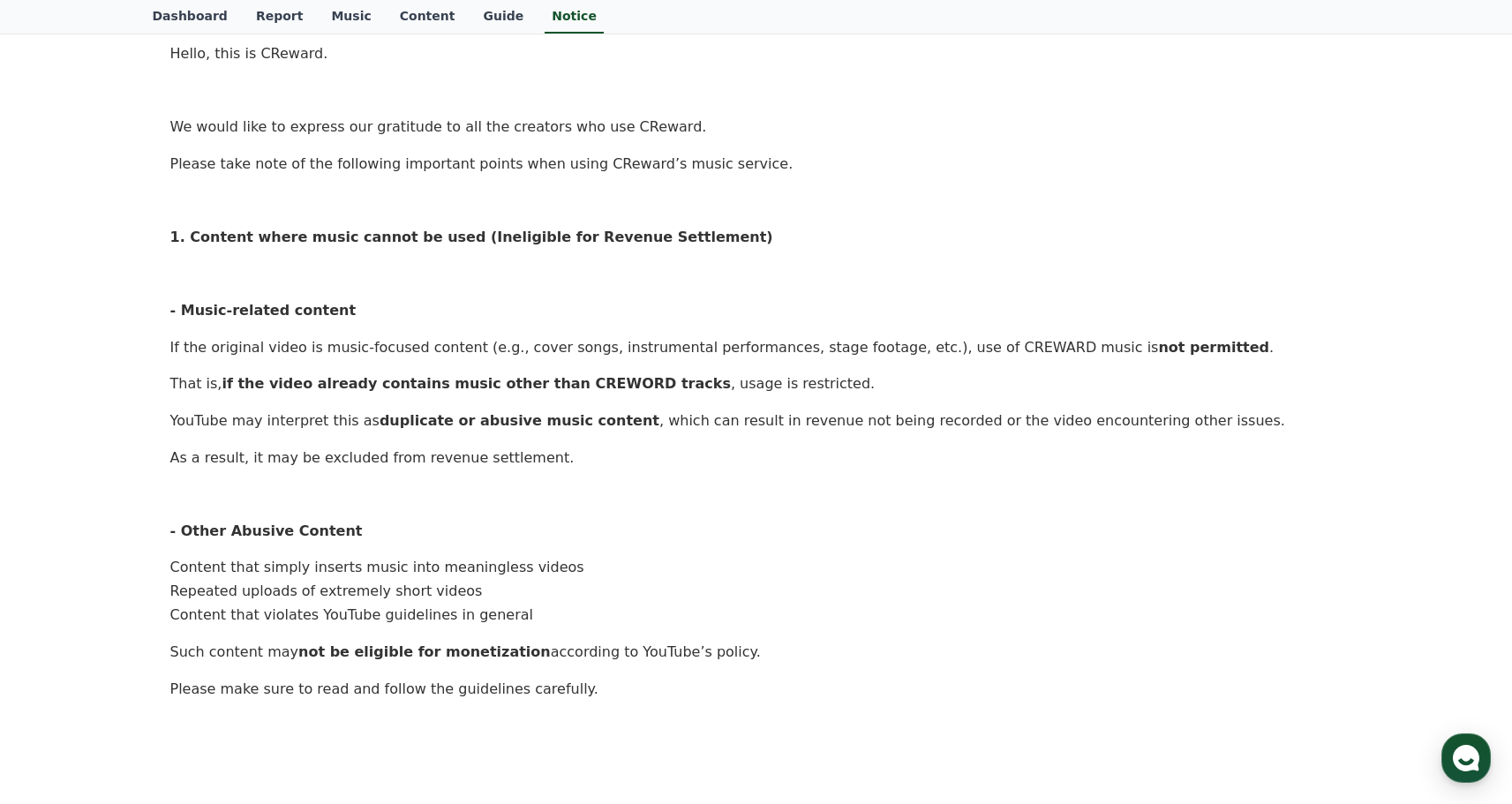
click at [356, 563] on li "Content that simply inserts music into meaningless videos" at bounding box center [756, 568] width 1173 height 24
click at [372, 655] on strong "not be eligible for monetization" at bounding box center [424, 652] width 252 height 17
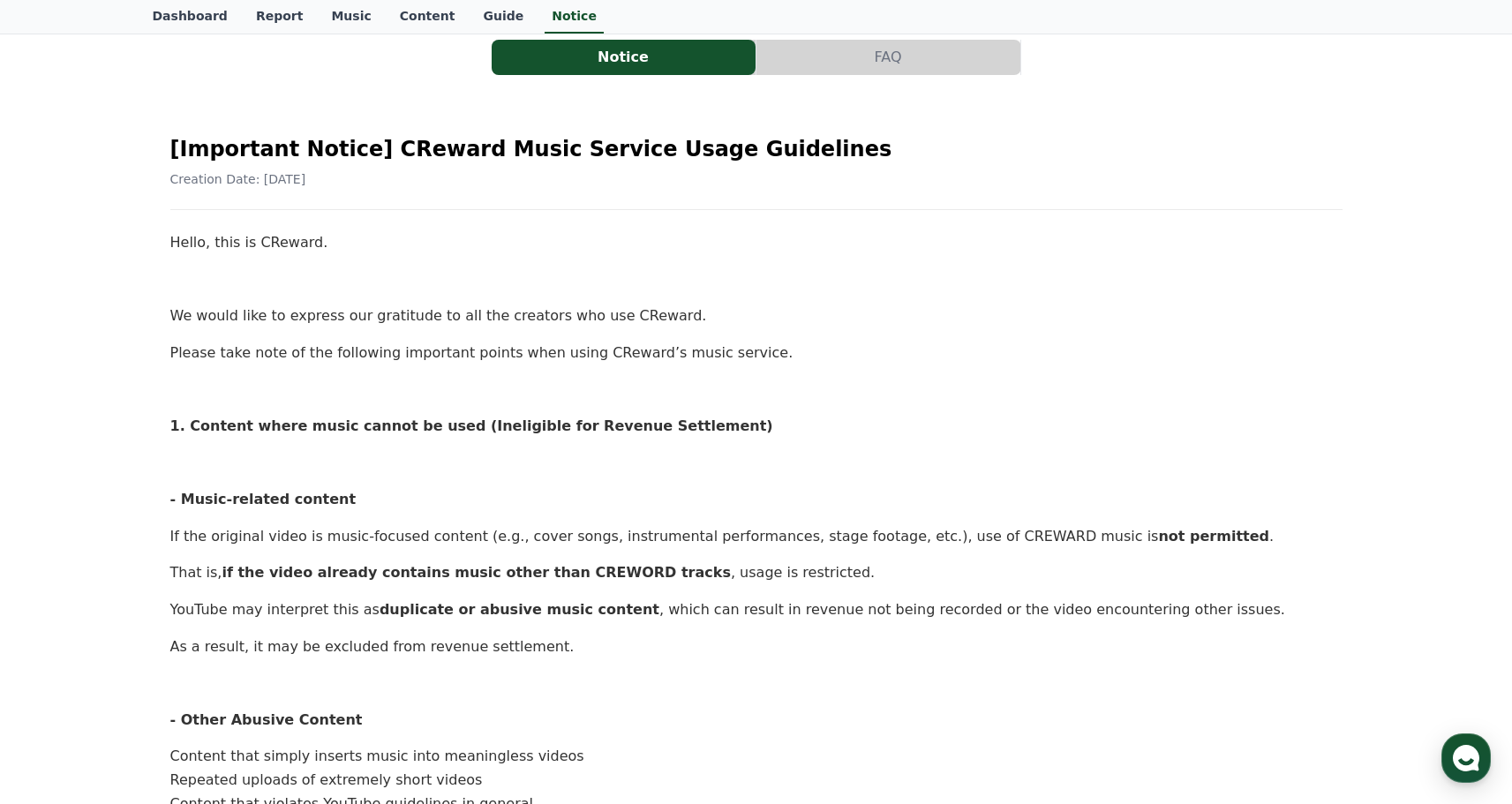
scroll to position [104, 0]
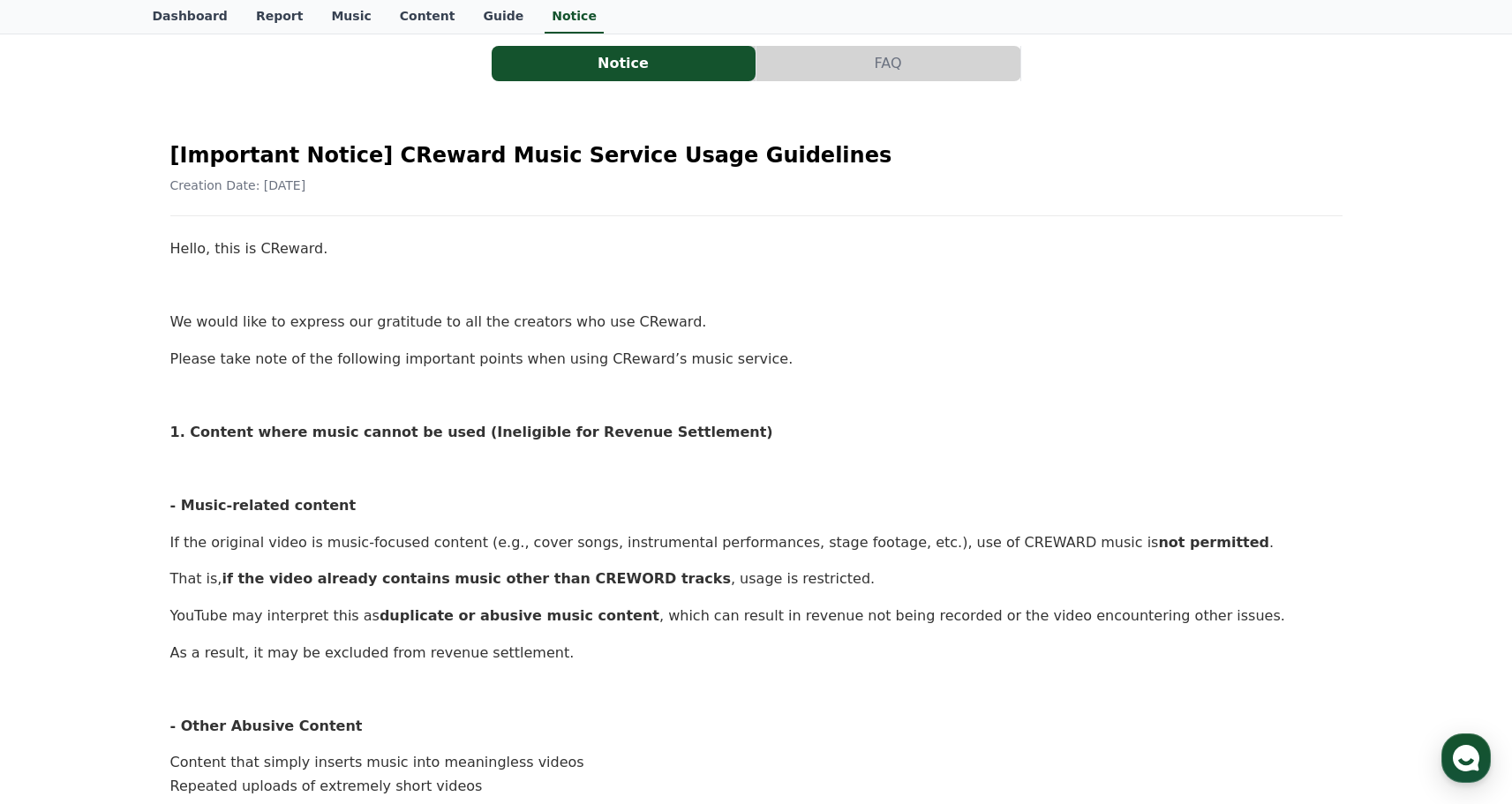
click at [573, 577] on strong "if the video already contains music other than CREWORD tracks" at bounding box center [476, 579] width 508 height 17
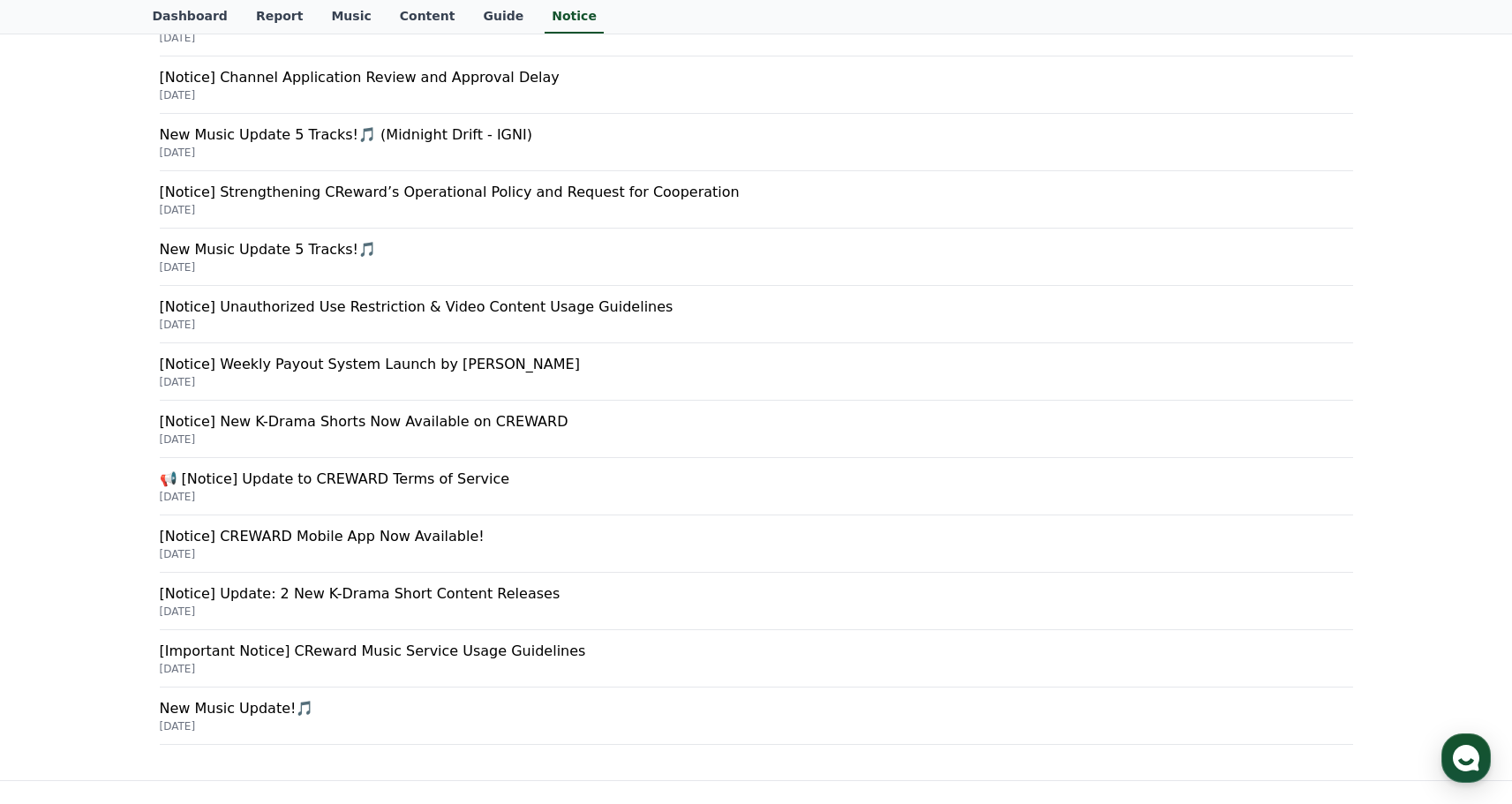
click at [332, 494] on p "[DATE]" at bounding box center [757, 496] width 1194 height 14
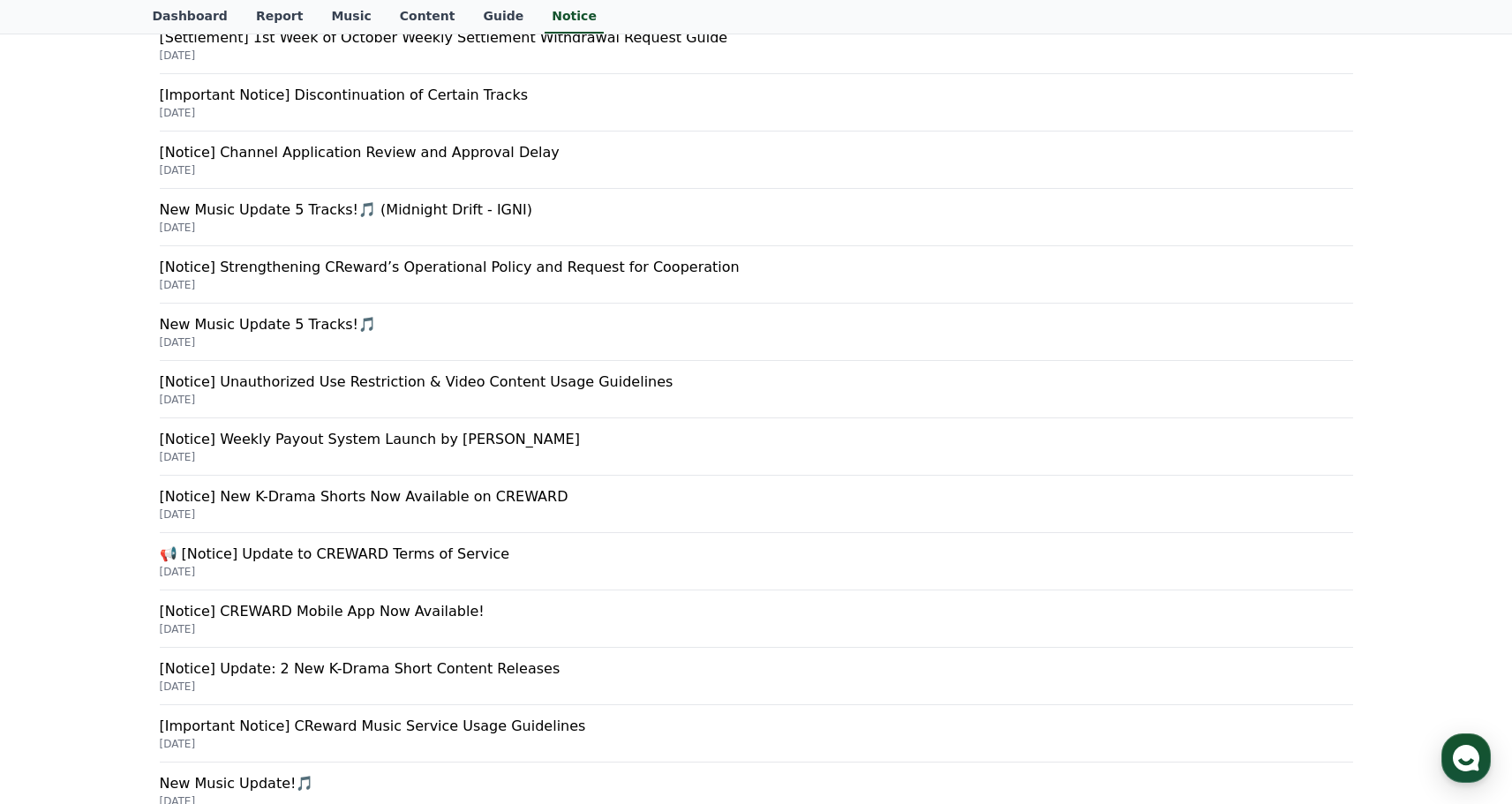
scroll to position [292, 0]
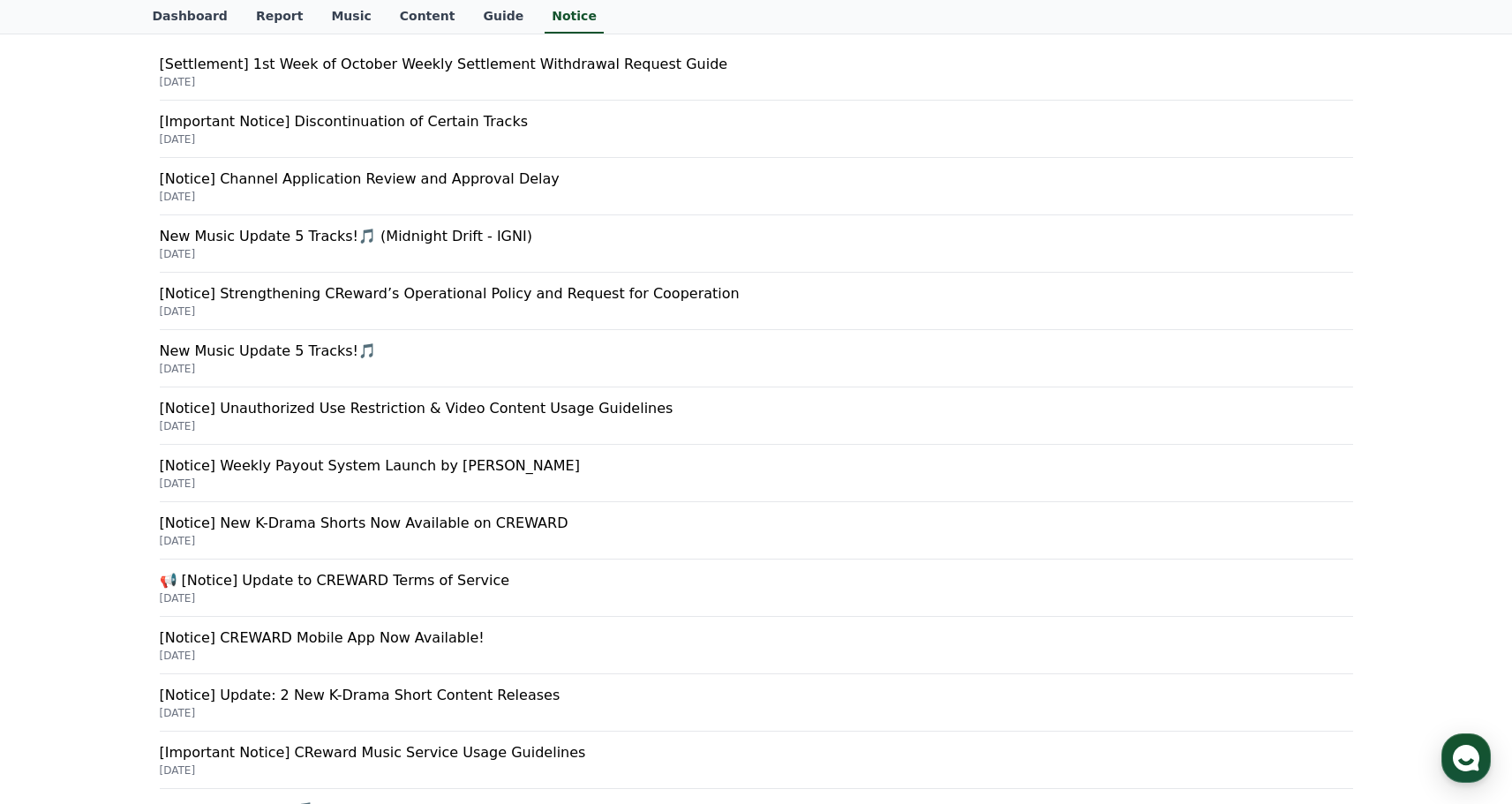
click at [321, 471] on p "[Notice] Weekly Payout System Launch by [PERSON_NAME]" at bounding box center [757, 466] width 1194 height 21
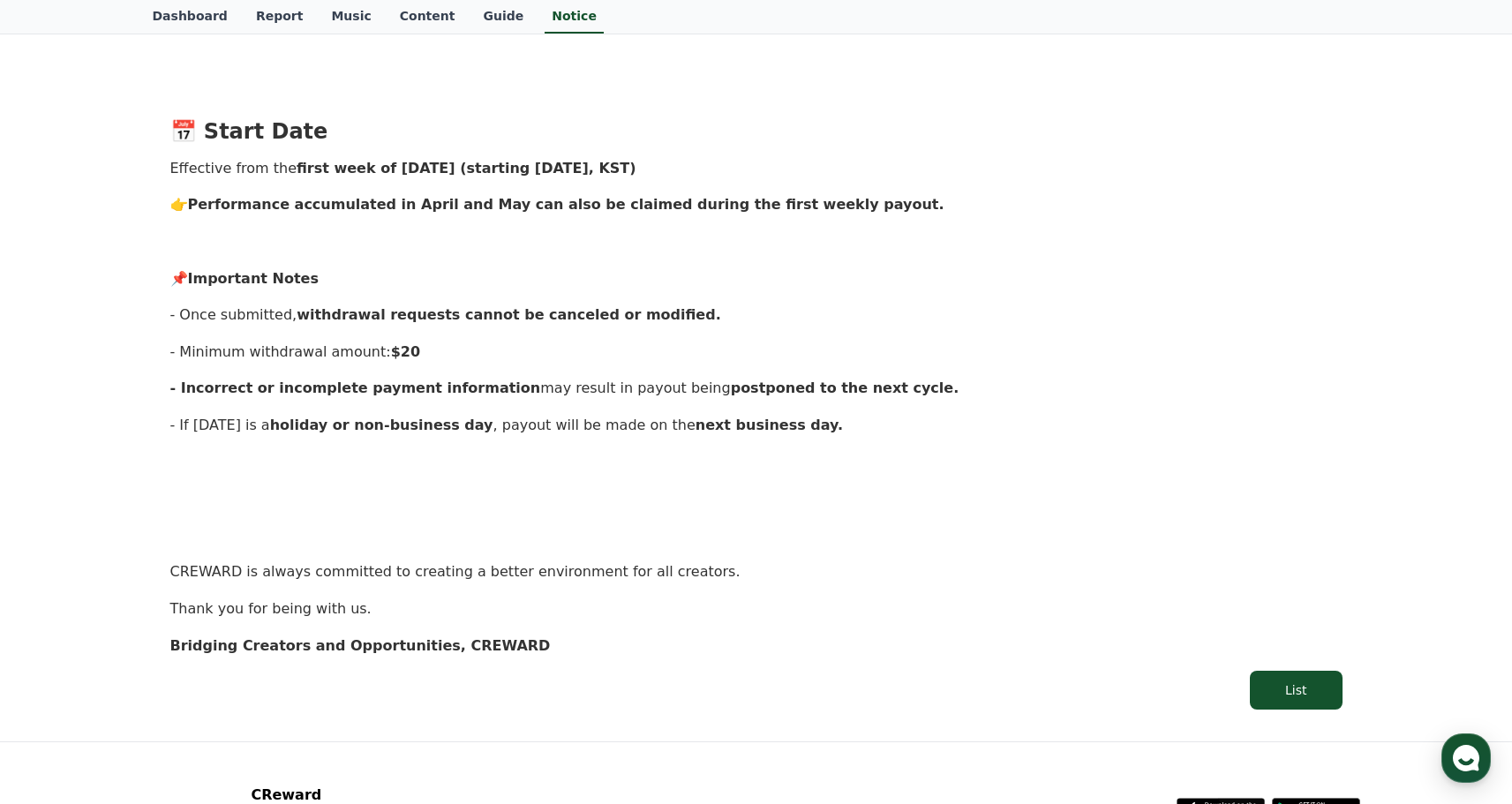
scroll to position [1610, 0]
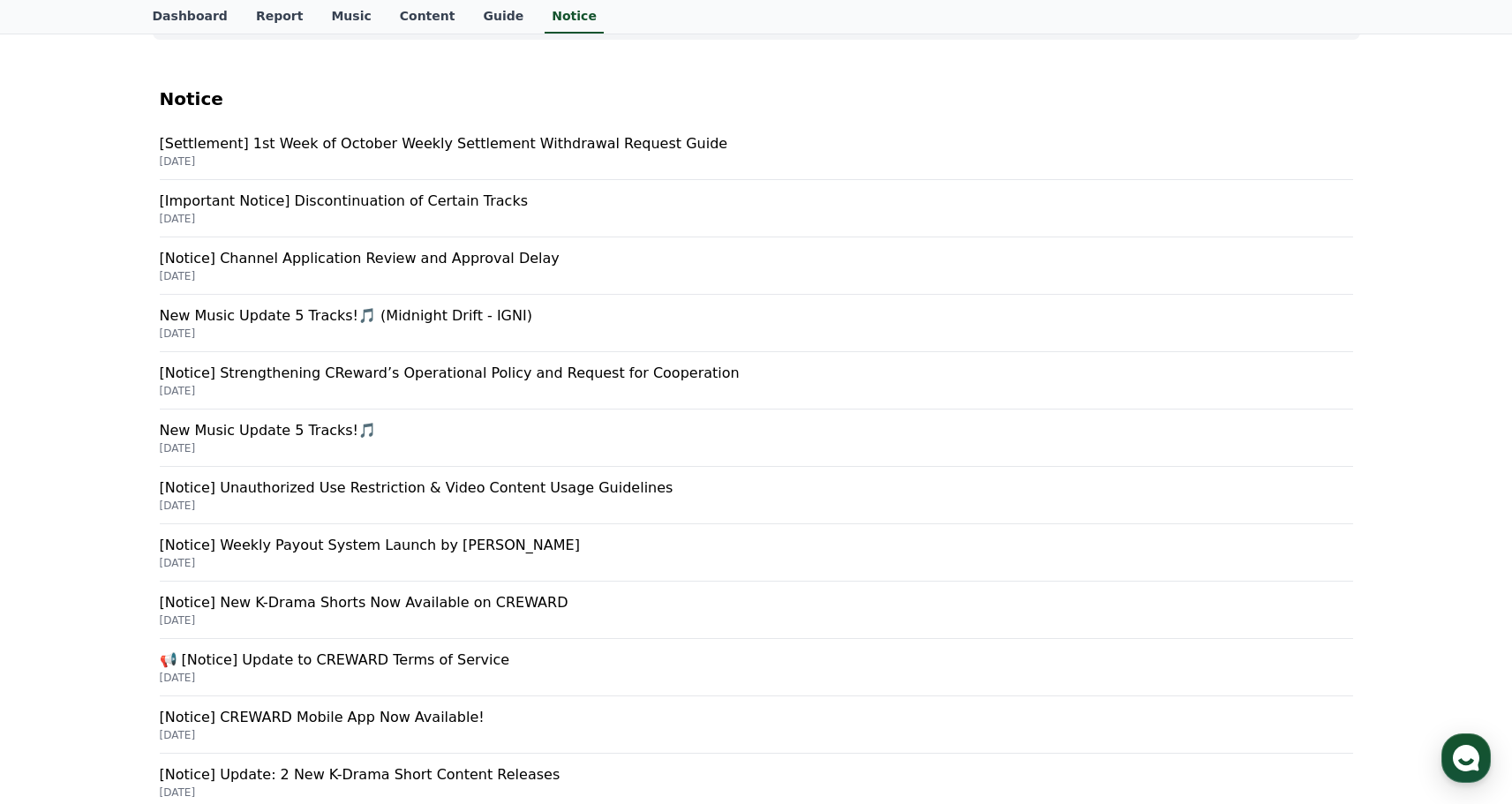
scroll to position [207, 0]
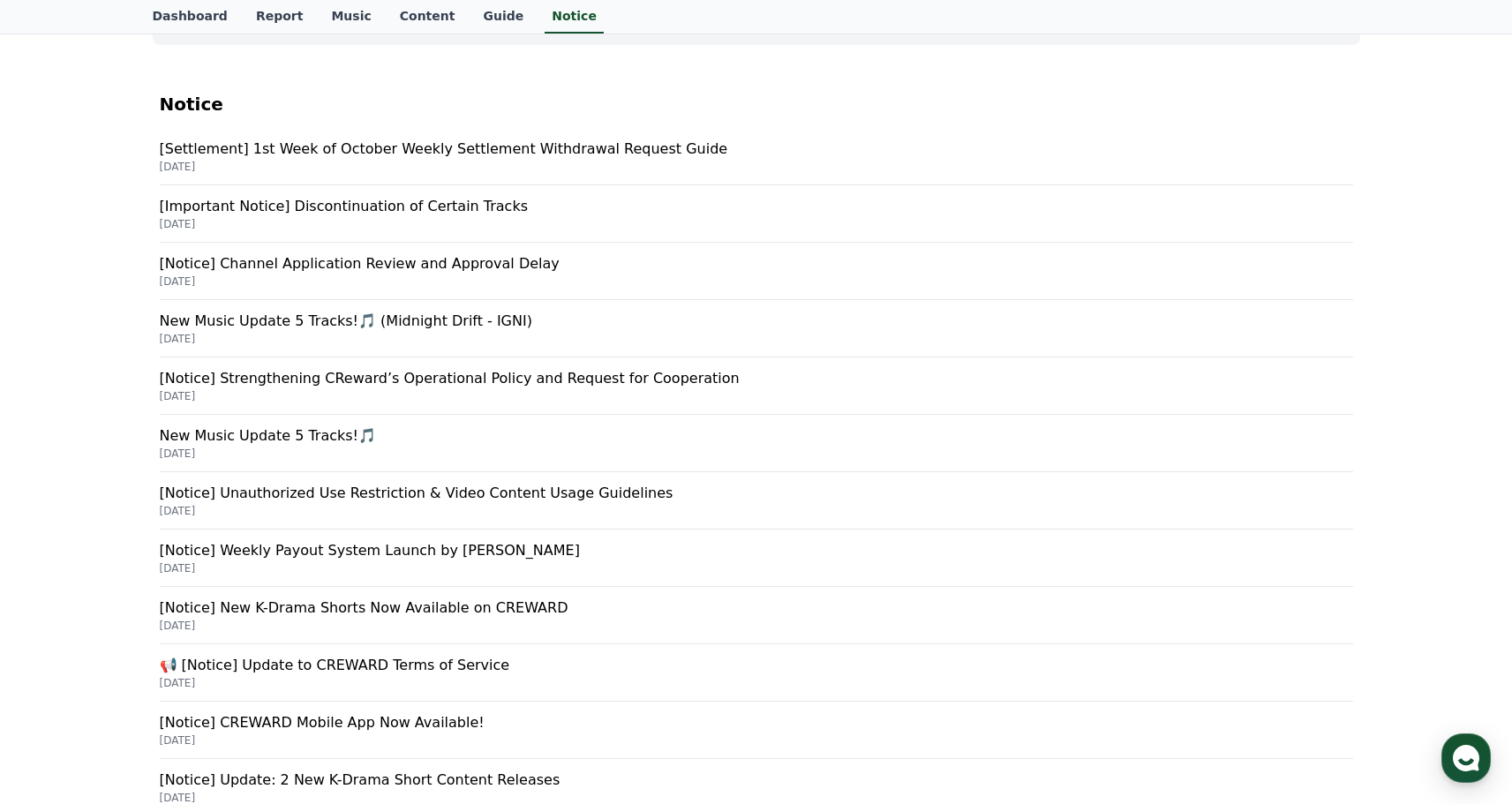
click at [315, 259] on p "[Notice] Channel Application Review and Approval Delay" at bounding box center [757, 263] width 1194 height 21
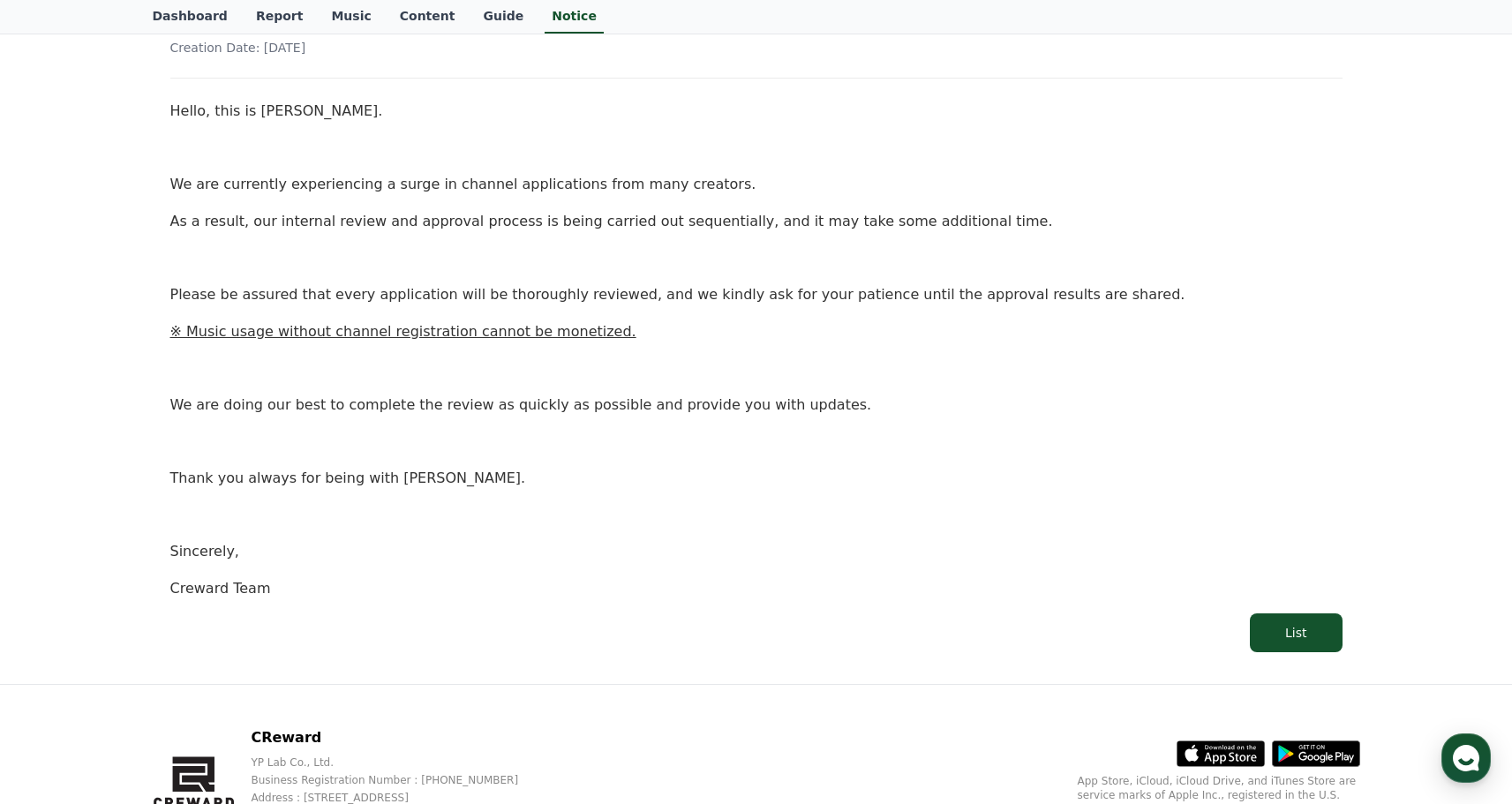
scroll to position [342, 0]
